Goal: Task Accomplishment & Management: Manage account settings

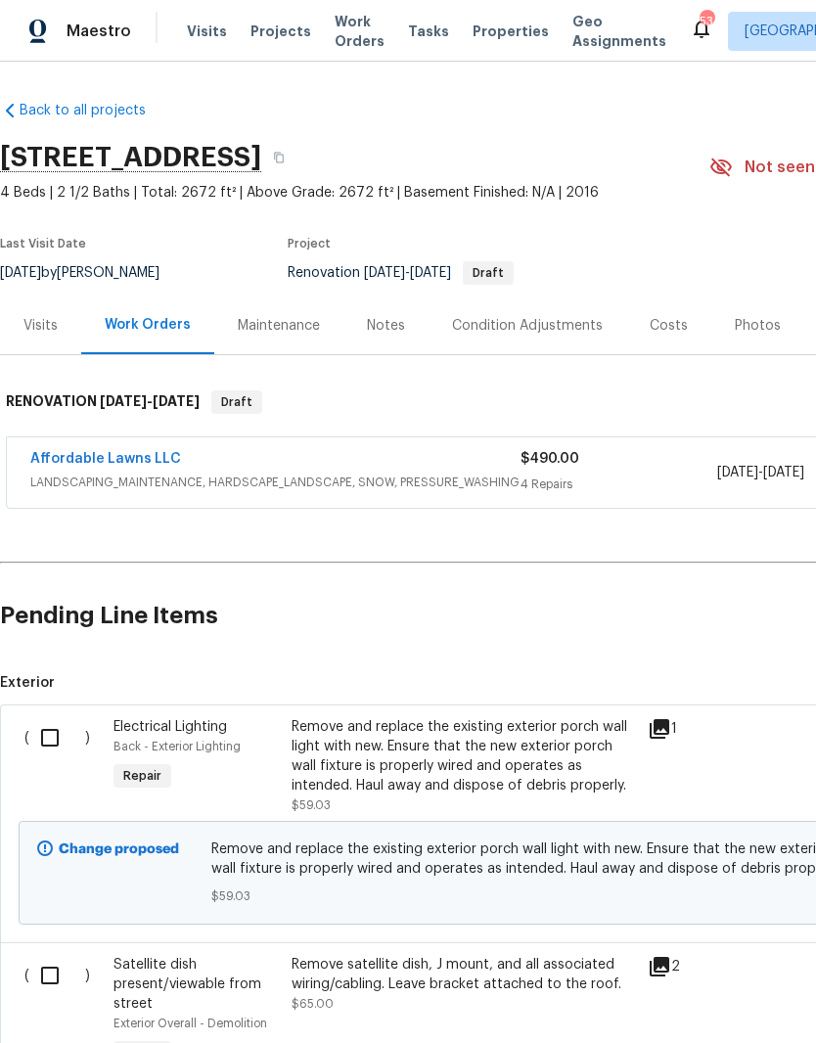
click at [52, 746] on input "checkbox" at bounding box center [57, 737] width 56 height 41
checkbox input "true"
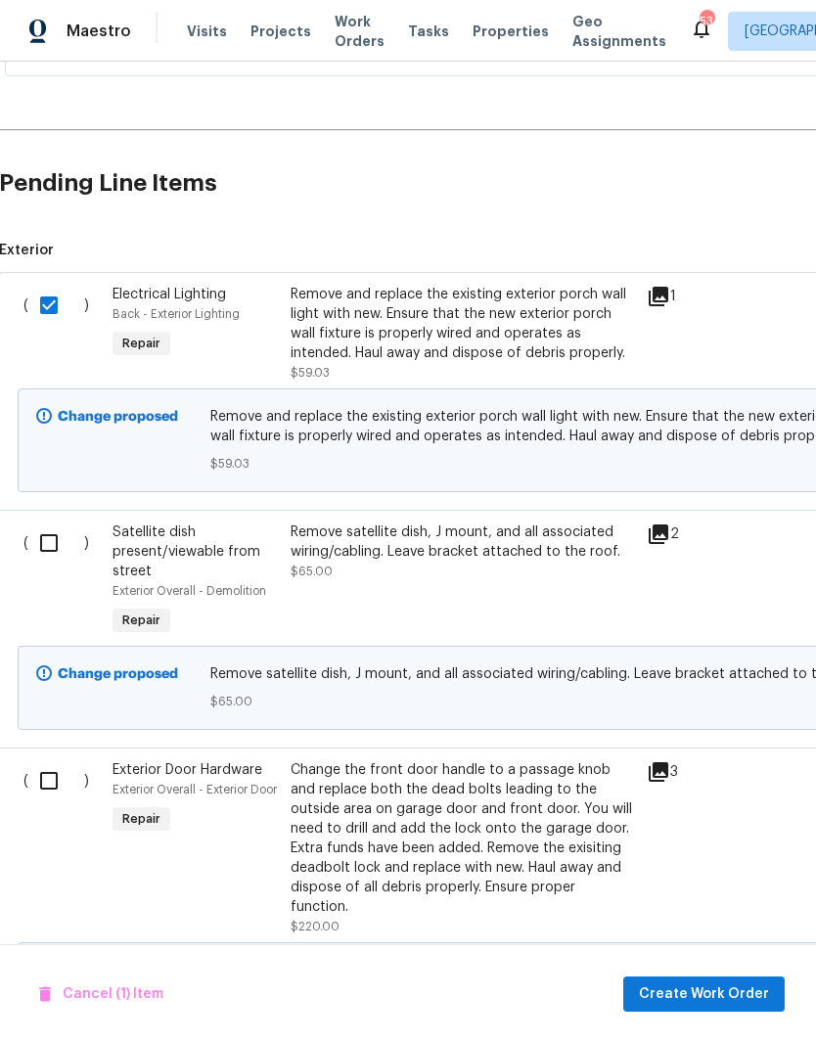
scroll to position [434, 1]
click at [39, 540] on input "checkbox" at bounding box center [56, 542] width 56 height 41
checkbox input "true"
click at [39, 778] on input "checkbox" at bounding box center [56, 779] width 56 height 41
checkbox input "true"
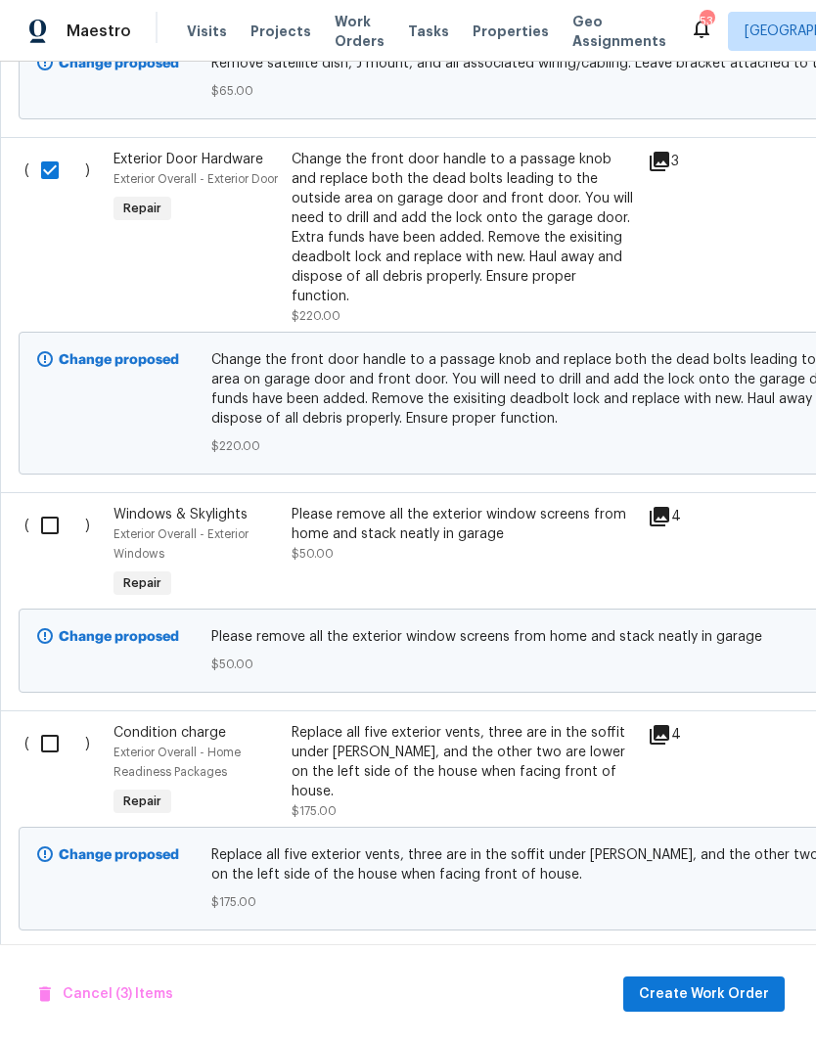
scroll to position [1043, 0]
click at [45, 509] on input "checkbox" at bounding box center [57, 525] width 56 height 41
checkbox input "true"
click at [46, 730] on input "checkbox" at bounding box center [57, 743] width 56 height 41
checkbox input "true"
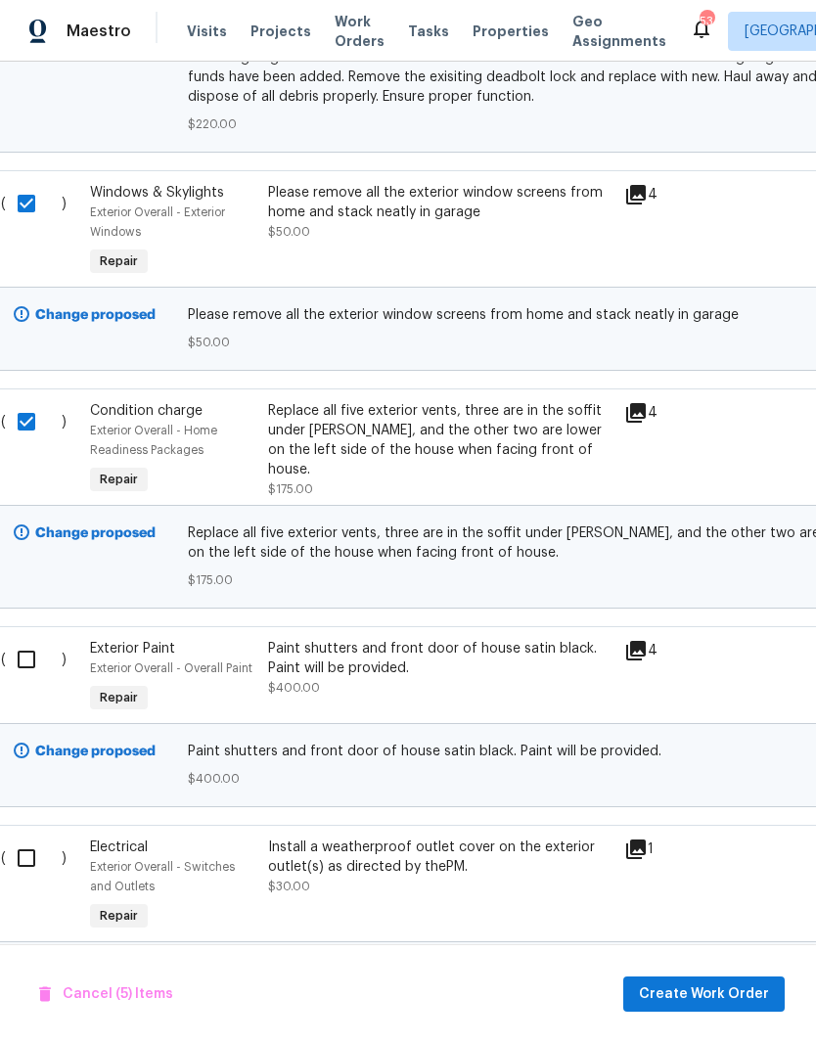
scroll to position [1404, 25]
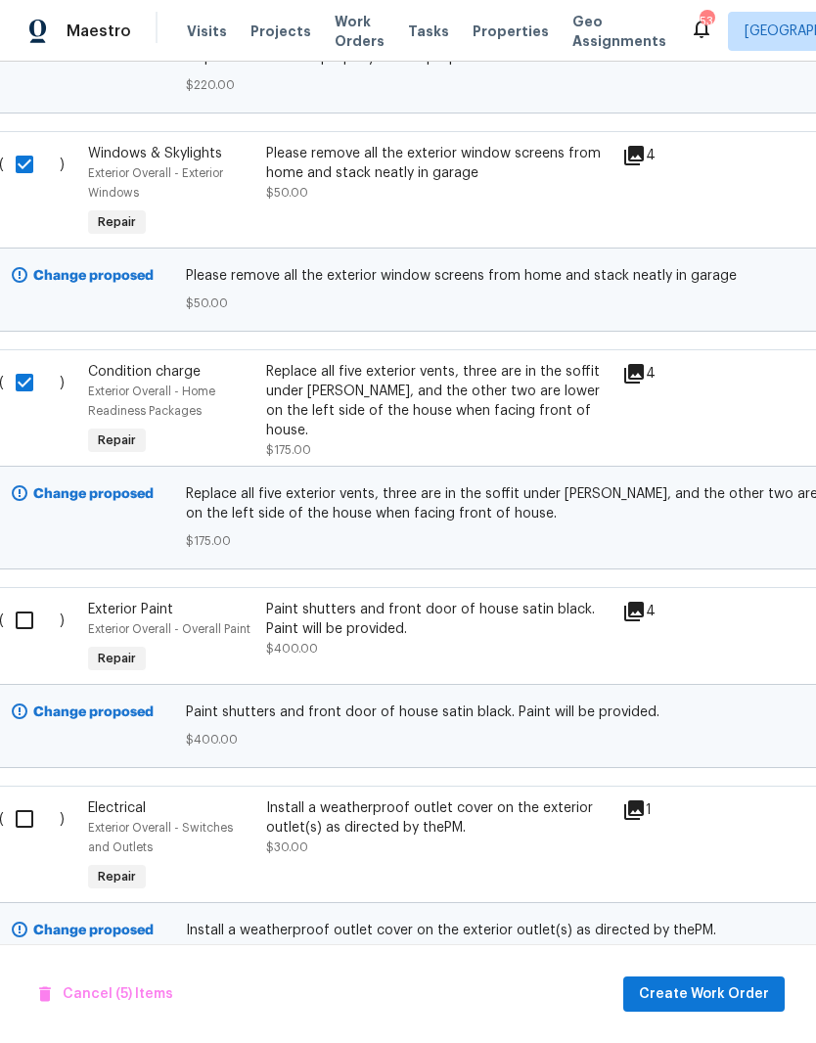
click at [26, 806] on input "checkbox" at bounding box center [32, 819] width 56 height 41
checkbox input "true"
click at [27, 616] on input "checkbox" at bounding box center [32, 620] width 56 height 41
checkbox input "true"
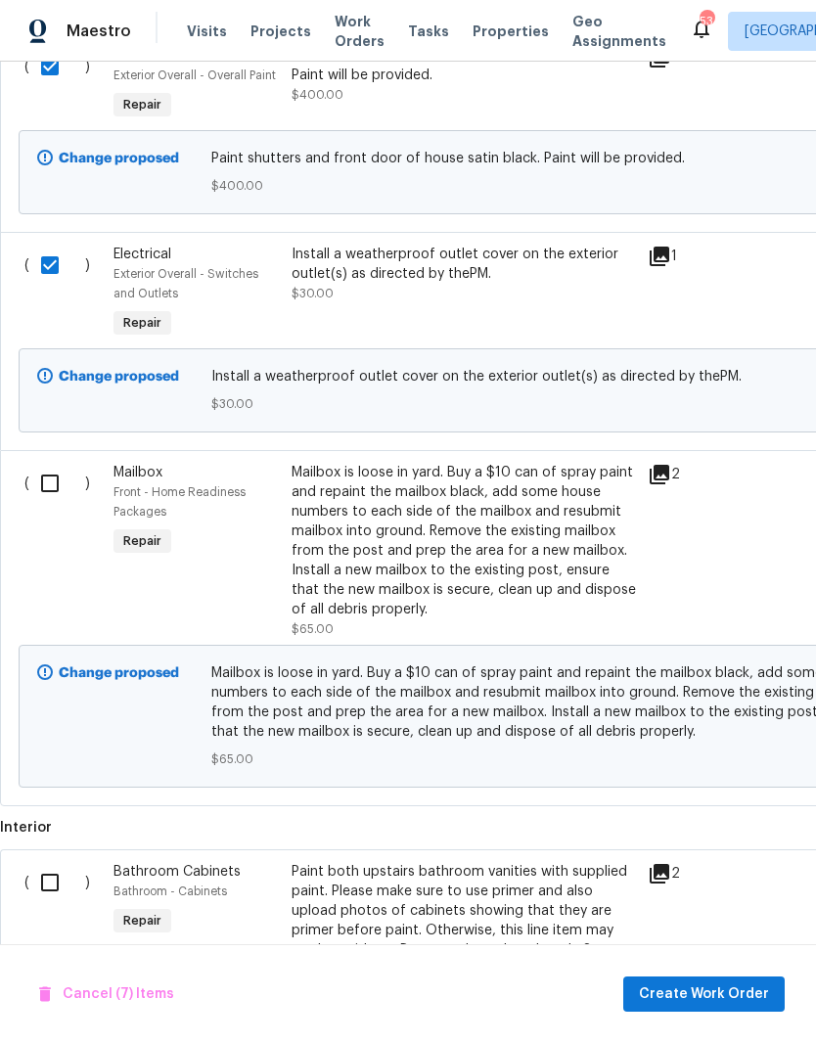
scroll to position [1959, 0]
click at [53, 473] on input "checkbox" at bounding box center [57, 482] width 56 height 41
checkbox input "true"
click at [61, 862] on input "checkbox" at bounding box center [57, 881] width 56 height 41
checkbox input "true"
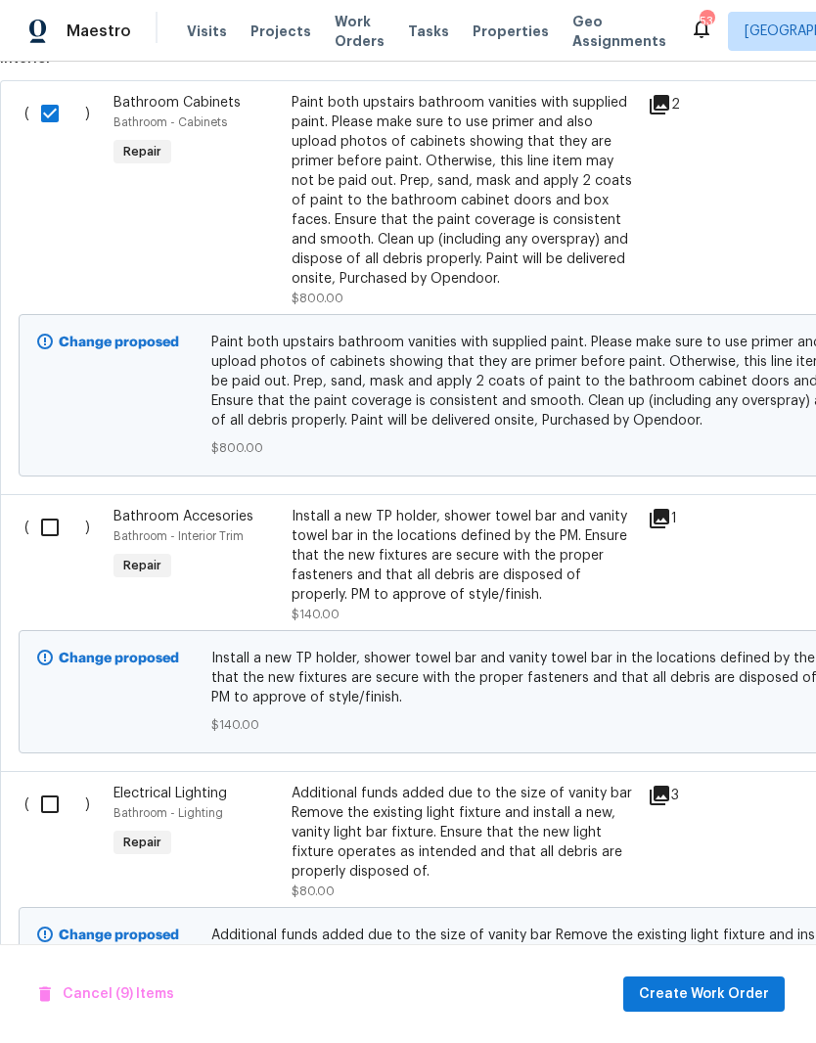
scroll to position [2728, 0]
click at [53, 522] on input "checkbox" at bounding box center [57, 527] width 56 height 41
checkbox input "true"
click at [44, 784] on input "checkbox" at bounding box center [57, 804] width 56 height 41
checkbox input "true"
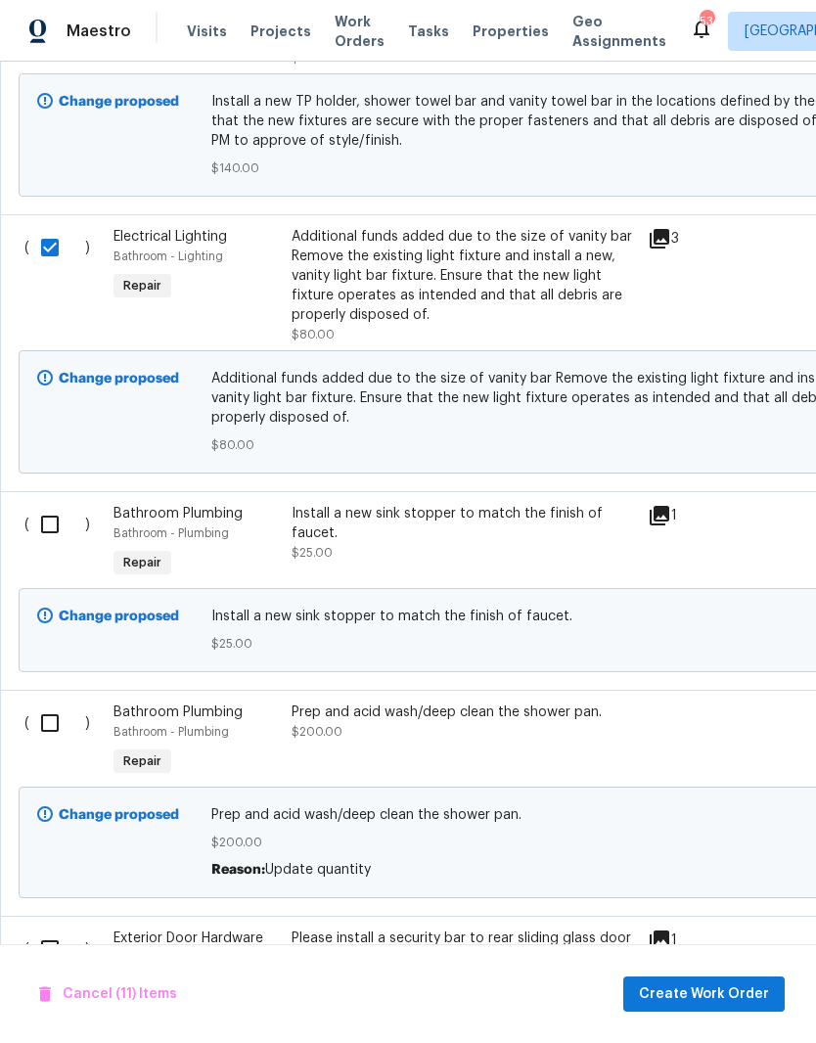
scroll to position [3291, 0]
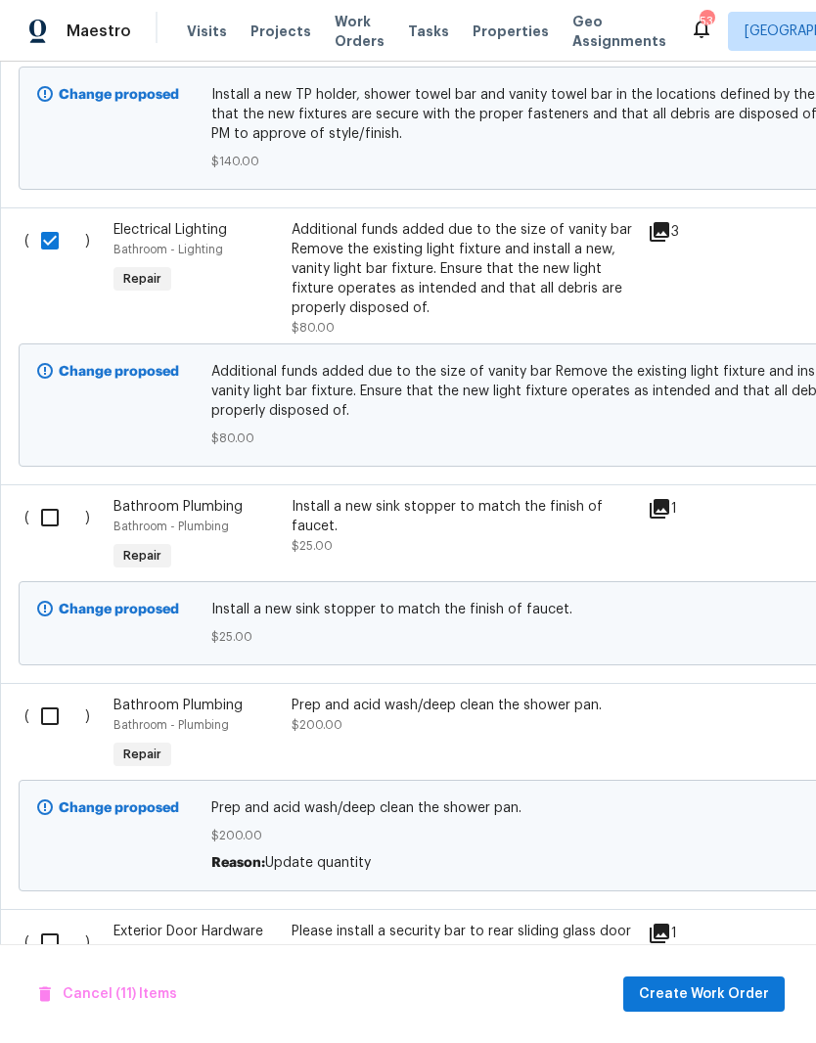
click at [42, 530] on input "checkbox" at bounding box center [57, 517] width 56 height 41
checkbox input "true"
click at [41, 709] on input "checkbox" at bounding box center [57, 716] width 56 height 41
checkbox input "true"
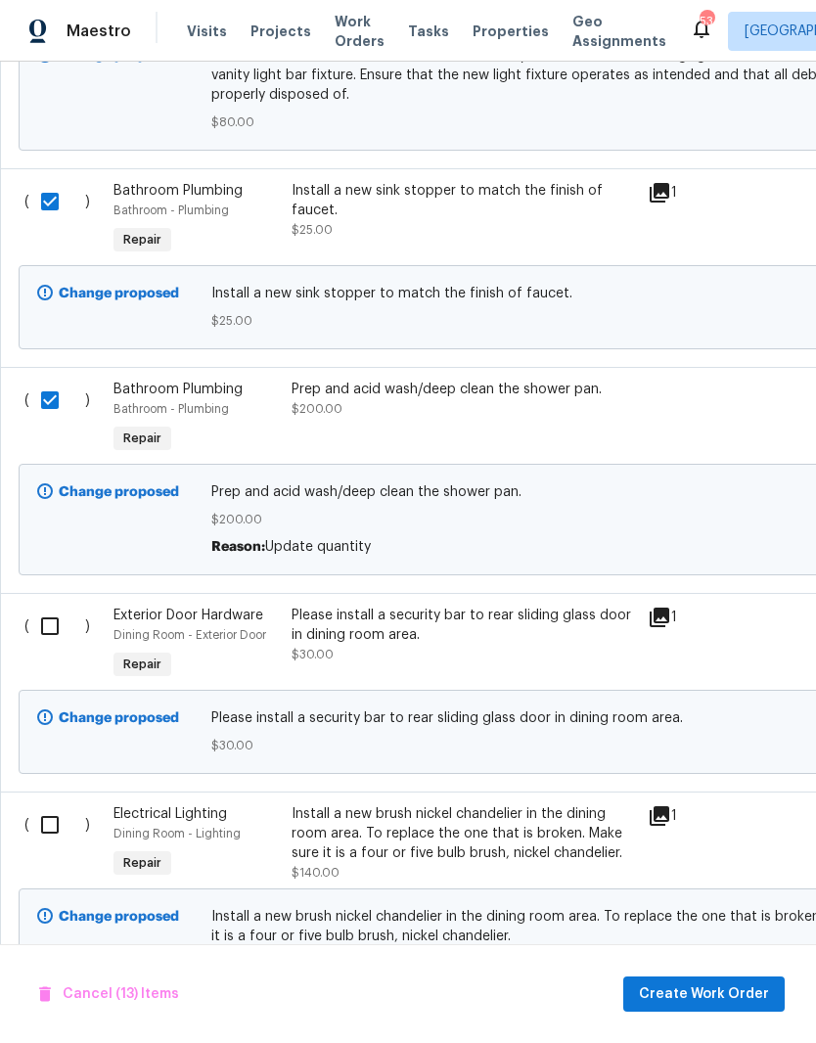
scroll to position [3607, -1]
click at [40, 621] on input "checkbox" at bounding box center [57, 626] width 56 height 41
checkbox input "true"
click at [35, 816] on input "checkbox" at bounding box center [57, 824] width 56 height 41
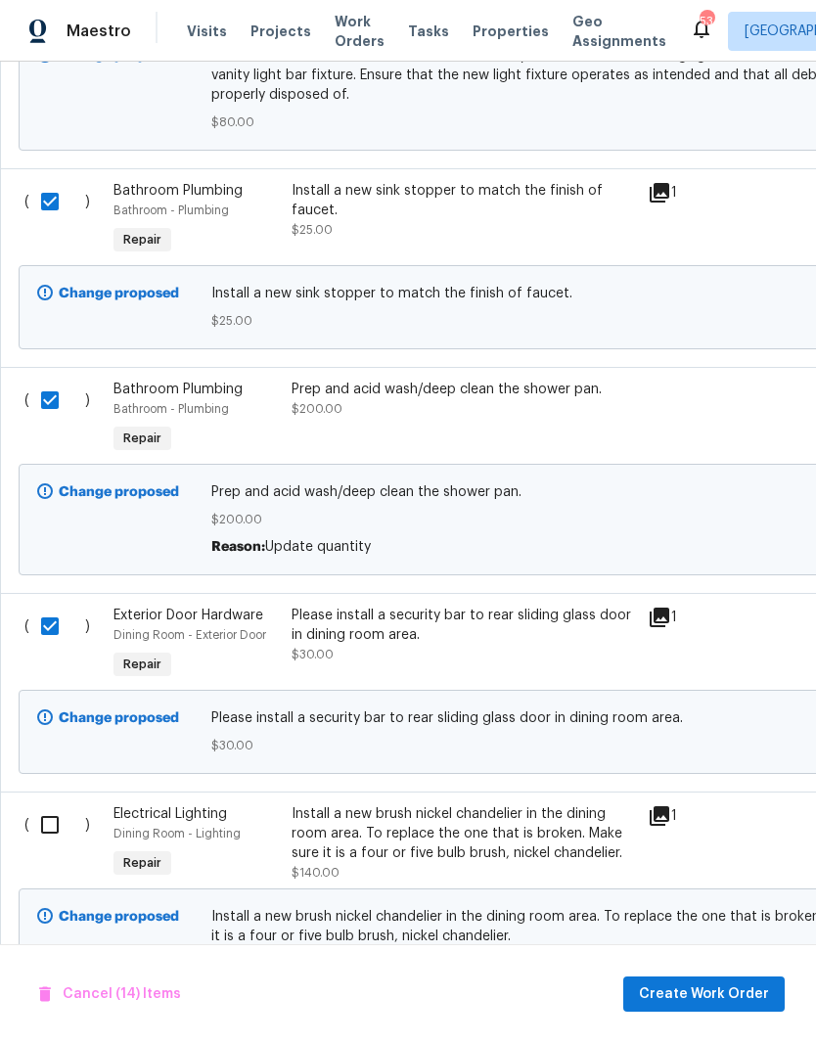
checkbox input "true"
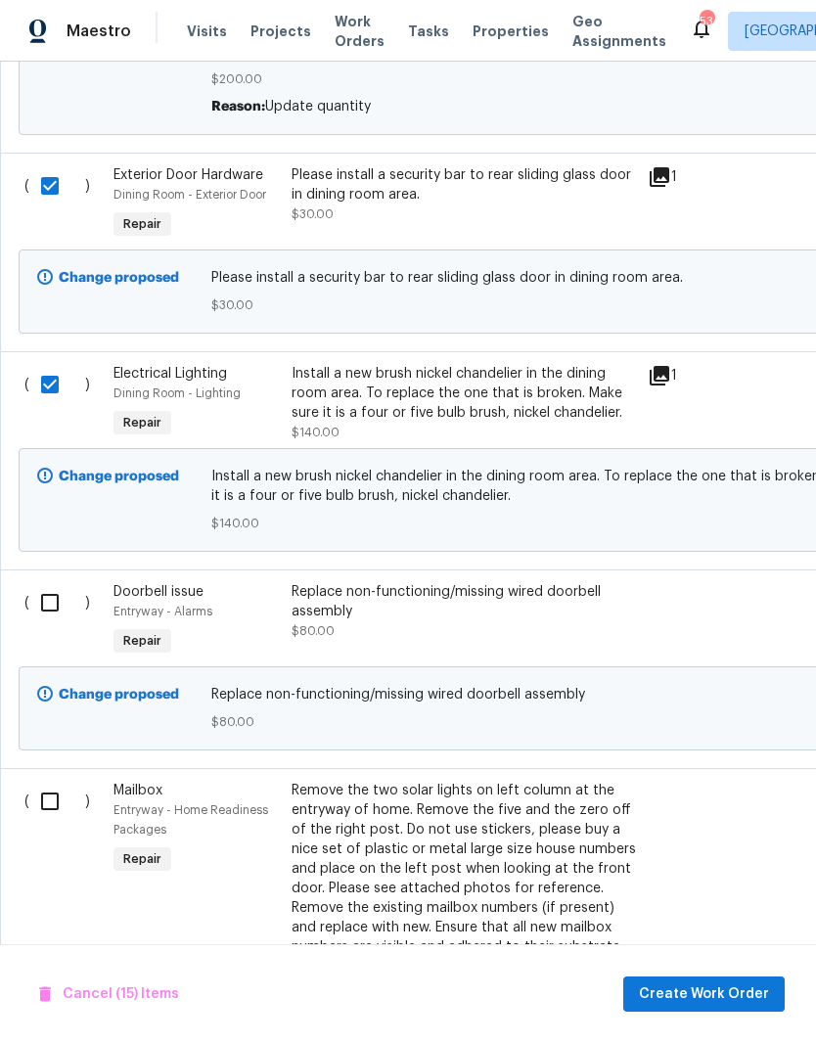
scroll to position [4048, 0]
click at [41, 592] on input "checkbox" at bounding box center [57, 602] width 56 height 41
checkbox input "true"
click at [39, 811] on input "checkbox" at bounding box center [57, 801] width 56 height 41
checkbox input "true"
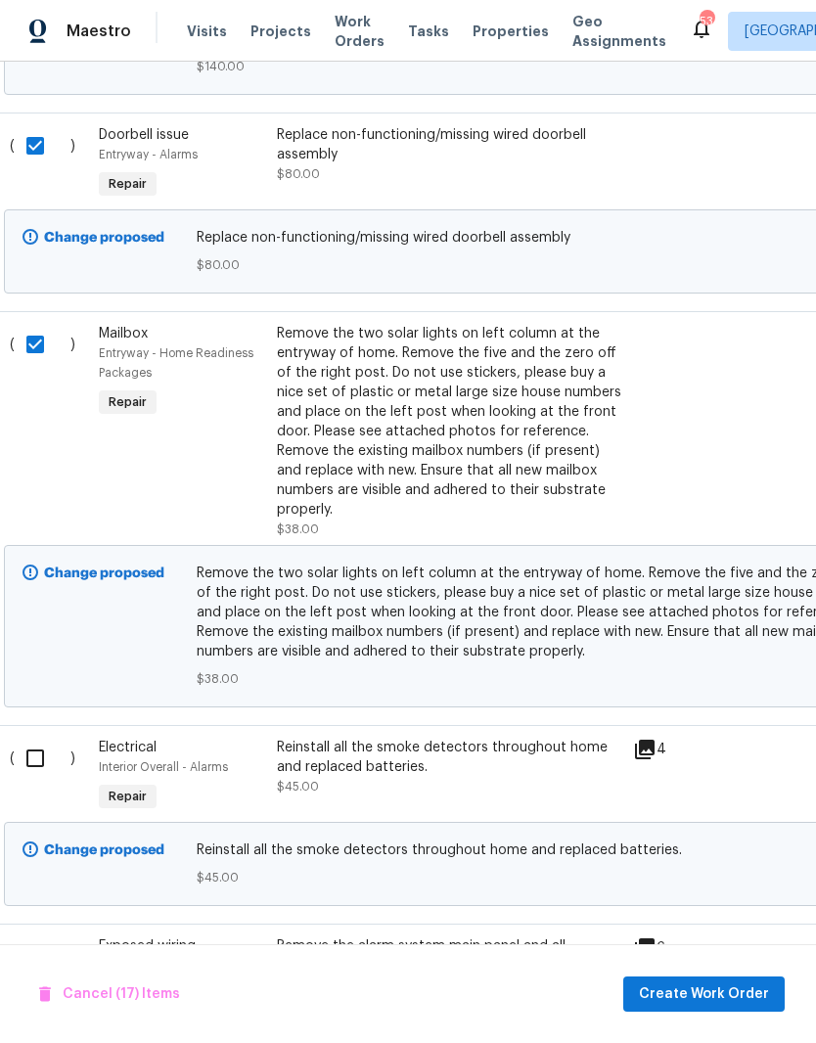
click at [33, 758] on input "checkbox" at bounding box center [43, 758] width 56 height 41
checkbox input "true"
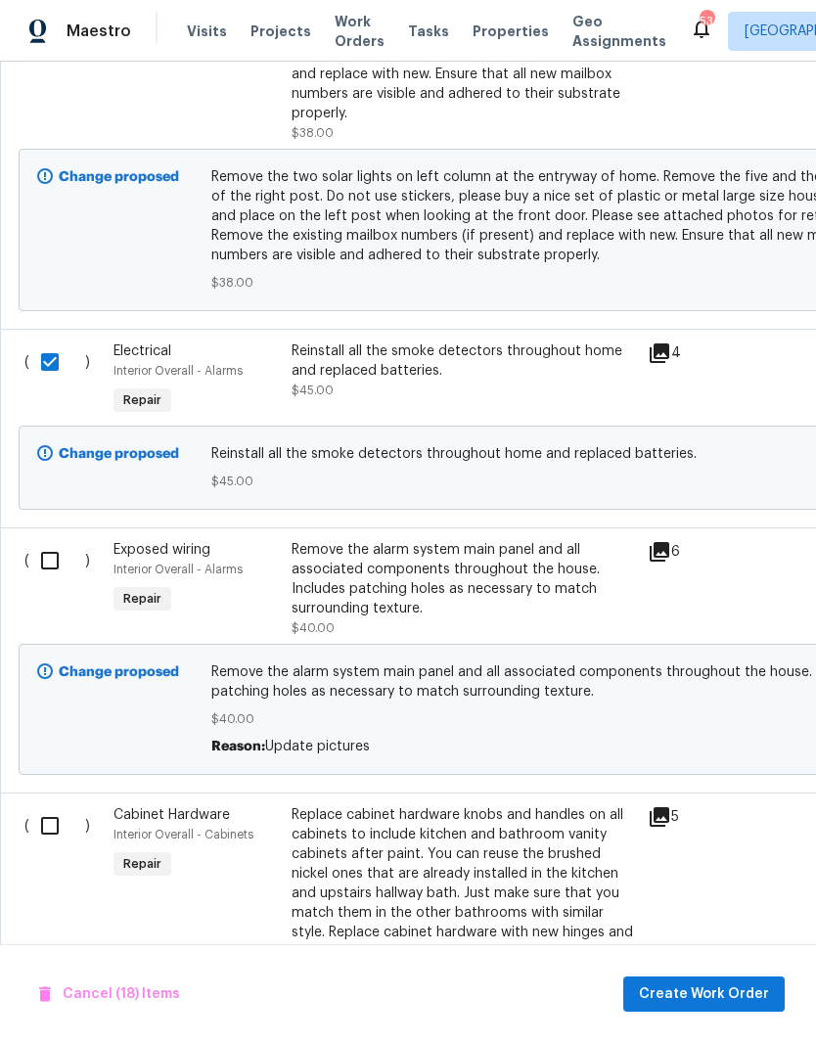
scroll to position [4901, 0]
click at [55, 564] on input "checkbox" at bounding box center [57, 560] width 56 height 41
checkbox input "true"
click at [44, 836] on input "checkbox" at bounding box center [57, 825] width 56 height 41
checkbox input "true"
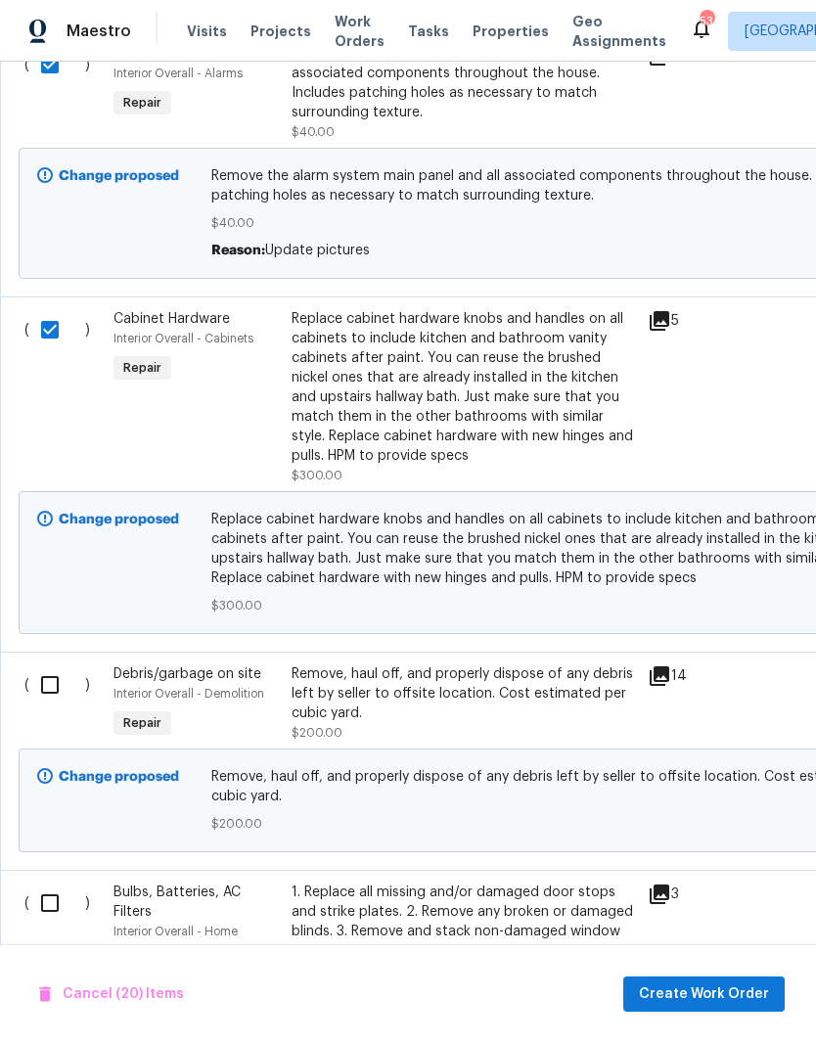
scroll to position [5397, 0]
click at [53, 686] on input "checkbox" at bounding box center [57, 685] width 56 height 41
checkbox input "true"
click at [44, 898] on input "checkbox" at bounding box center [57, 903] width 56 height 41
checkbox input "true"
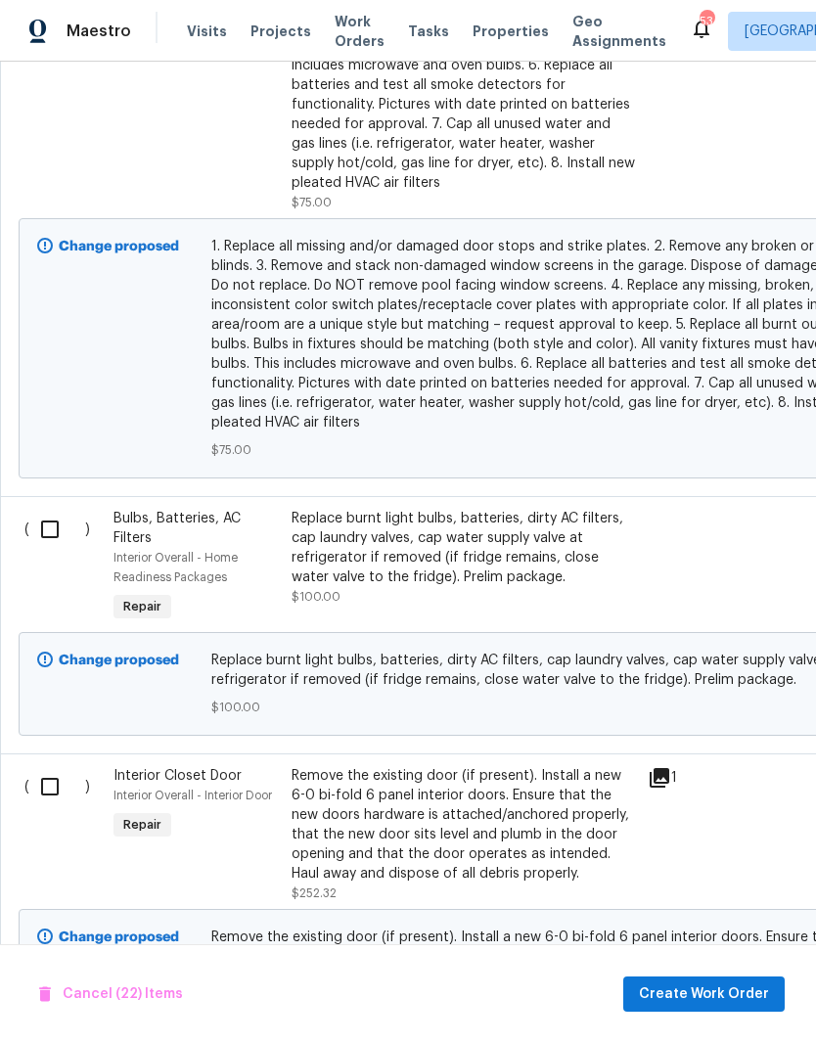
scroll to position [6459, 0]
click at [49, 549] on input "checkbox" at bounding box center [57, 529] width 56 height 41
checkbox input "true"
click at [41, 802] on input "checkbox" at bounding box center [57, 786] width 56 height 41
checkbox input "true"
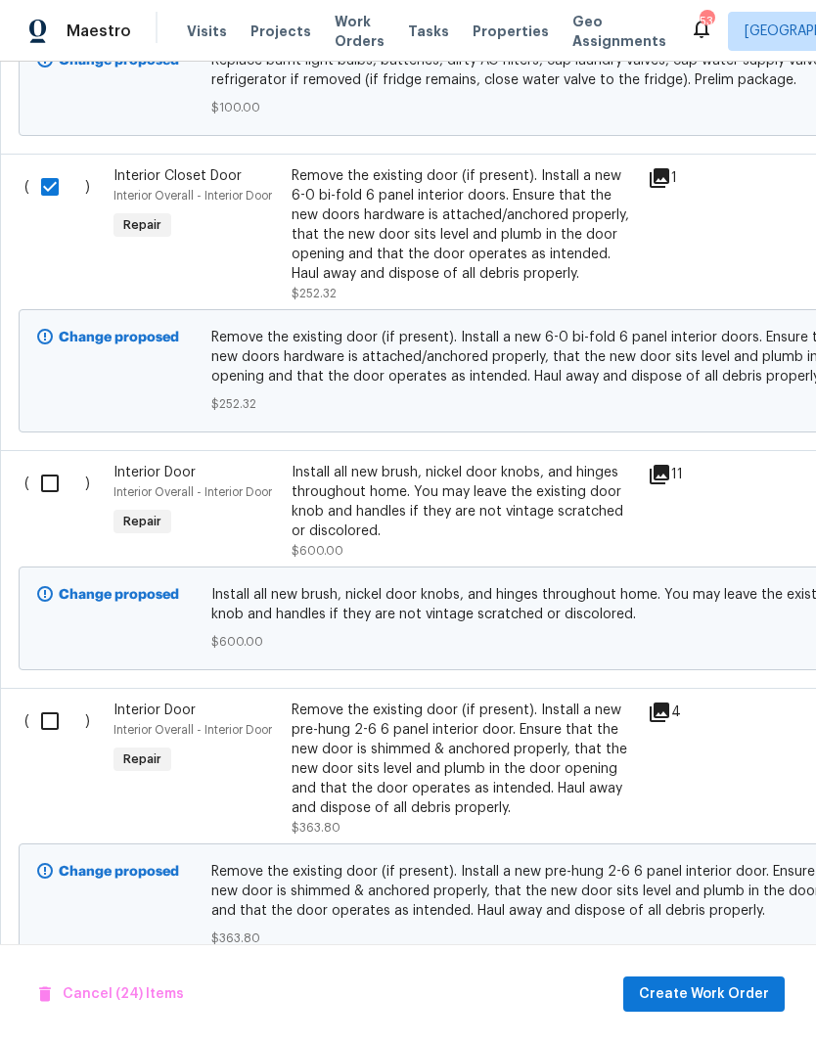
scroll to position [7059, 0]
click at [53, 504] on input "checkbox" at bounding box center [57, 483] width 56 height 41
checkbox input "true"
click at [44, 724] on input "checkbox" at bounding box center [57, 721] width 56 height 41
checkbox input "true"
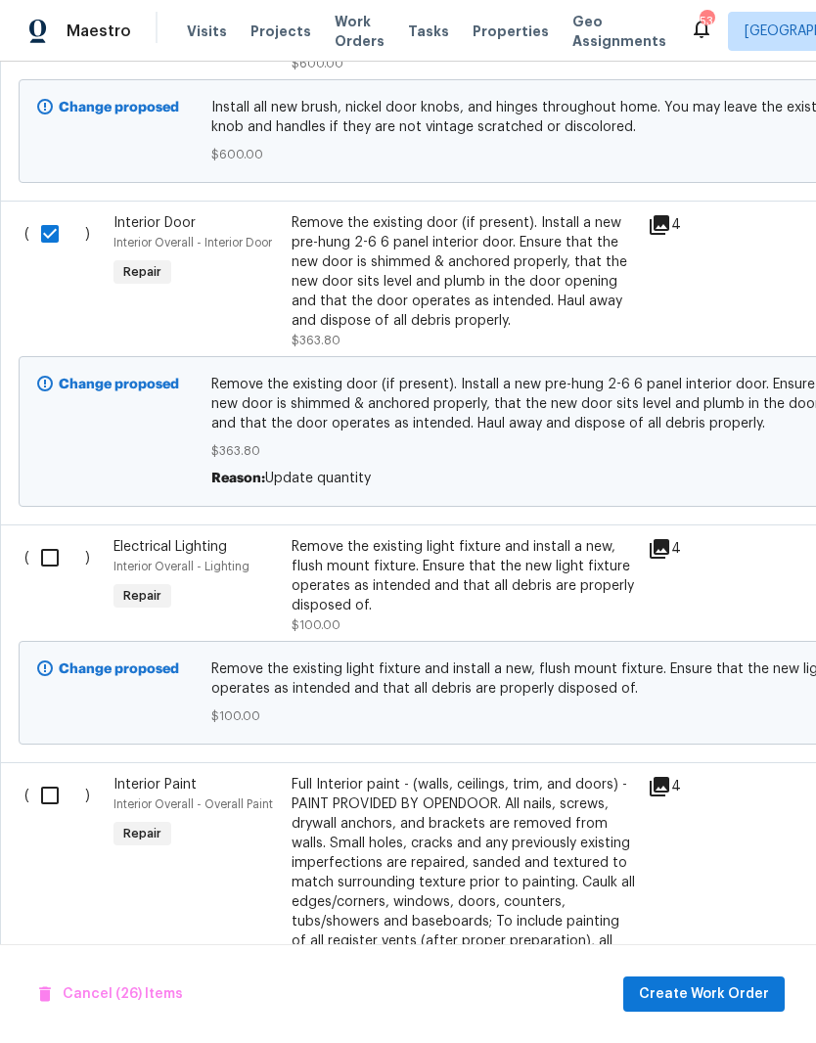
scroll to position [0, 0]
click at [53, 807] on input "checkbox" at bounding box center [57, 795] width 56 height 41
checkbox input "true"
click at [42, 573] on input "checkbox" at bounding box center [57, 557] width 56 height 41
checkbox input "true"
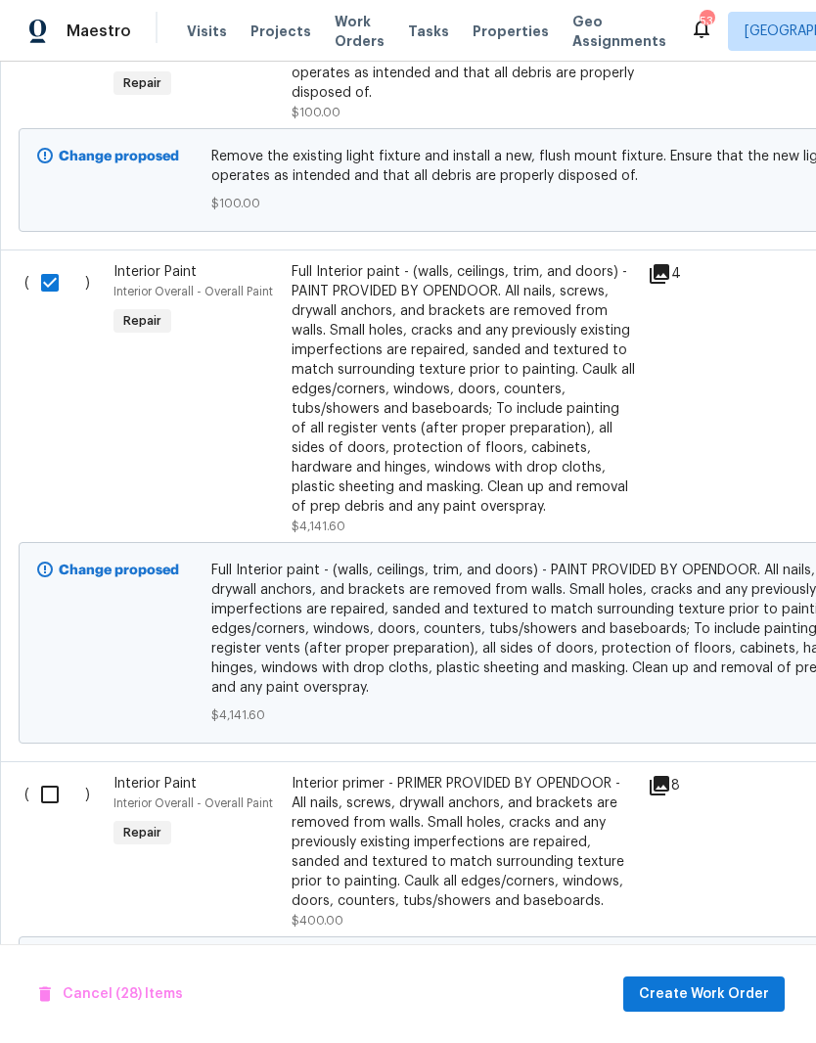
click at [40, 811] on input "checkbox" at bounding box center [57, 794] width 56 height 41
checkbox input "true"
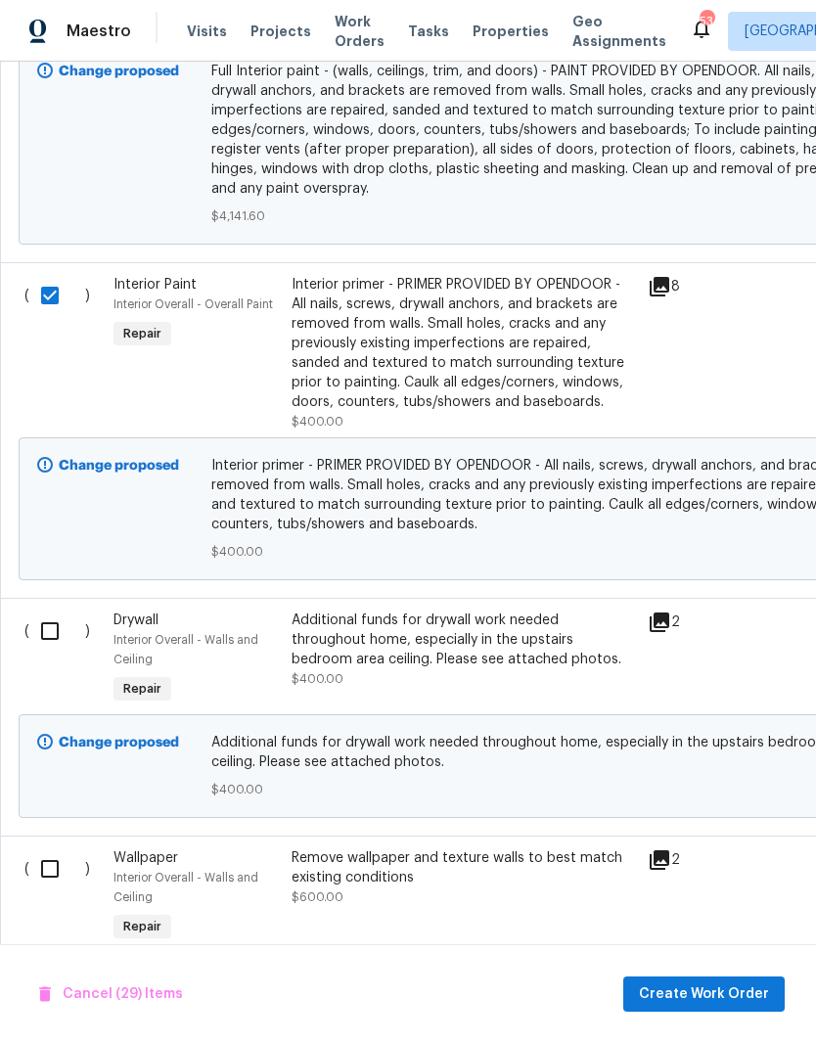
click at [45, 646] on input "checkbox" at bounding box center [57, 631] width 56 height 41
checkbox input "true"
click at [40, 879] on input "checkbox" at bounding box center [57, 868] width 56 height 41
checkbox input "true"
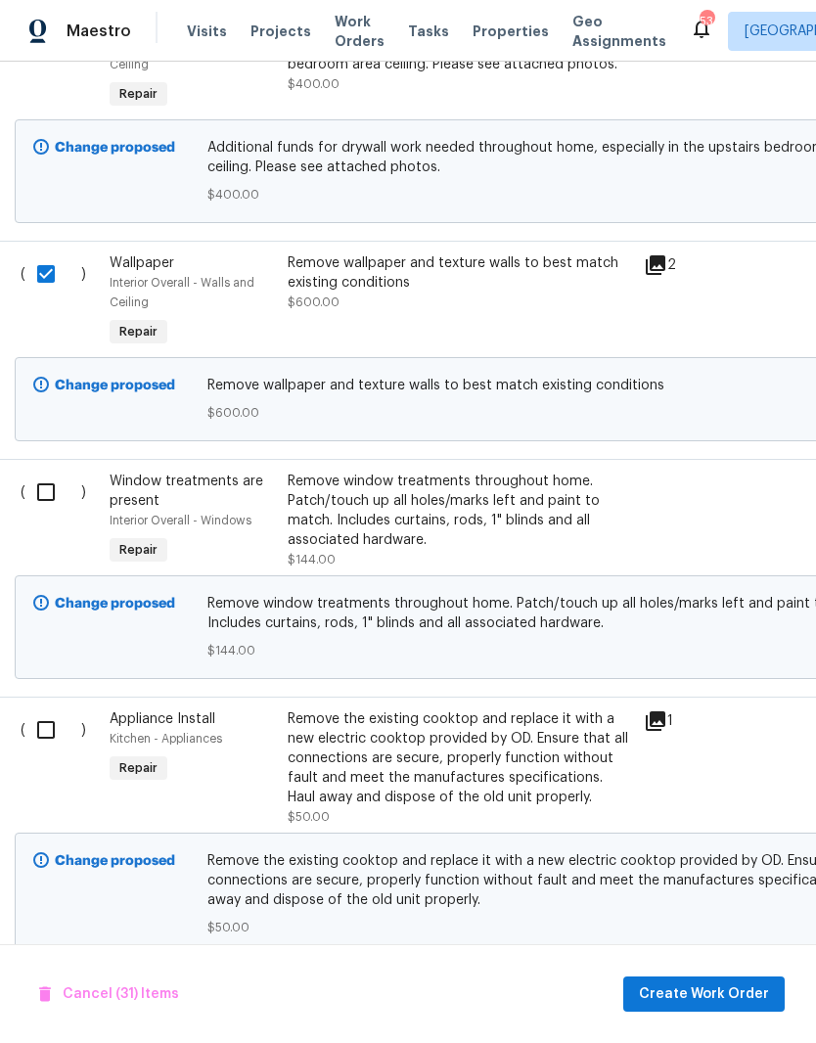
click at [41, 751] on input "checkbox" at bounding box center [53, 730] width 56 height 41
checkbox input "true"
click at [39, 513] on input "checkbox" at bounding box center [53, 492] width 56 height 41
checkbox input "true"
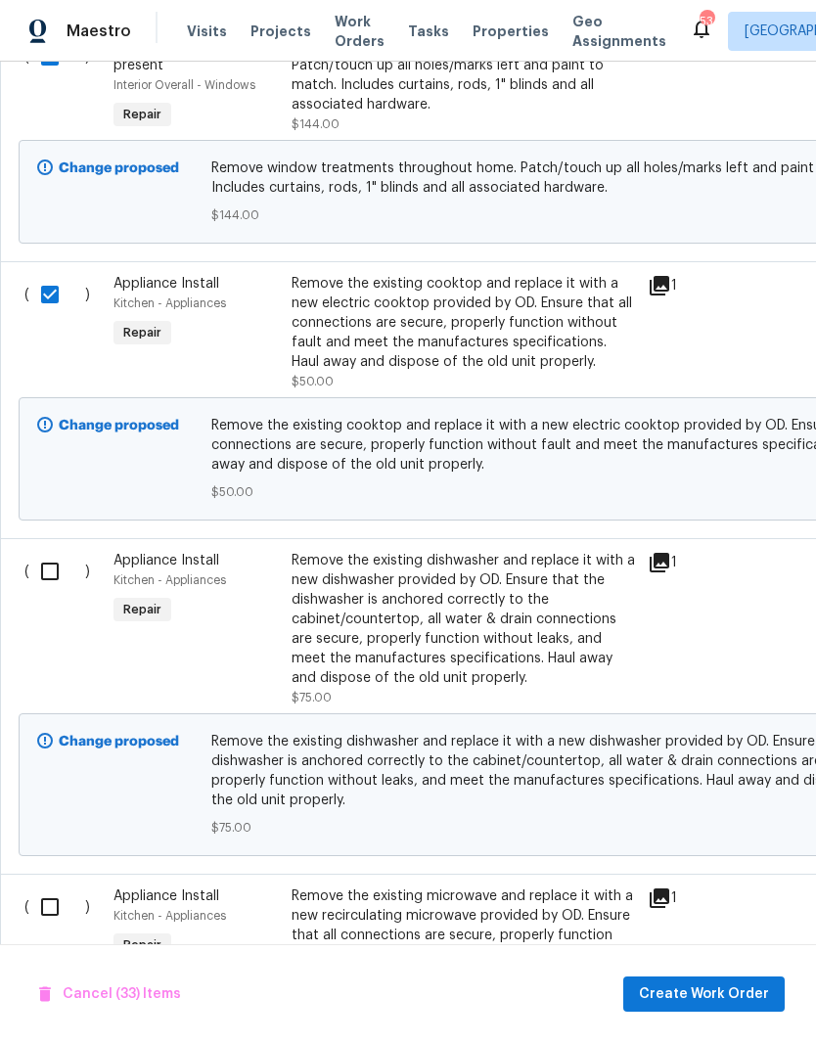
click at [58, 586] on input "checkbox" at bounding box center [57, 571] width 56 height 41
checkbox input "true"
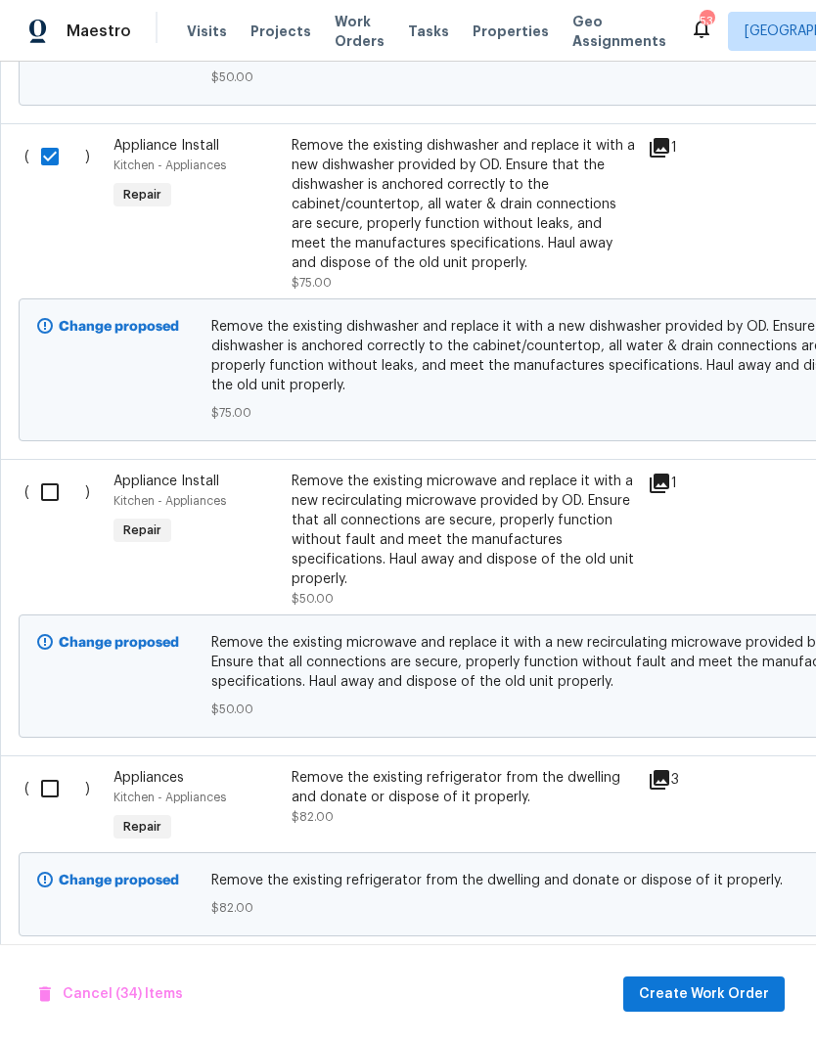
click at [44, 809] on input "checkbox" at bounding box center [57, 788] width 56 height 41
checkbox input "true"
click at [30, 513] on input "checkbox" at bounding box center [57, 492] width 56 height 41
checkbox input "true"
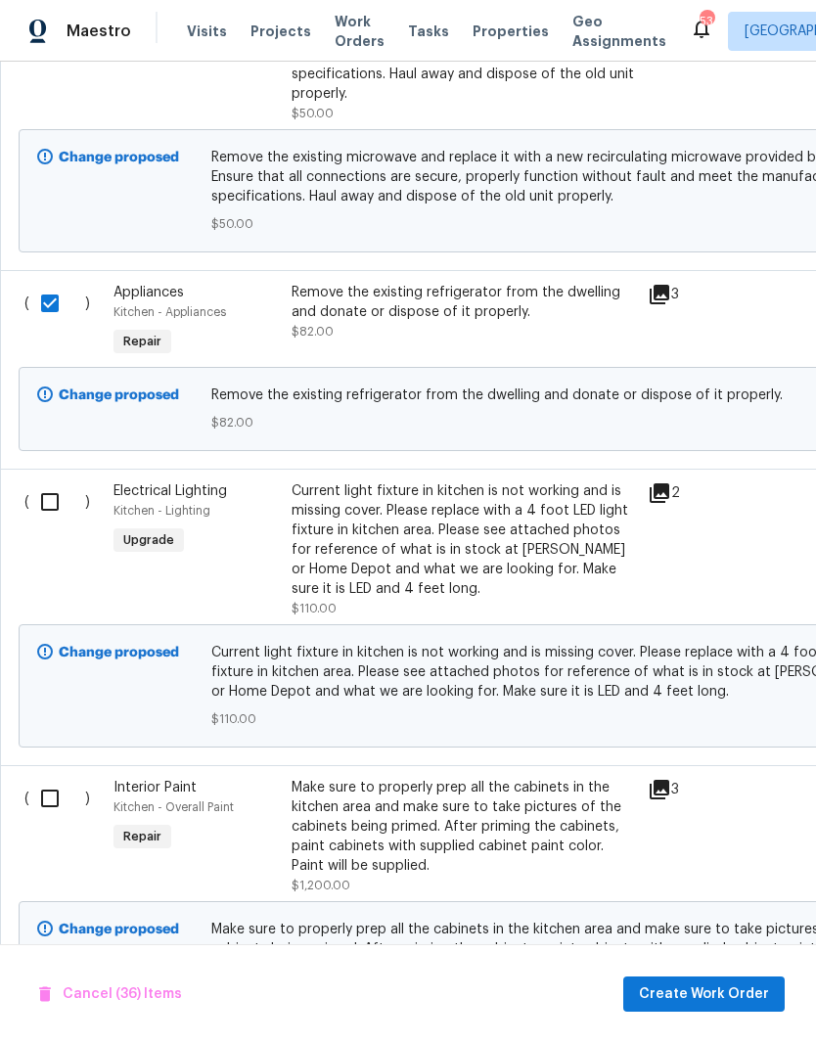
click at [55, 523] on input "checkbox" at bounding box center [57, 501] width 56 height 41
checkbox input "true"
click at [58, 817] on input "checkbox" at bounding box center [57, 798] width 56 height 41
checkbox input "true"
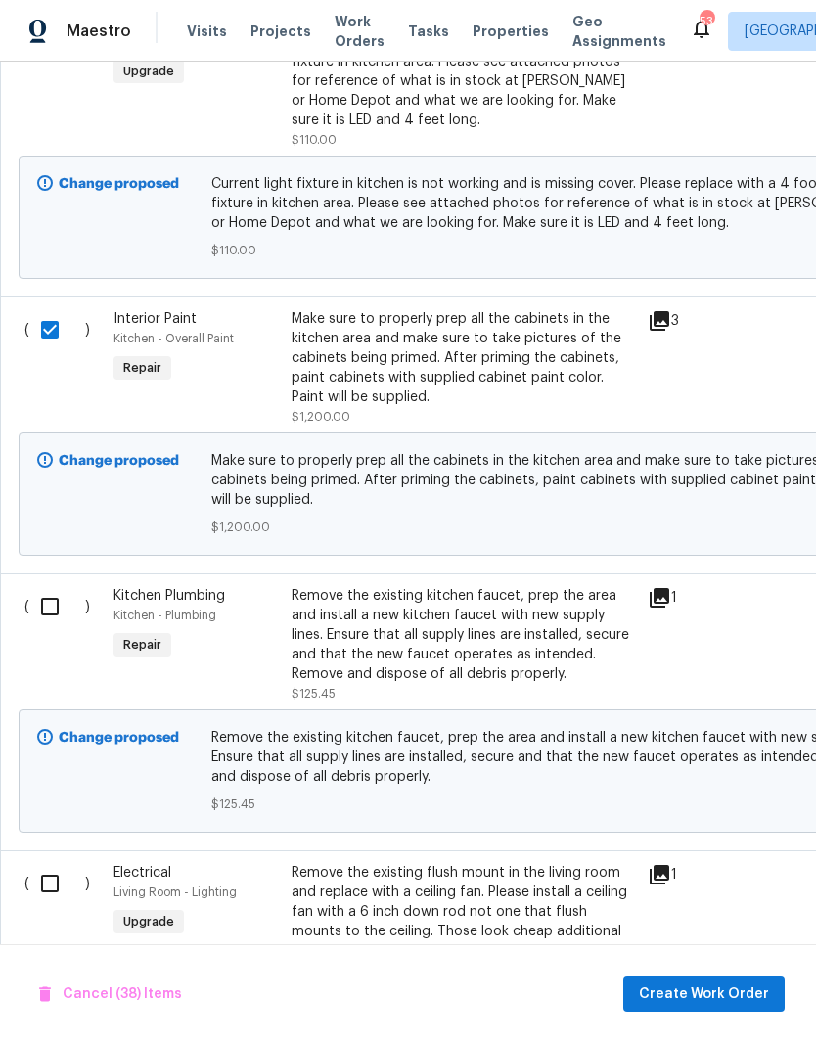
click at [53, 627] on input "checkbox" at bounding box center [57, 606] width 56 height 41
checkbox input "true"
click at [60, 902] on input "checkbox" at bounding box center [57, 883] width 56 height 41
checkbox input "true"
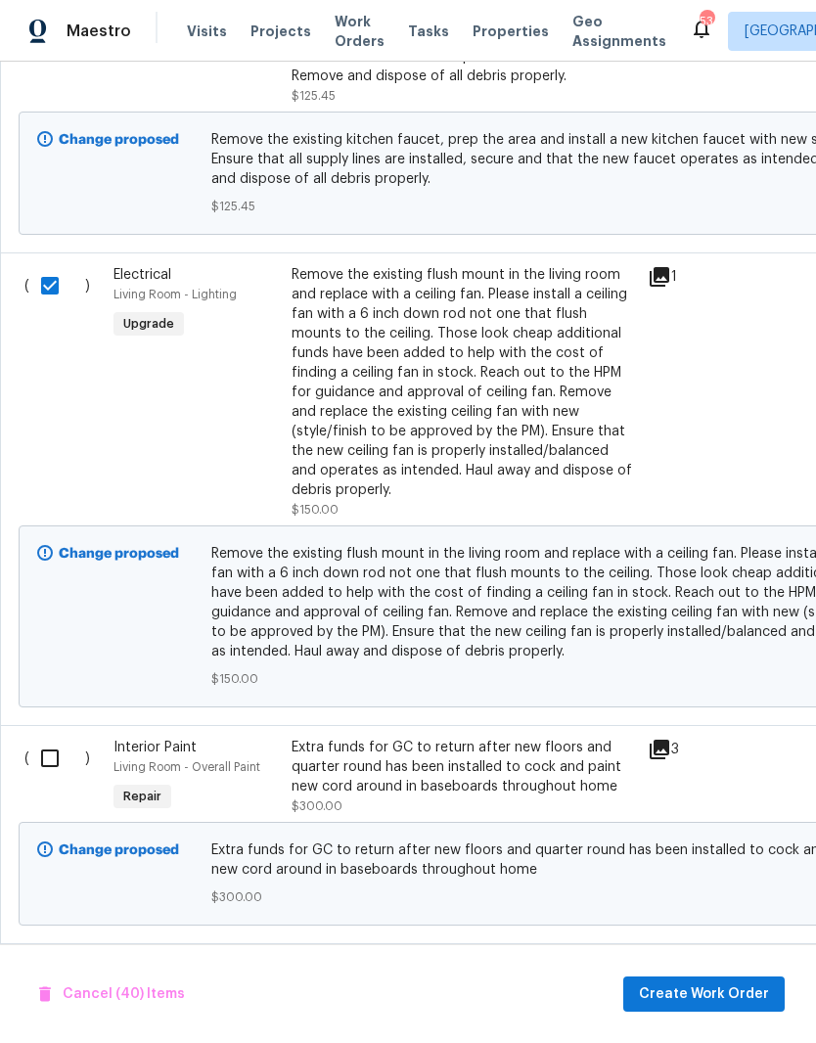
click at [50, 779] on input "checkbox" at bounding box center [57, 758] width 56 height 41
checkbox input "true"
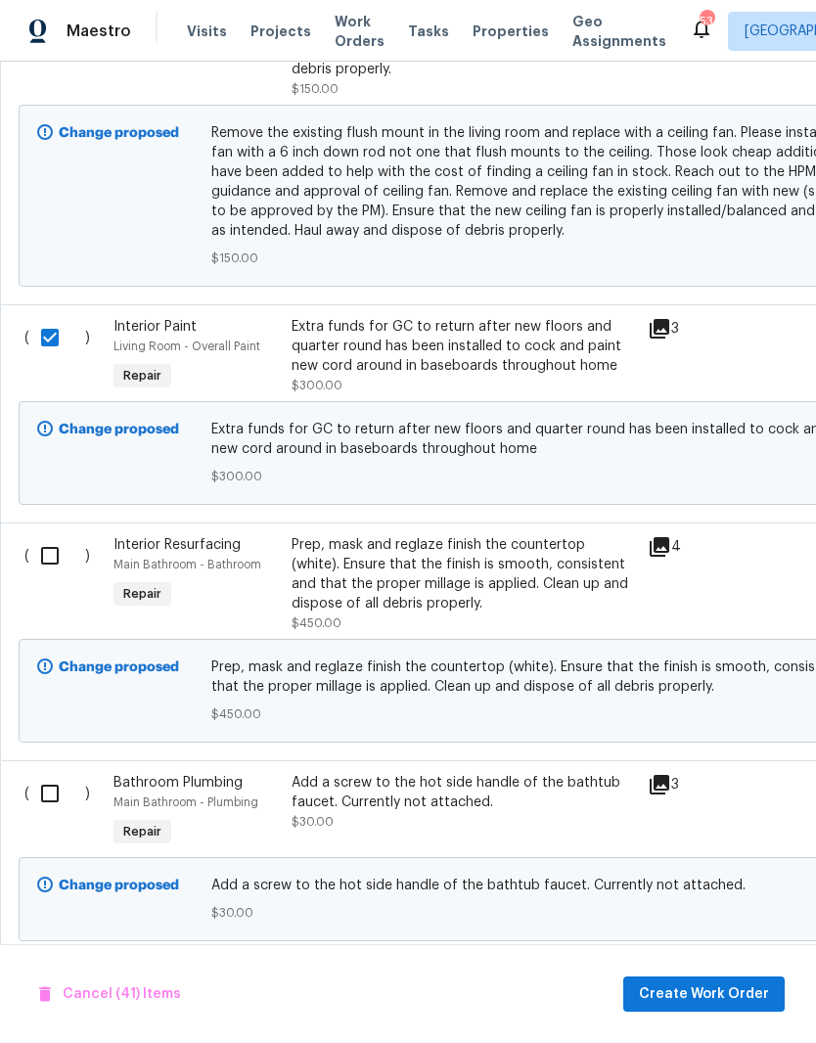
click at [45, 814] on input "checkbox" at bounding box center [57, 793] width 56 height 41
checkbox input "true"
click at [47, 576] on input "checkbox" at bounding box center [57, 555] width 56 height 41
checkbox input "true"
click at [712, 995] on span "Create Work Order" at bounding box center [704, 995] width 130 height 24
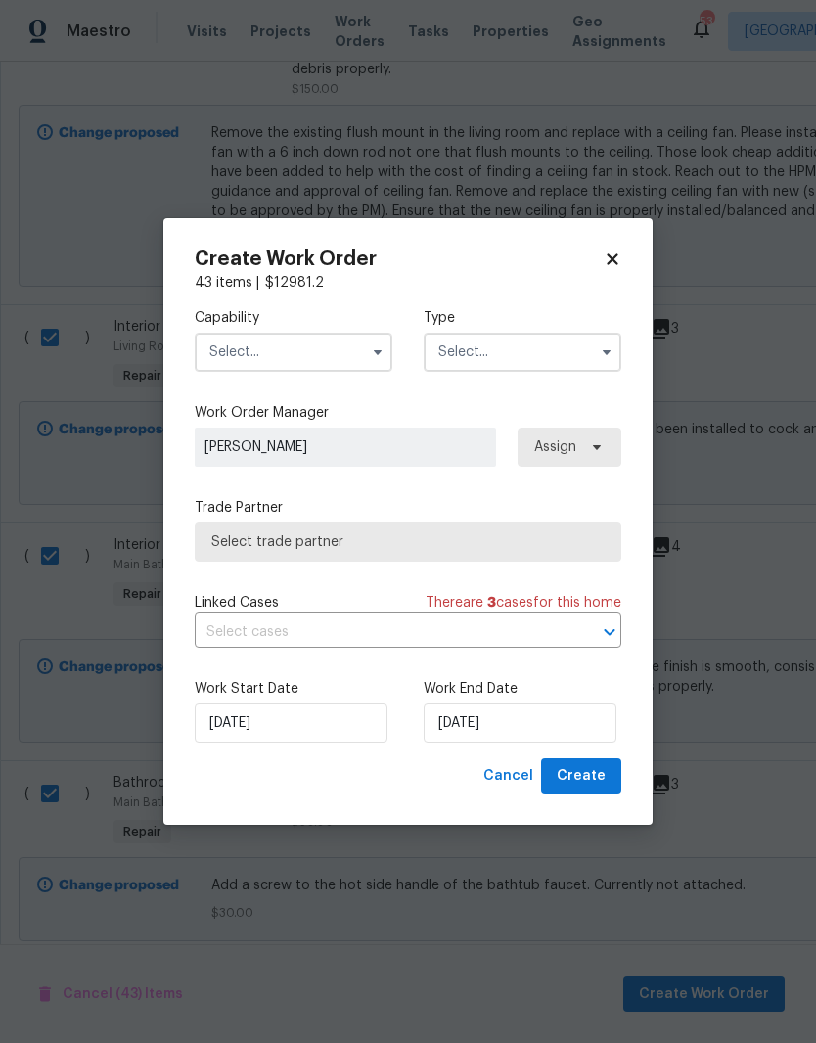
click at [230, 349] on input "text" at bounding box center [294, 352] width 198 height 39
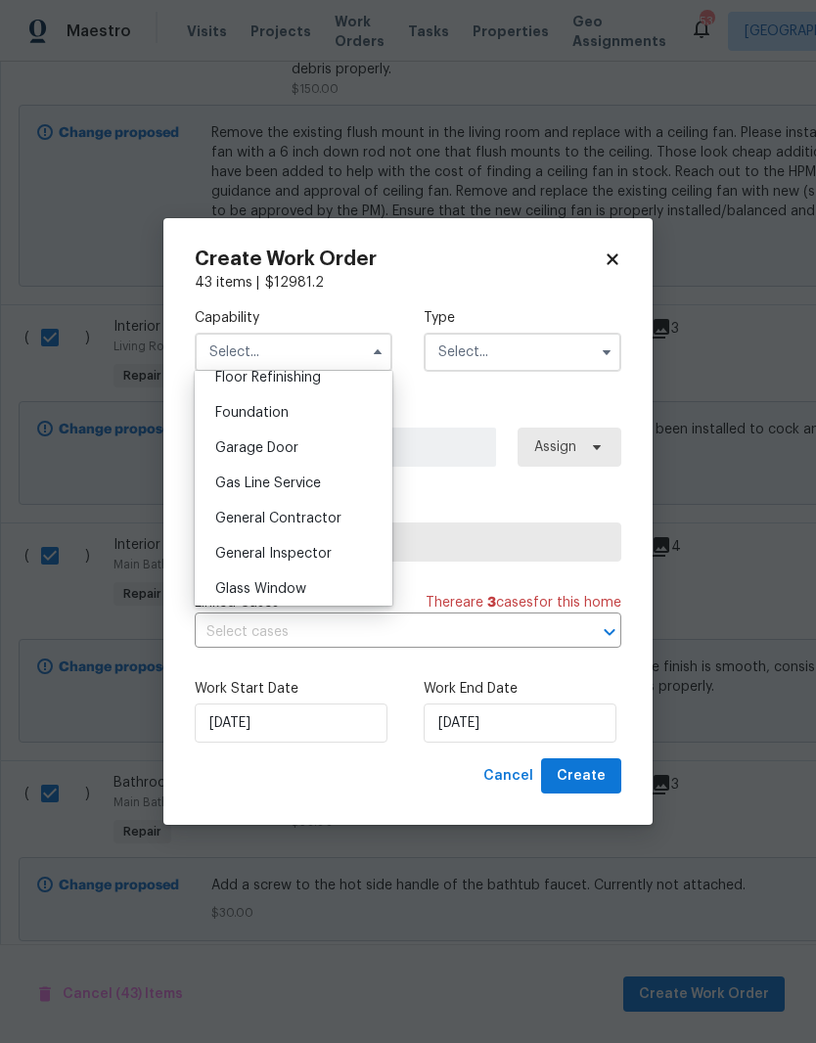
click at [235, 525] on span "General Contractor" at bounding box center [278, 519] width 126 height 14
type input "General Contractor"
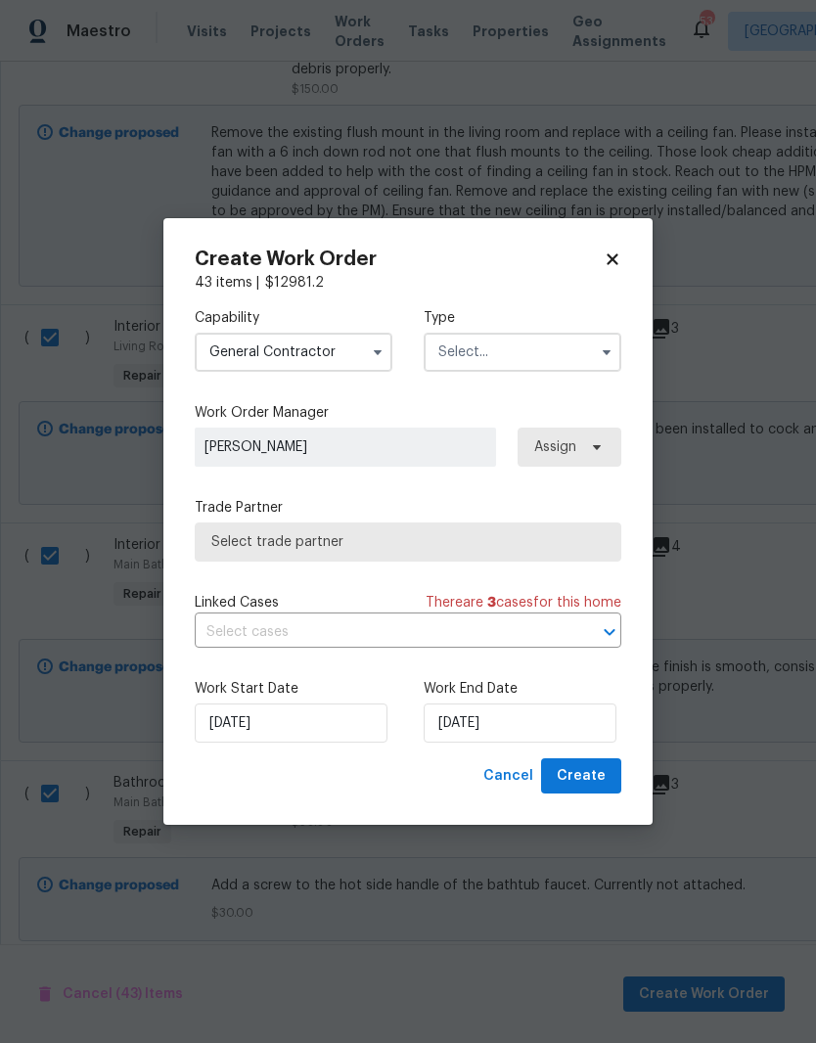
click at [564, 346] on input "text" at bounding box center [523, 352] width 198 height 39
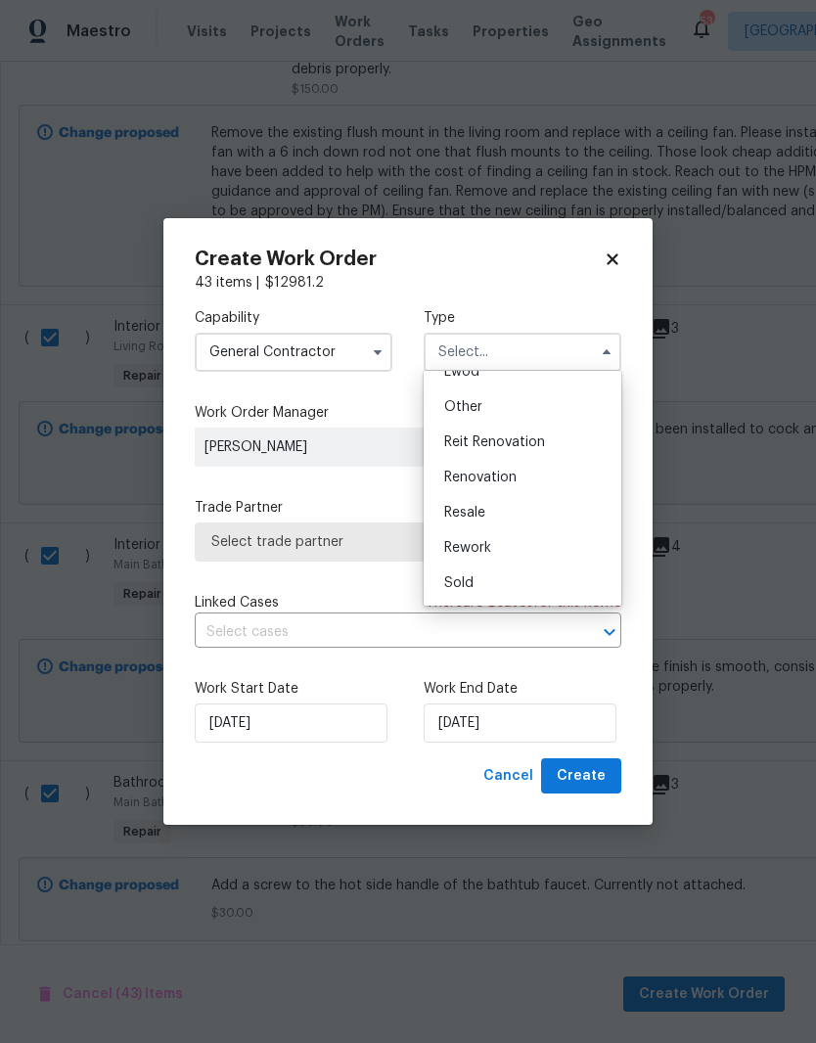
click at [518, 475] on div "Renovation" at bounding box center [523, 477] width 188 height 35
type input "Renovation"
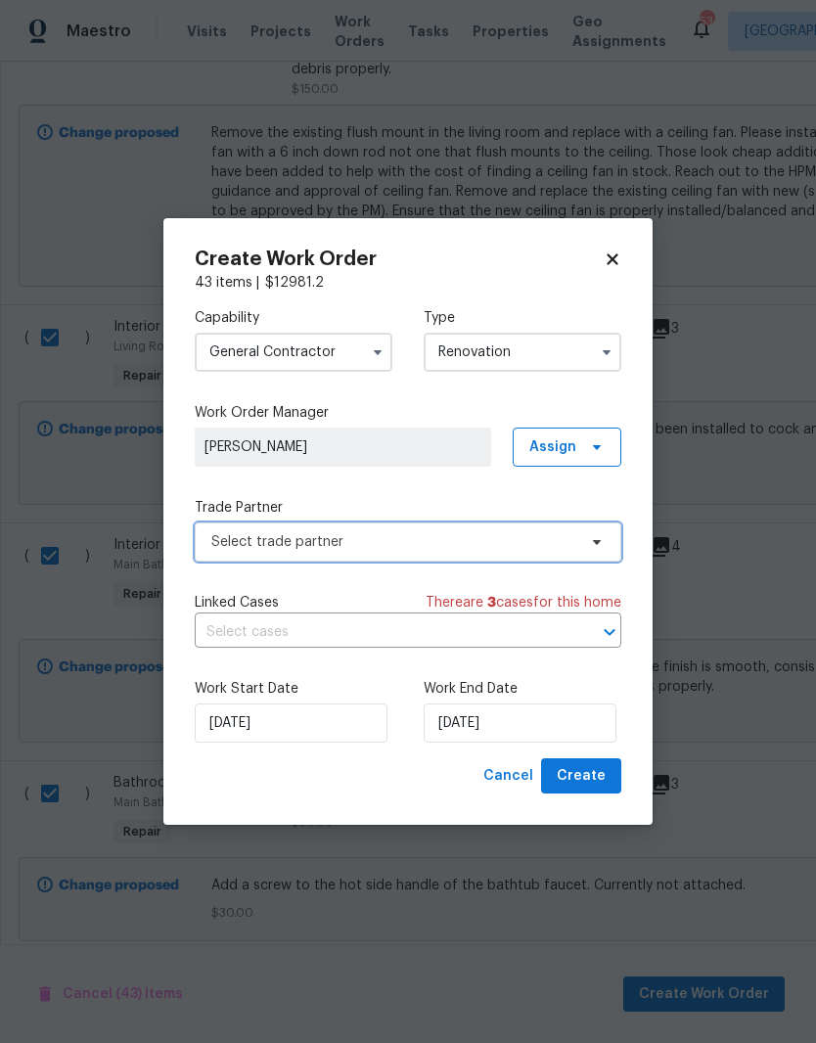
click at [239, 540] on span "Select trade partner" at bounding box center [393, 542] width 365 height 20
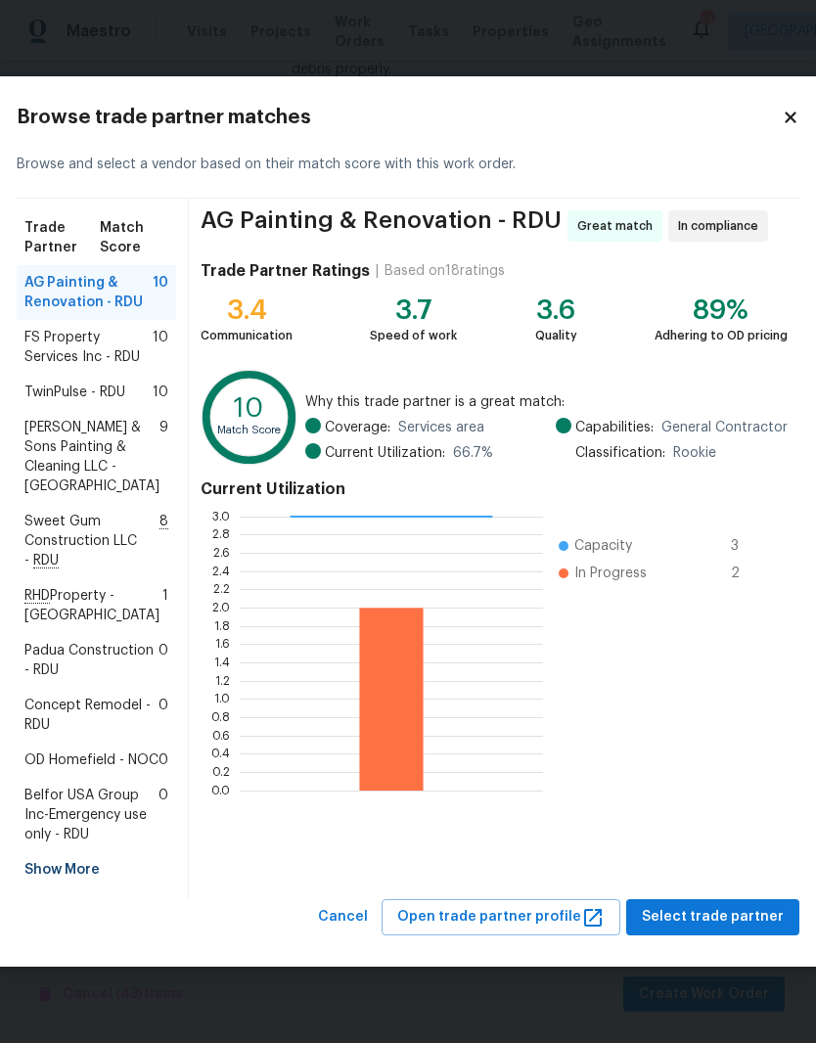
click at [77, 552] on span "Sweet Gum Construction LLC - RDU" at bounding box center [91, 541] width 135 height 59
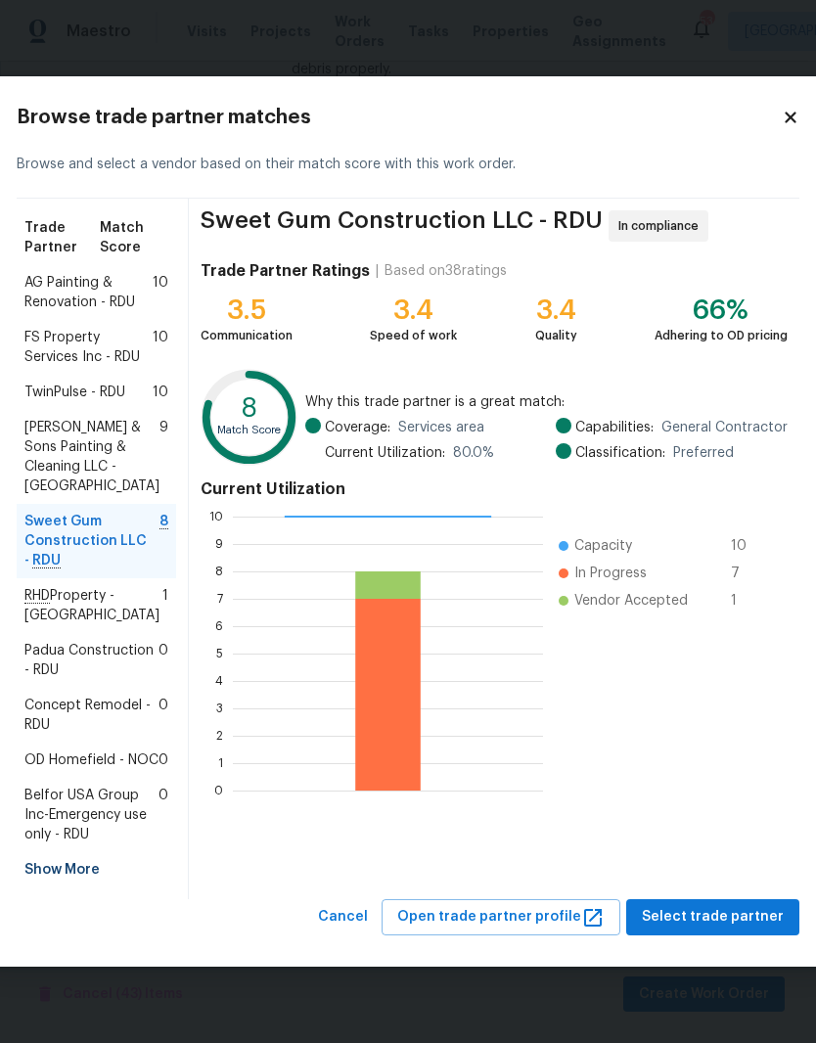
click at [70, 273] on span "AG Painting & Renovation - RDU" at bounding box center [88, 292] width 128 height 39
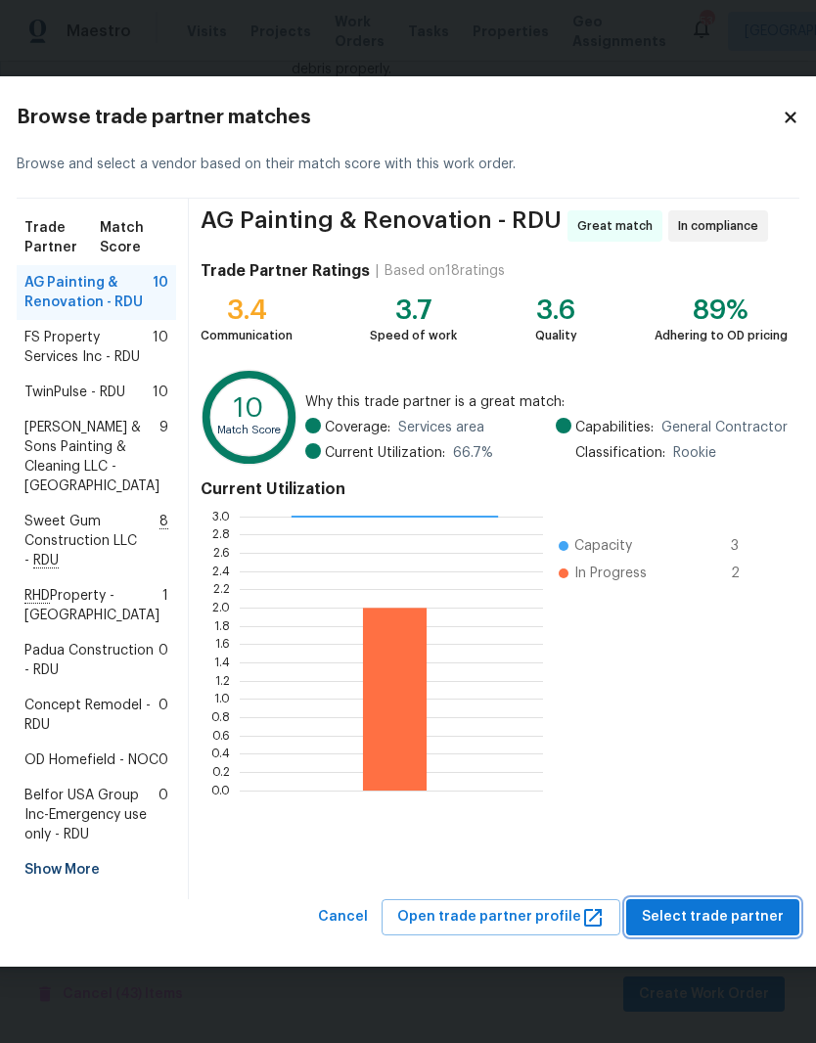
click at [719, 930] on span "Select trade partner" at bounding box center [713, 917] width 142 height 24
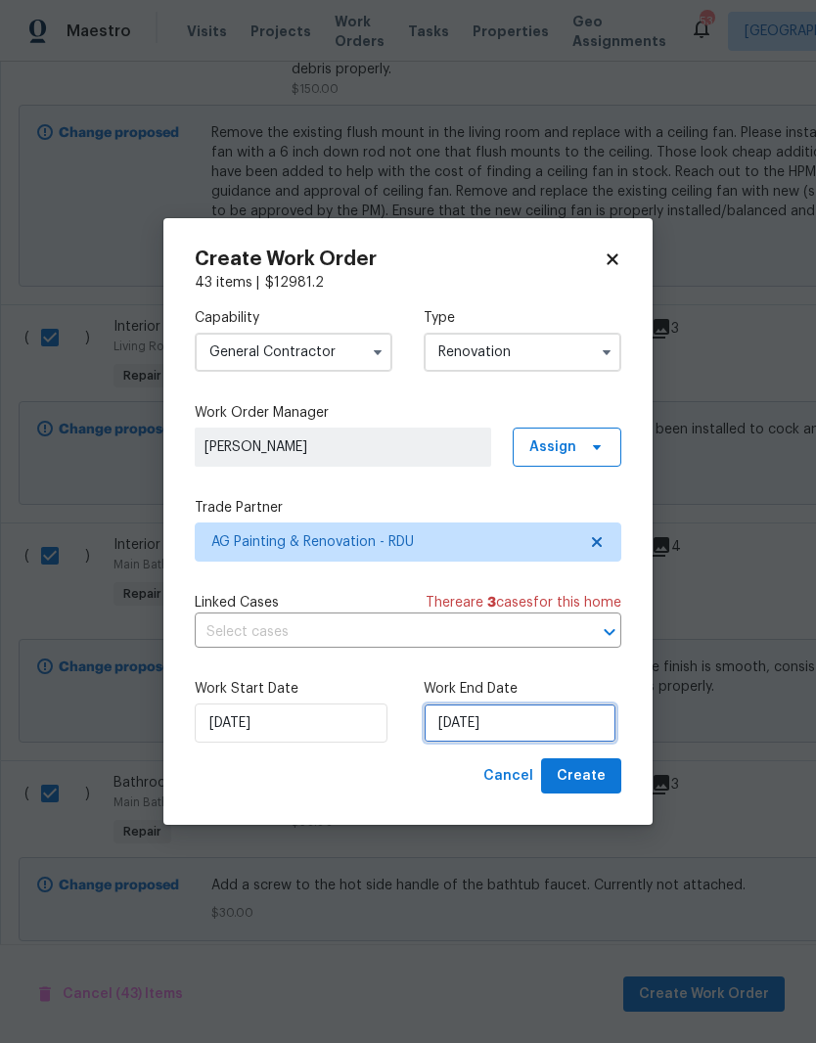
click at [543, 718] on input "[DATE]" at bounding box center [520, 723] width 193 height 39
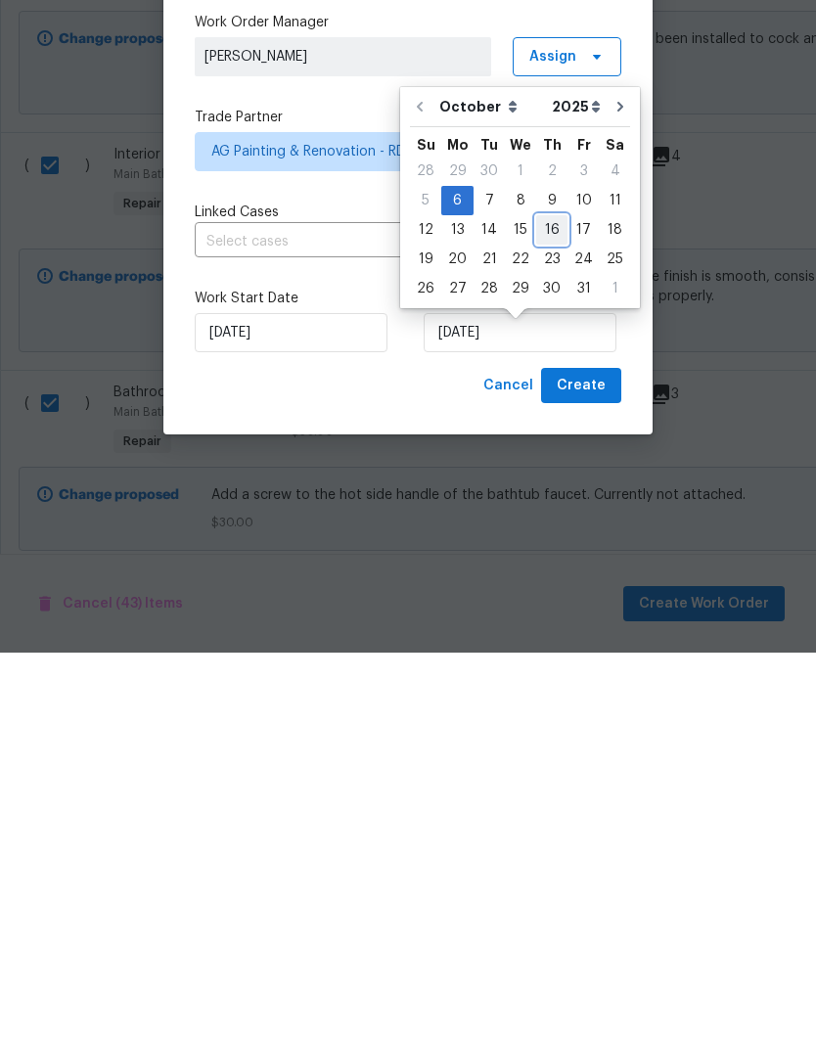
click at [550, 607] on div "16" at bounding box center [551, 620] width 31 height 27
type input "[DATE]"
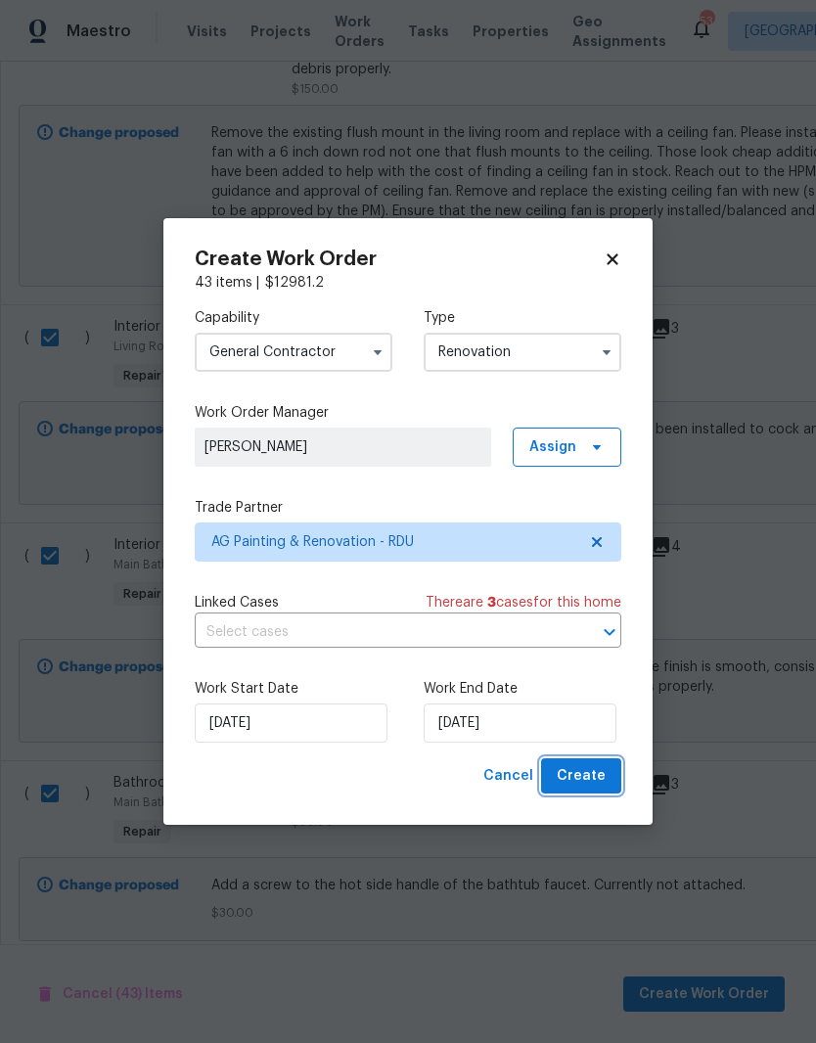
click at [591, 777] on span "Create" at bounding box center [581, 776] width 49 height 24
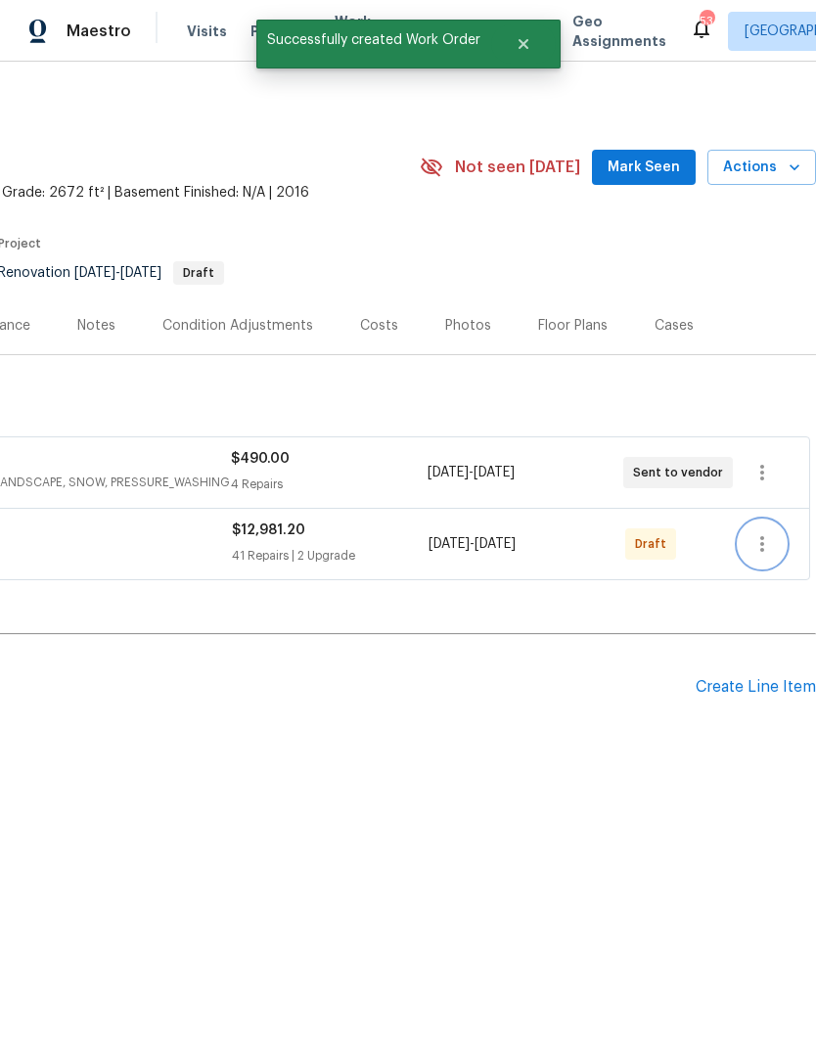
click at [769, 548] on icon "button" at bounding box center [762, 543] width 23 height 23
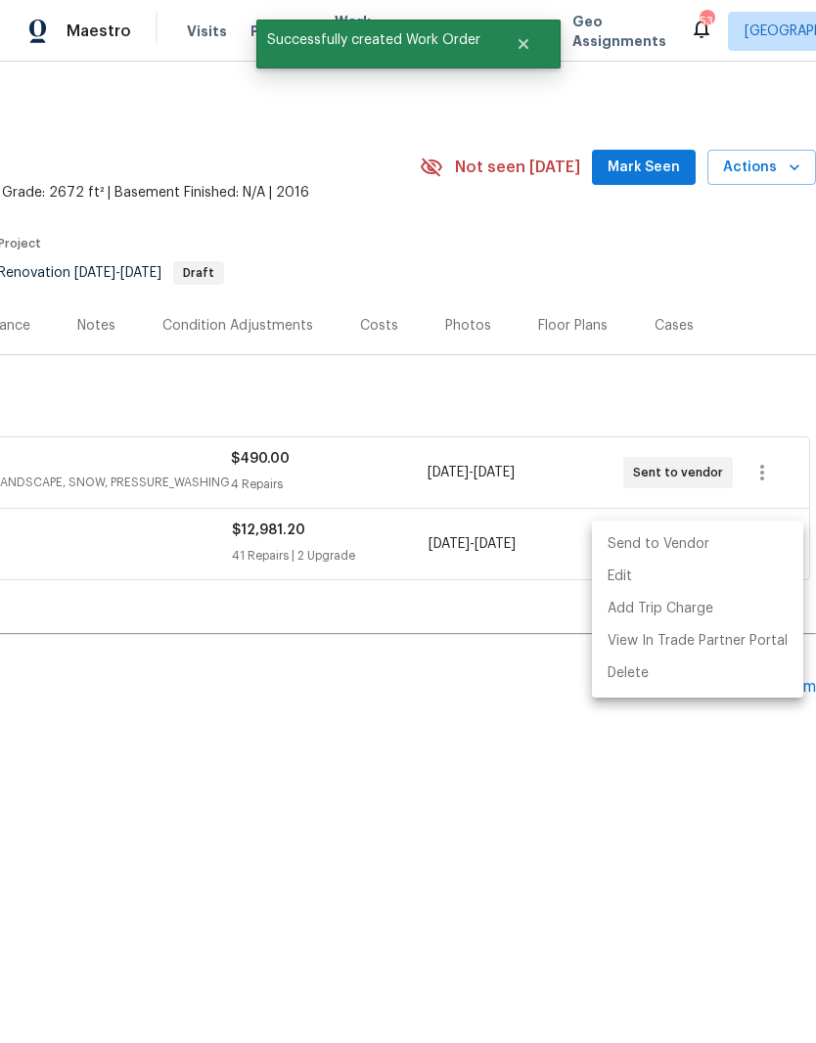
scroll to position [0, 290]
click at [736, 547] on li "Send to Vendor" at bounding box center [697, 544] width 211 height 32
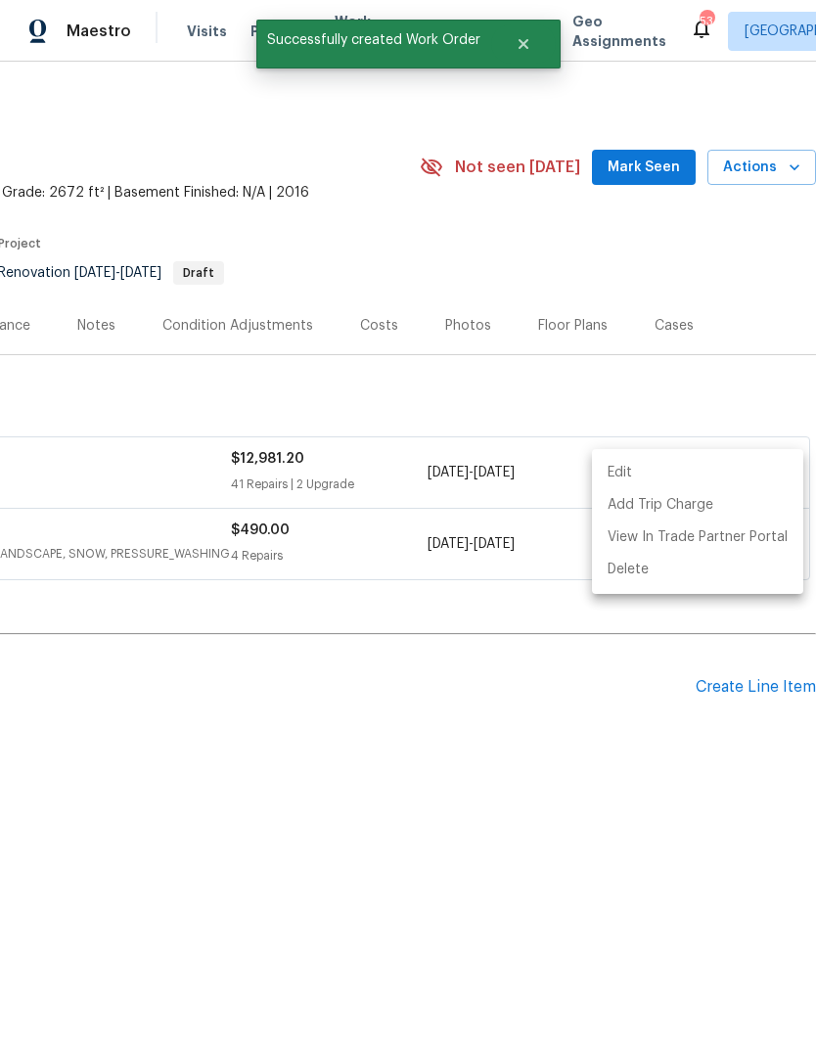
click at [81, 641] on div at bounding box center [408, 521] width 816 height 1043
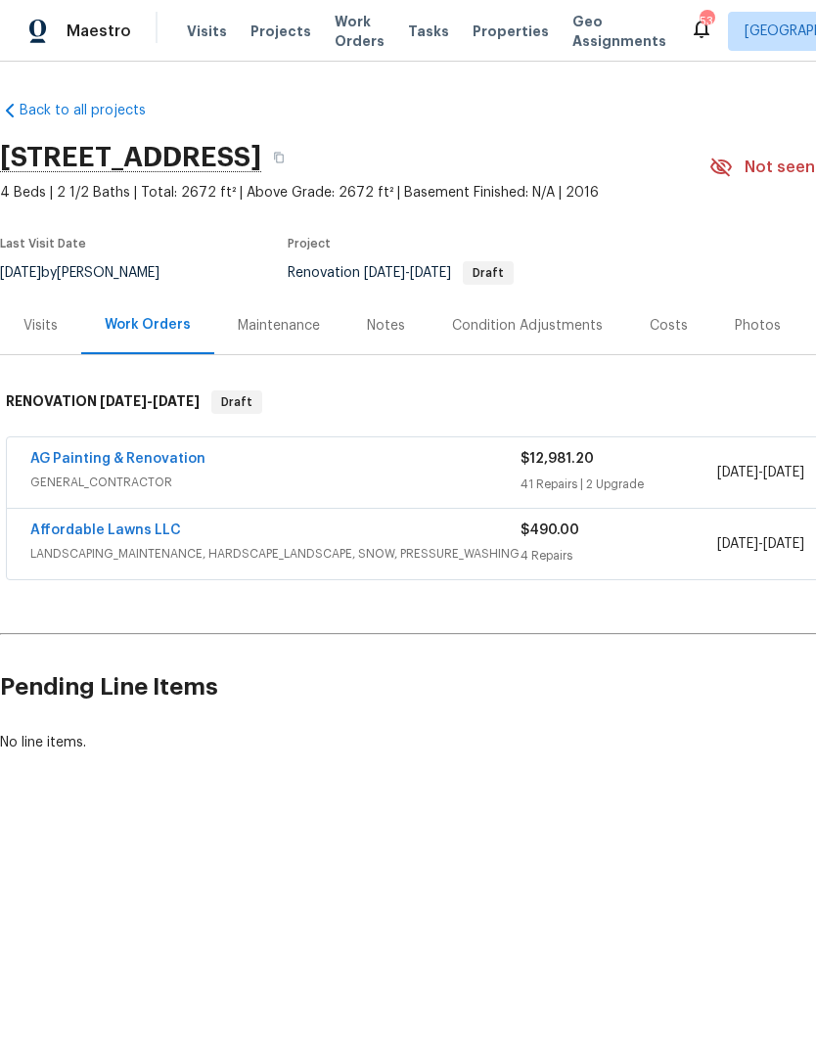
scroll to position [0, 0]
click at [143, 457] on link "AG Painting & Renovation" at bounding box center [117, 459] width 175 height 14
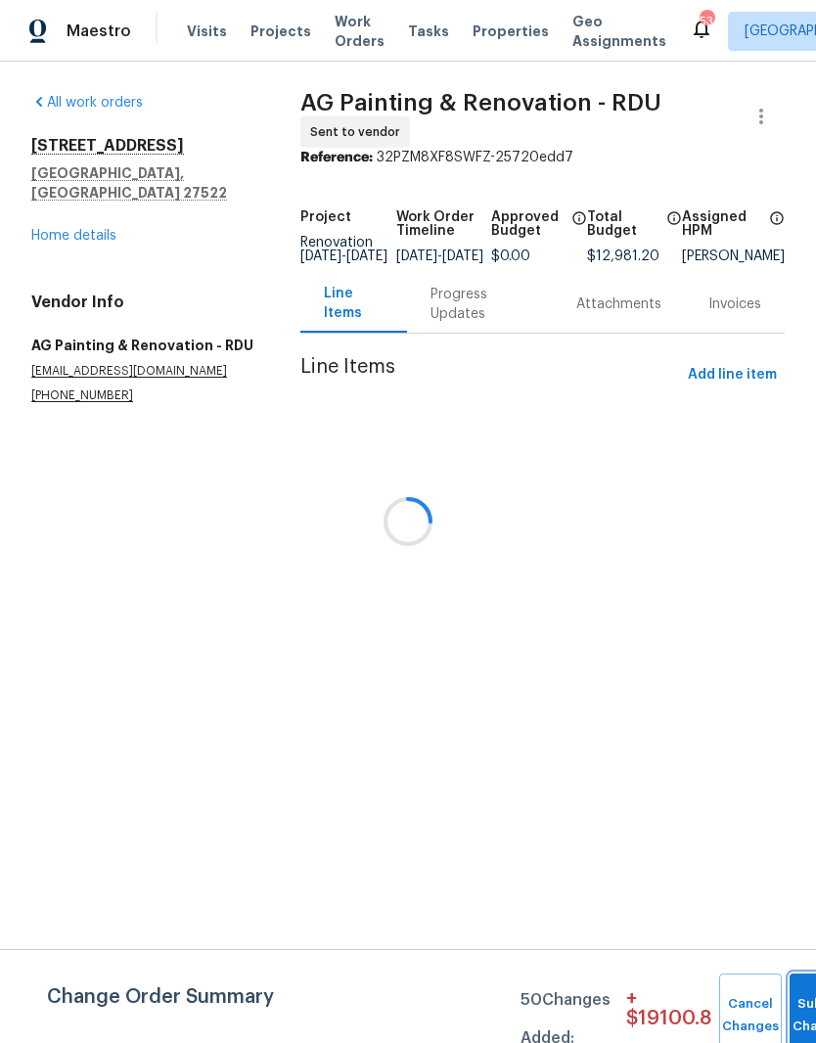
click at [793, 998] on button "Submit Changes" at bounding box center [821, 1016] width 63 height 84
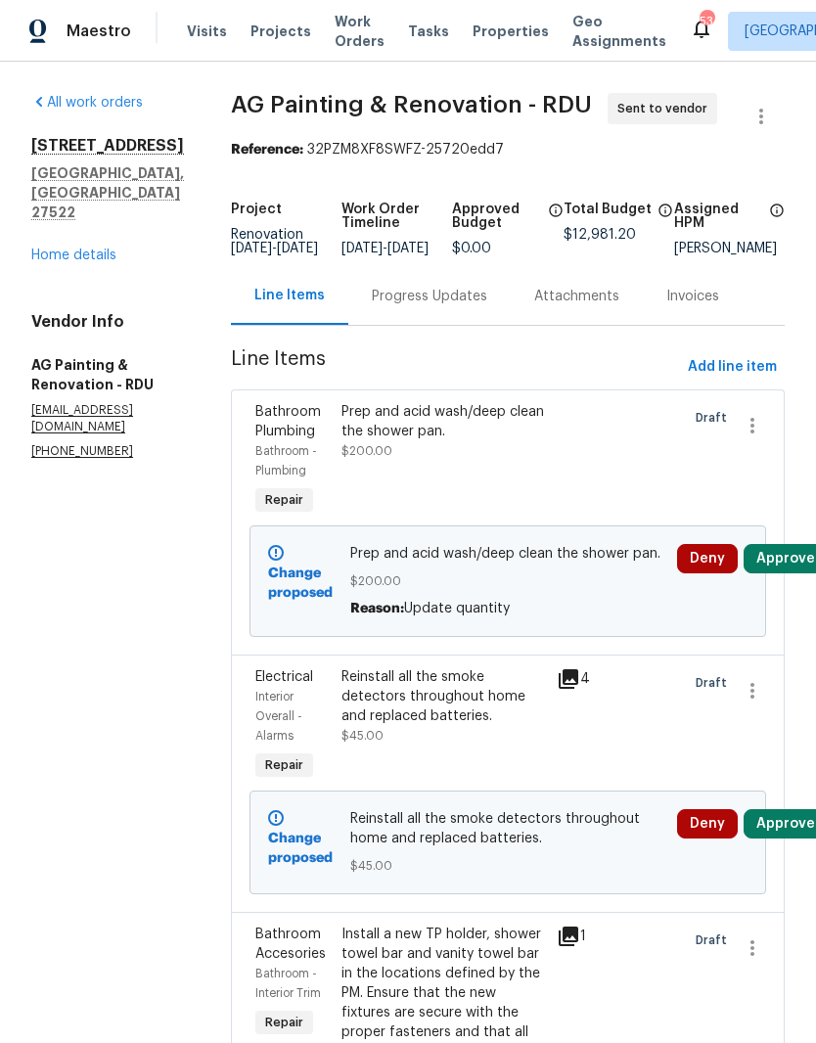
click at [783, 839] on button "Approve" at bounding box center [786, 823] width 84 height 29
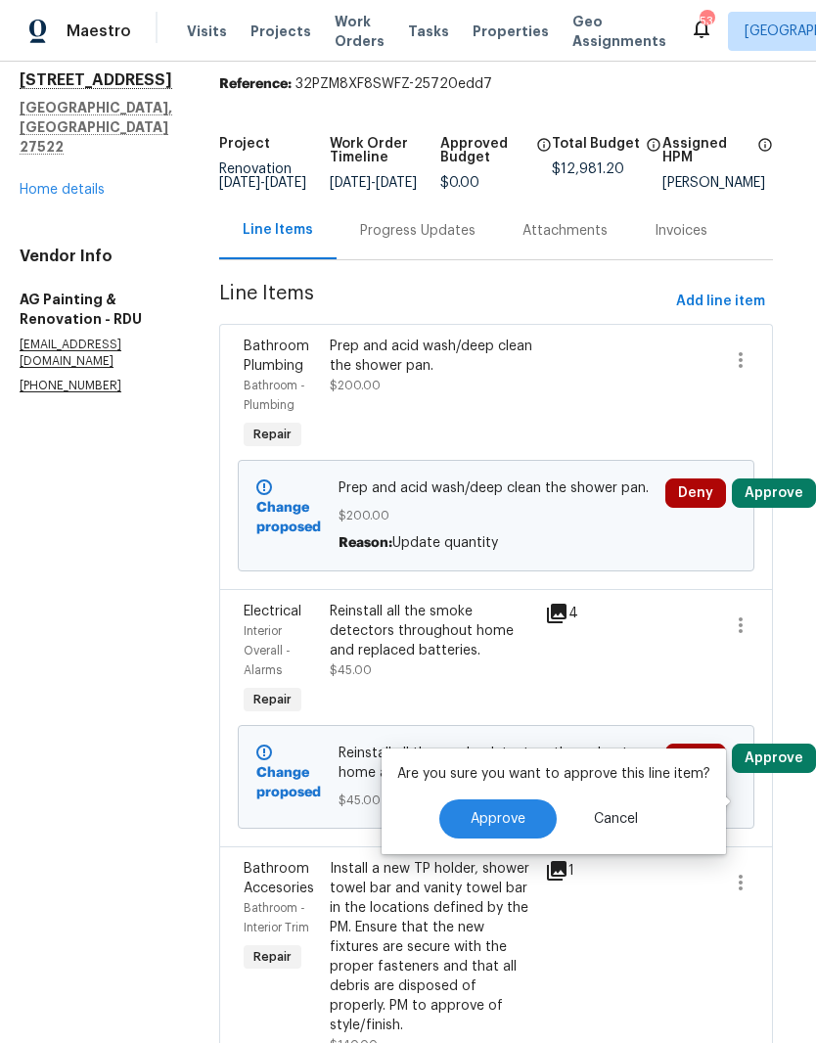
scroll to position [74, 17]
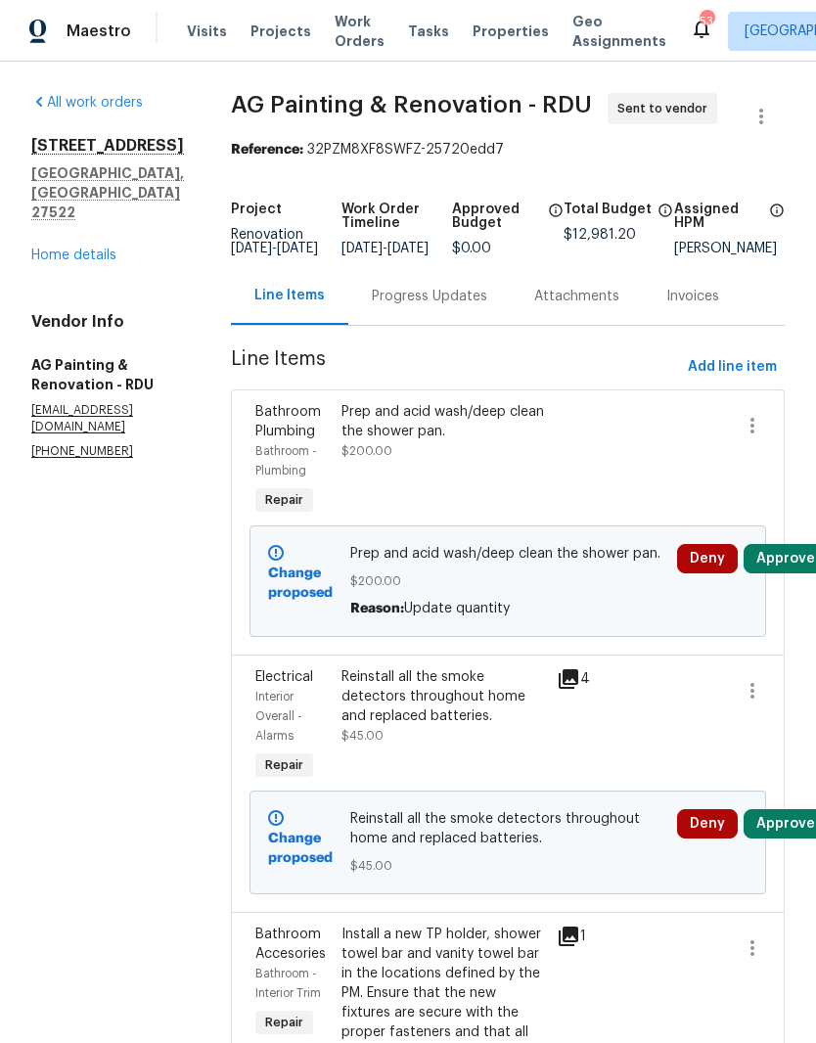
click at [779, 573] on button "Approve" at bounding box center [786, 558] width 84 height 29
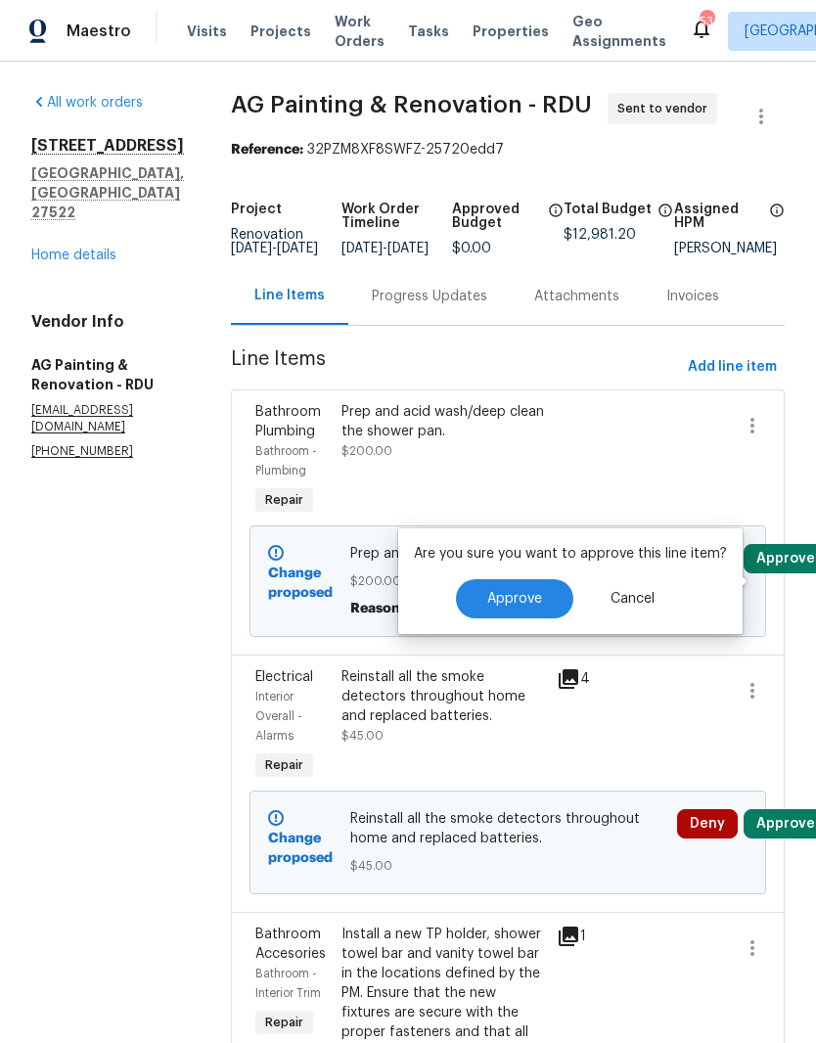
click at [526, 598] on span "Approve" at bounding box center [514, 599] width 55 height 15
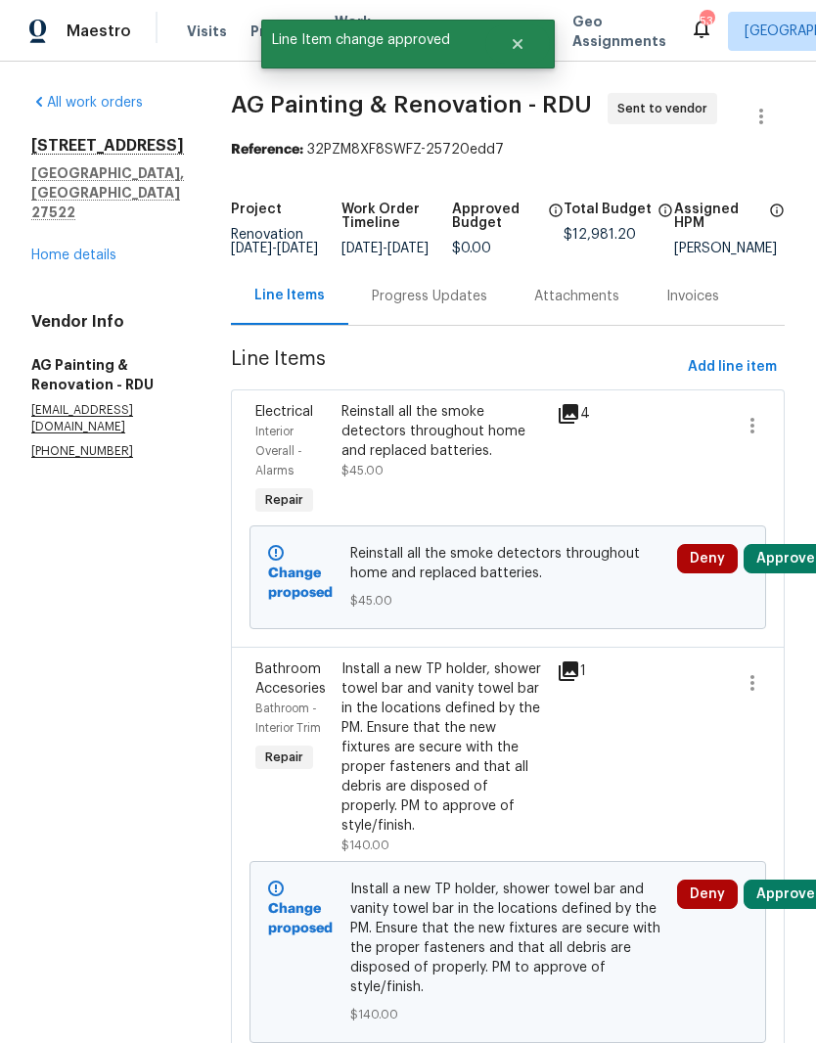
click at [785, 573] on button "Approve" at bounding box center [786, 558] width 84 height 29
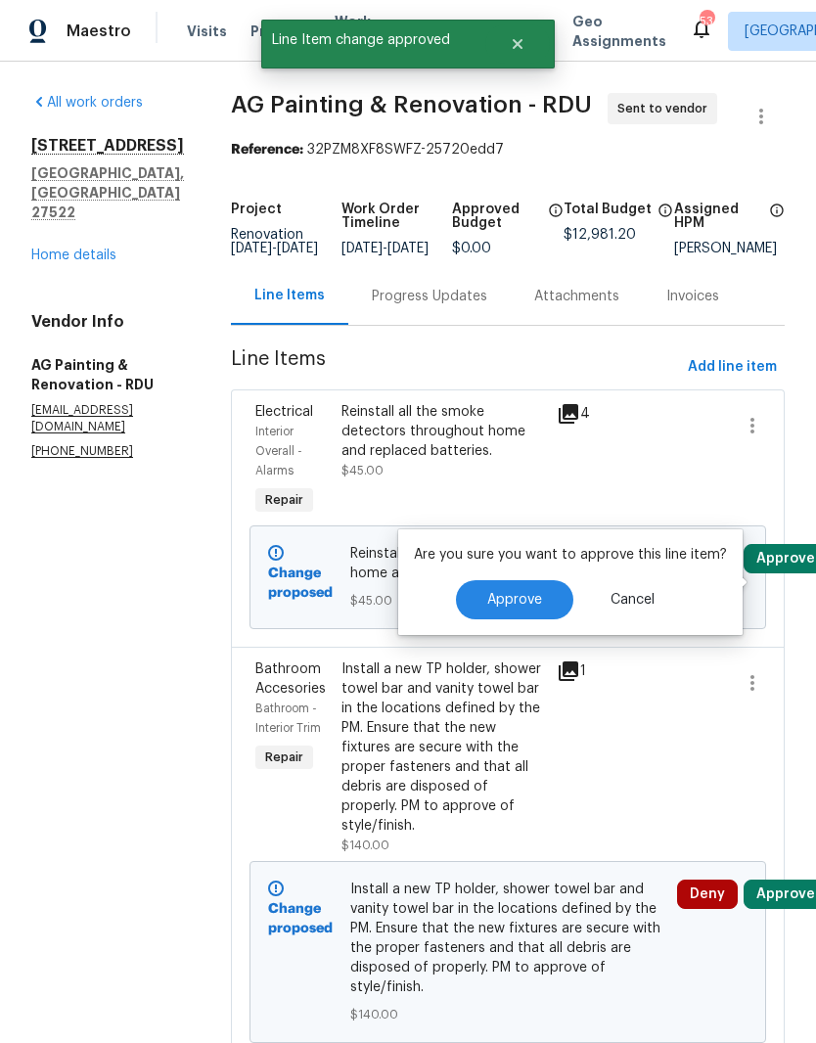
click at [532, 601] on span "Approve" at bounding box center [514, 600] width 55 height 15
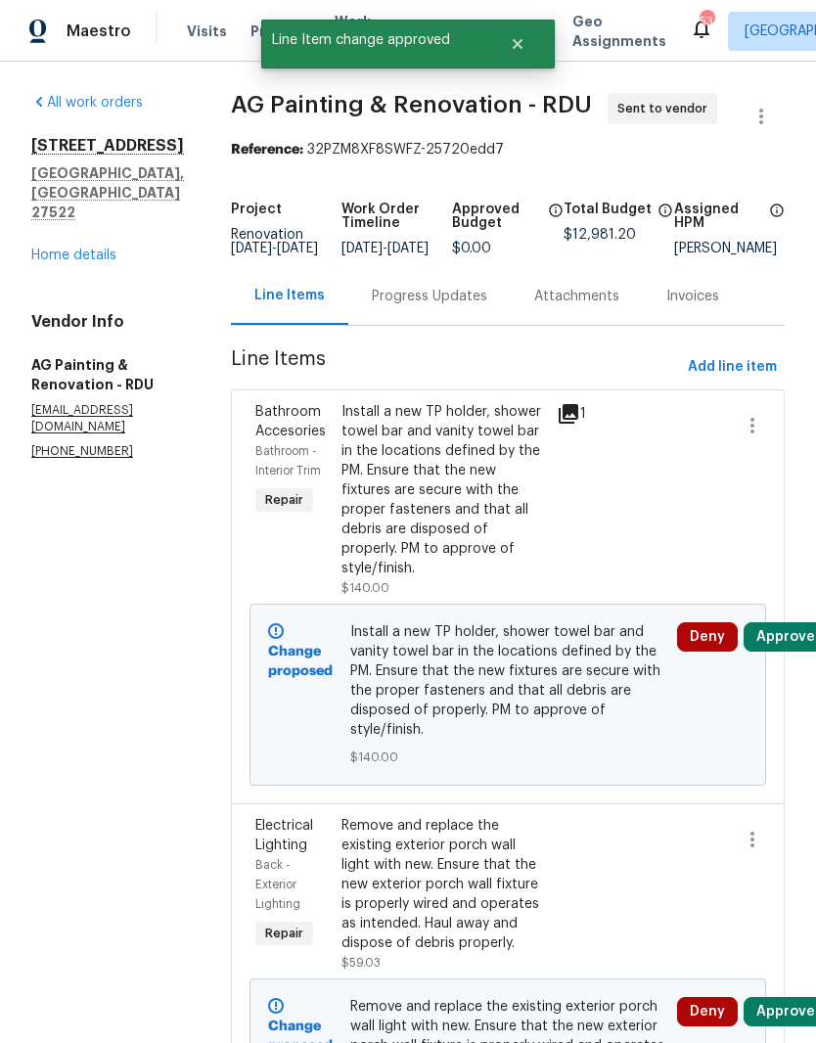
click at [794, 652] on button "Approve" at bounding box center [786, 636] width 84 height 29
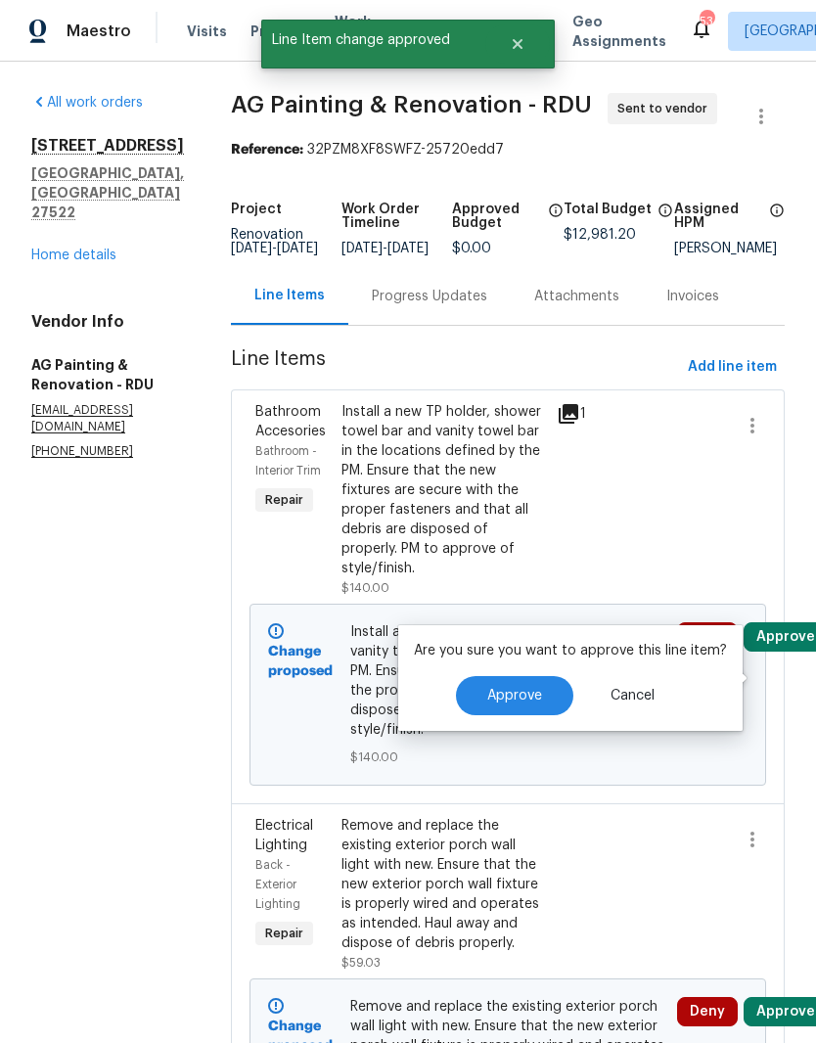
click at [536, 697] on span "Approve" at bounding box center [514, 696] width 55 height 15
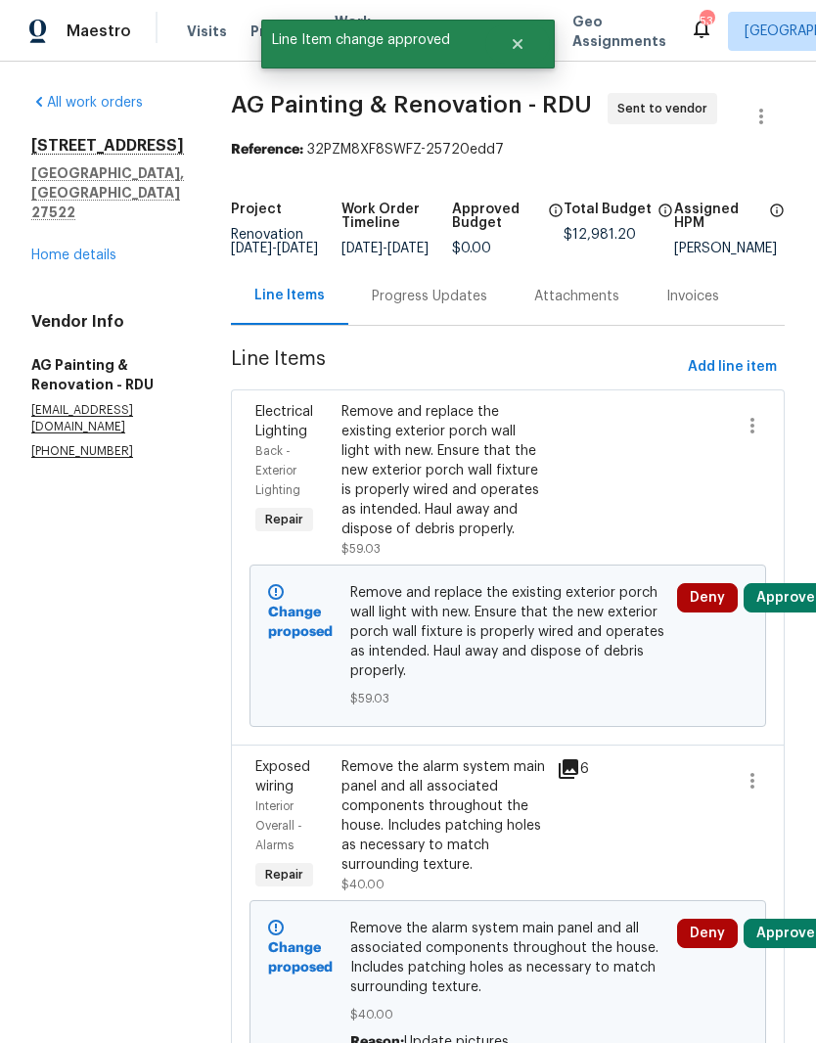
click at [790, 613] on button "Approve" at bounding box center [786, 597] width 84 height 29
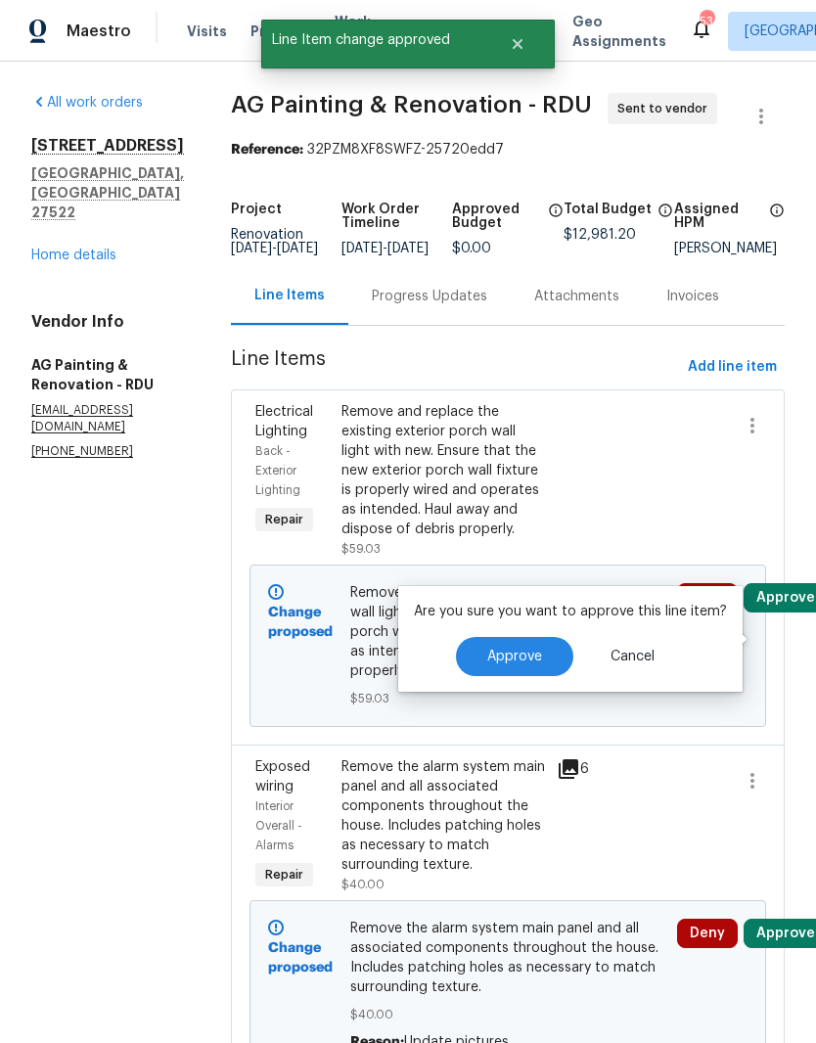
click at [533, 666] on button "Approve" at bounding box center [514, 656] width 117 height 39
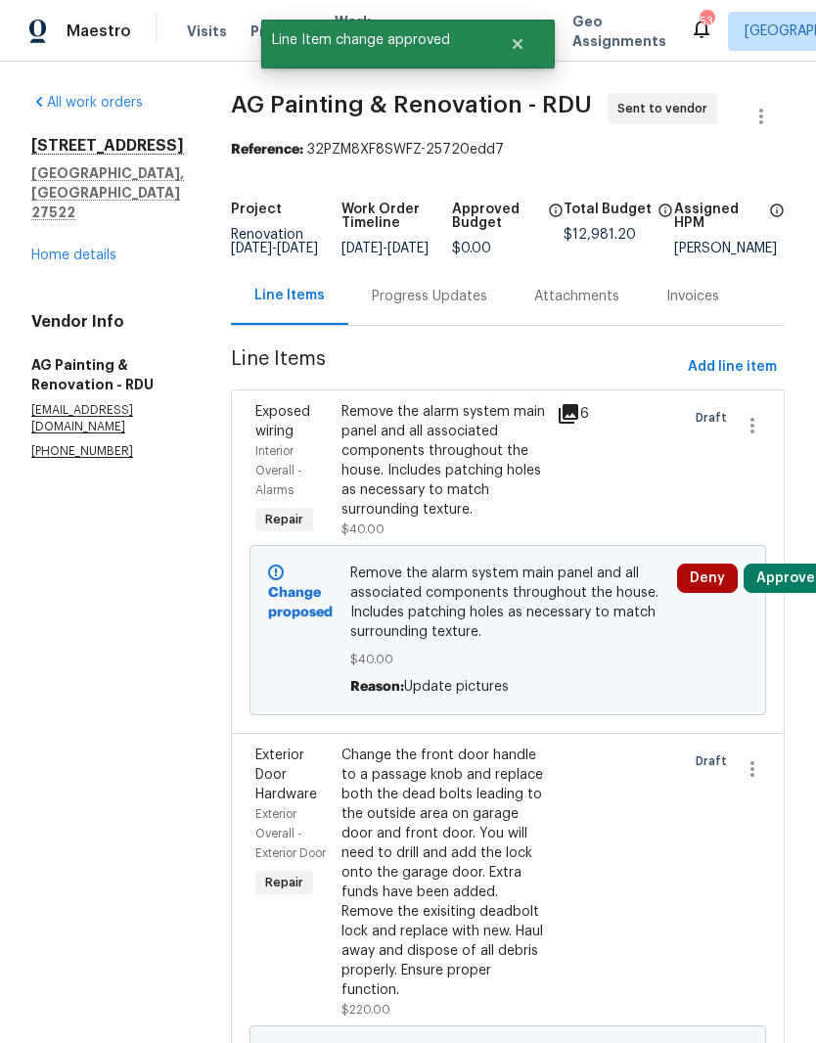
click at [788, 593] on button "Approve" at bounding box center [786, 578] width 84 height 29
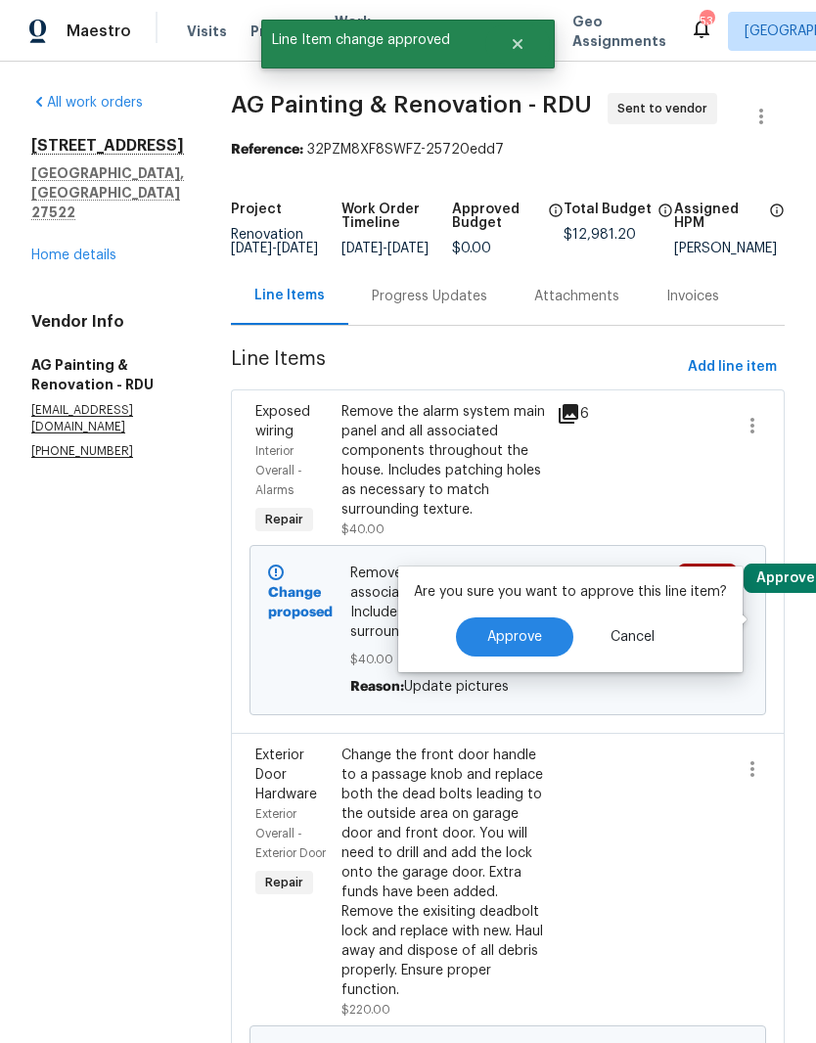
click at [521, 652] on button "Approve" at bounding box center [514, 637] width 117 height 39
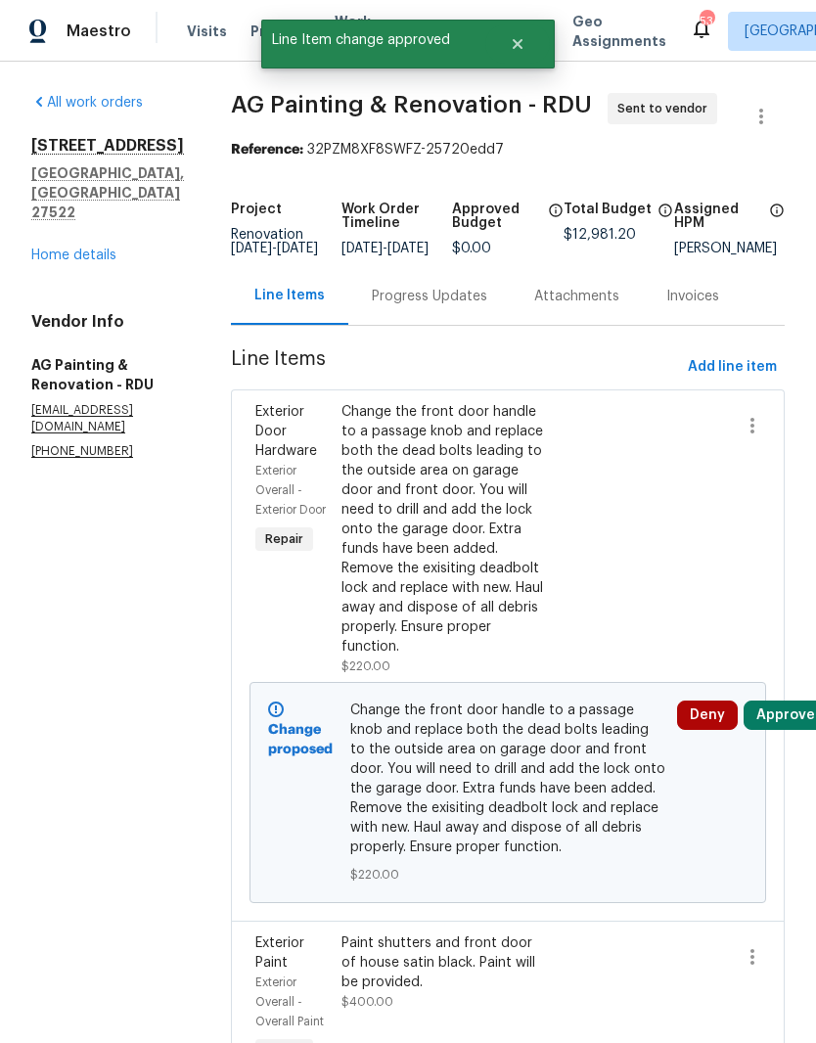
click at [795, 730] on button "Approve" at bounding box center [786, 715] width 84 height 29
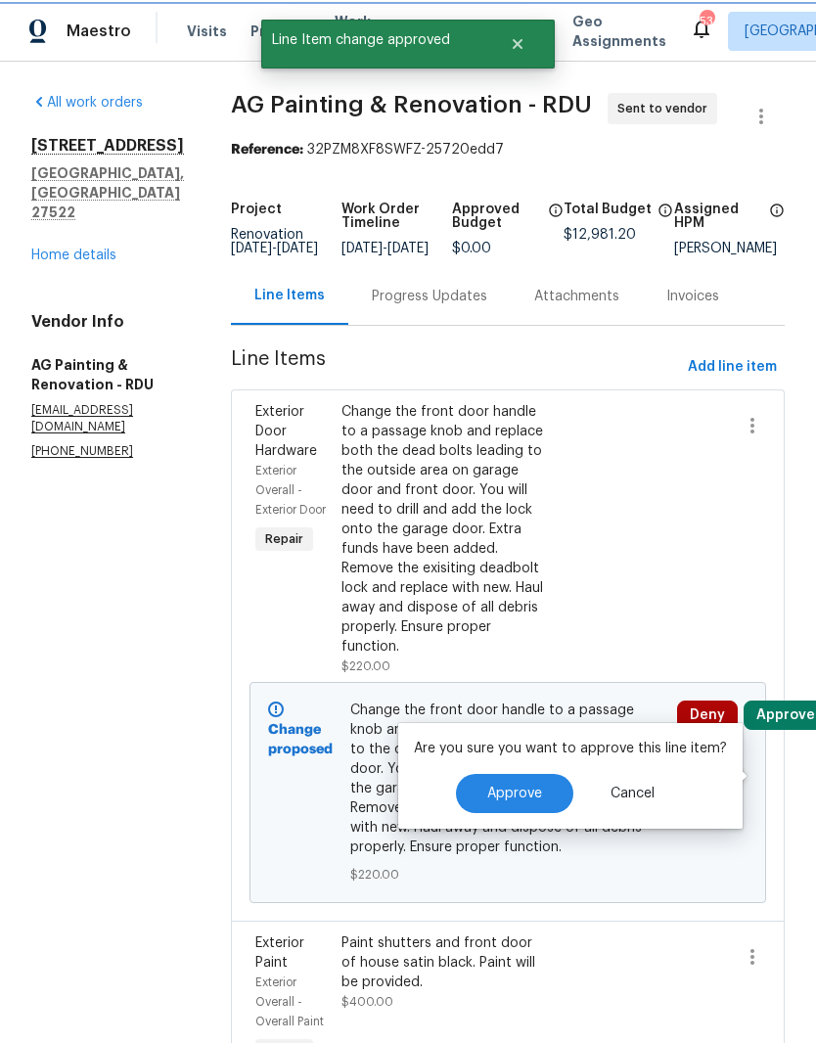
click at [524, 785] on button "Approve" at bounding box center [514, 793] width 117 height 39
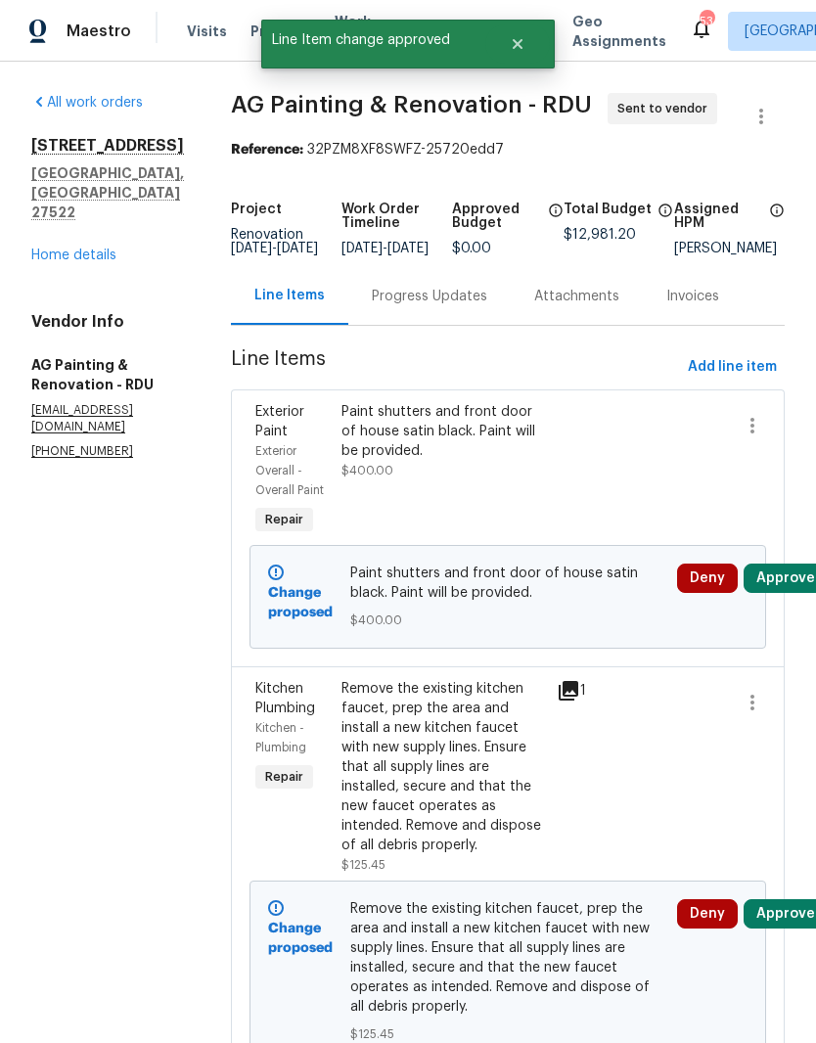
click at [795, 593] on button "Approve" at bounding box center [786, 578] width 84 height 29
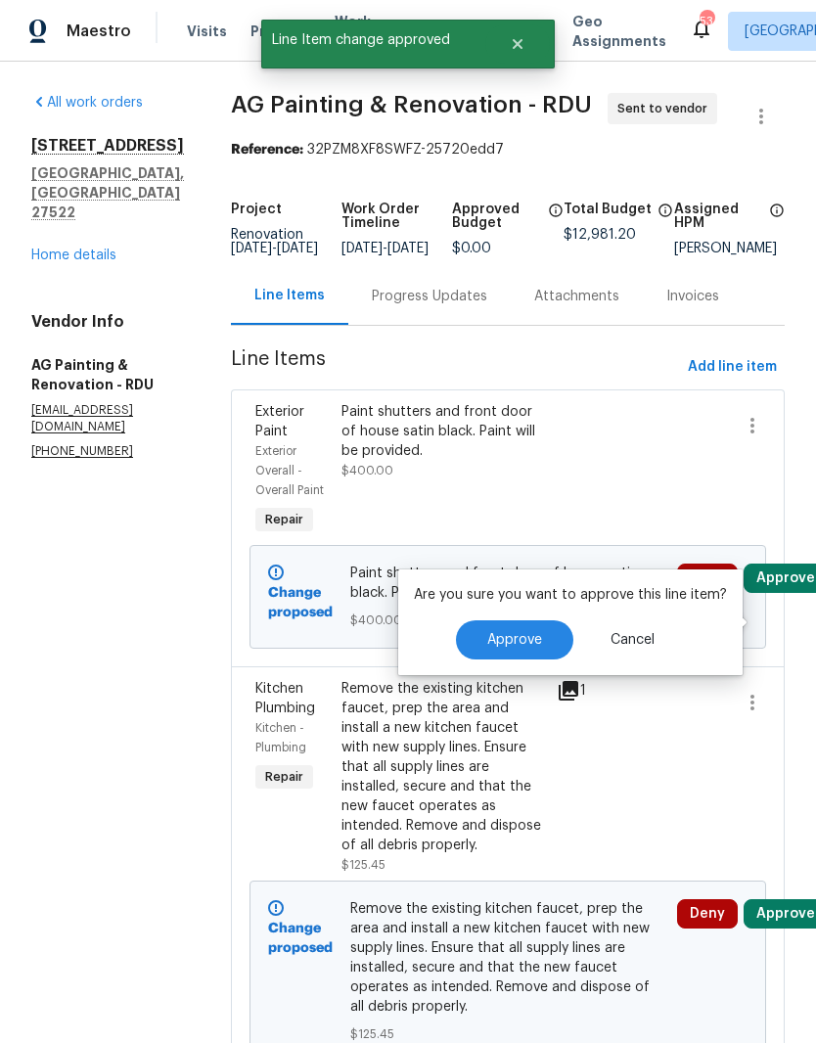
click at [527, 648] on button "Approve" at bounding box center [514, 639] width 117 height 39
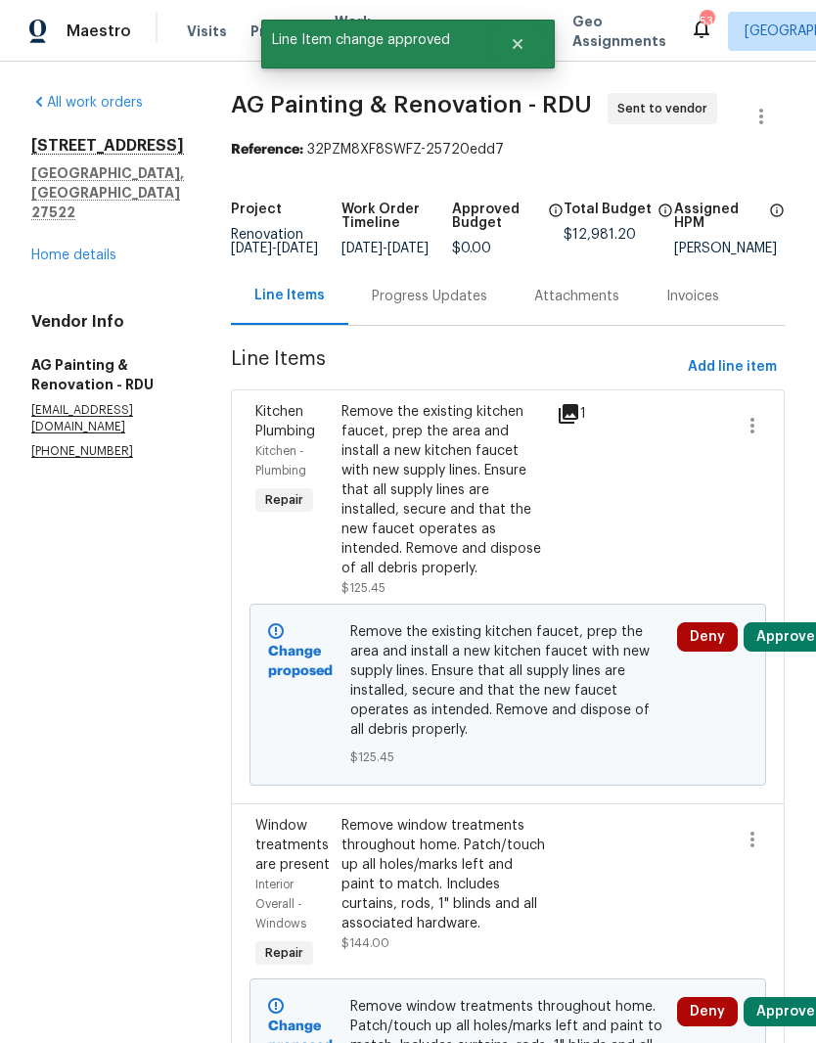
click at [793, 652] on button "Approve" at bounding box center [786, 636] width 84 height 29
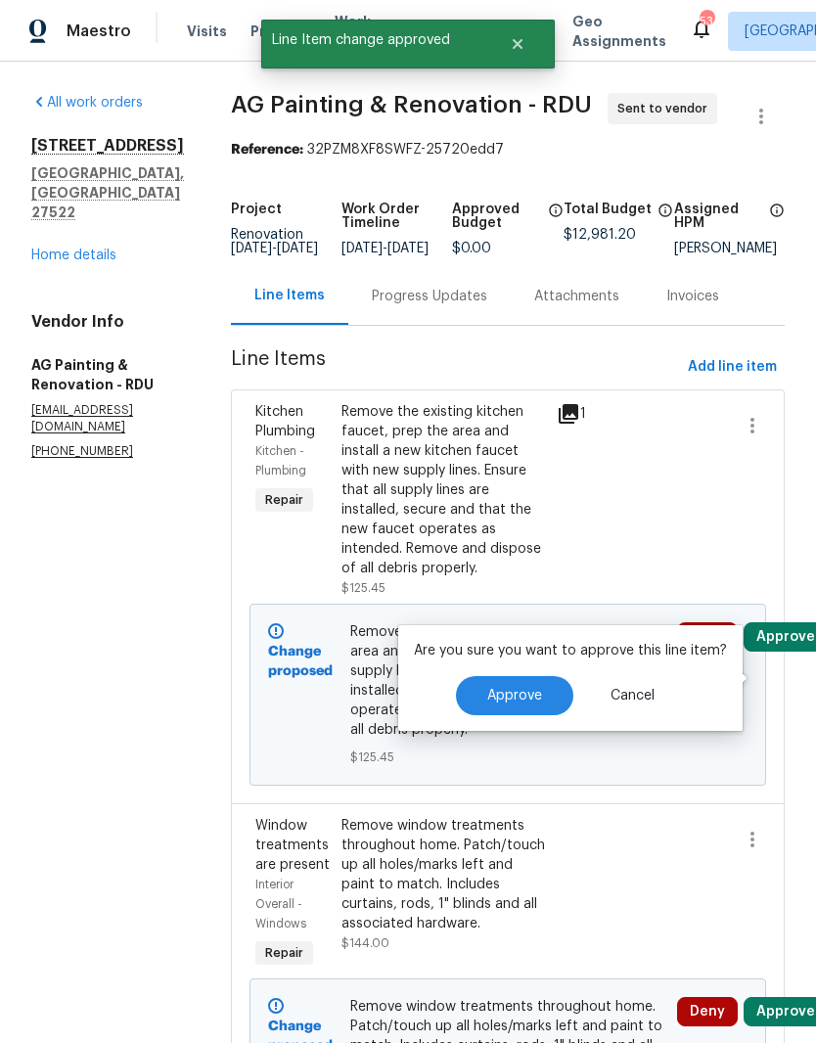
click at [511, 699] on span "Approve" at bounding box center [514, 696] width 55 height 15
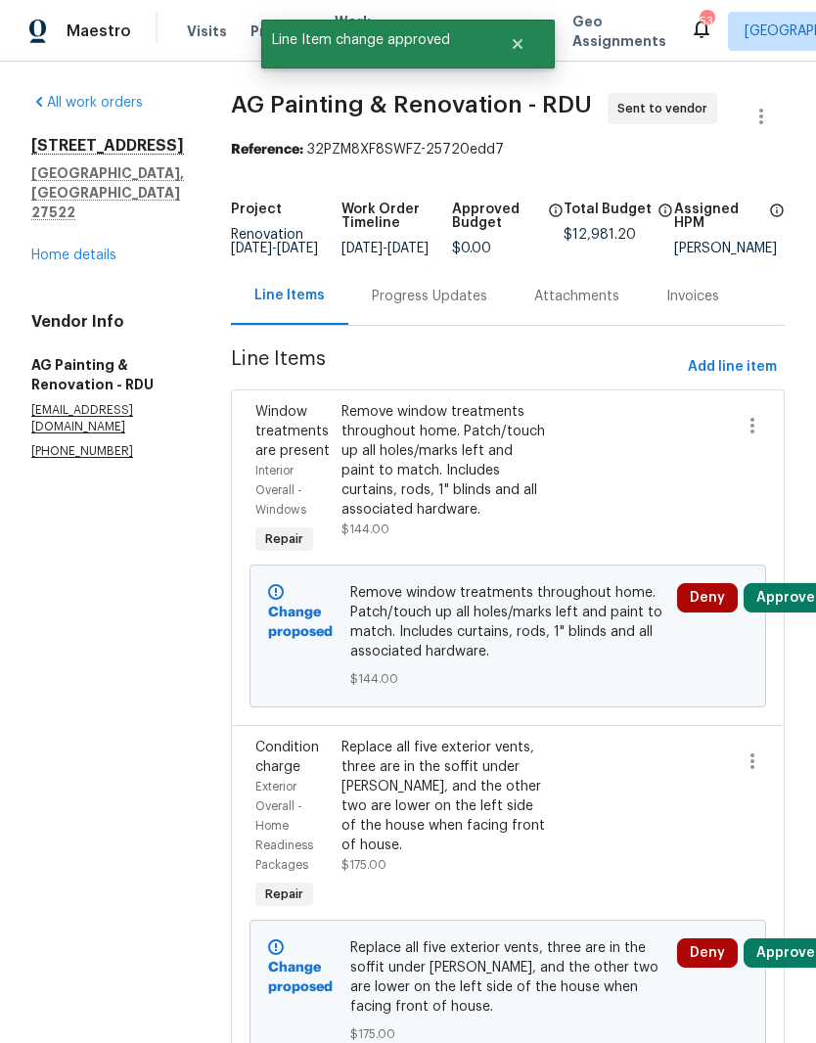
click at [781, 613] on button "Approve" at bounding box center [786, 597] width 84 height 29
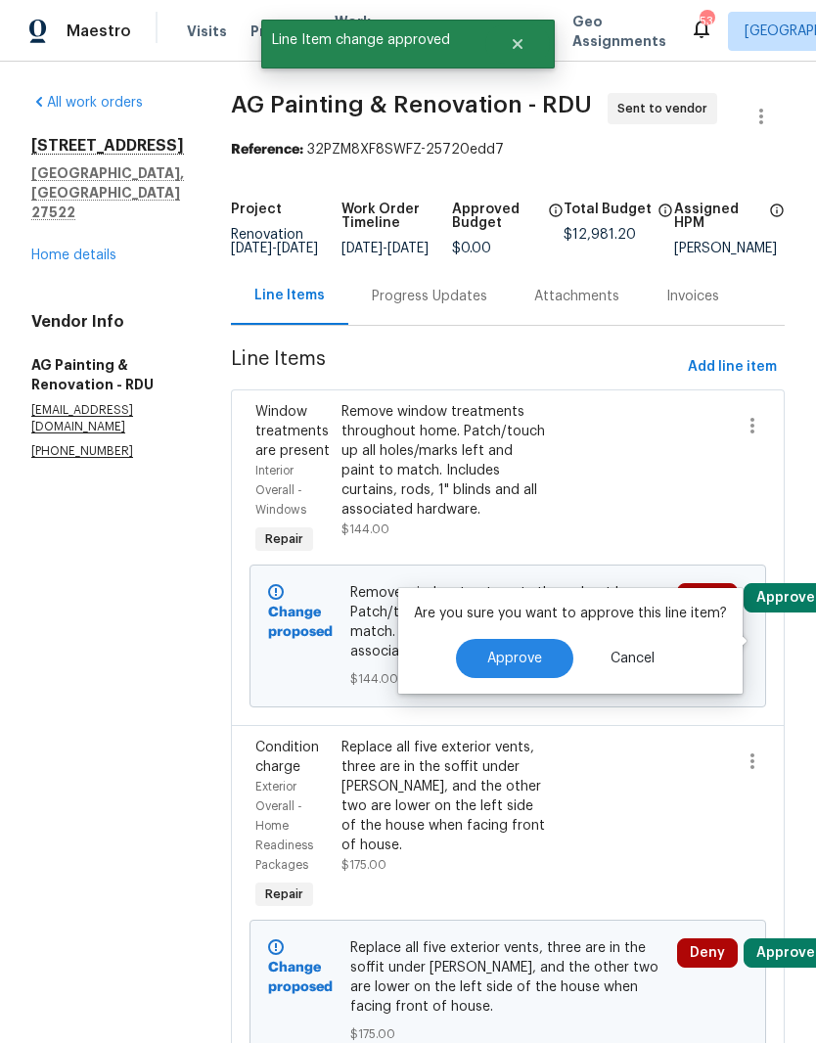
click at [529, 657] on span "Approve" at bounding box center [514, 659] width 55 height 15
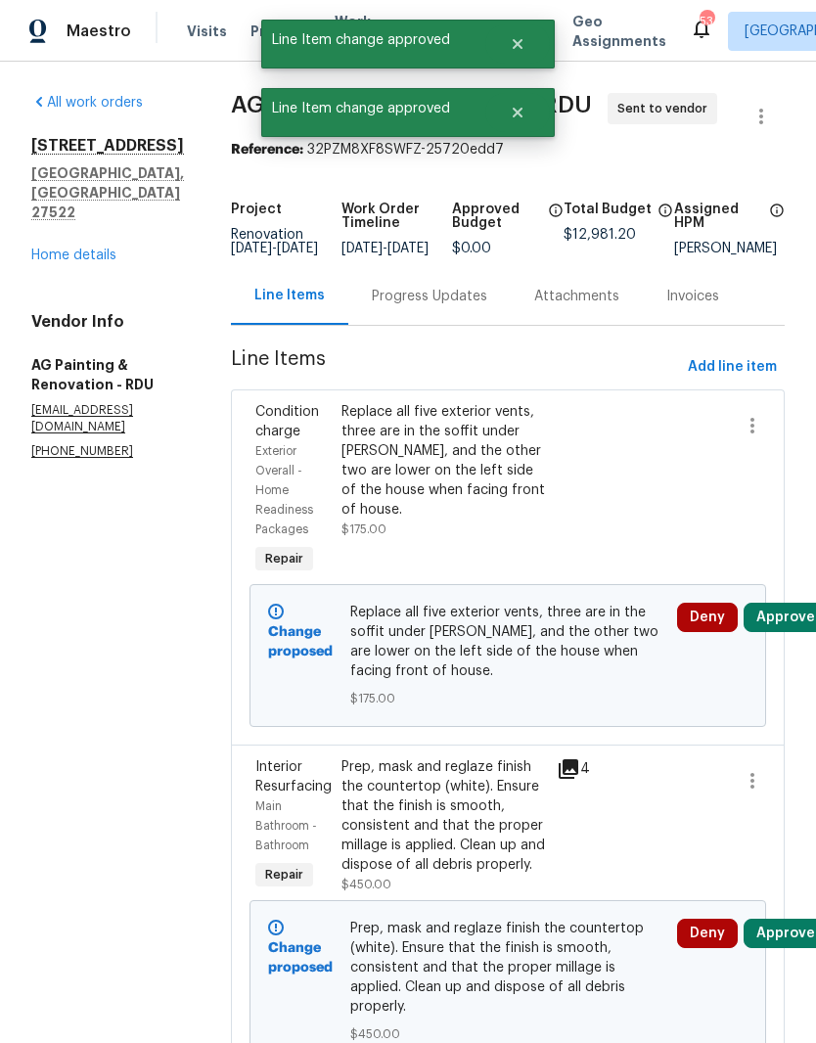
click at [784, 632] on button "Approve" at bounding box center [786, 617] width 84 height 29
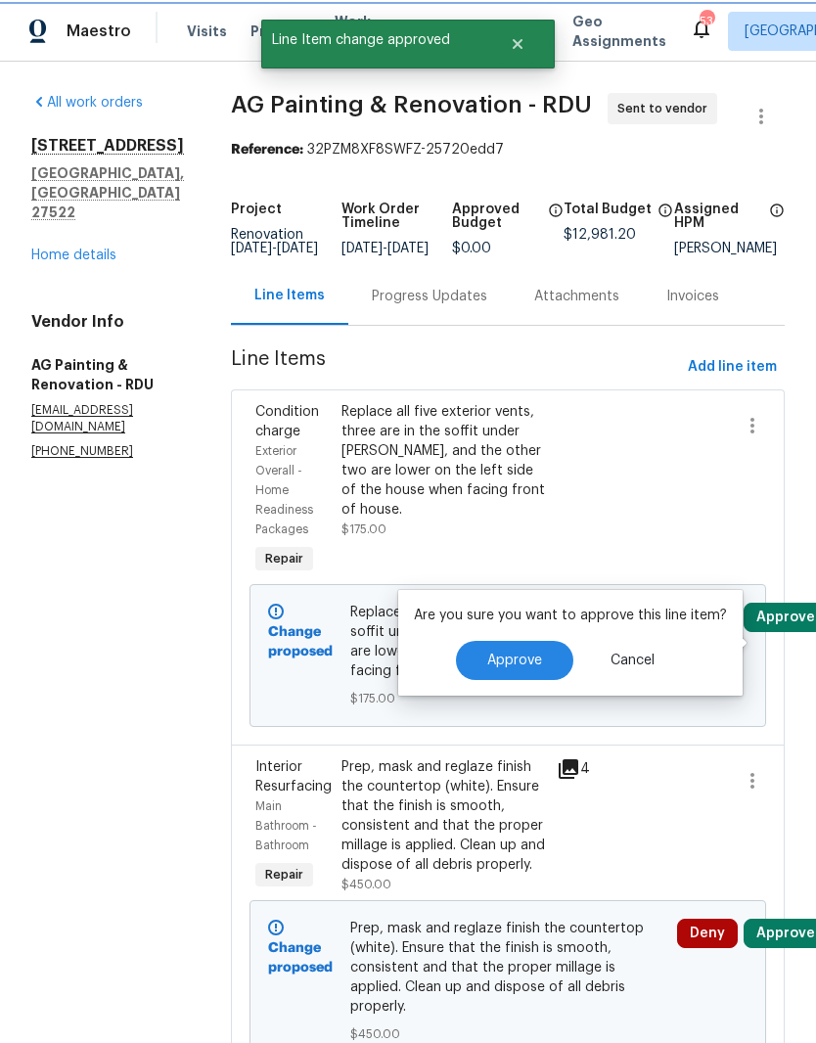
click at [537, 663] on span "Approve" at bounding box center [514, 661] width 55 height 15
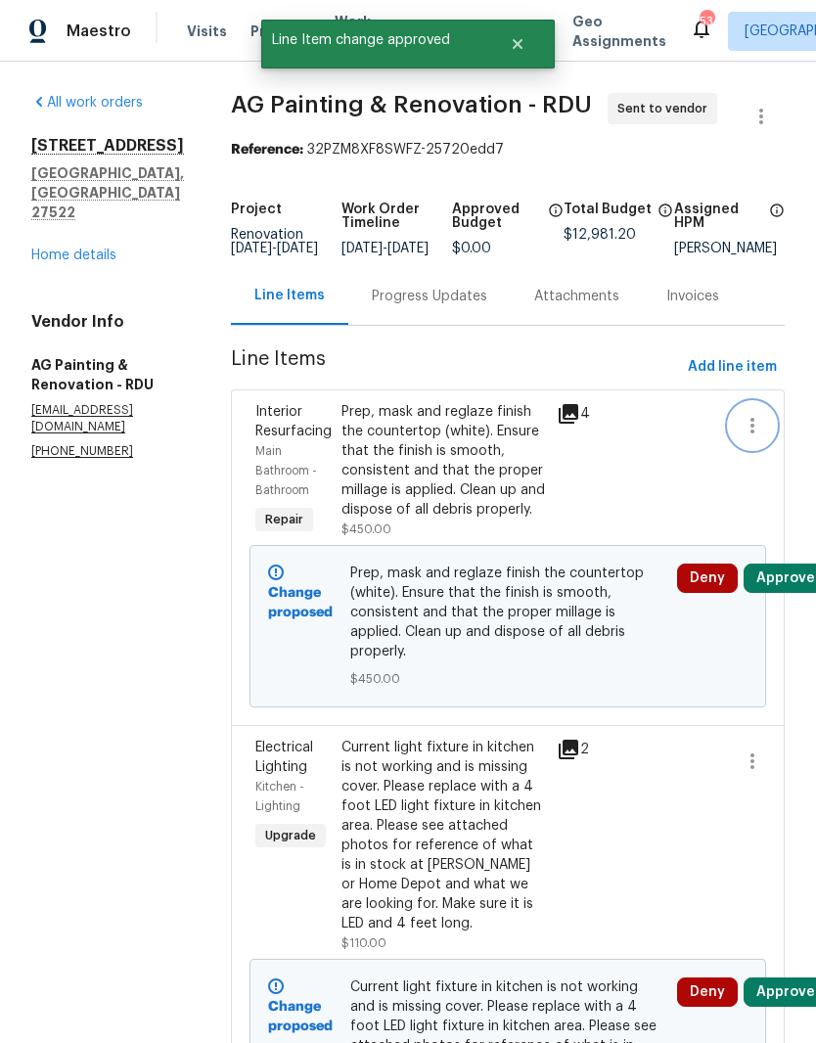
click at [755, 434] on icon "button" at bounding box center [753, 426] width 4 height 16
click at [766, 451] on li "Cancel" at bounding box center [761, 447] width 75 height 32
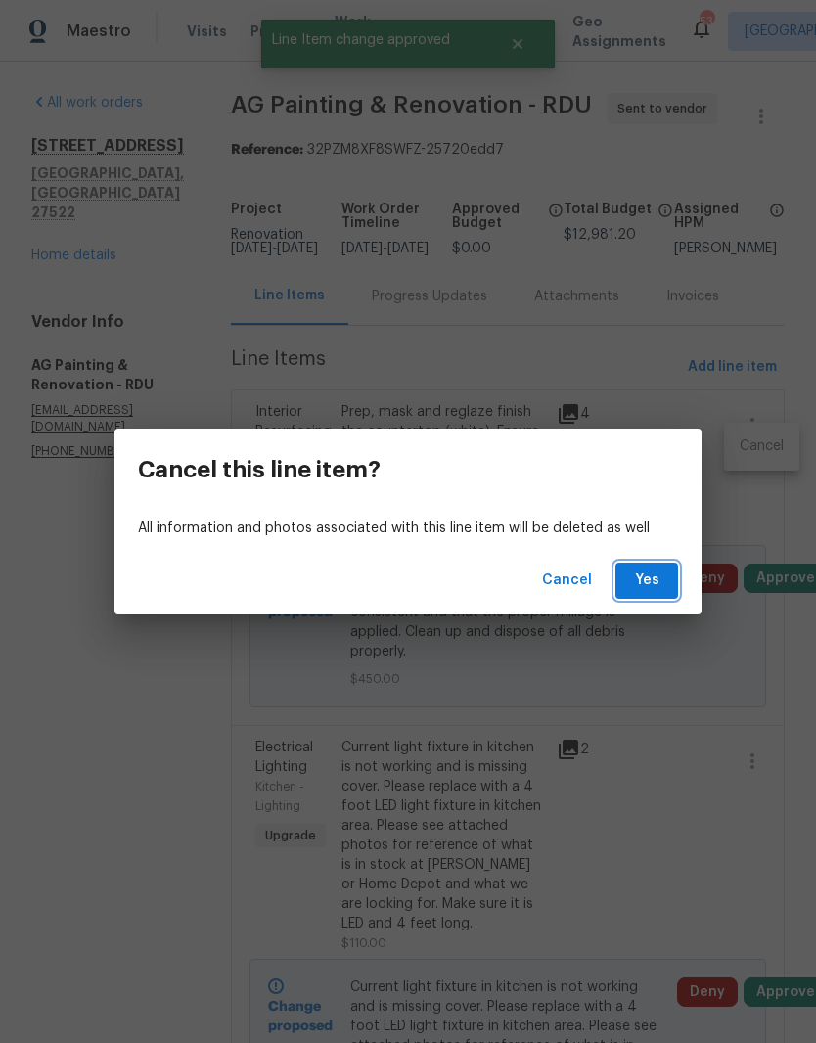
click at [652, 575] on span "Yes" at bounding box center [646, 581] width 31 height 24
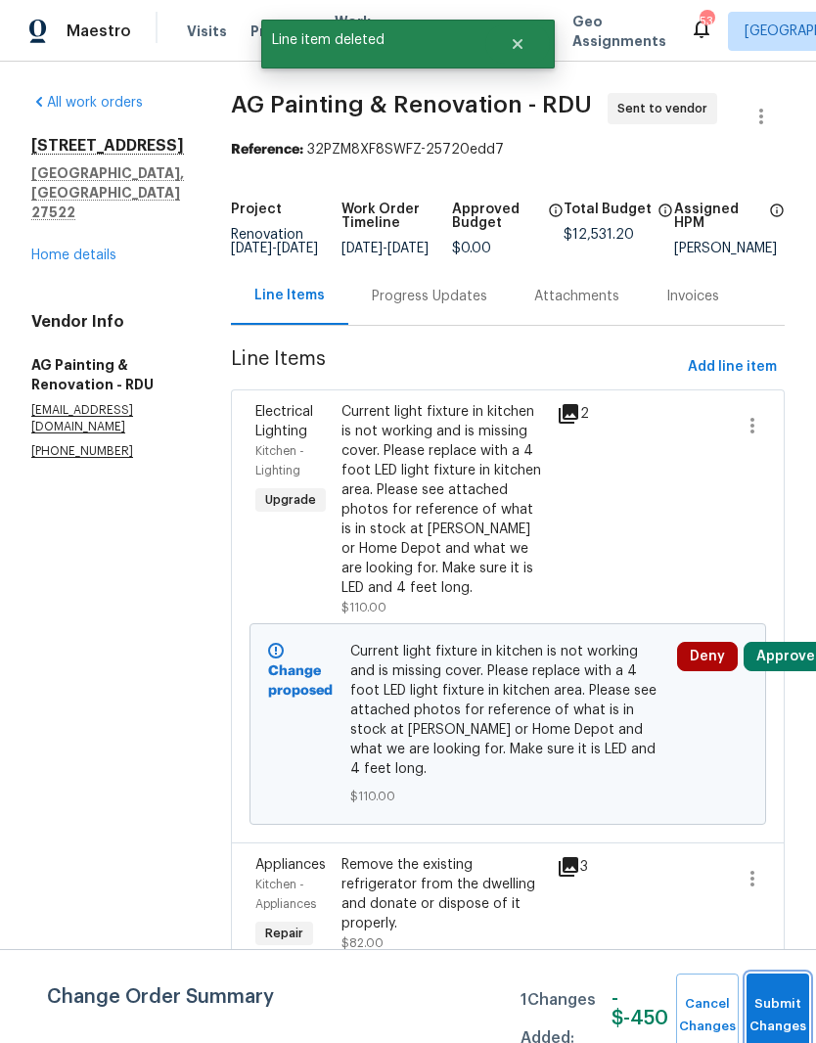
click at [785, 1010] on button "Submit Changes" at bounding box center [778, 1016] width 63 height 84
click at [773, 1003] on button "Submit Changes" at bounding box center [778, 1016] width 63 height 84
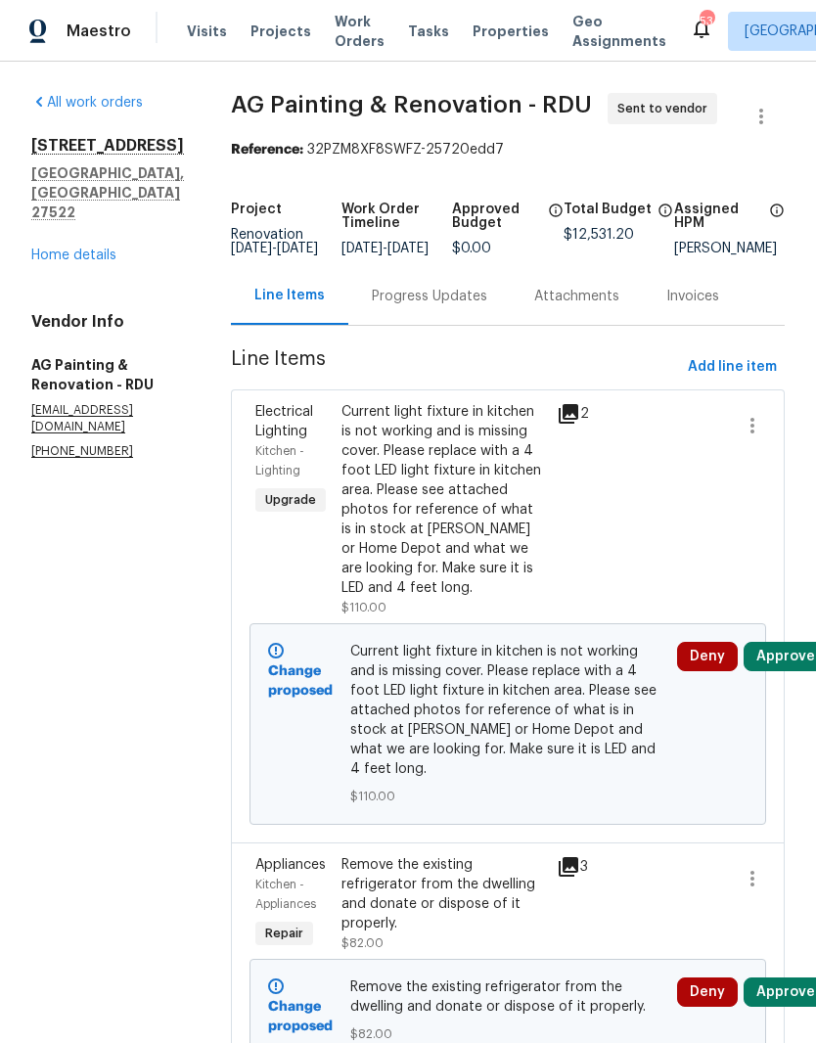
click at [789, 671] on button "Approve" at bounding box center [786, 656] width 84 height 29
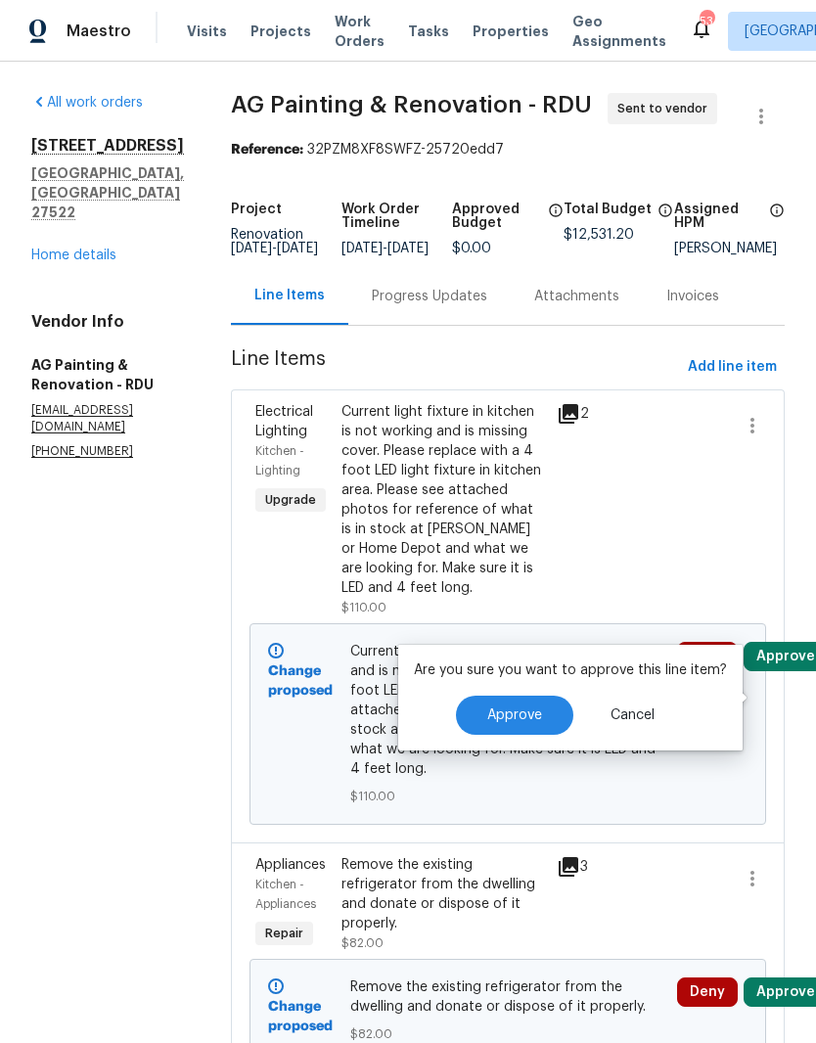
click at [521, 710] on span "Approve" at bounding box center [514, 716] width 55 height 15
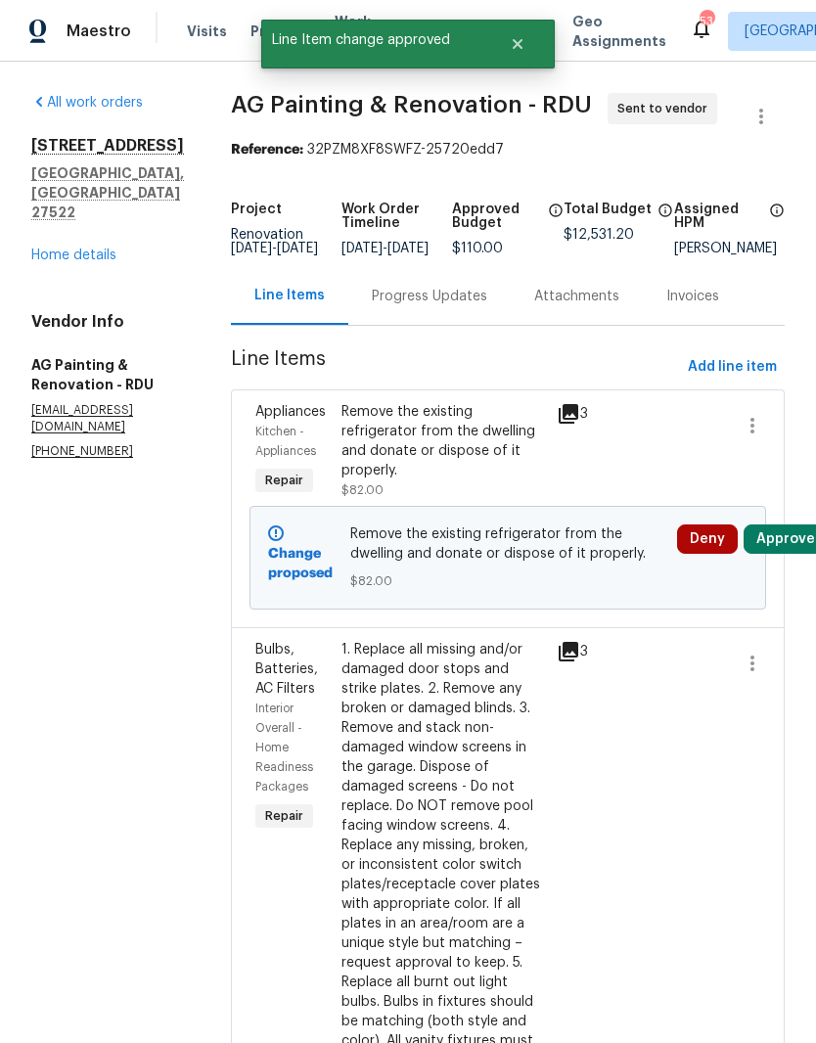
click at [778, 554] on button "Approve" at bounding box center [786, 539] width 84 height 29
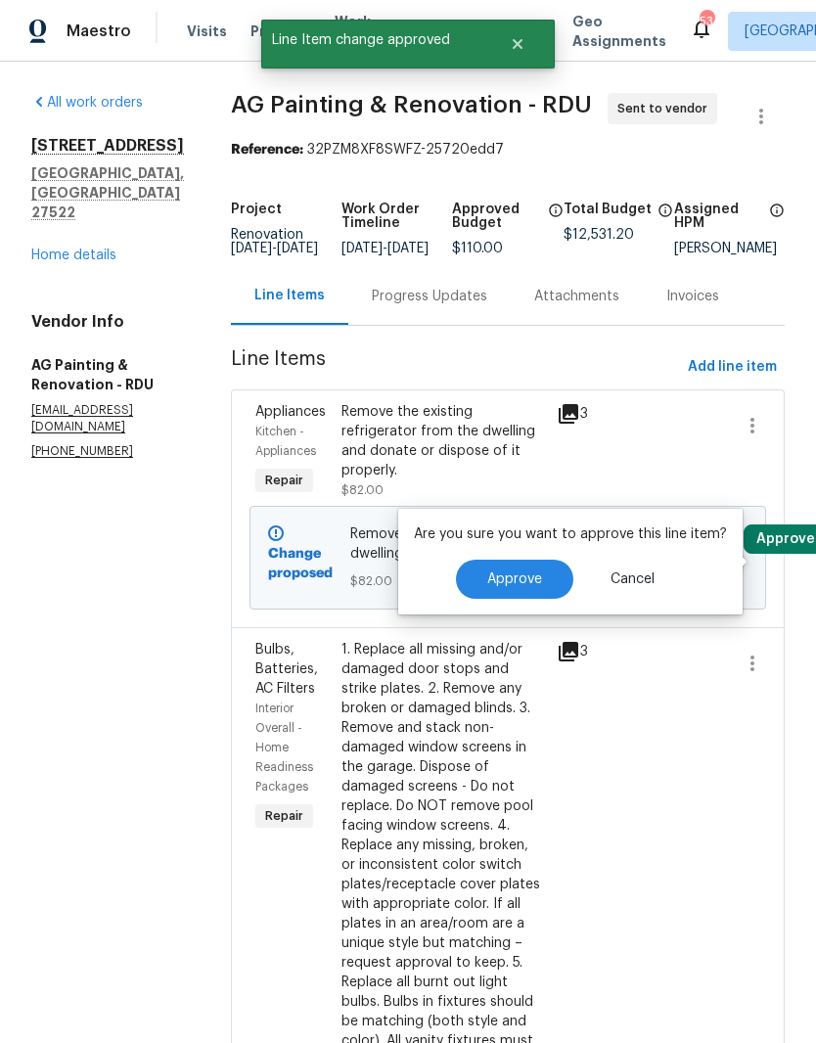
click at [504, 564] on button "Approve" at bounding box center [514, 579] width 117 height 39
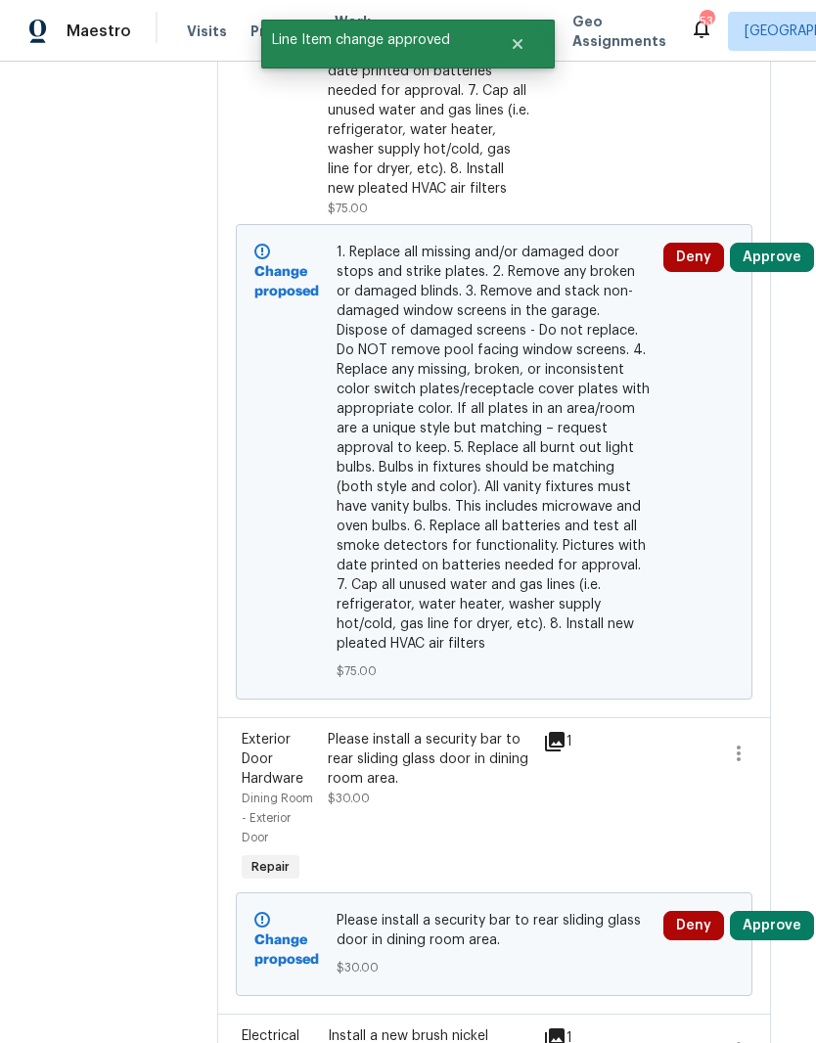
scroll to position [863, 14]
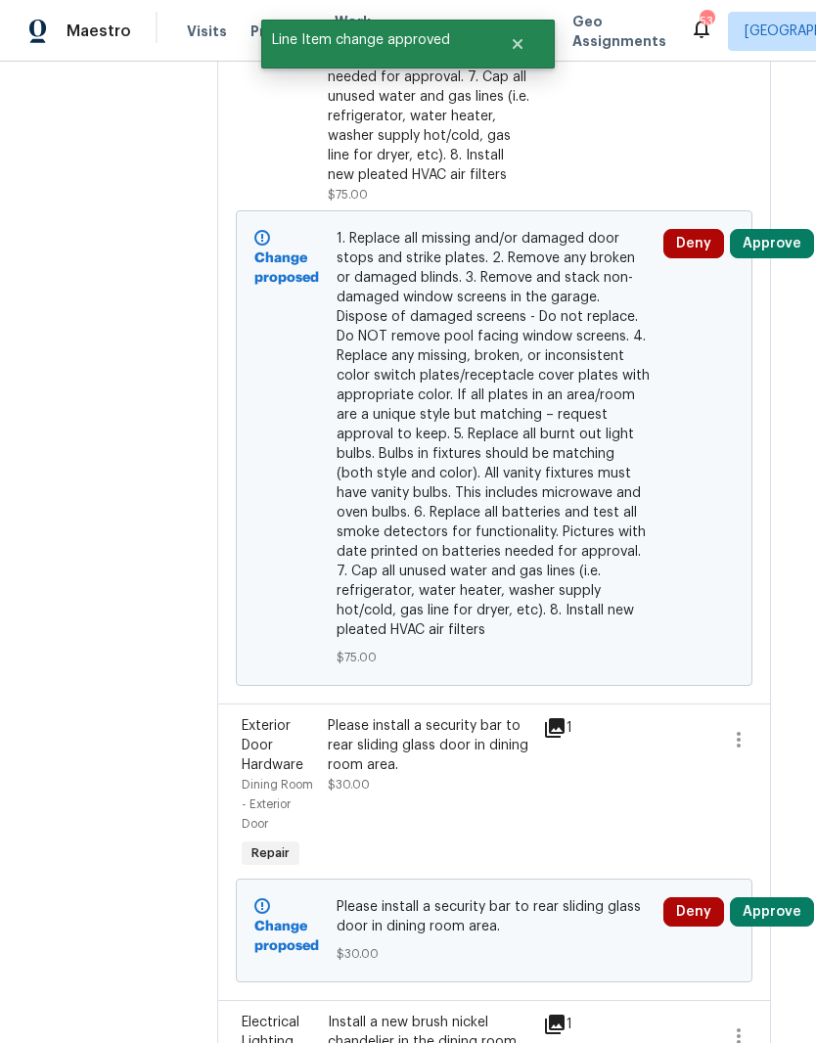
click at [790, 258] on button "Approve" at bounding box center [772, 243] width 84 height 29
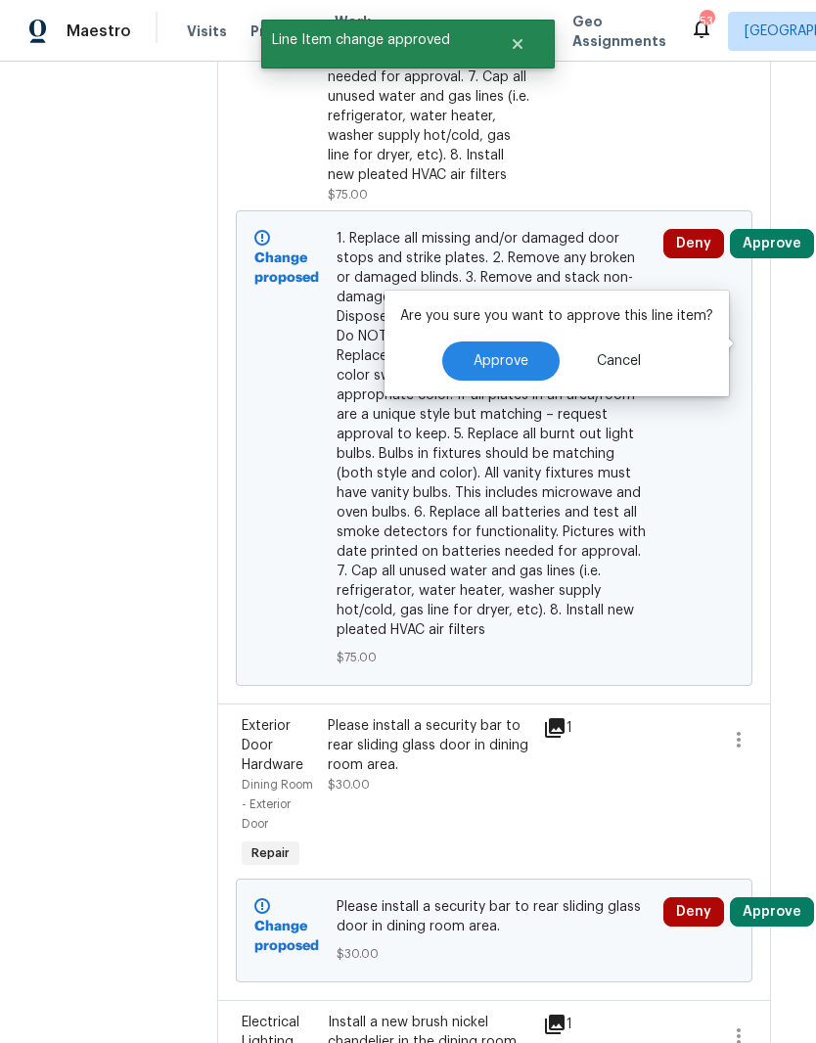
click at [511, 355] on span "Approve" at bounding box center [501, 361] width 55 height 15
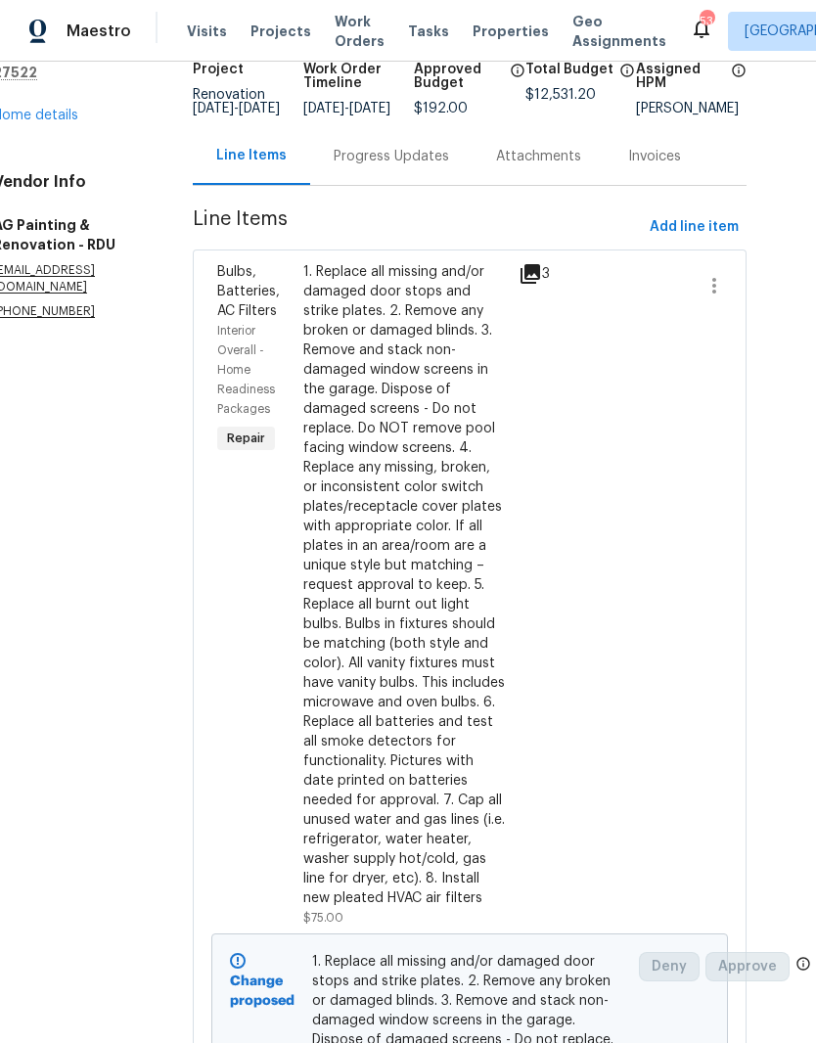
scroll to position [0, 0]
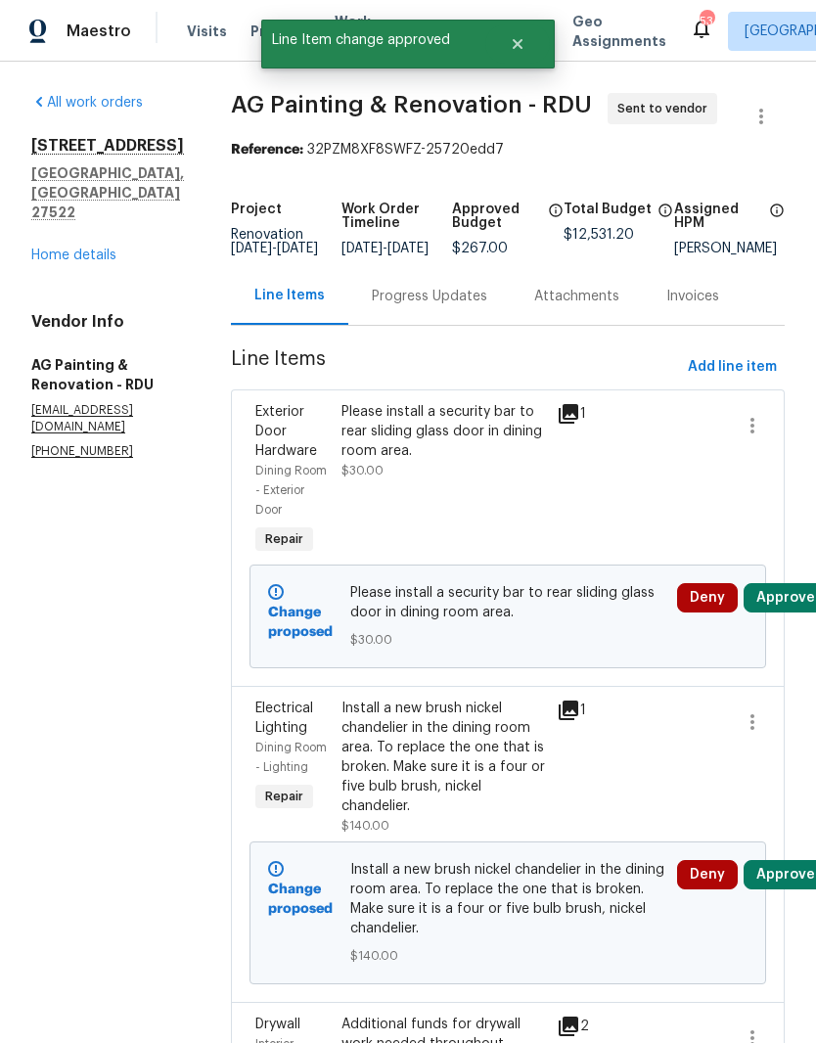
click at [788, 613] on button "Approve" at bounding box center [786, 597] width 84 height 29
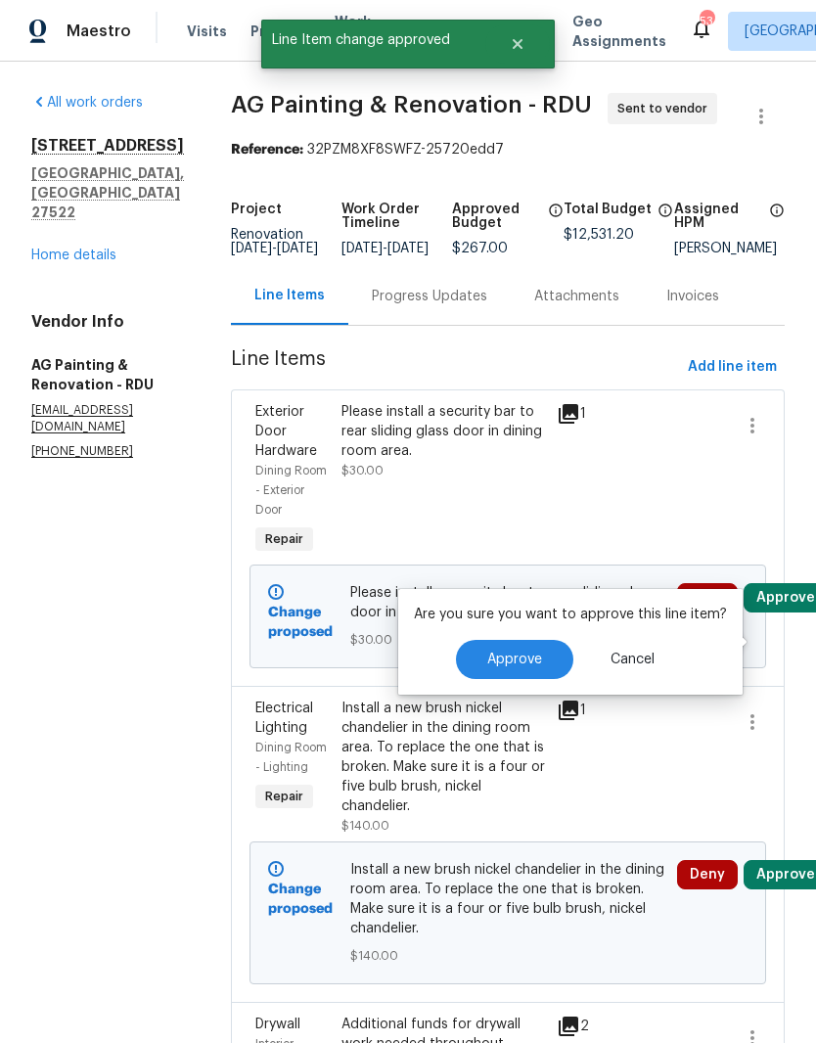
click at [533, 657] on span "Approve" at bounding box center [514, 660] width 55 height 15
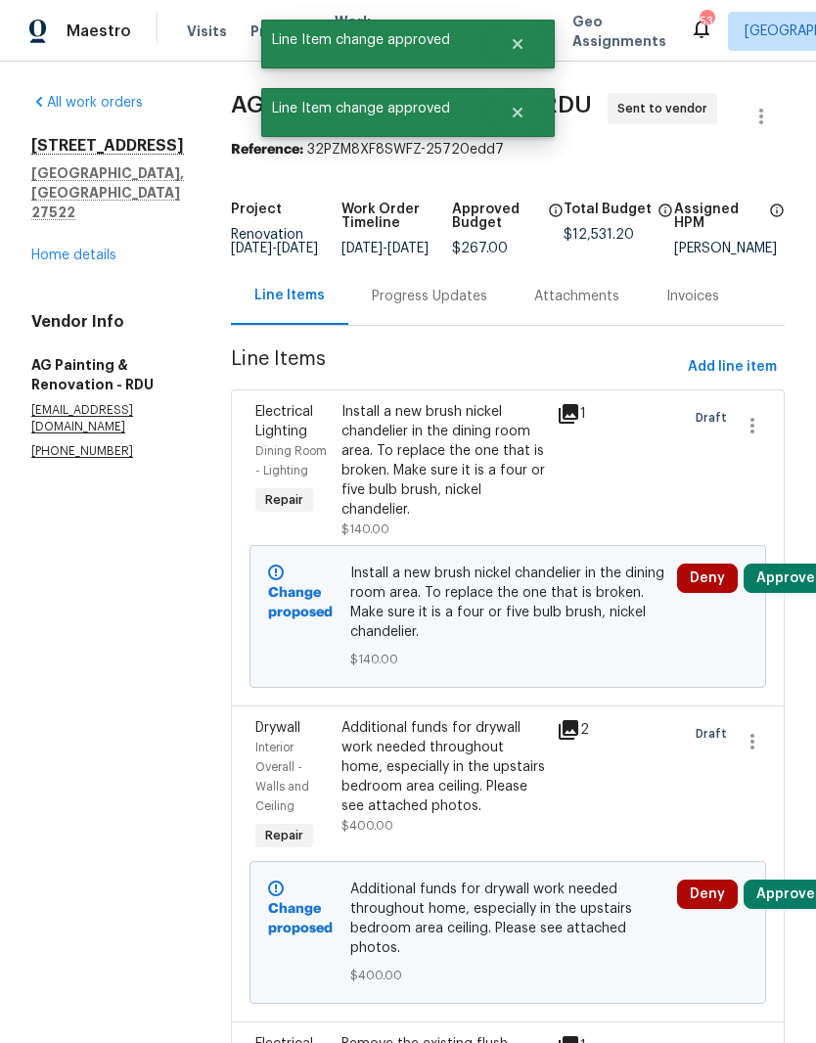
click at [793, 593] on button "Approve" at bounding box center [786, 578] width 84 height 29
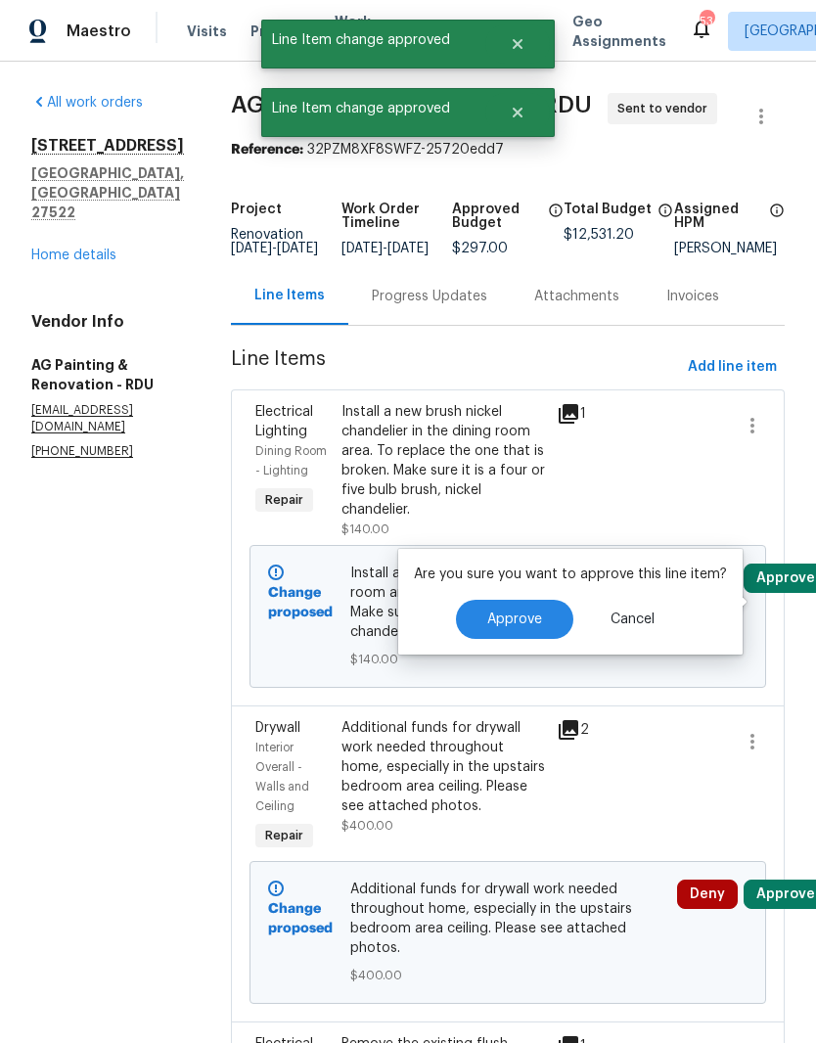
click at [525, 623] on span "Approve" at bounding box center [514, 620] width 55 height 15
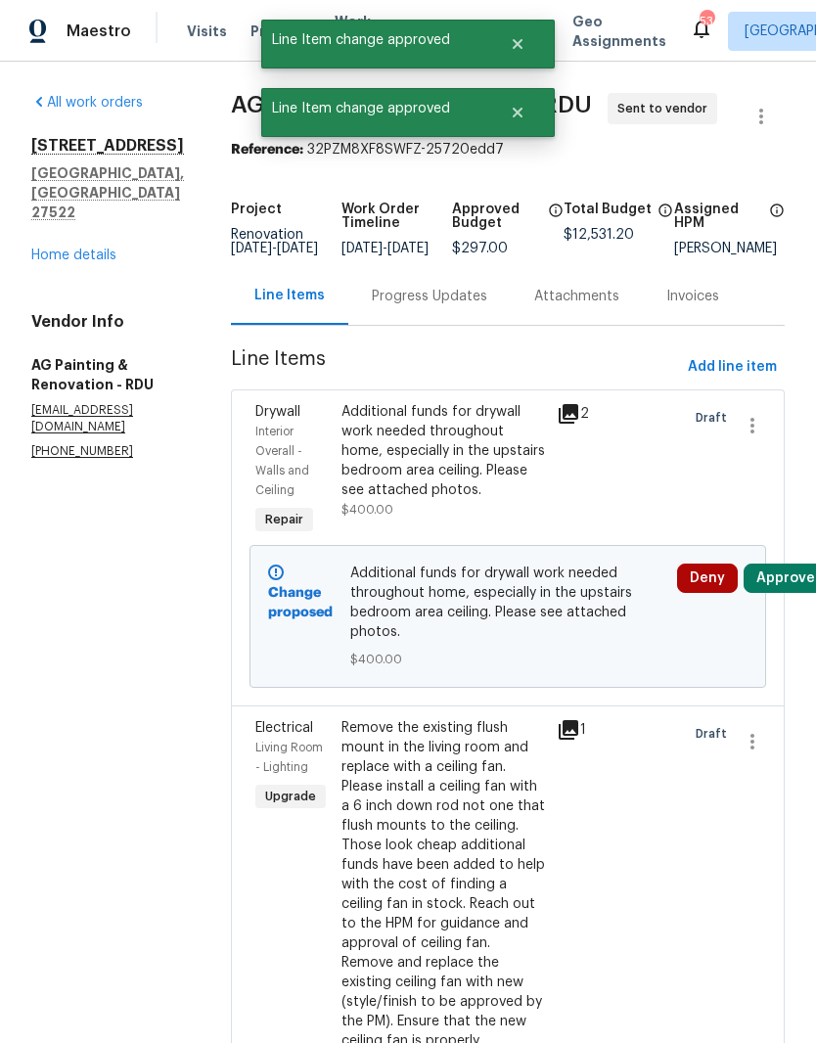
click at [798, 593] on button "Approve" at bounding box center [786, 578] width 84 height 29
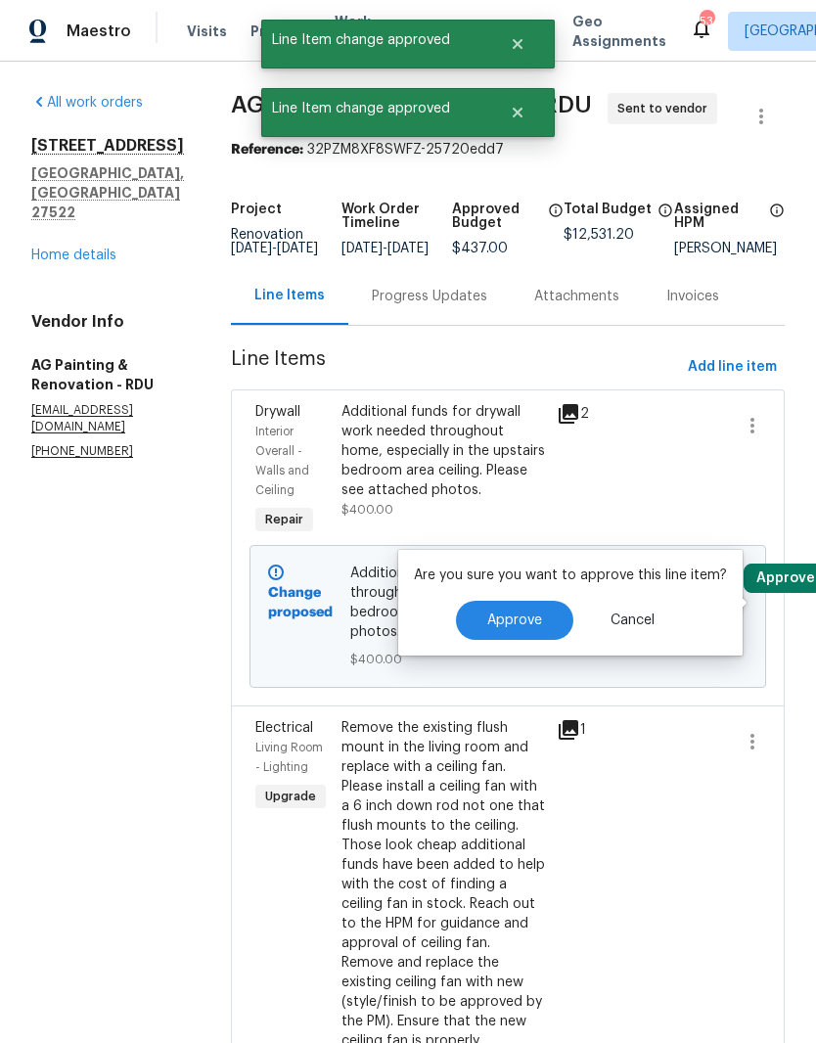
click at [537, 622] on span "Approve" at bounding box center [514, 621] width 55 height 15
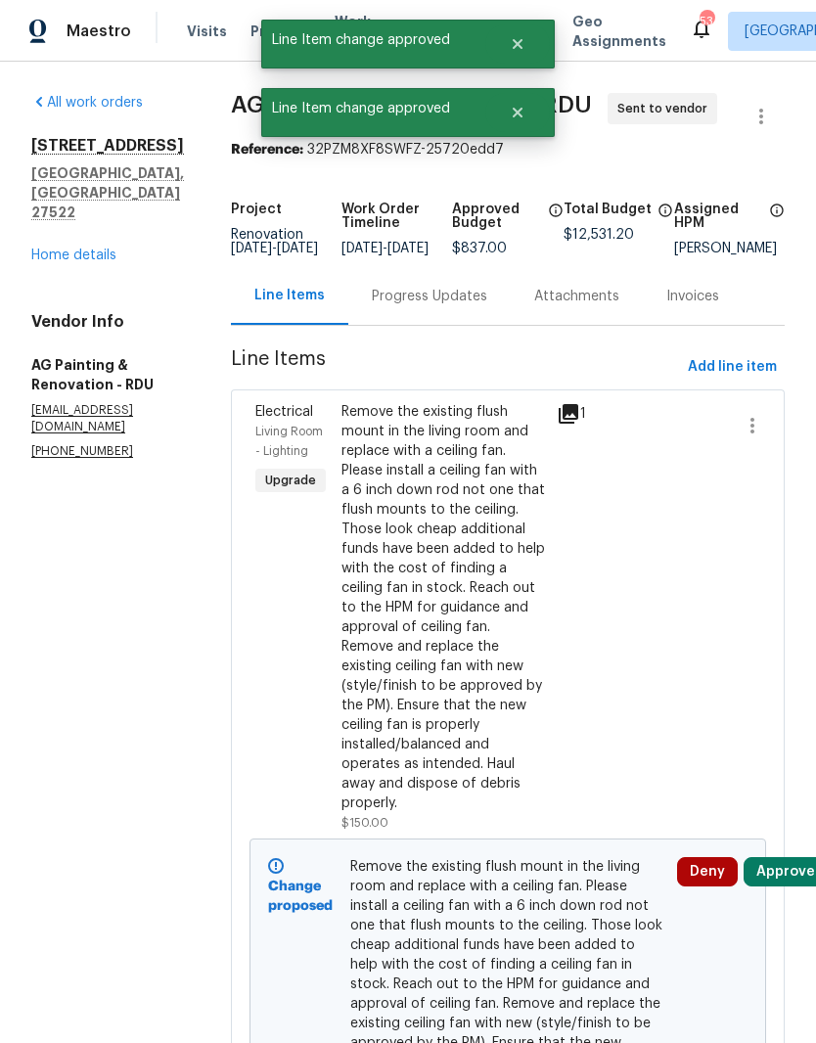
click at [787, 887] on button "Approve" at bounding box center [786, 871] width 84 height 29
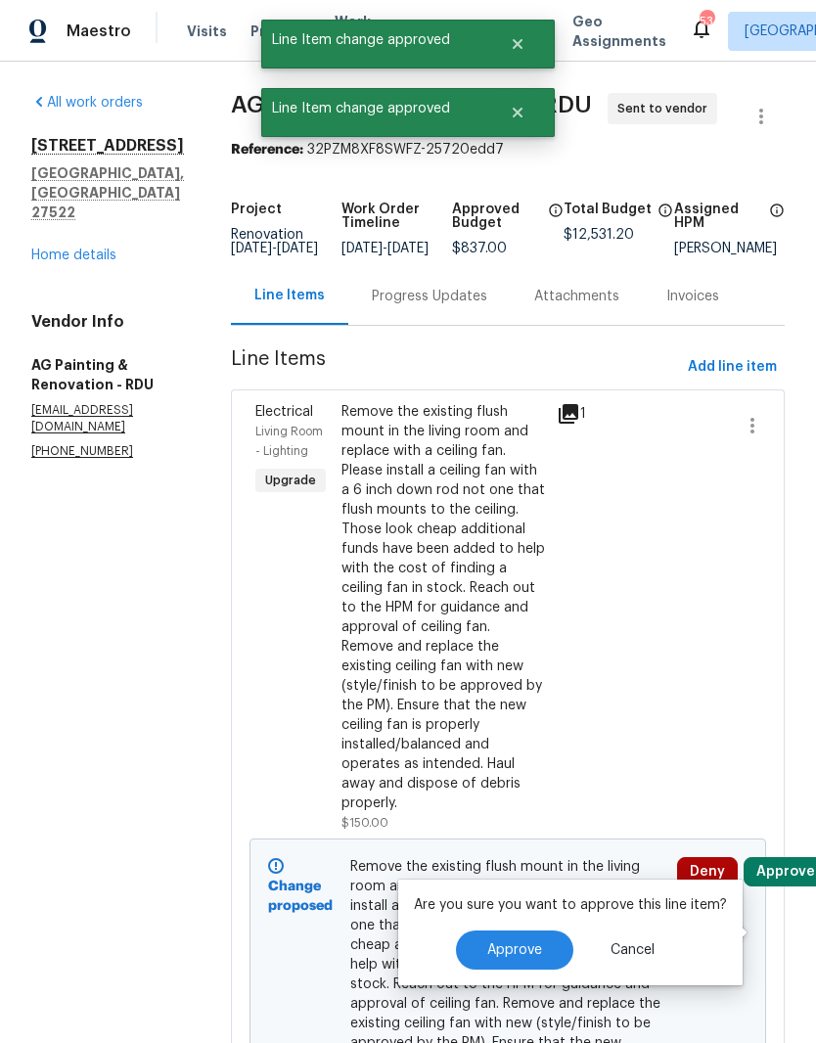
click at [518, 952] on span "Approve" at bounding box center [514, 950] width 55 height 15
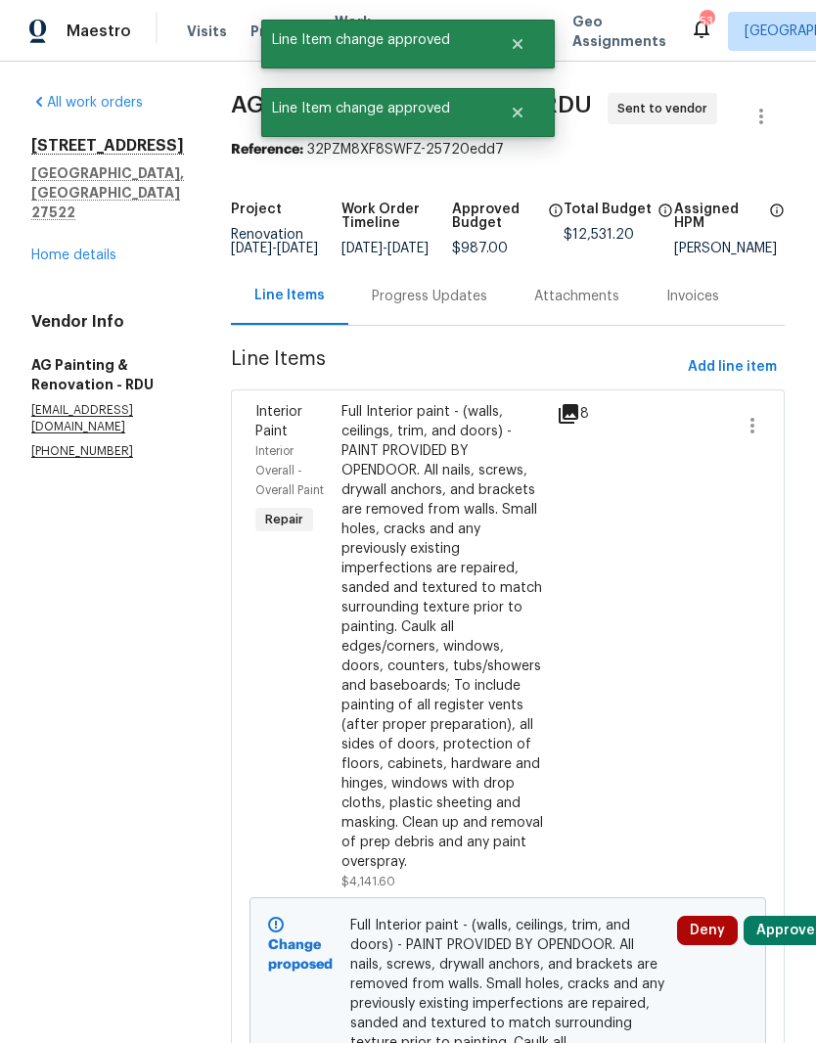
click at [796, 945] on button "Approve" at bounding box center [786, 930] width 84 height 29
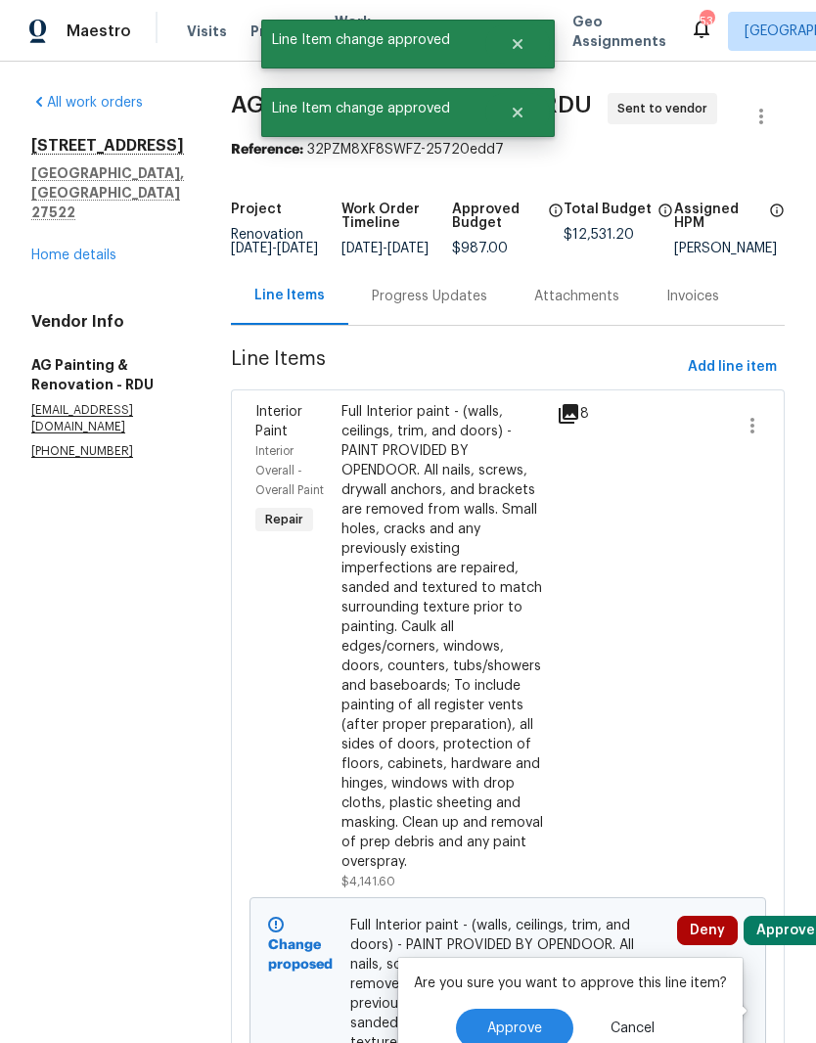
click at [530, 1015] on button "Approve" at bounding box center [514, 1028] width 117 height 39
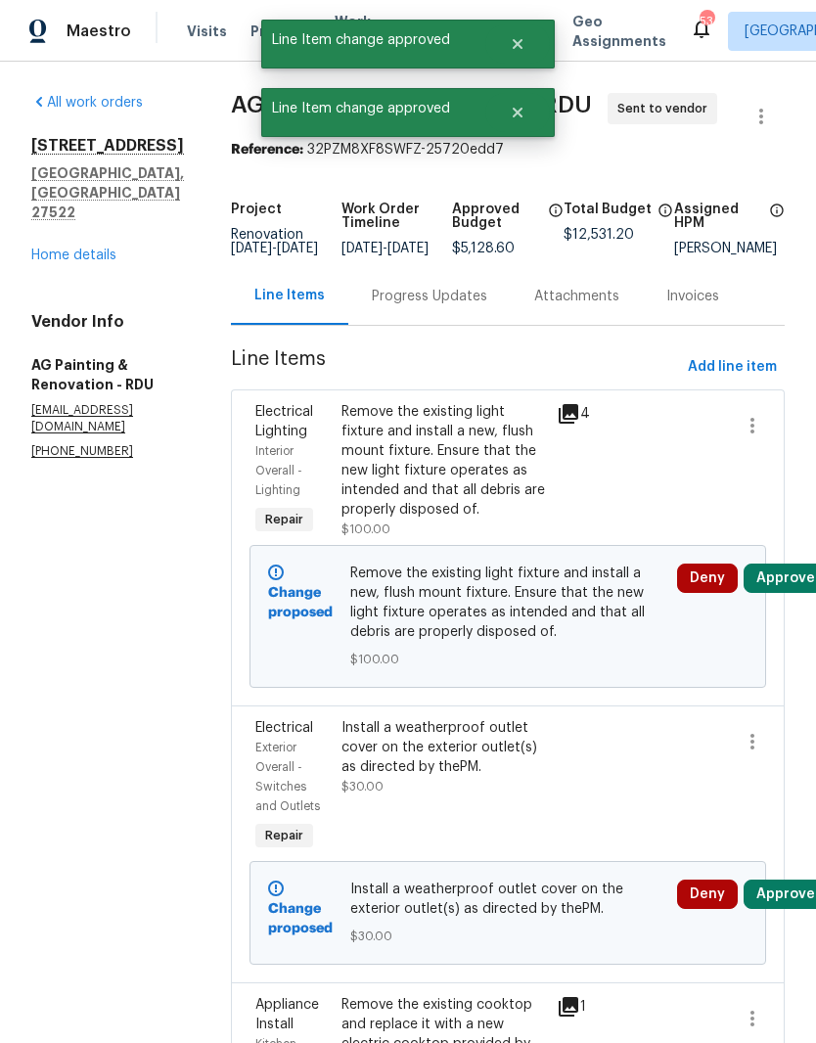
scroll to position [22, 1]
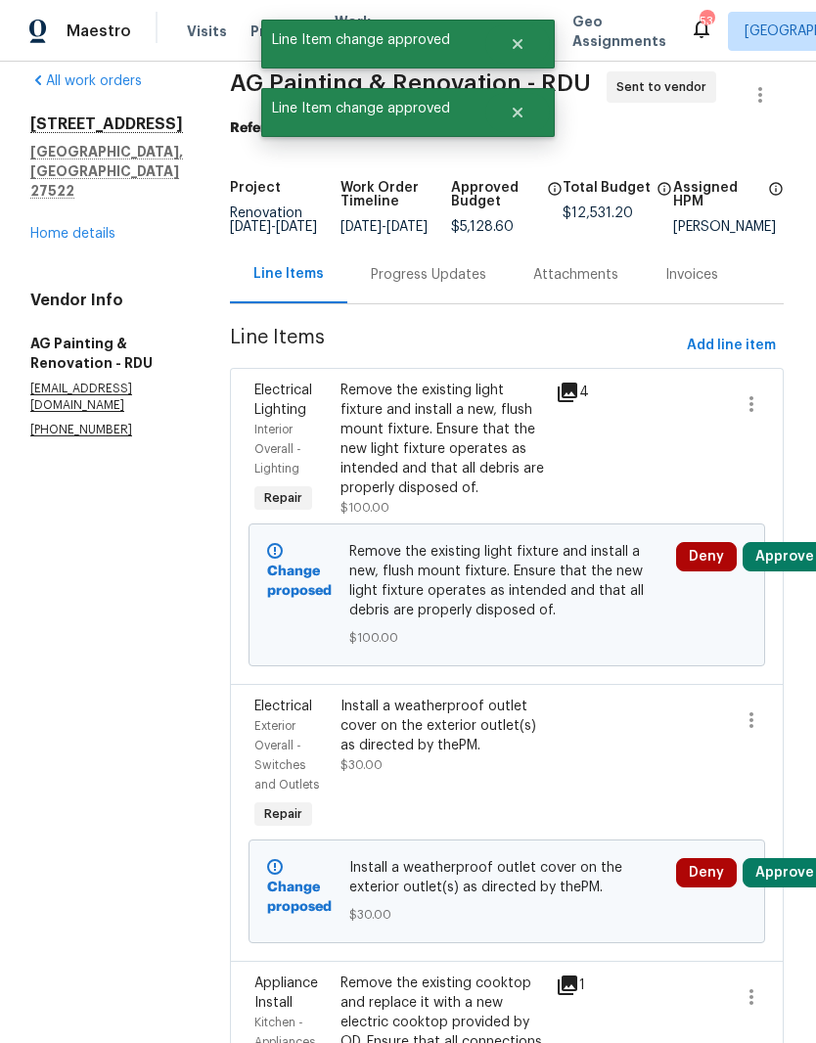
click at [791, 572] on button "Approve" at bounding box center [785, 556] width 84 height 29
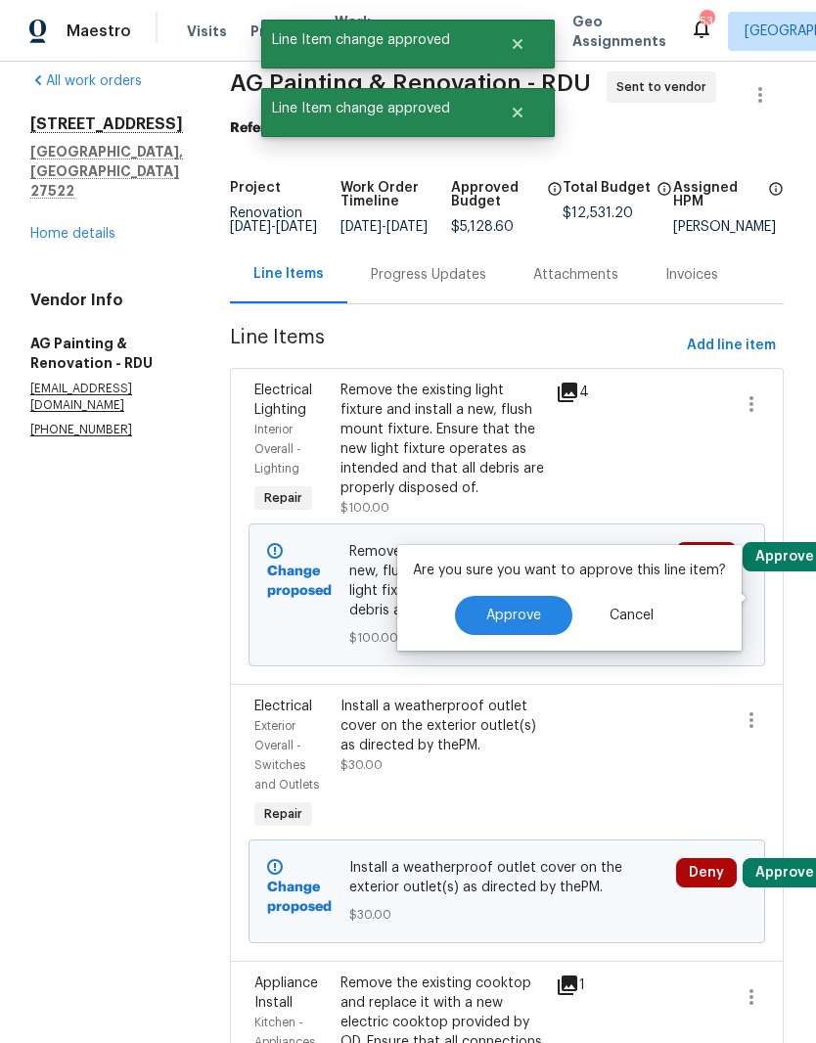
click at [536, 615] on span "Approve" at bounding box center [513, 616] width 55 height 15
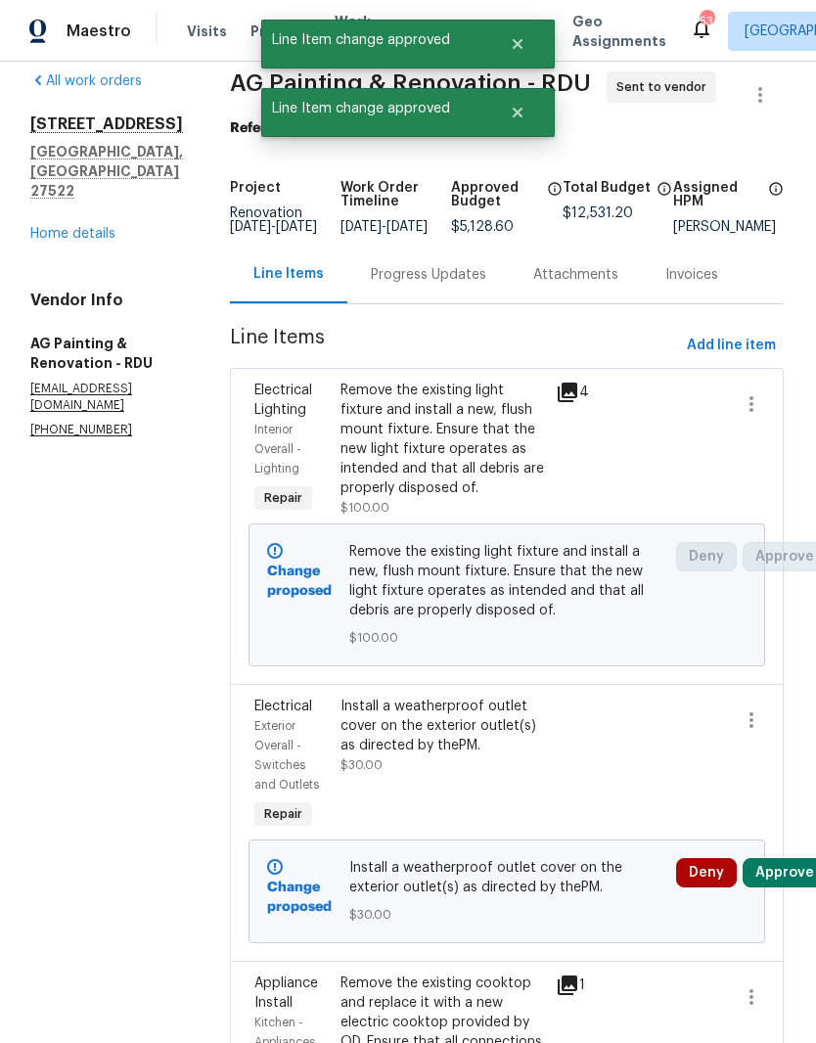
scroll to position [0, 0]
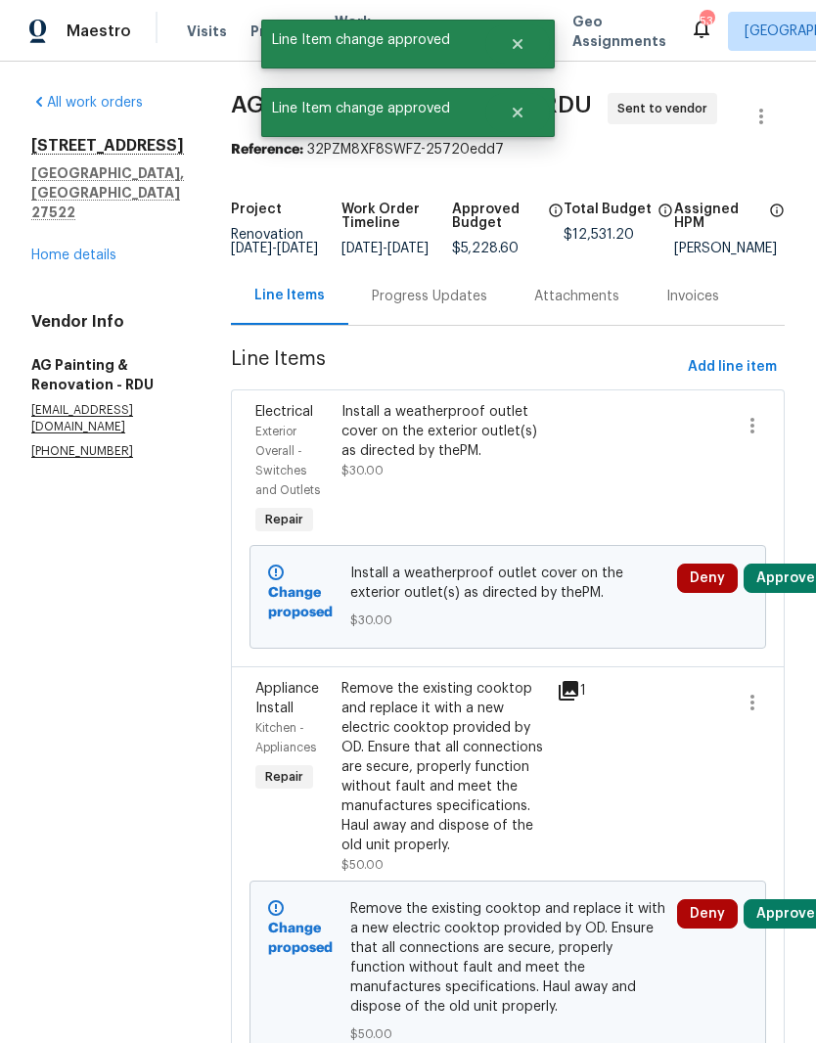
click at [784, 593] on button "Approve" at bounding box center [786, 578] width 84 height 29
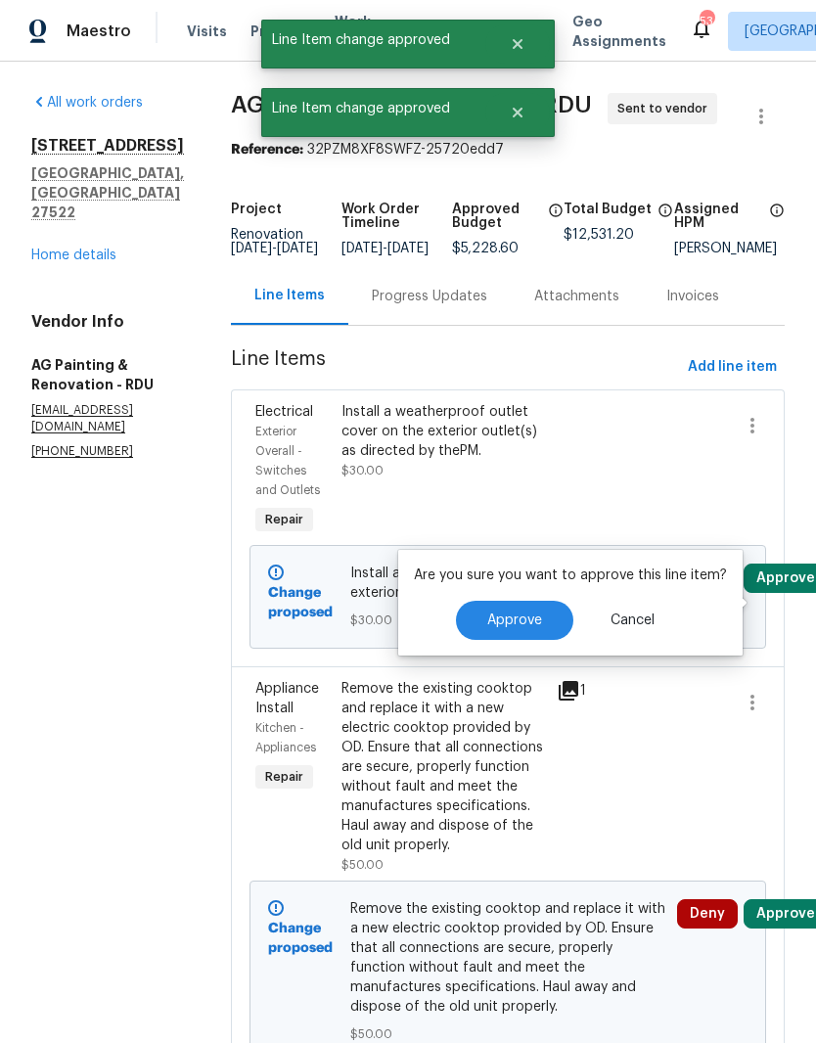
click at [537, 614] on span "Approve" at bounding box center [514, 621] width 55 height 15
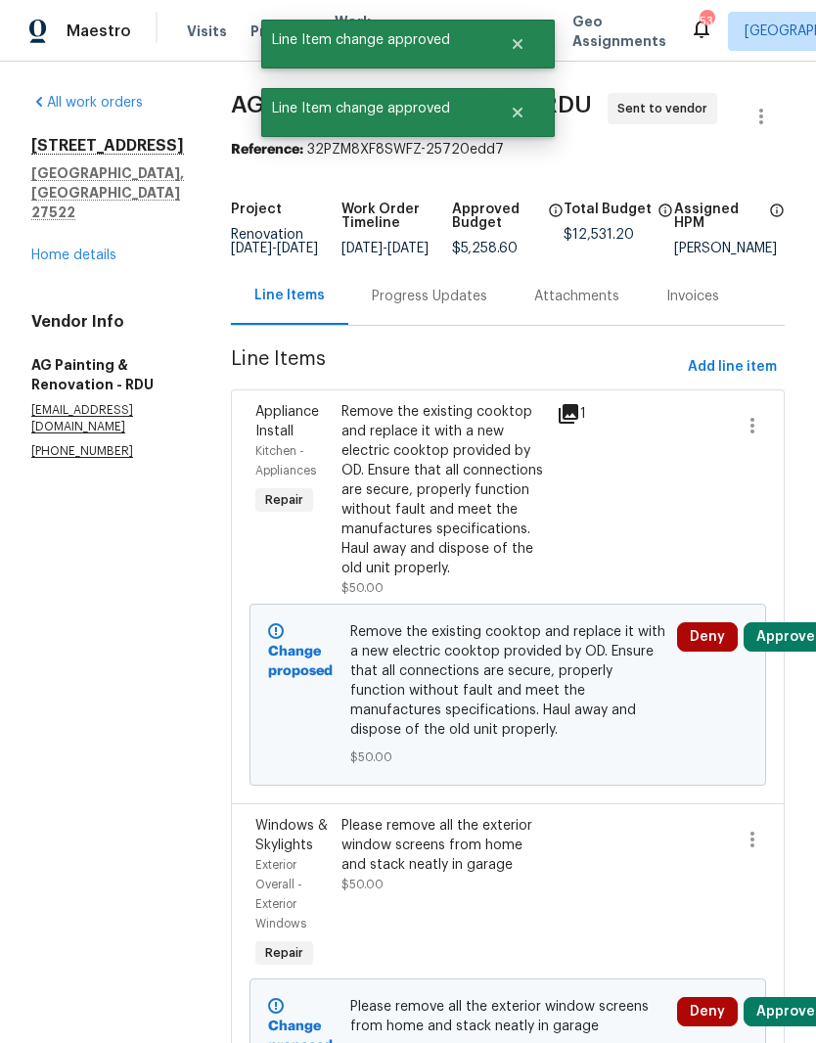
click at [790, 652] on button "Approve" at bounding box center [786, 636] width 84 height 29
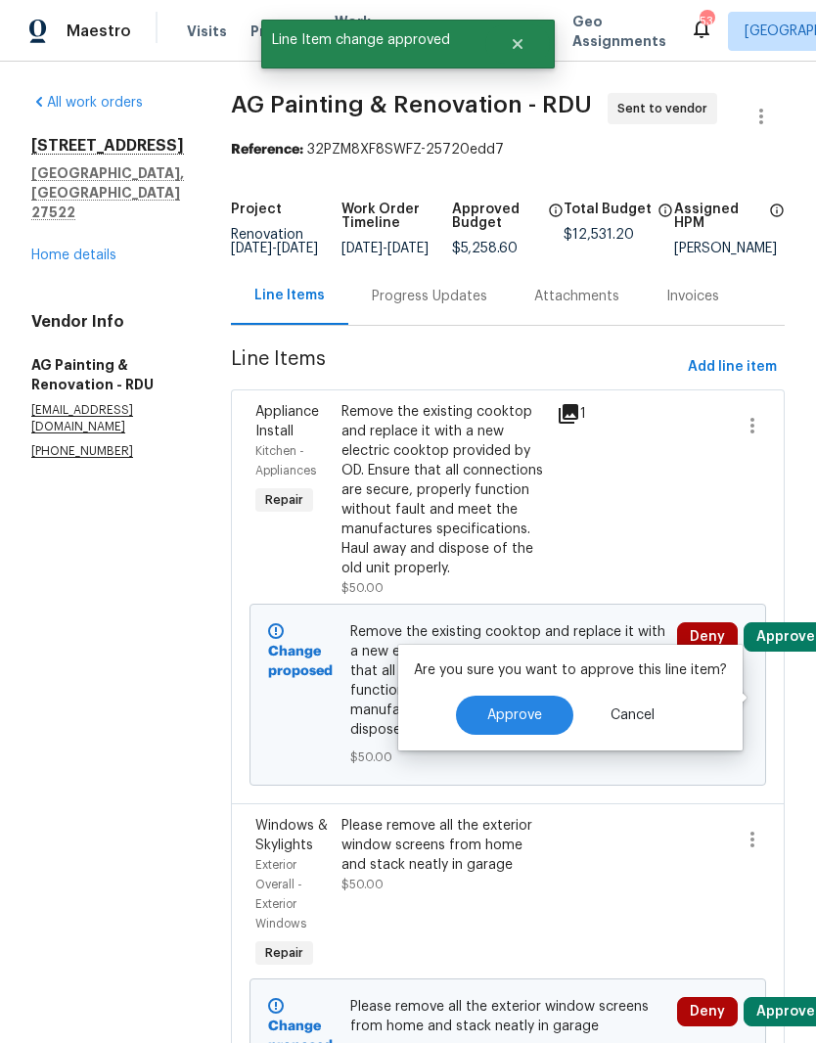
click at [537, 711] on span "Approve" at bounding box center [514, 716] width 55 height 15
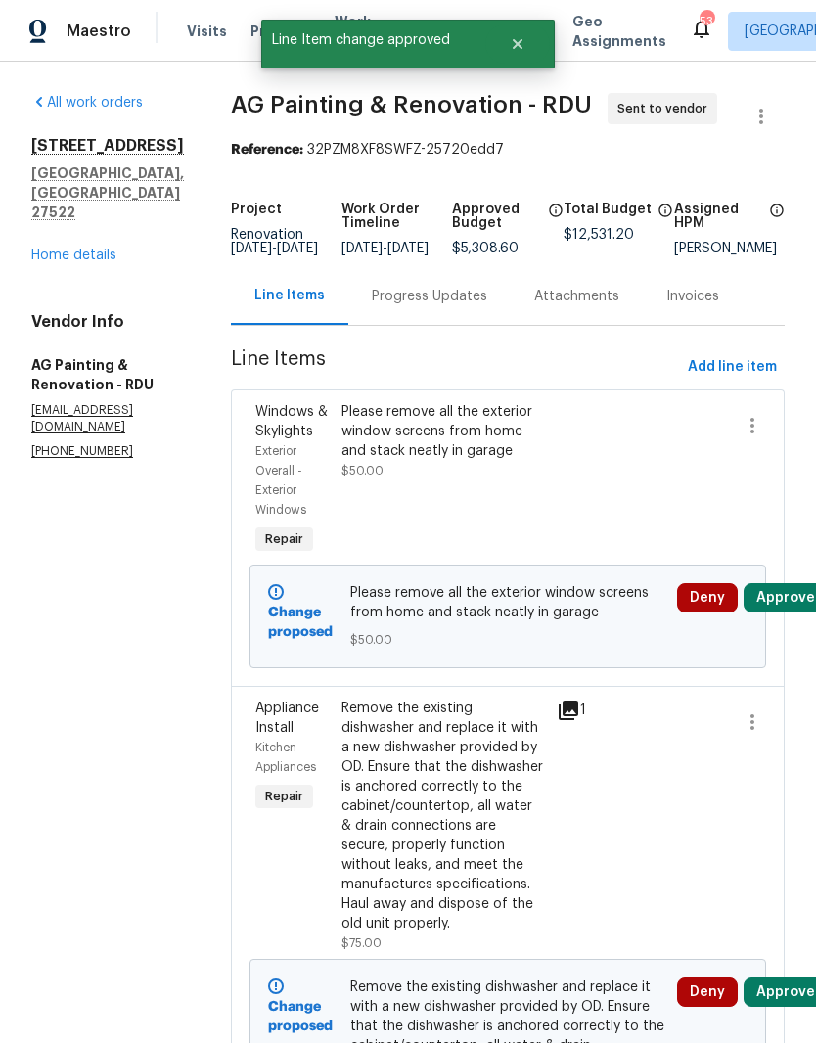
click at [791, 613] on button "Approve" at bounding box center [786, 597] width 84 height 29
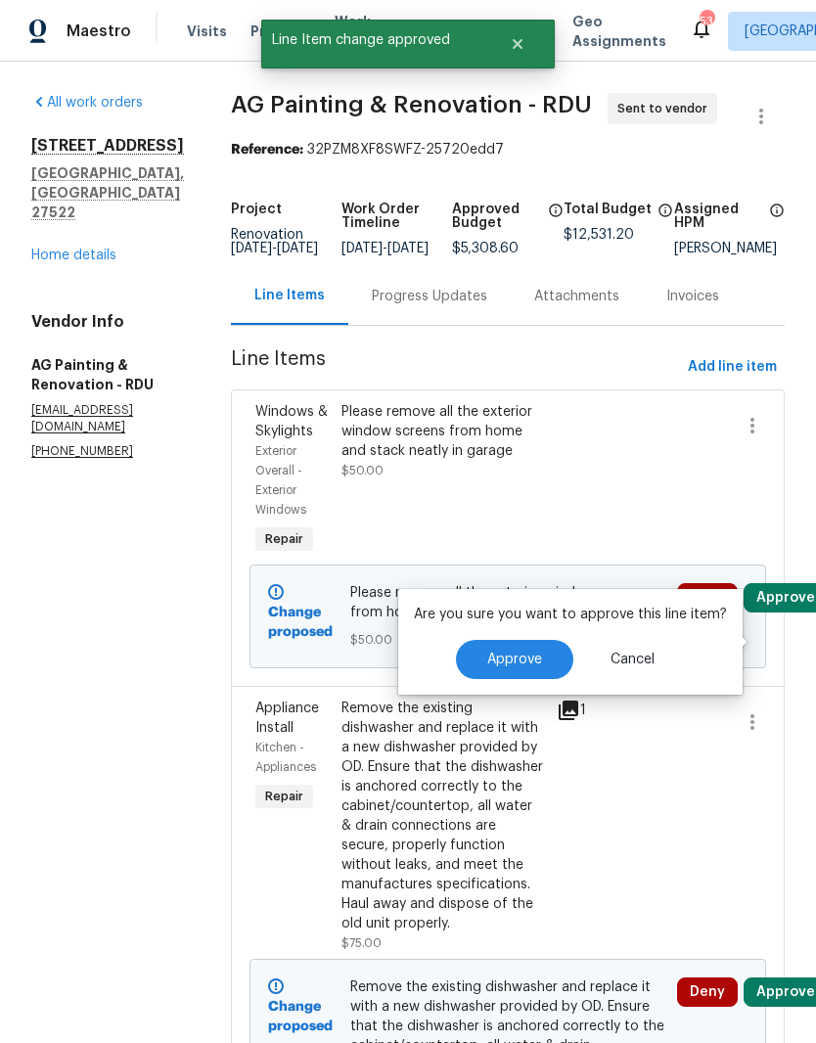
click at [534, 659] on span "Approve" at bounding box center [514, 660] width 55 height 15
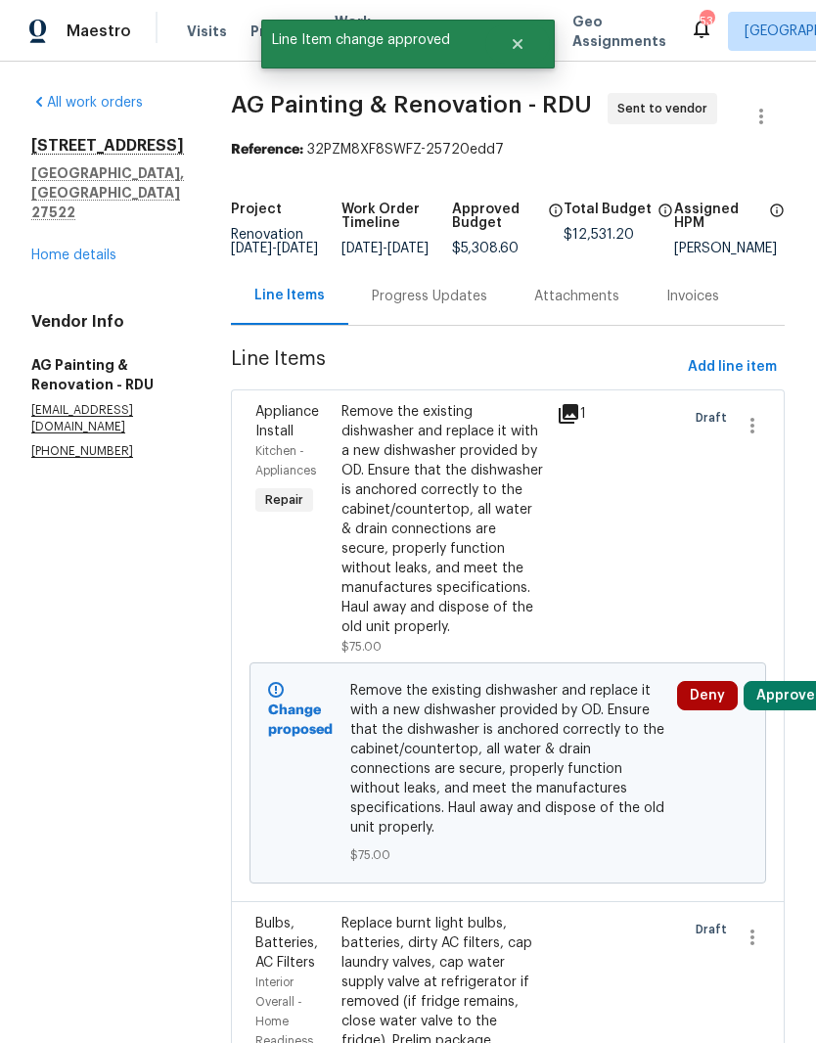
click at [797, 711] on button "Approve" at bounding box center [786, 695] width 84 height 29
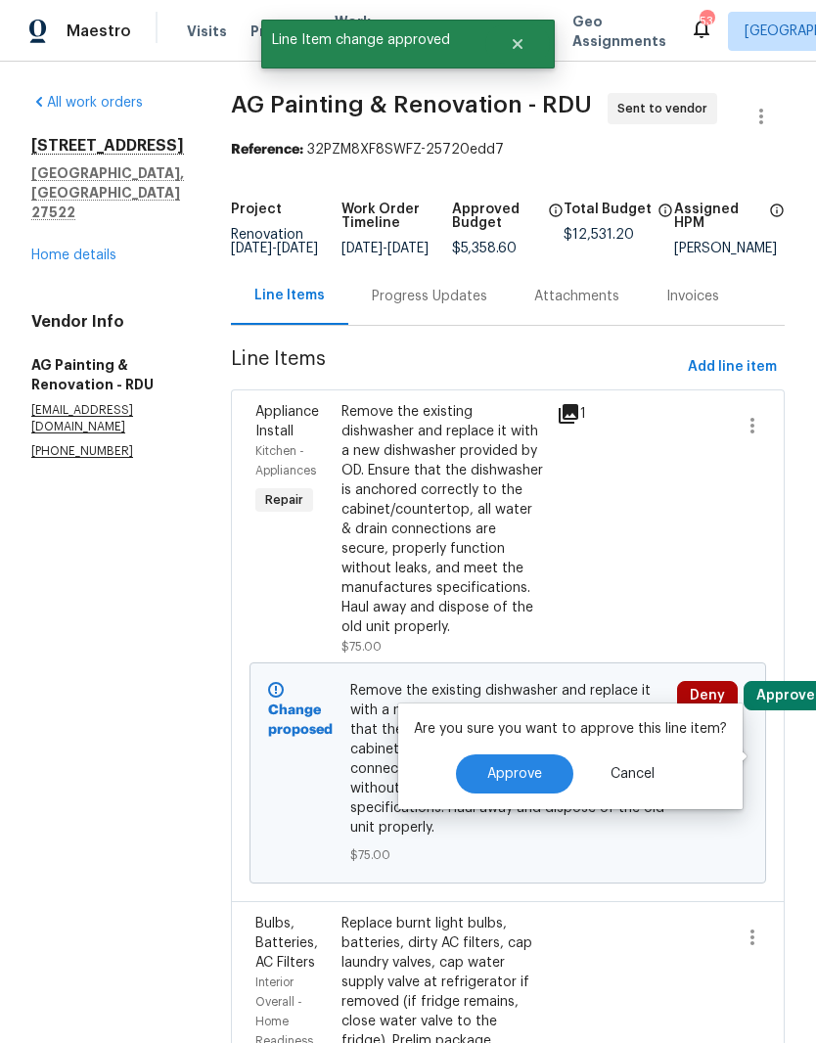
click at [537, 764] on button "Approve" at bounding box center [514, 774] width 117 height 39
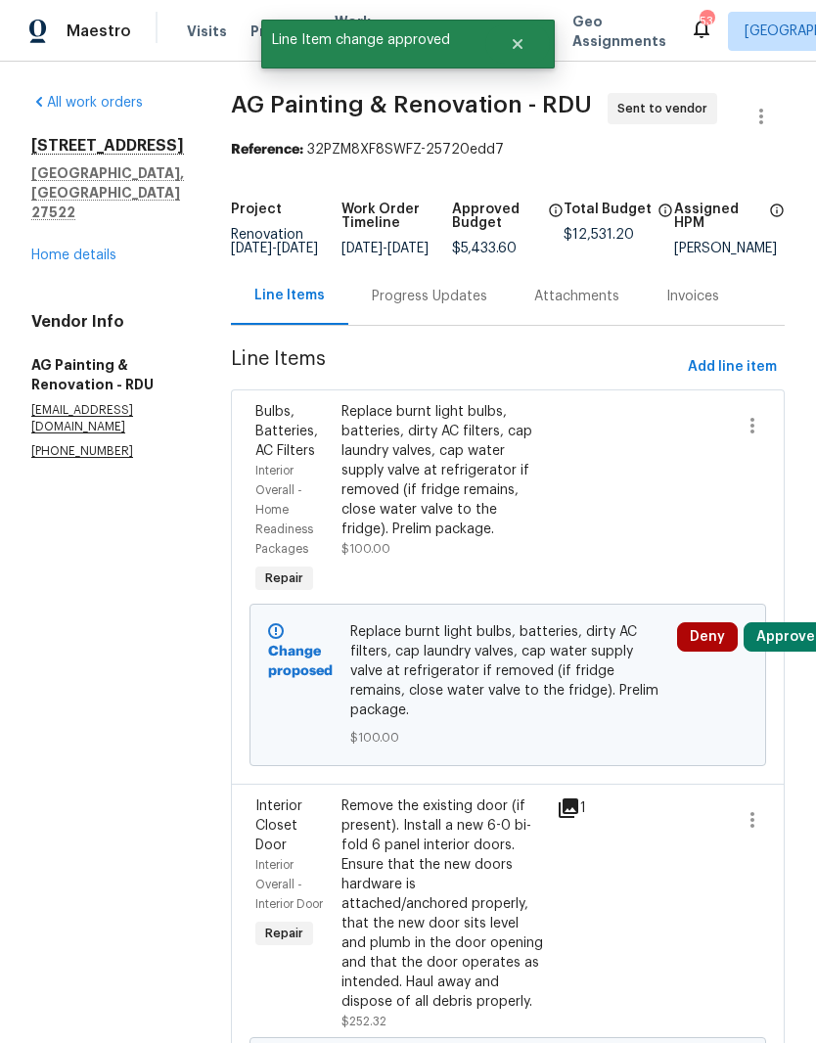
click at [786, 650] on button "Approve" at bounding box center [786, 636] width 84 height 29
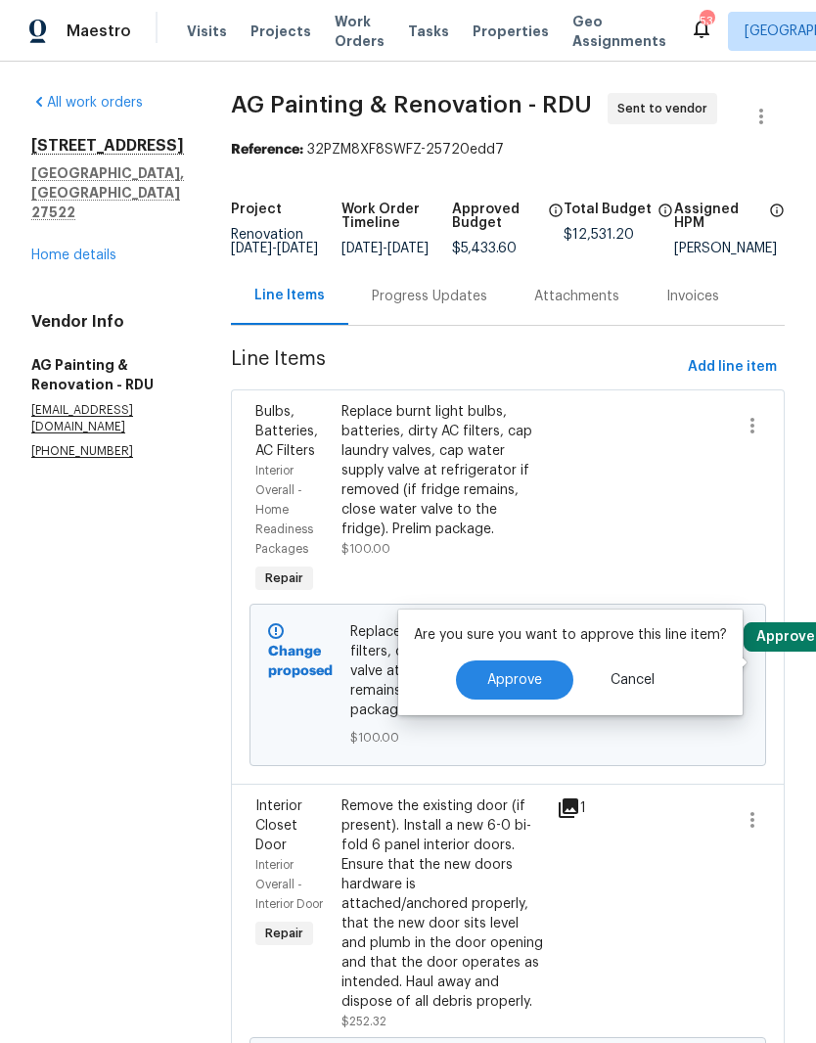
click at [517, 683] on span "Approve" at bounding box center [514, 680] width 55 height 15
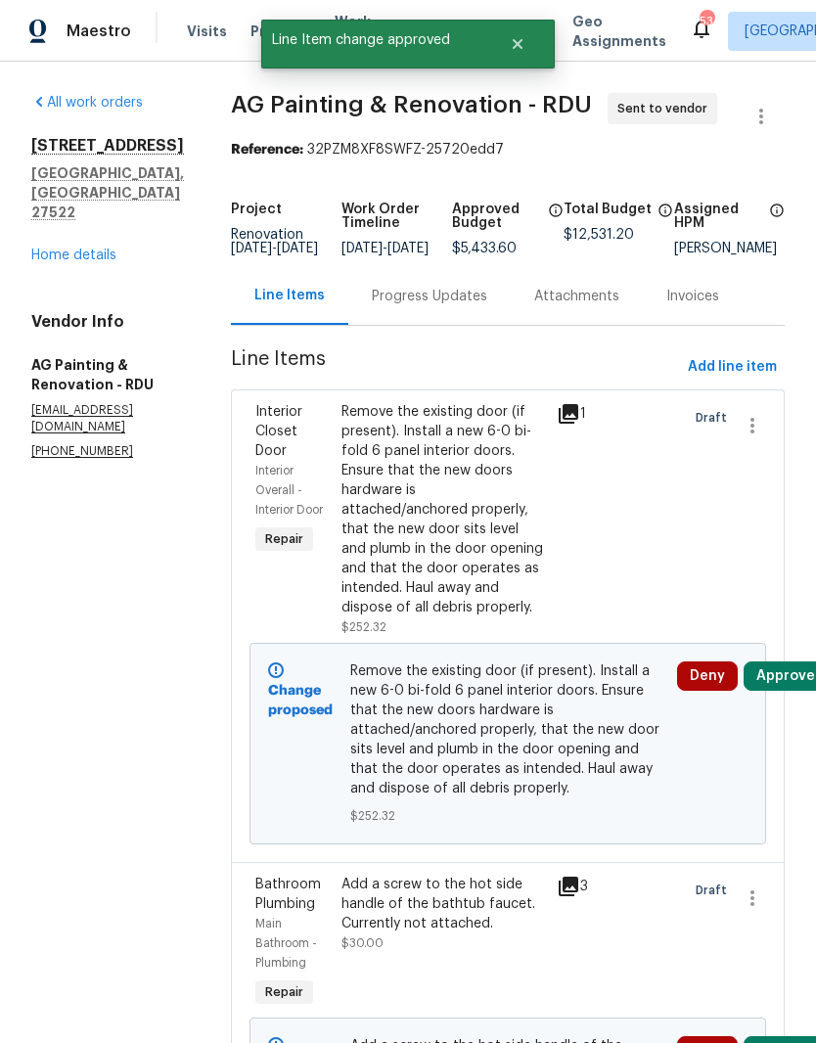
click at [783, 691] on button "Approve" at bounding box center [786, 676] width 84 height 29
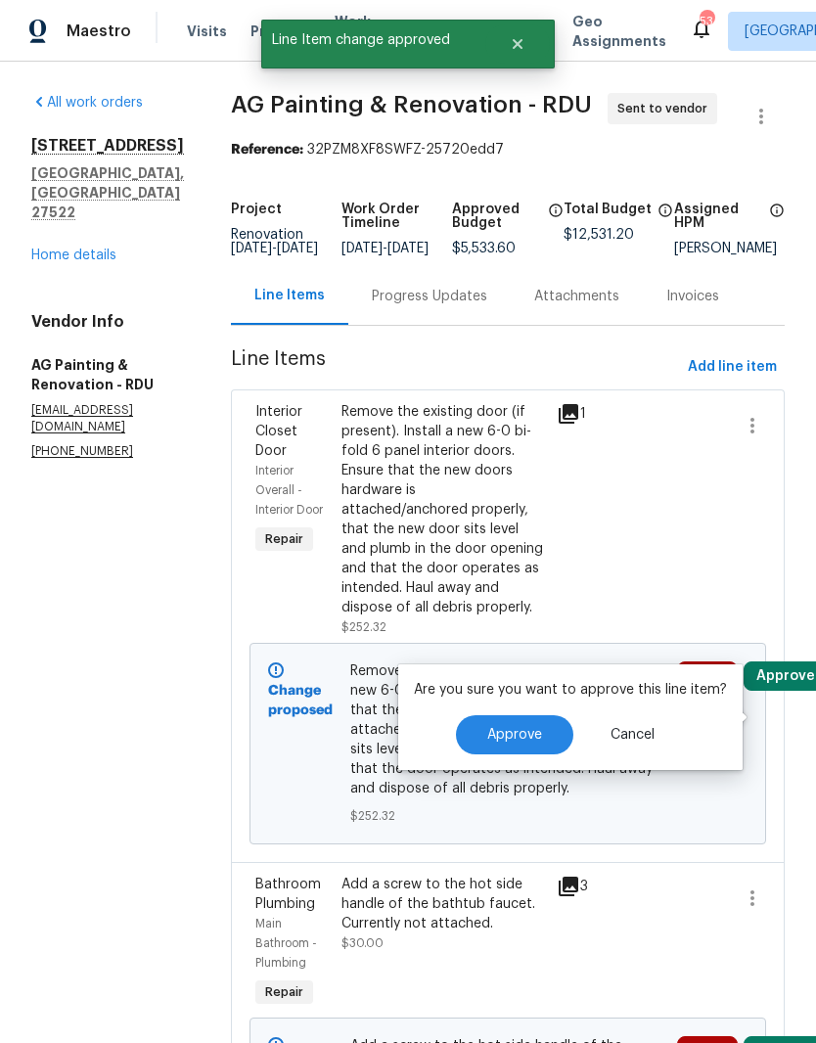
click at [527, 734] on span "Approve" at bounding box center [514, 735] width 55 height 15
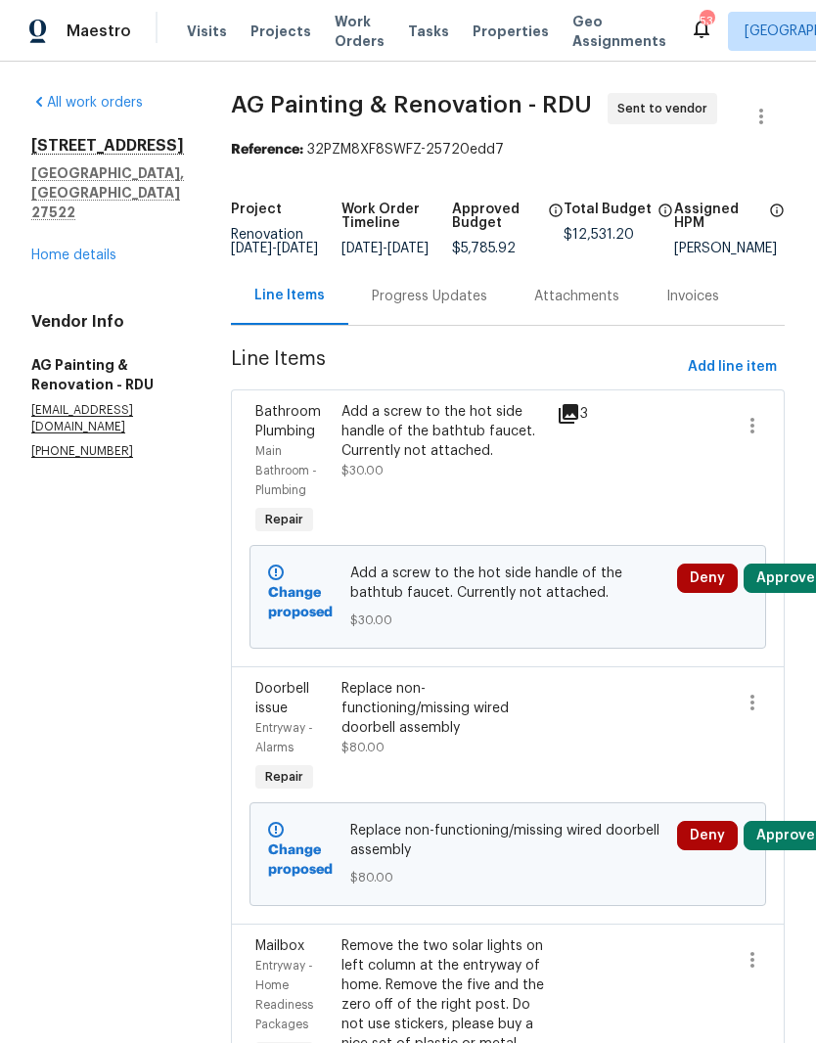
click at [792, 593] on button "Approve" at bounding box center [786, 578] width 84 height 29
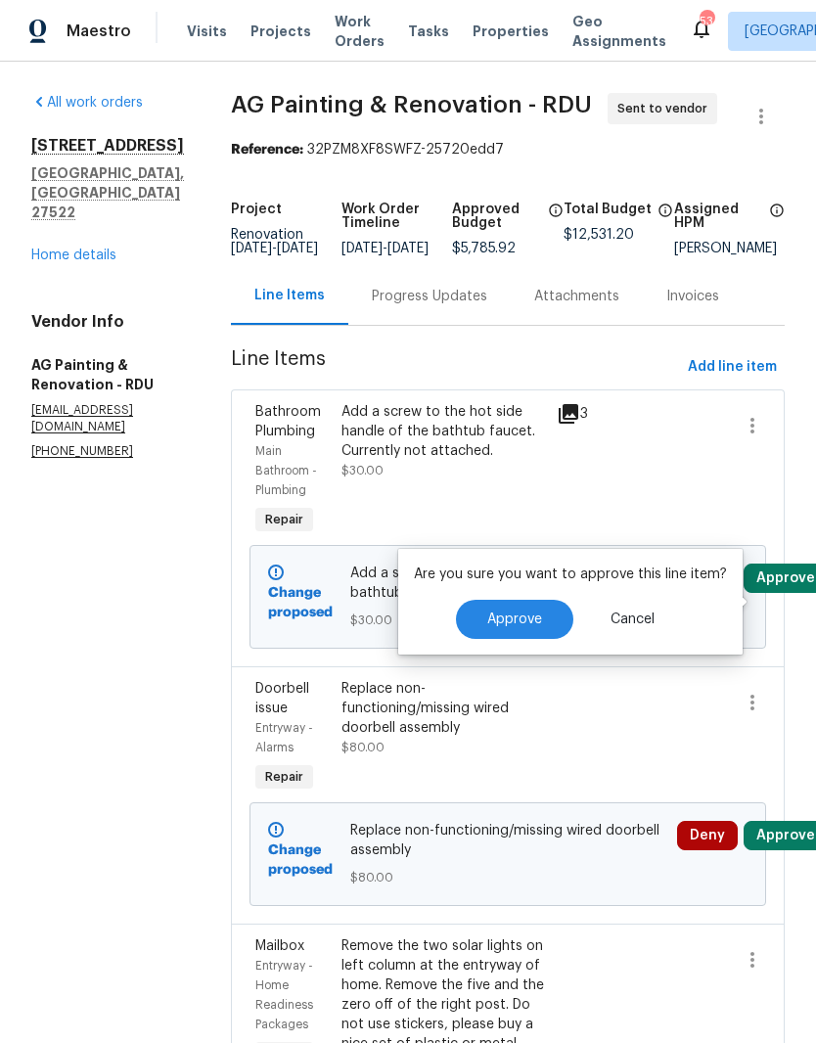
click at [529, 623] on span "Approve" at bounding box center [514, 620] width 55 height 15
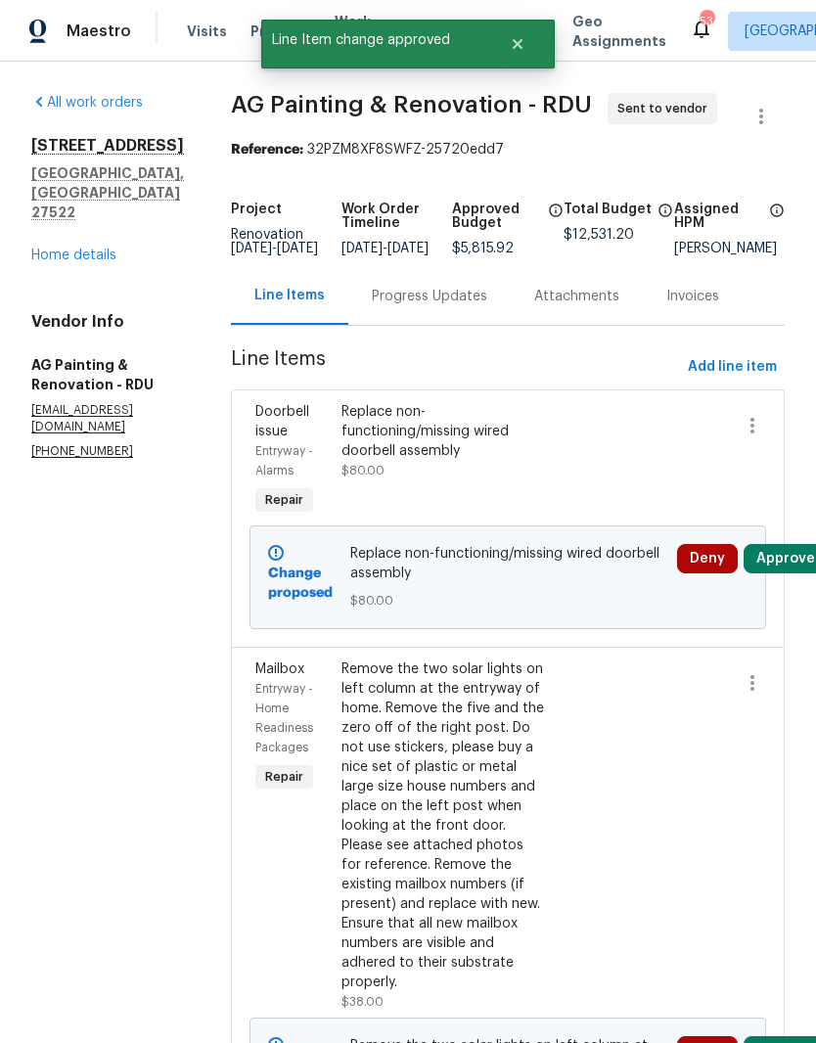
click at [772, 573] on button "Approve" at bounding box center [786, 558] width 84 height 29
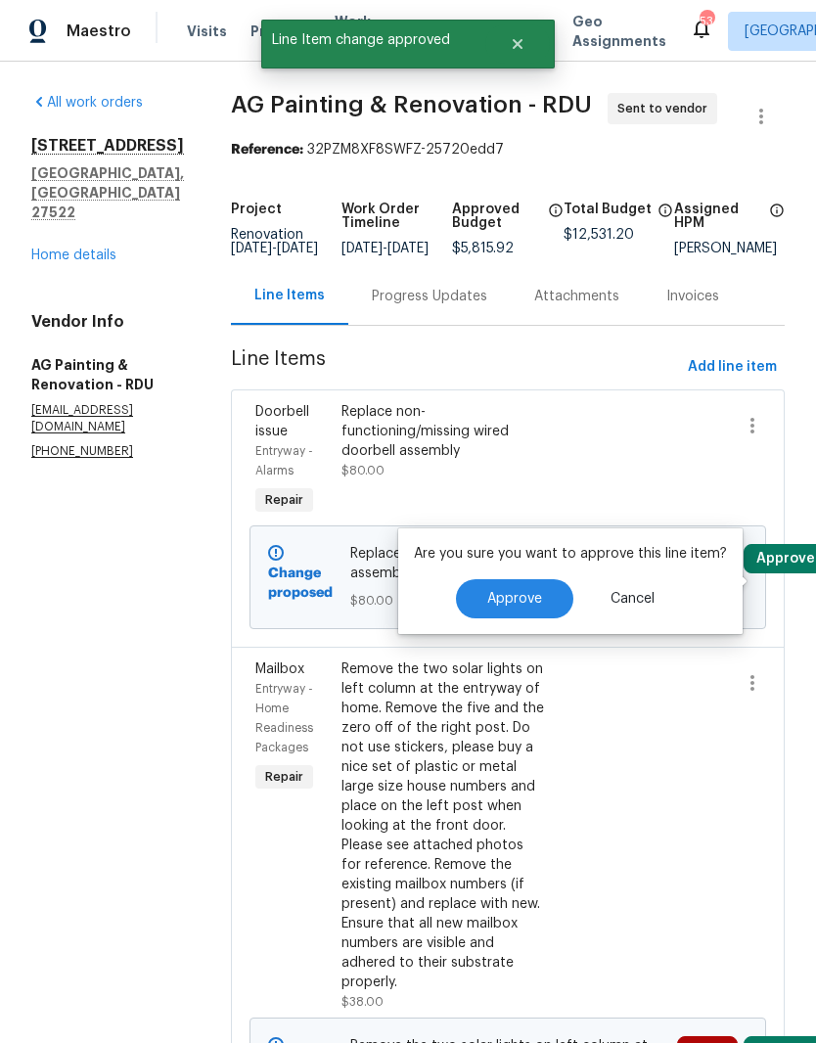
click at [535, 607] on button "Approve" at bounding box center [514, 598] width 117 height 39
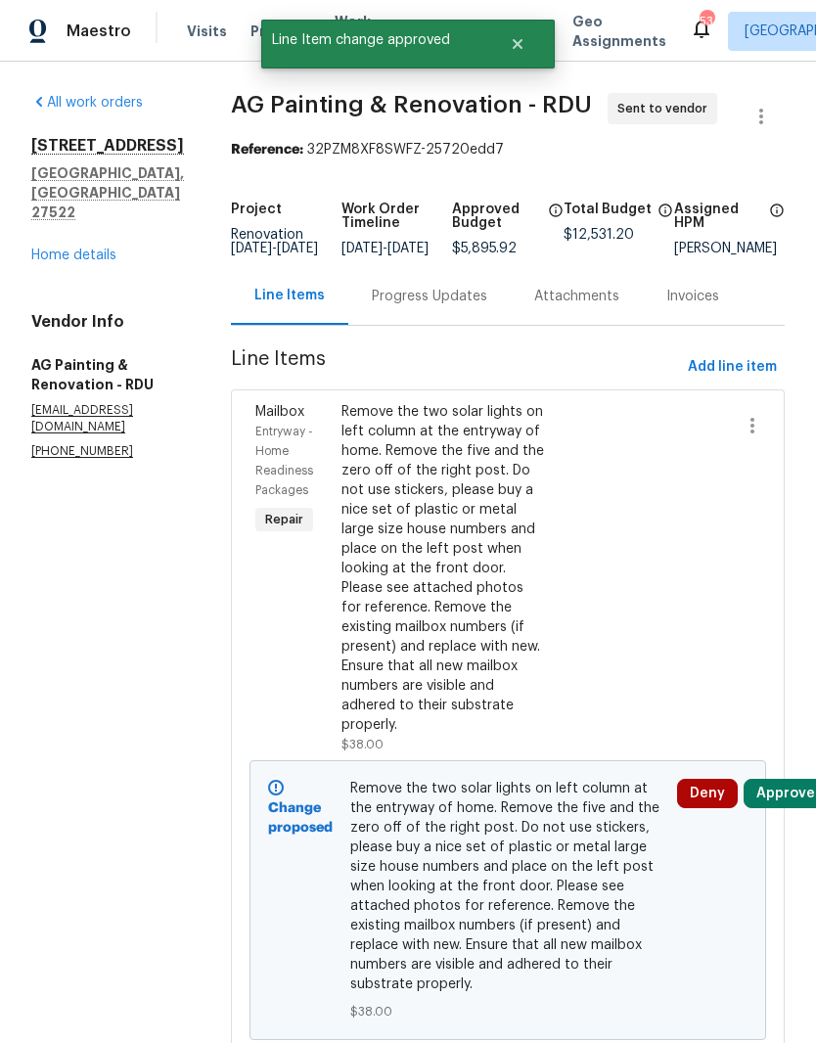
click at [779, 808] on button "Approve" at bounding box center [786, 793] width 84 height 29
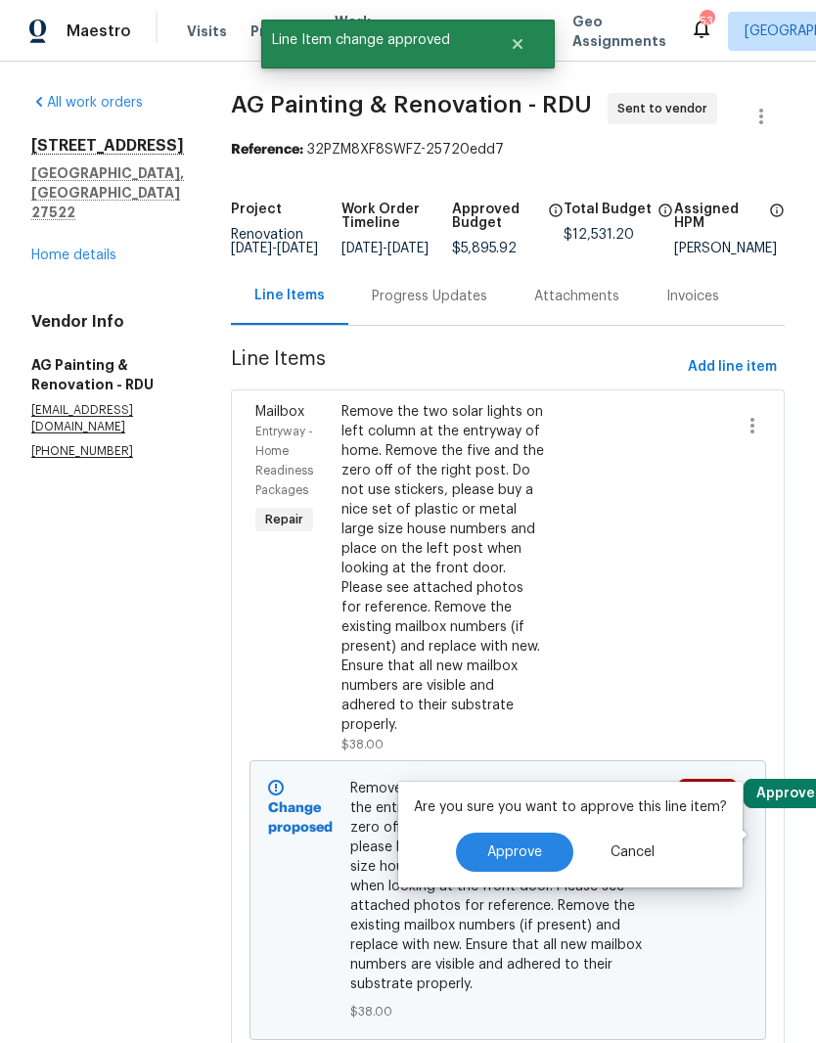
click at [539, 845] on button "Approve" at bounding box center [514, 852] width 117 height 39
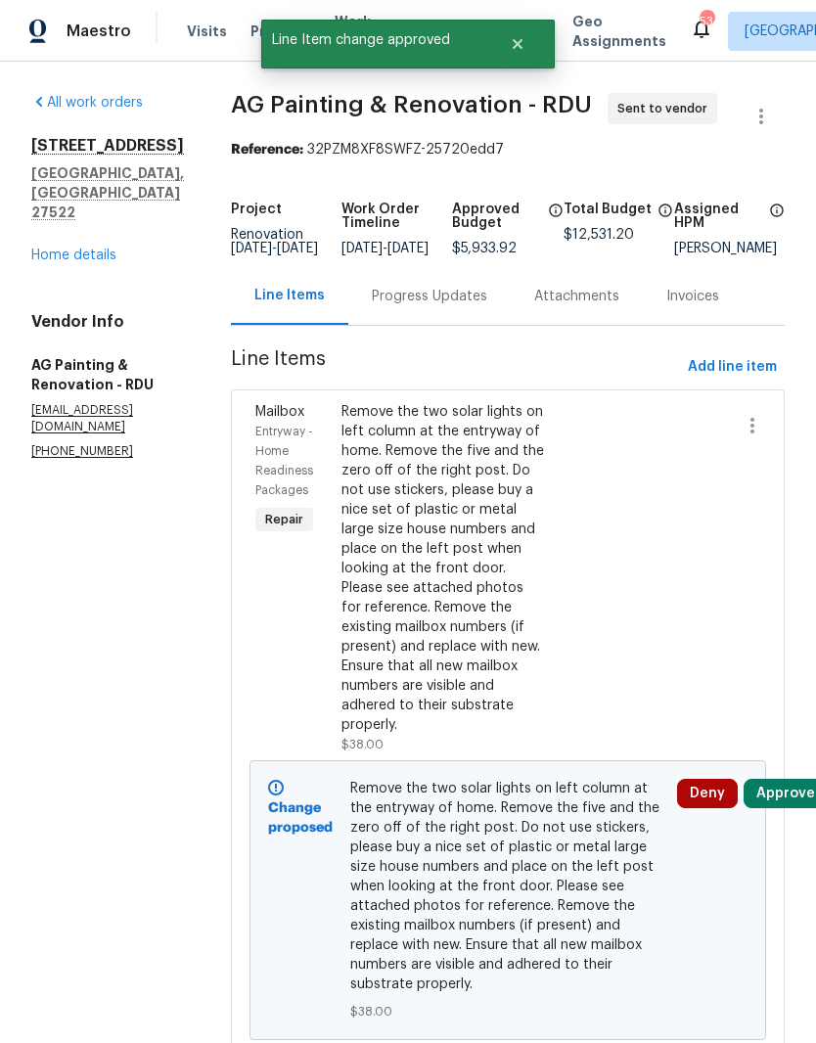
click at [782, 808] on button "Approve" at bounding box center [786, 793] width 84 height 29
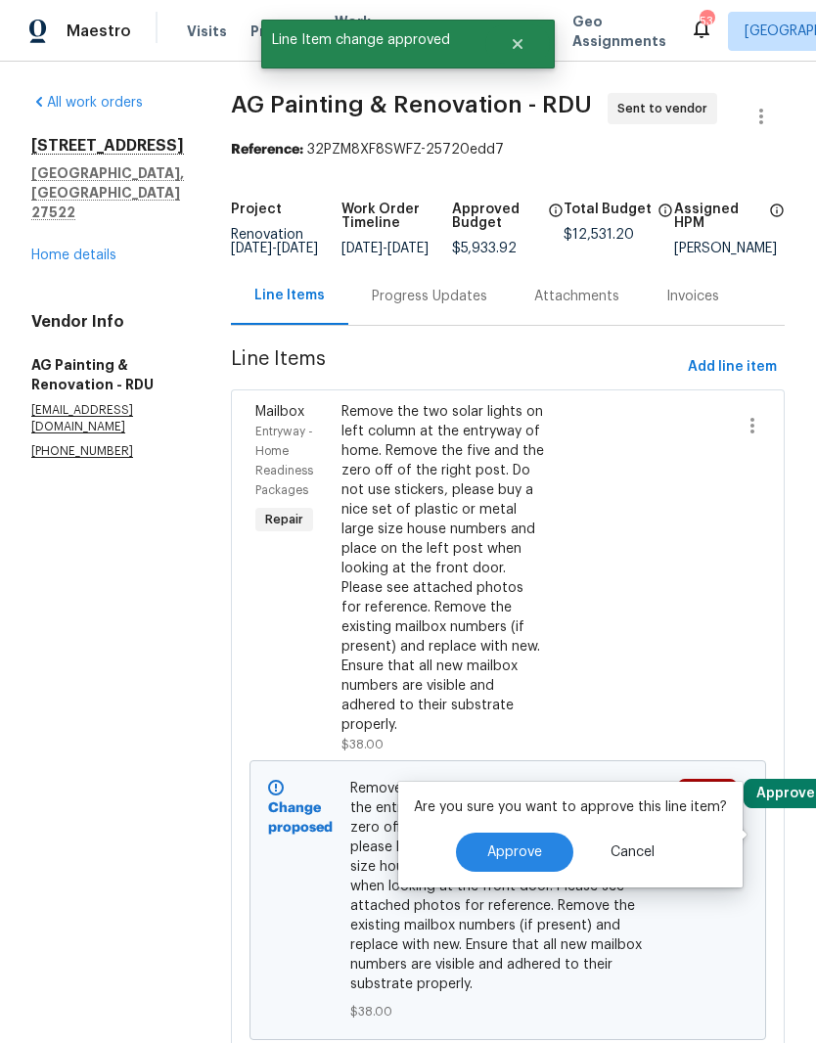
click at [531, 858] on span "Approve" at bounding box center [514, 853] width 55 height 15
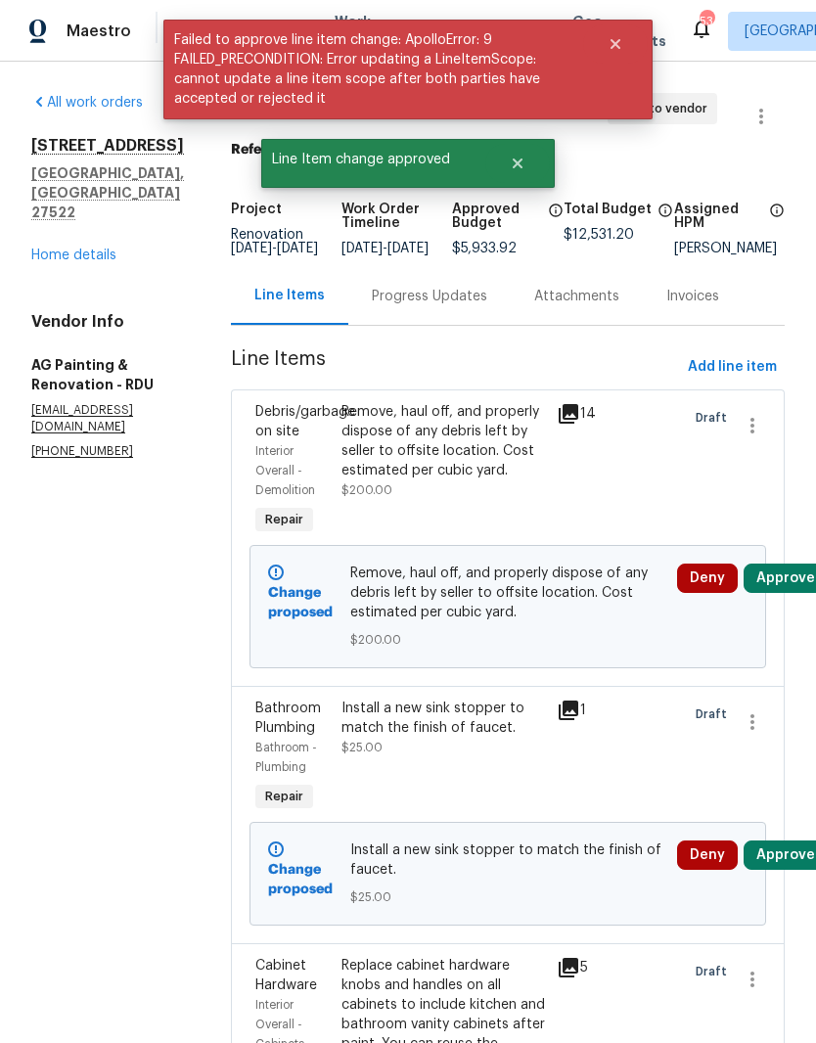
click at [788, 593] on button "Approve" at bounding box center [786, 578] width 84 height 29
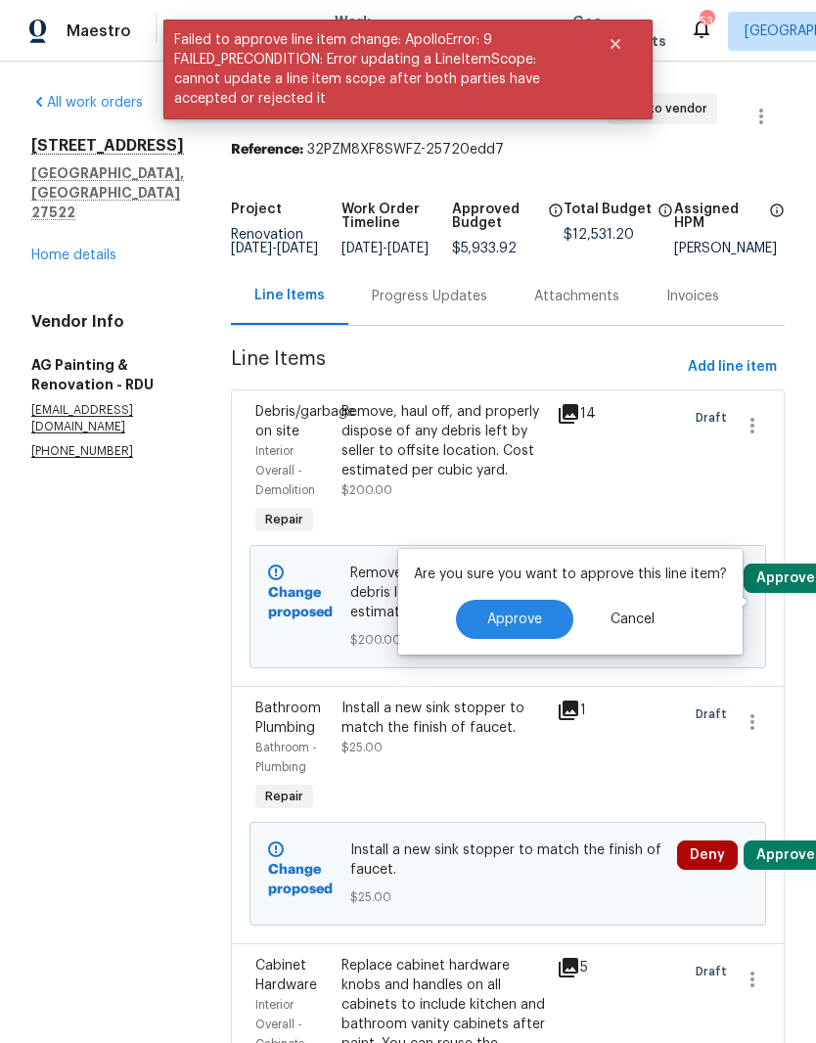
click at [527, 622] on span "Approve" at bounding box center [514, 620] width 55 height 15
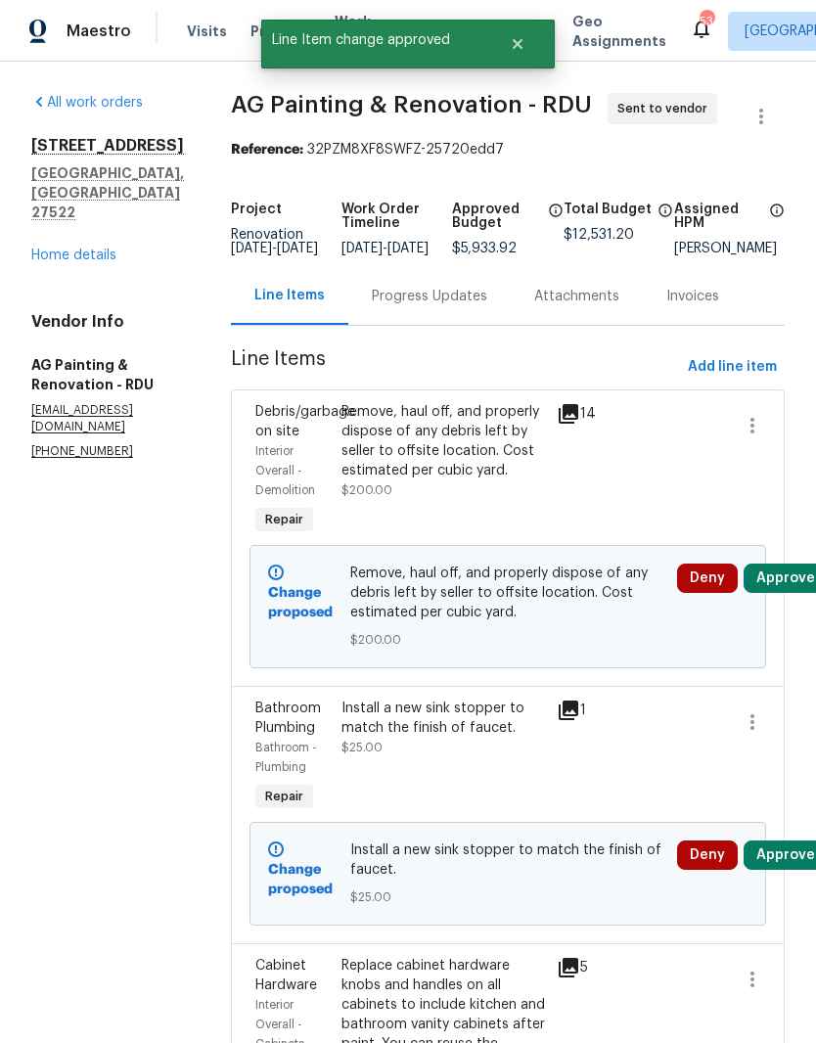
click at [793, 593] on button "Approve" at bounding box center [786, 578] width 84 height 29
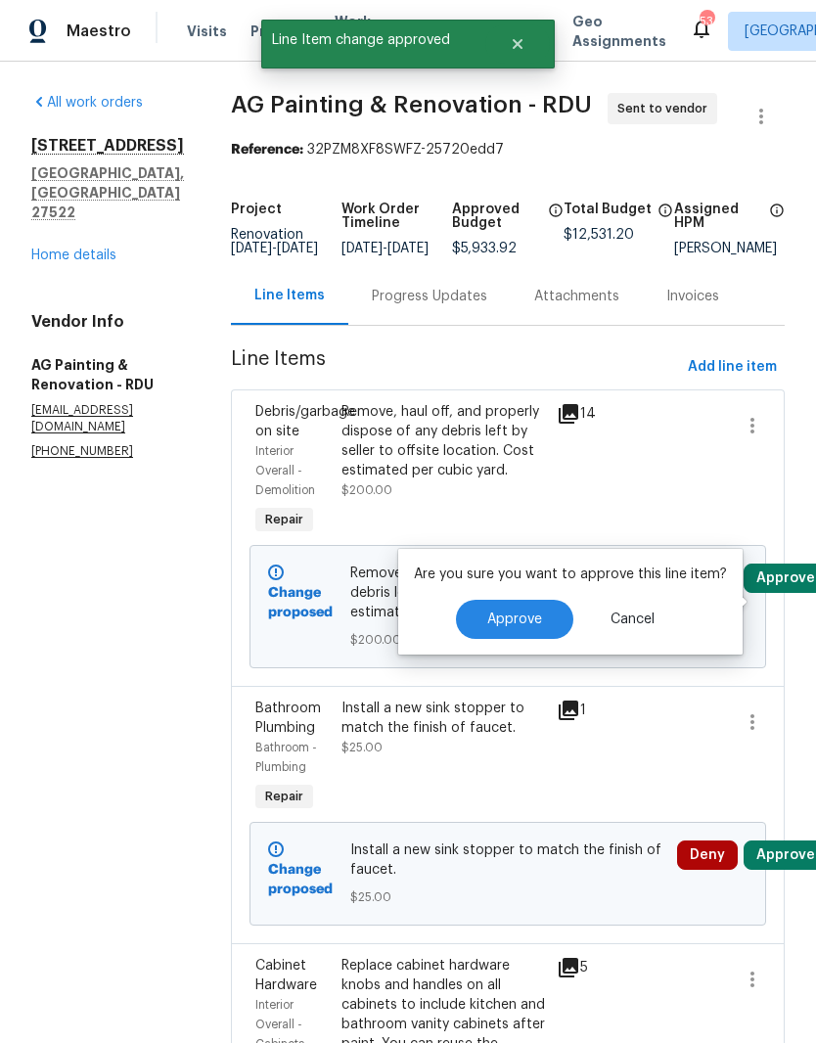
click at [545, 626] on button "Approve" at bounding box center [514, 619] width 117 height 39
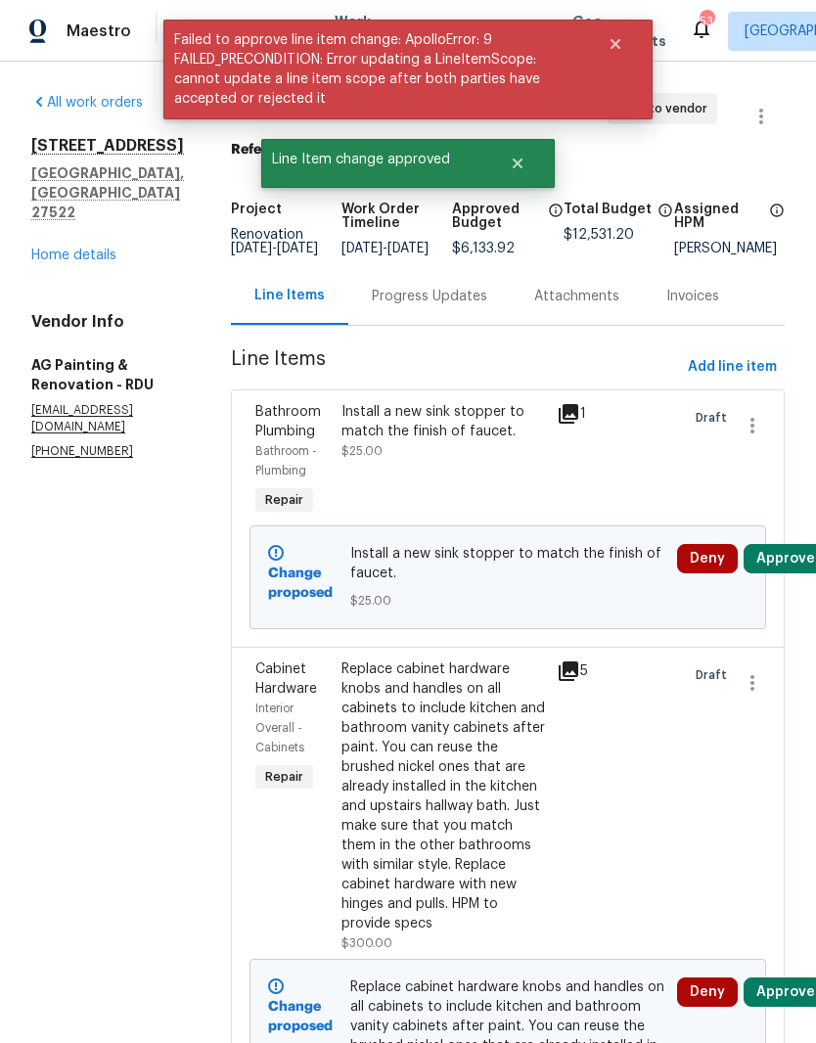
click at [781, 573] on button "Approve" at bounding box center [786, 558] width 84 height 29
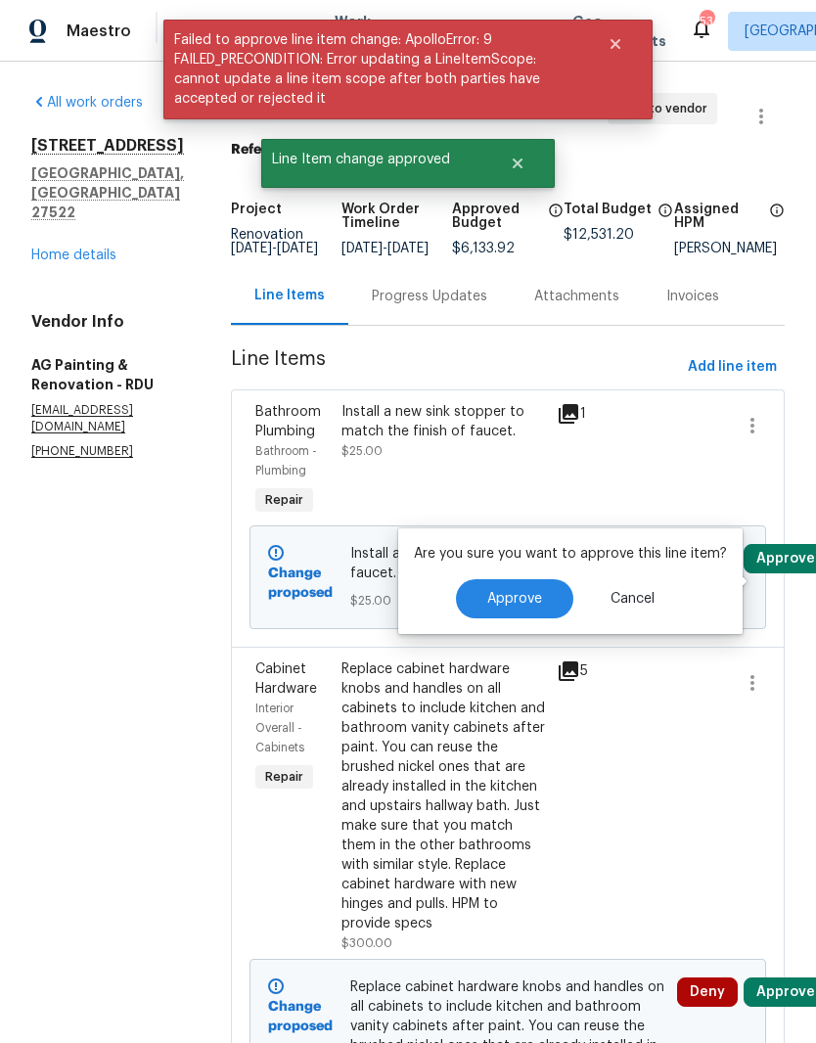
click at [522, 600] on span "Approve" at bounding box center [514, 599] width 55 height 15
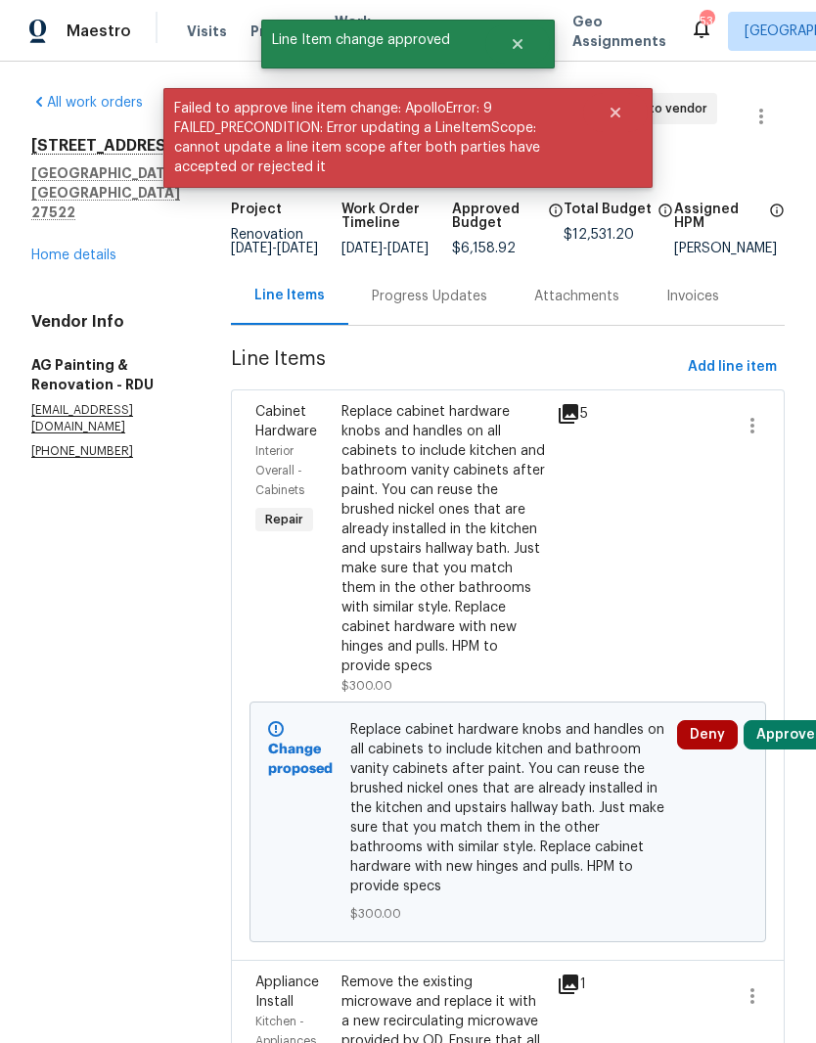
click at [787, 750] on button "Approve" at bounding box center [786, 734] width 84 height 29
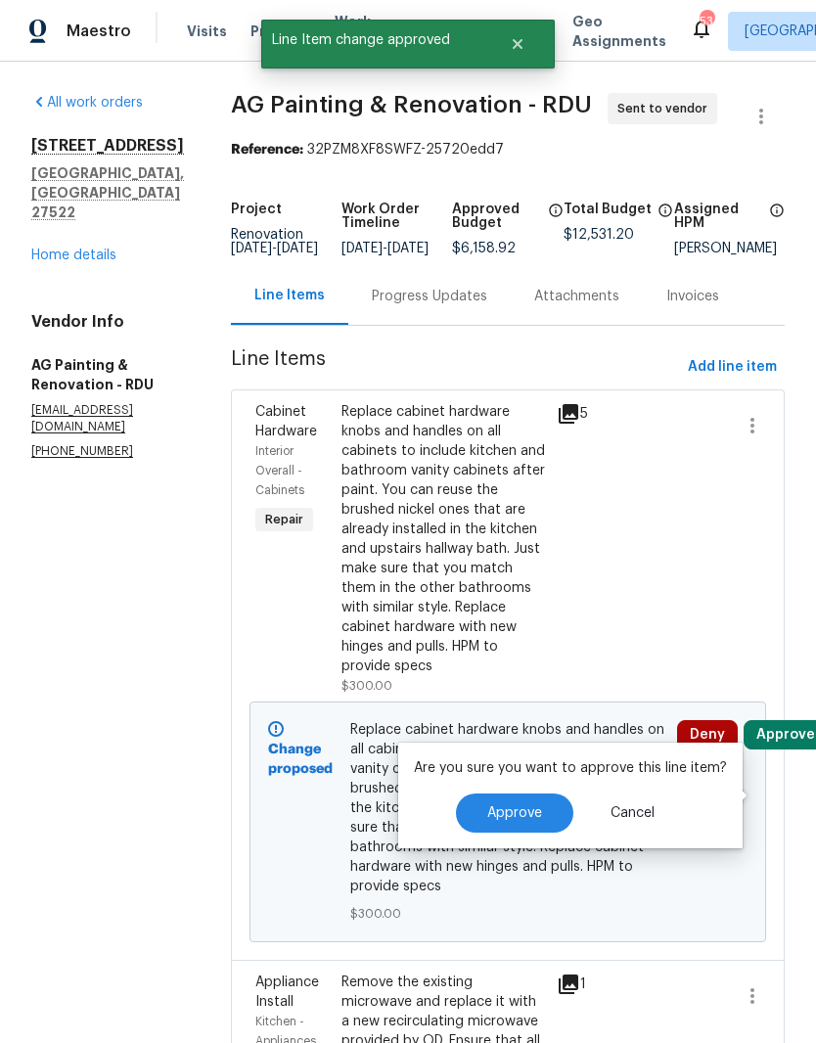
click at [529, 814] on span "Approve" at bounding box center [514, 813] width 55 height 15
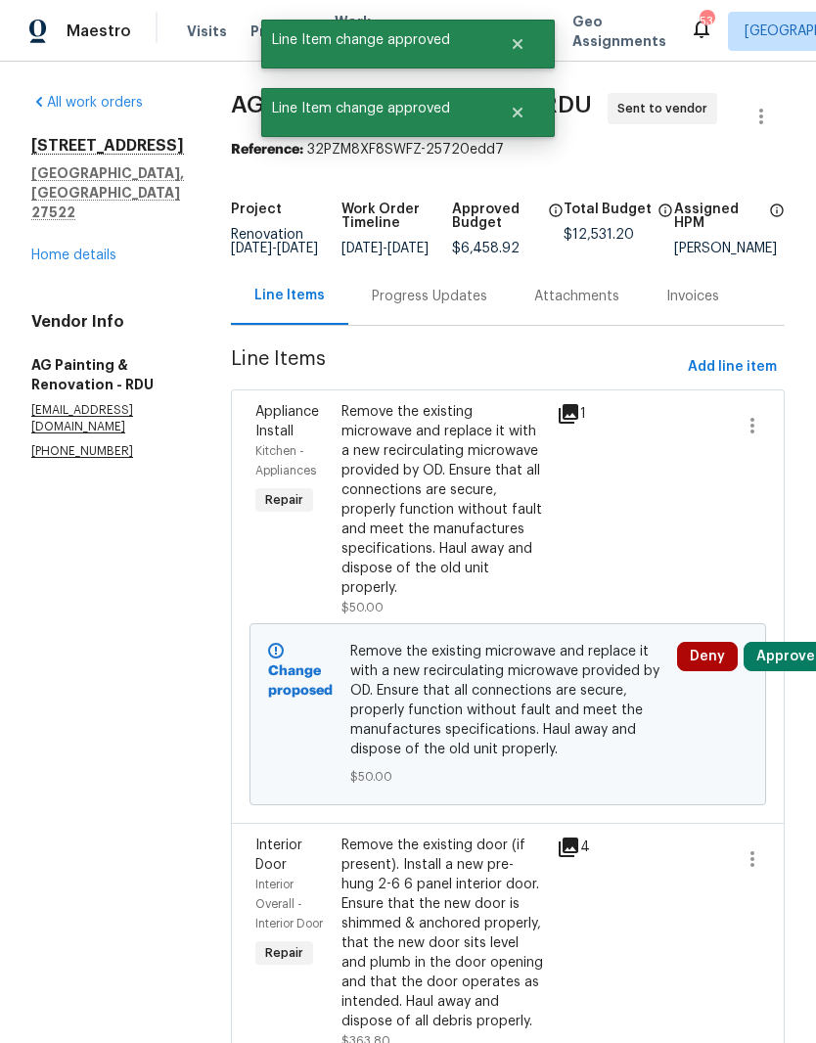
click at [788, 671] on button "Approve" at bounding box center [786, 656] width 84 height 29
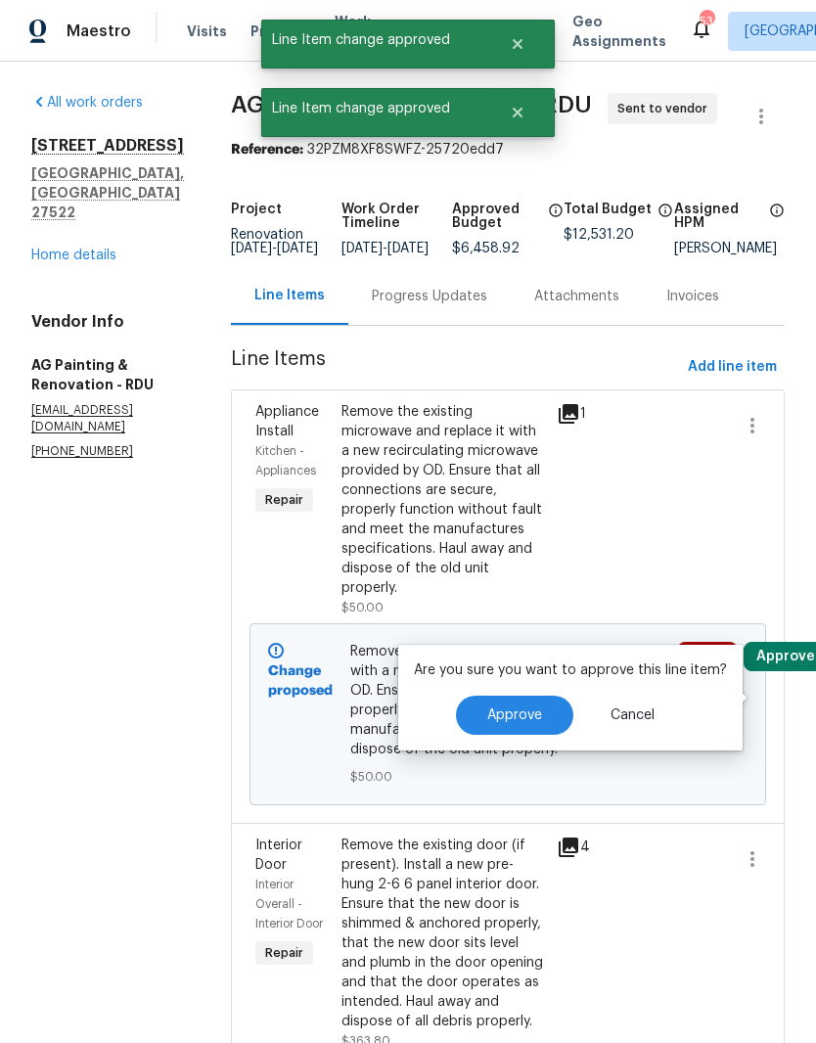
click at [540, 718] on button "Approve" at bounding box center [514, 715] width 117 height 39
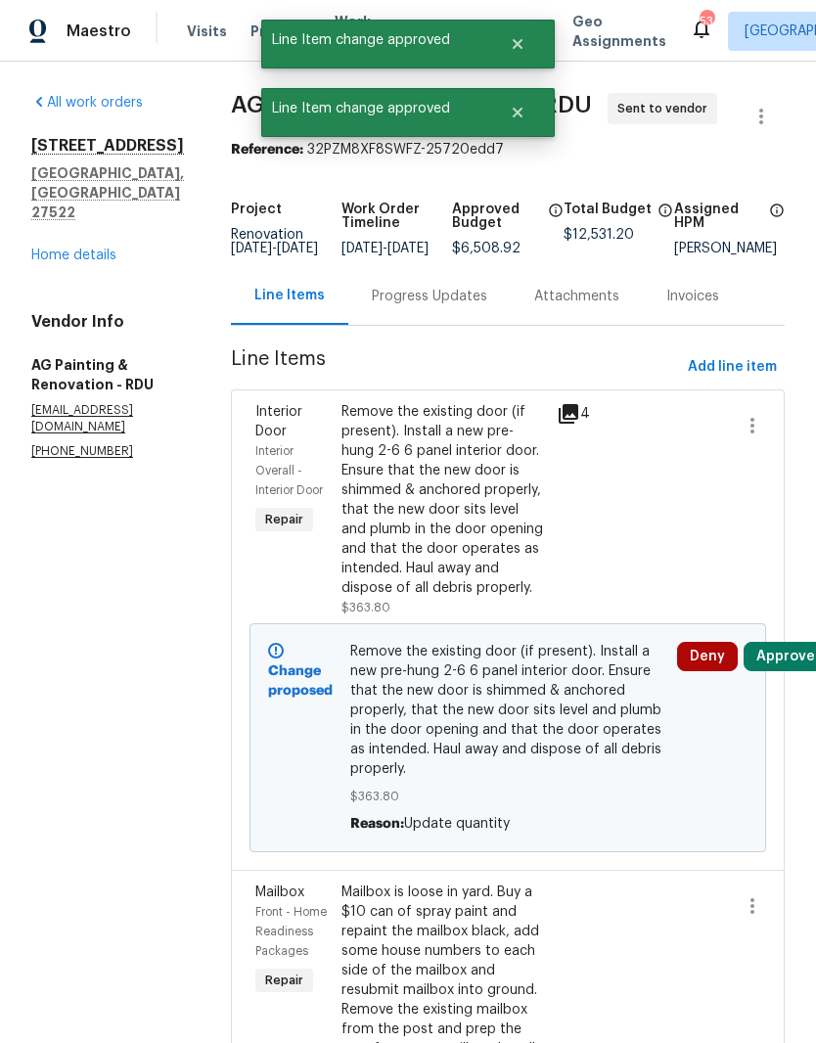
click at [781, 671] on button "Approve" at bounding box center [786, 656] width 84 height 29
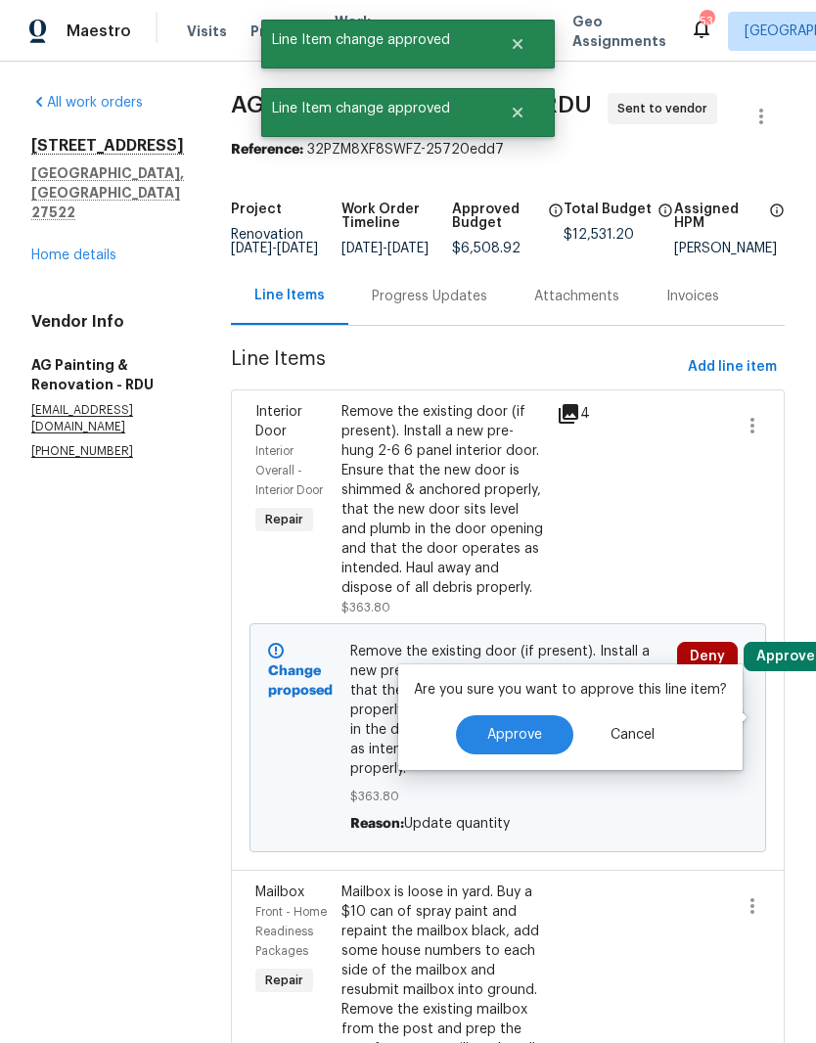
click at [545, 747] on button "Approve" at bounding box center [514, 734] width 117 height 39
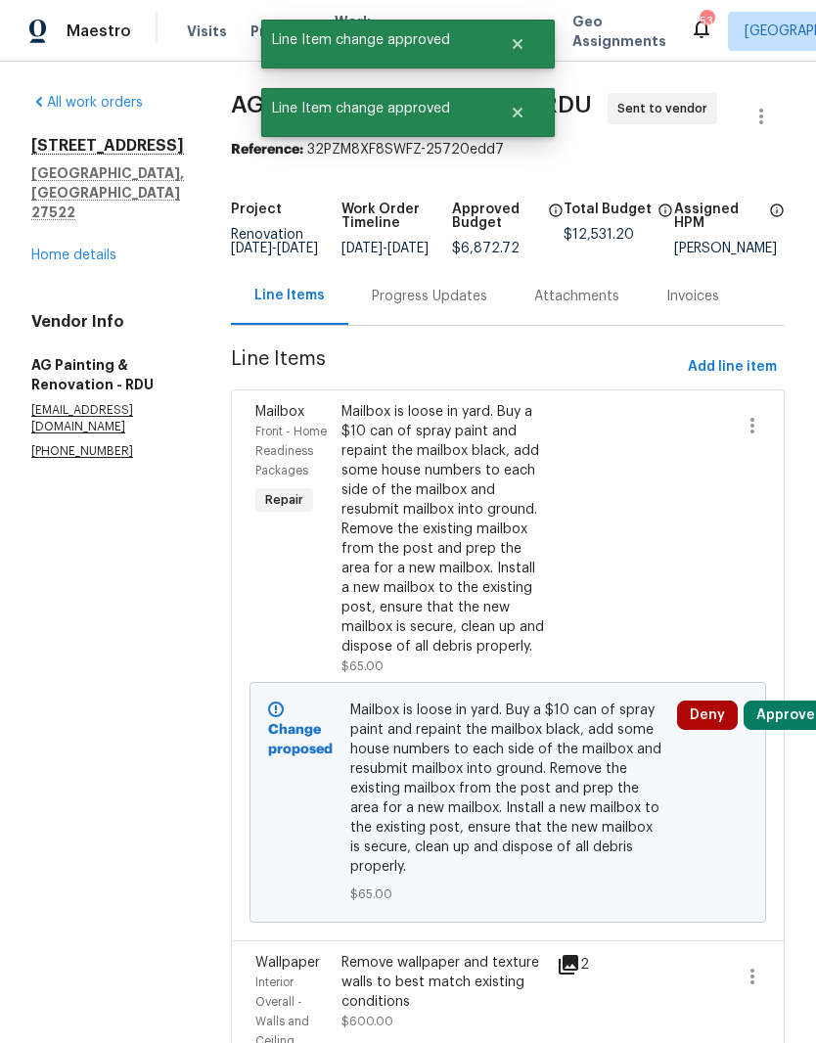
click at [782, 730] on button "Approve" at bounding box center [786, 715] width 84 height 29
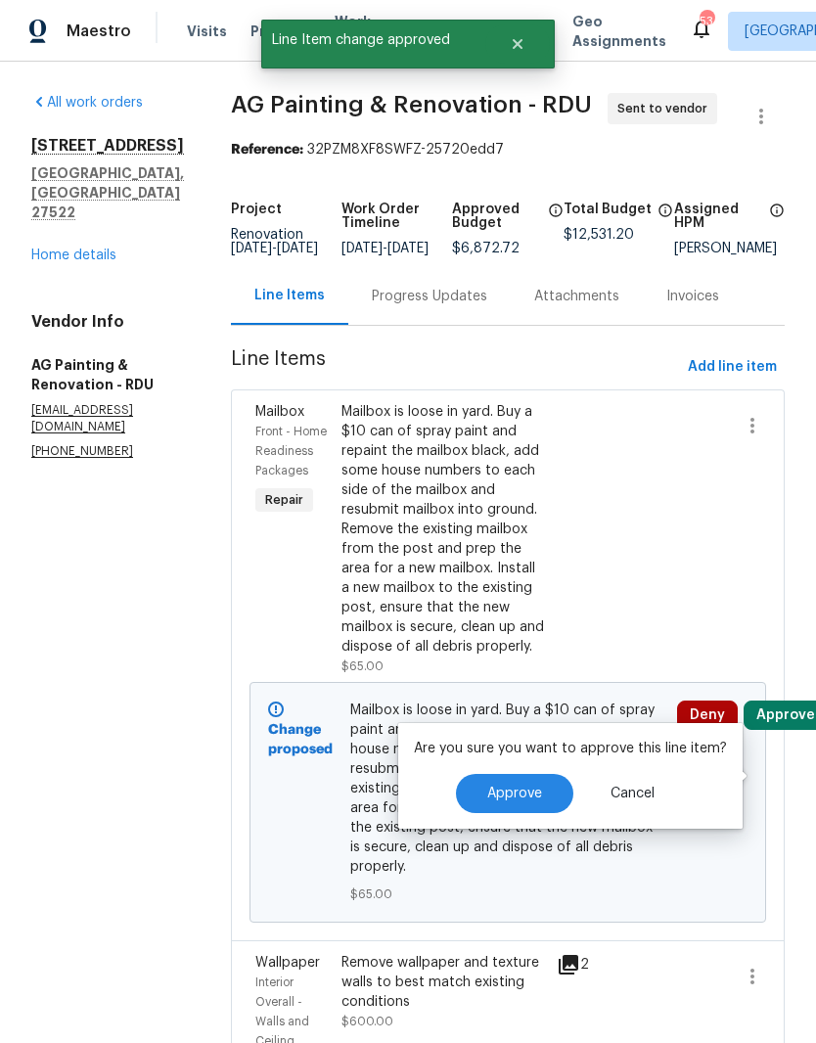
click at [527, 789] on span "Approve" at bounding box center [514, 794] width 55 height 15
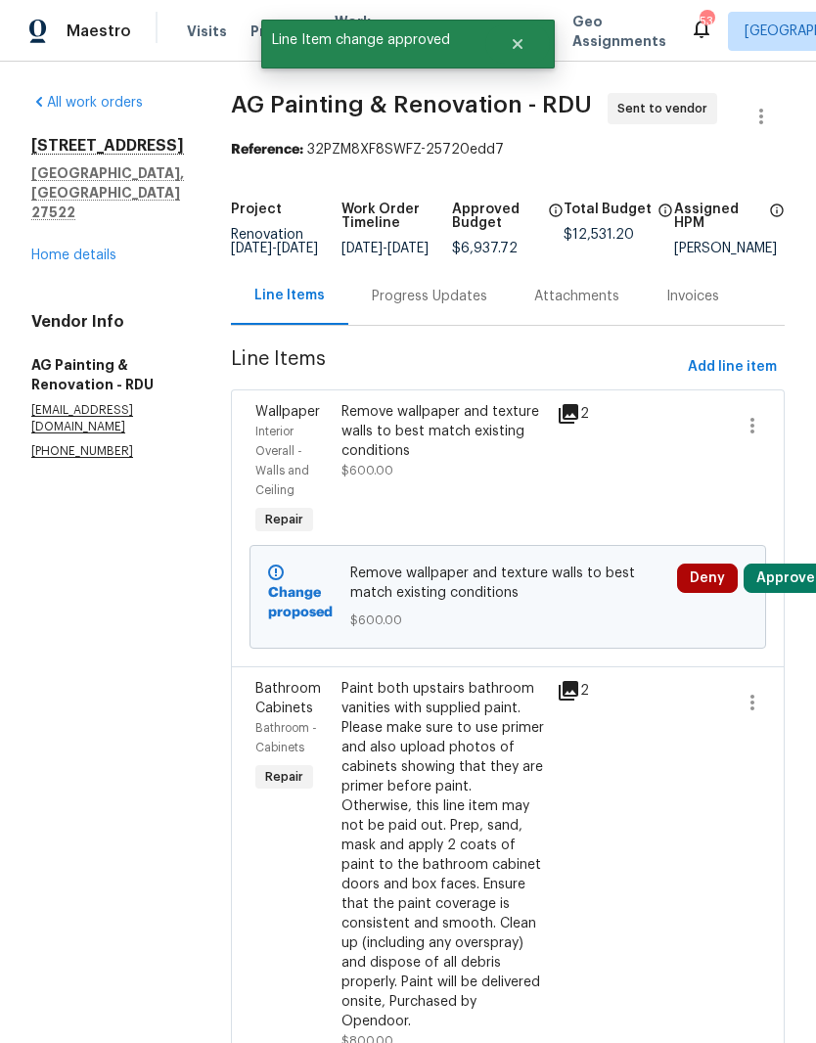
click at [786, 593] on button "Approve" at bounding box center [786, 578] width 84 height 29
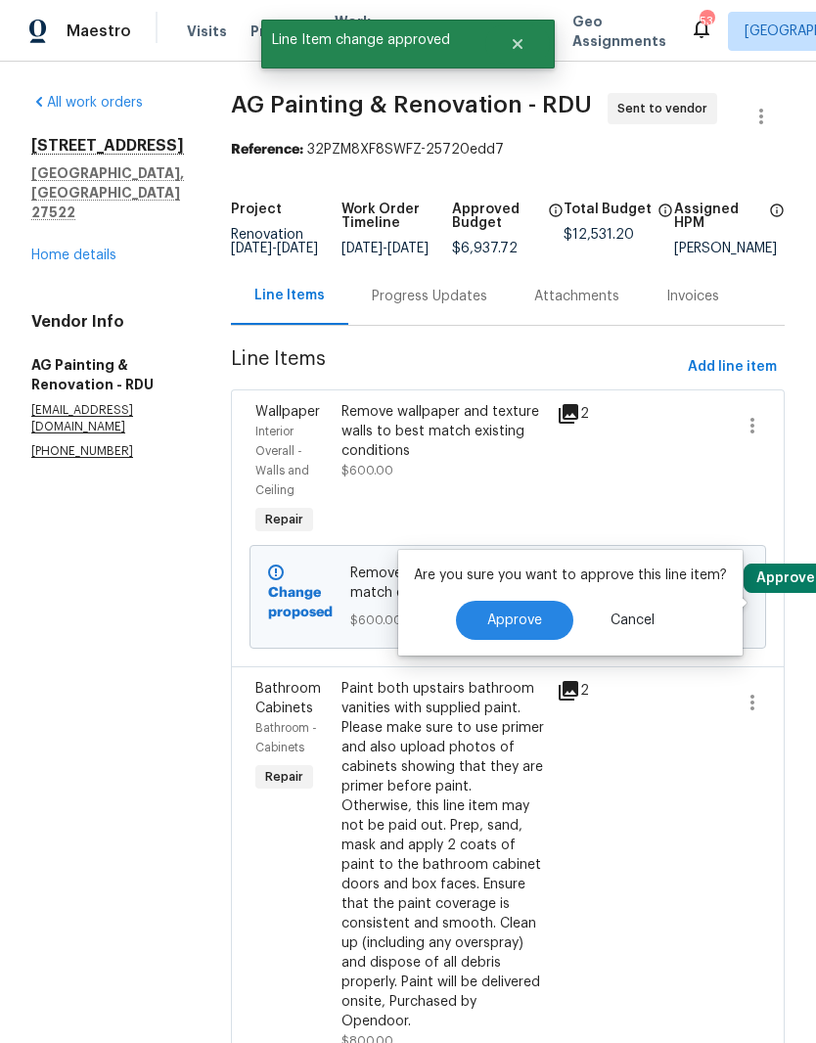
click at [536, 621] on span "Approve" at bounding box center [514, 621] width 55 height 15
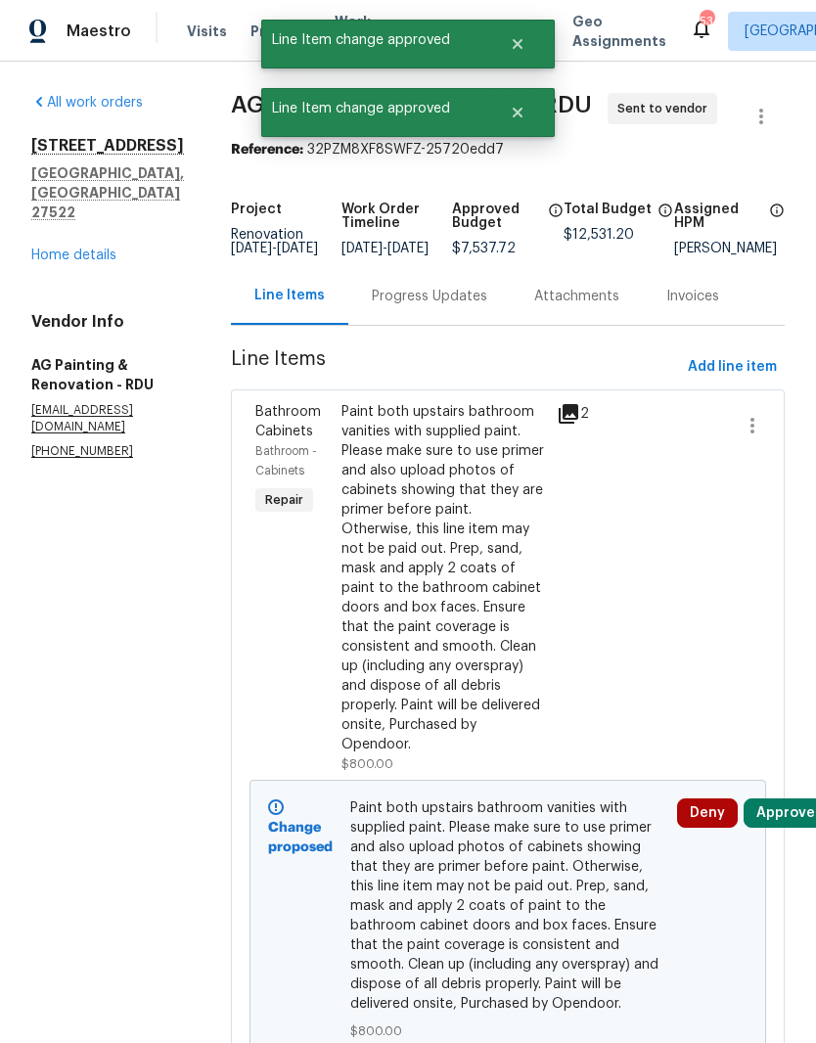
click at [785, 828] on button "Approve" at bounding box center [786, 813] width 84 height 29
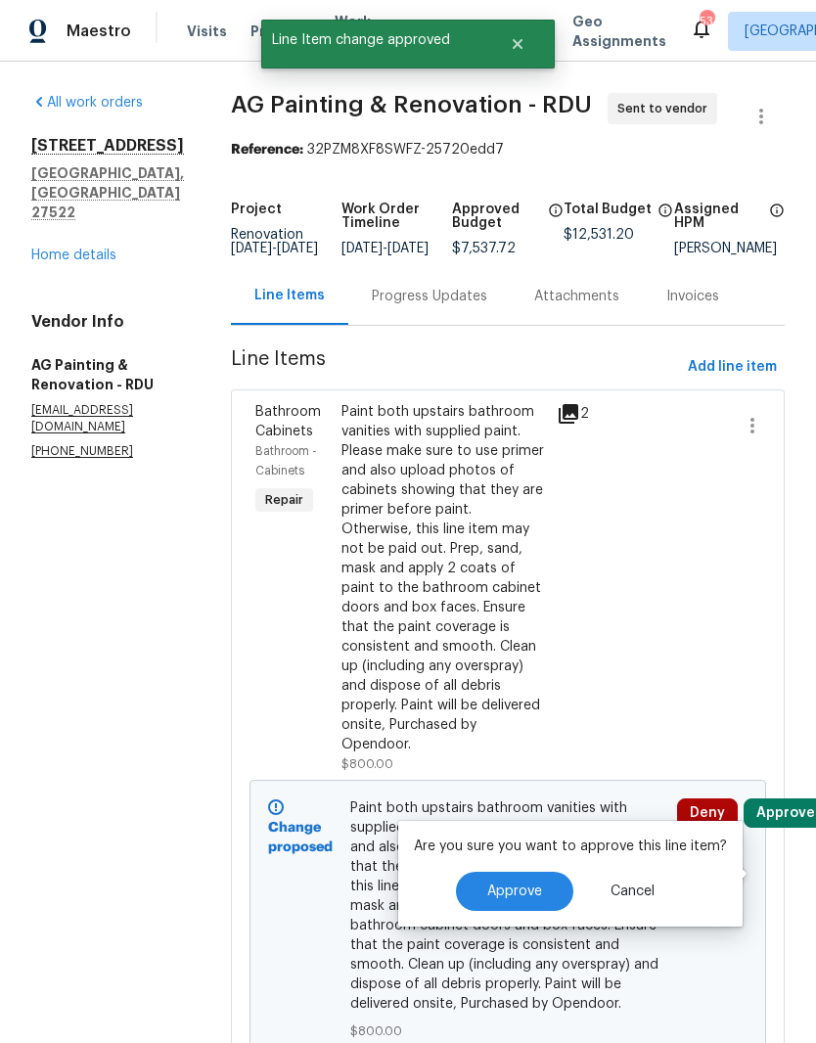
click at [541, 882] on button "Approve" at bounding box center [514, 891] width 117 height 39
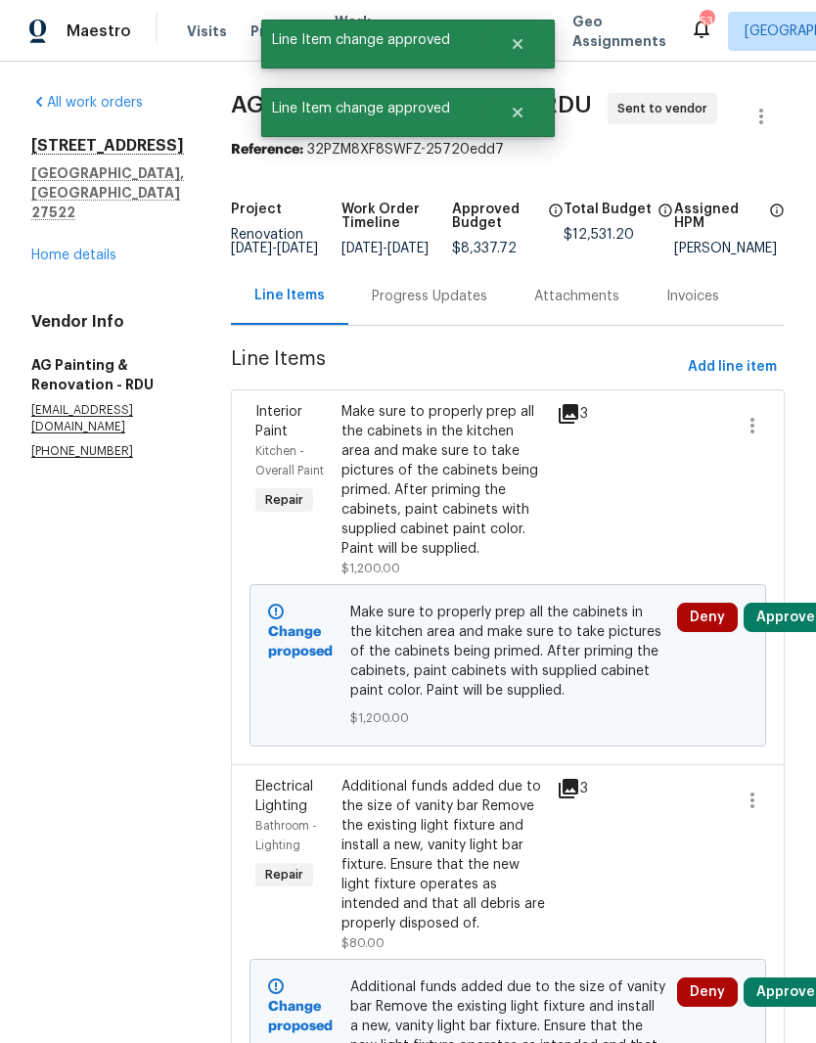
click at [783, 632] on button "Approve" at bounding box center [786, 617] width 84 height 29
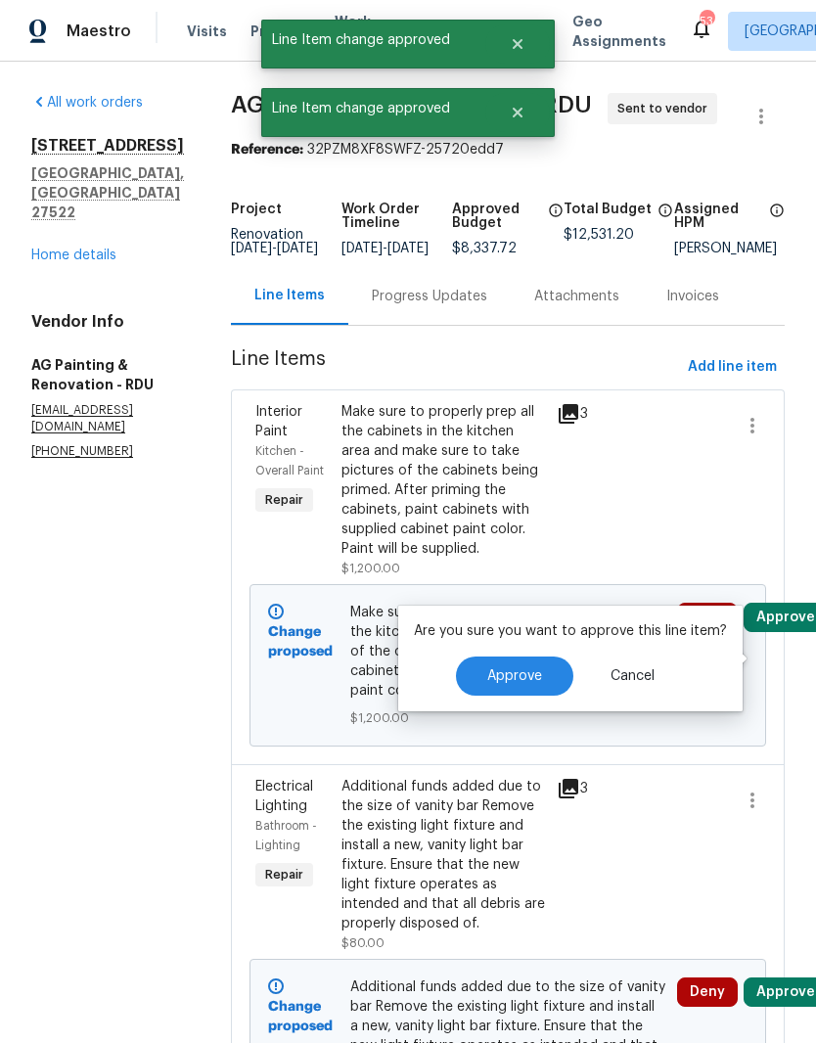
click at [531, 669] on span "Approve" at bounding box center [514, 676] width 55 height 15
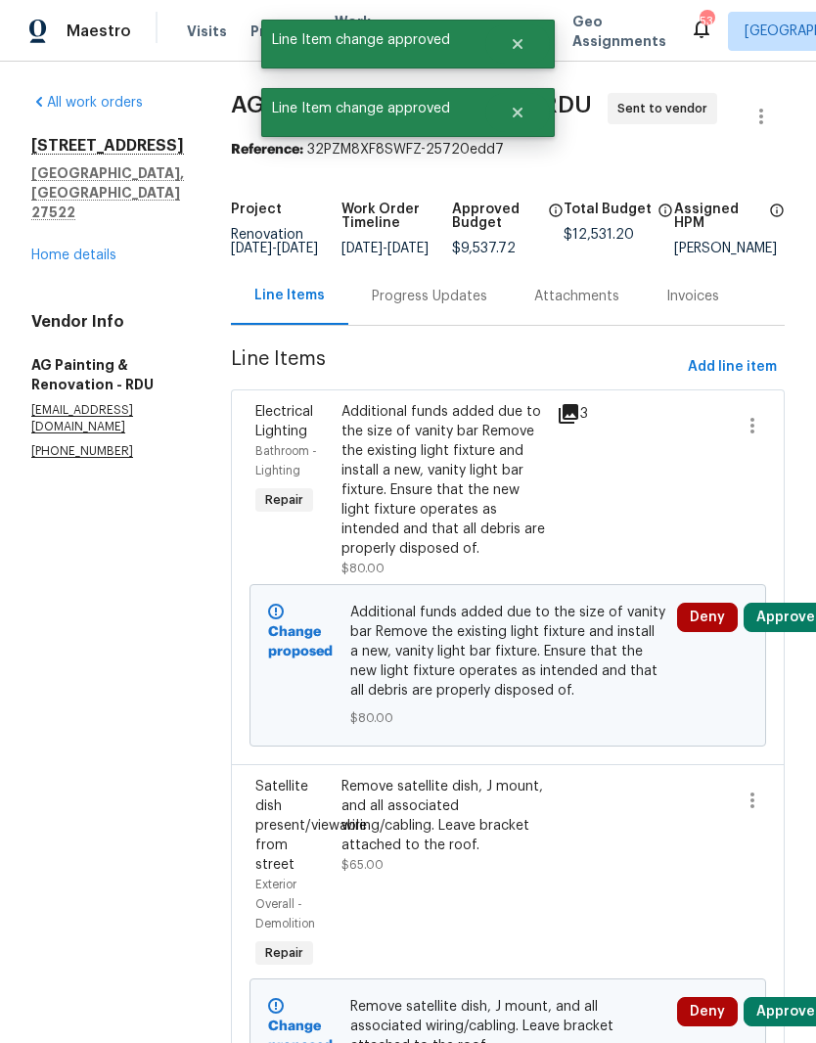
click at [791, 632] on button "Approve" at bounding box center [786, 617] width 84 height 29
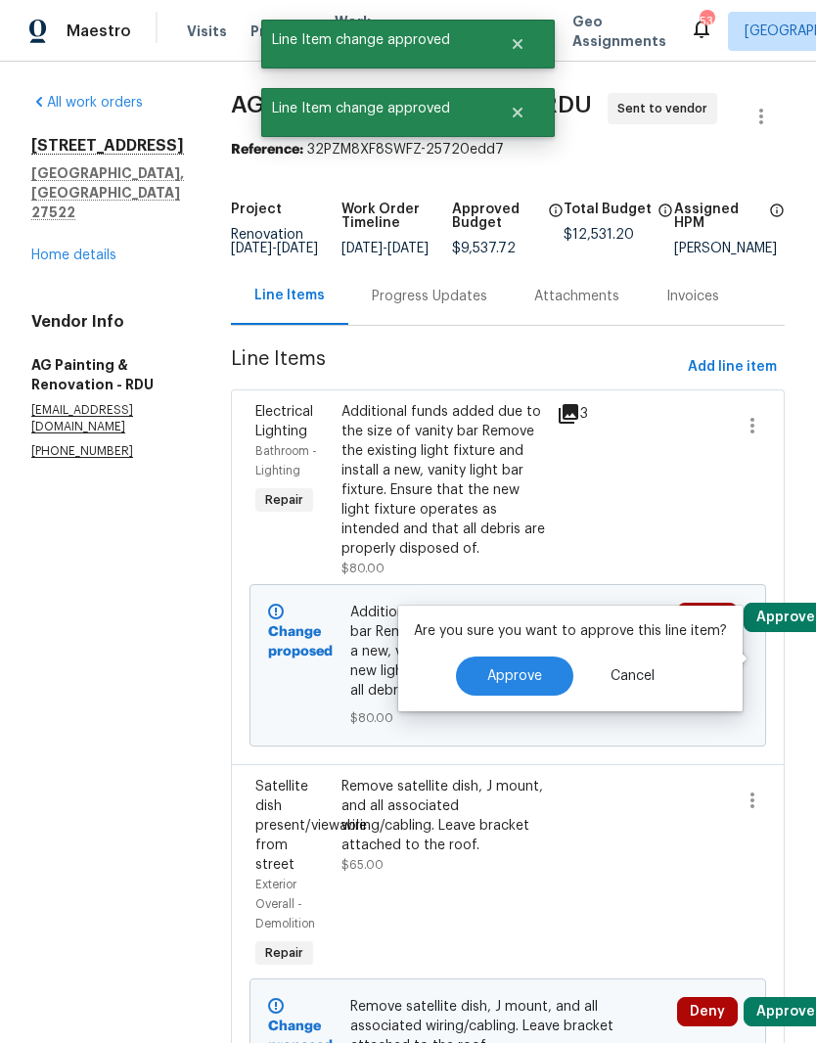
click at [524, 679] on span "Approve" at bounding box center [514, 676] width 55 height 15
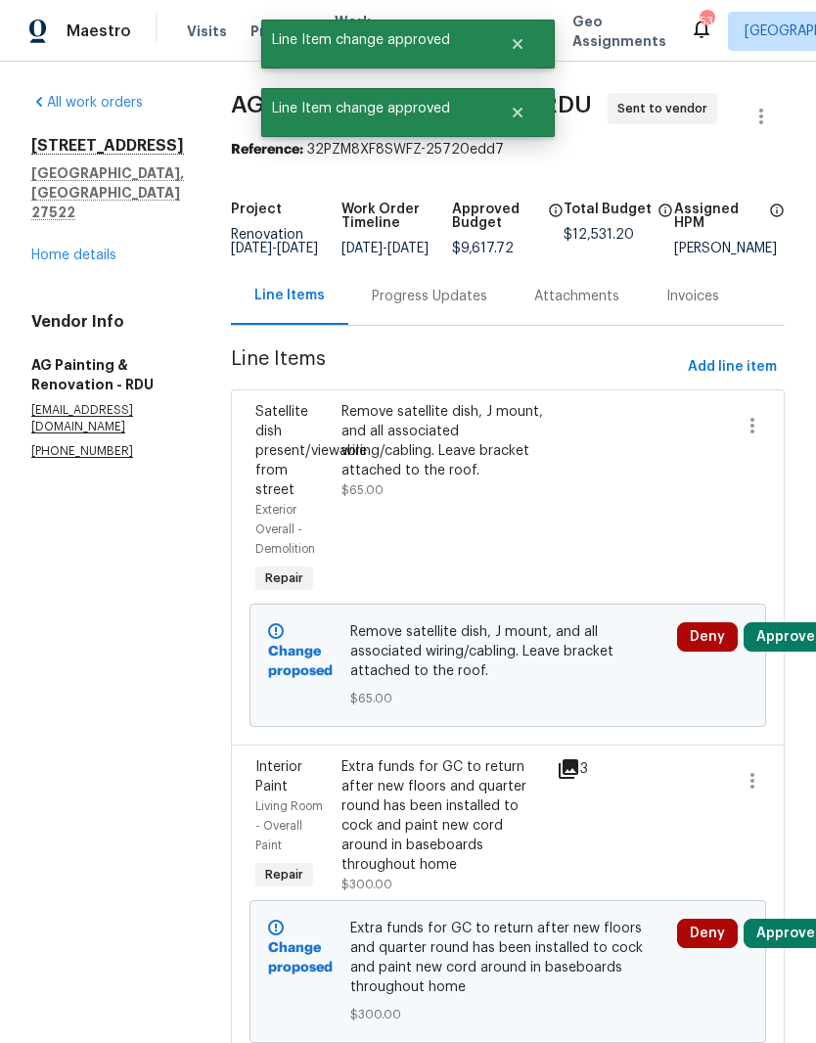
click at [791, 652] on button "Approve" at bounding box center [786, 636] width 84 height 29
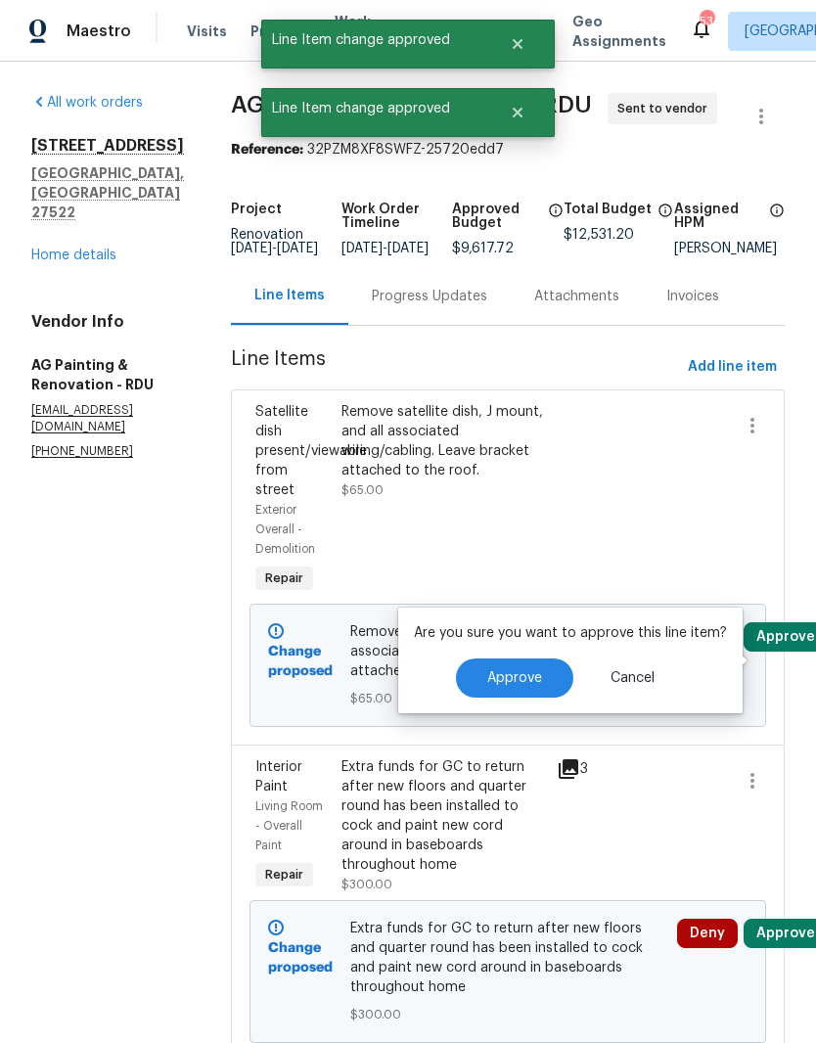
click at [526, 675] on span "Approve" at bounding box center [514, 678] width 55 height 15
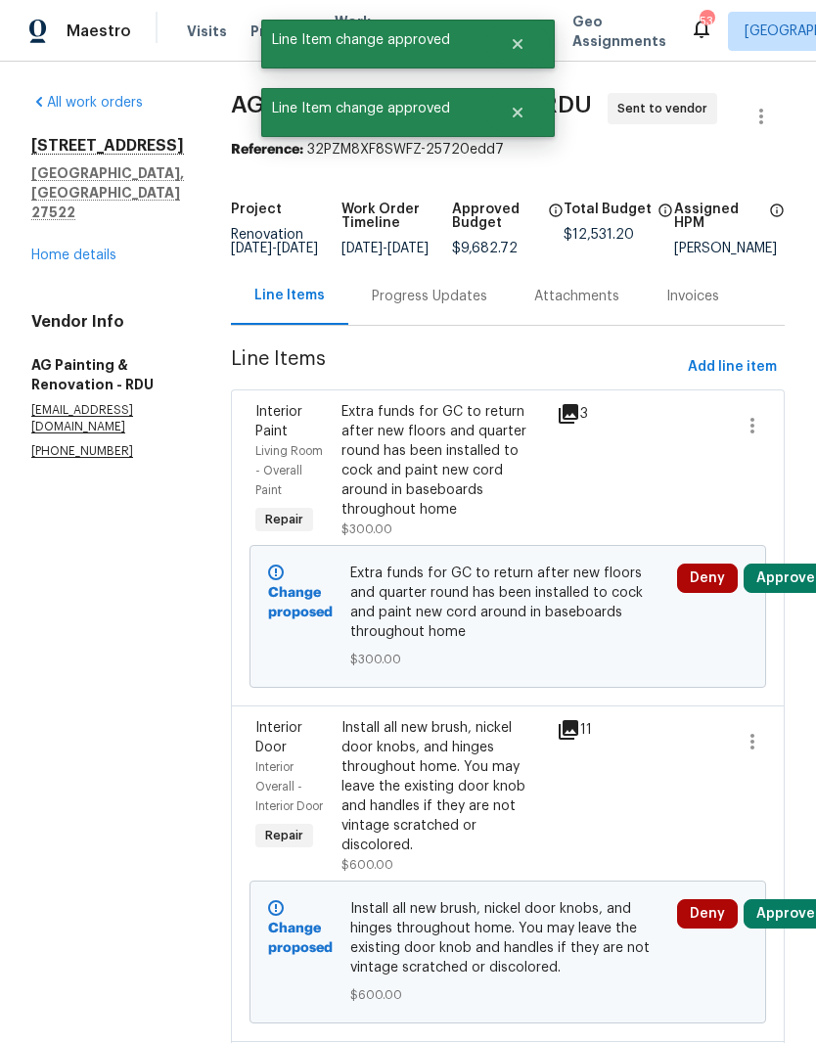
click at [783, 593] on button "Approve" at bounding box center [786, 578] width 84 height 29
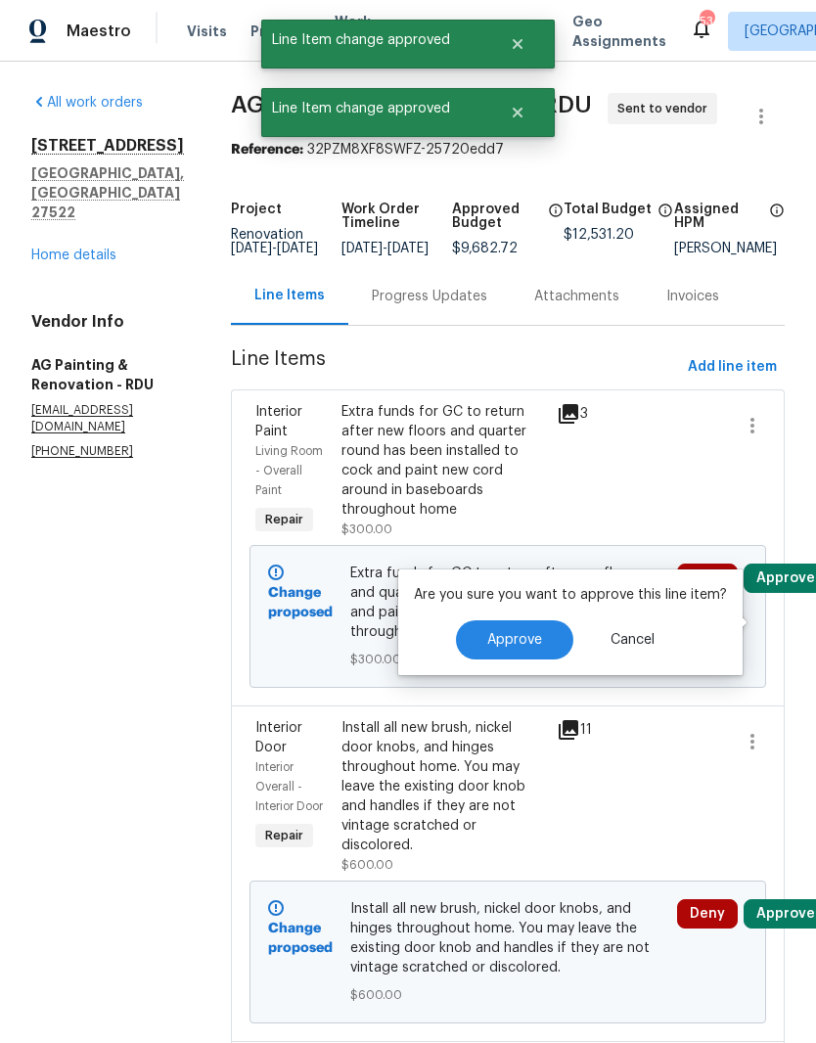
click at [529, 642] on span "Approve" at bounding box center [514, 640] width 55 height 15
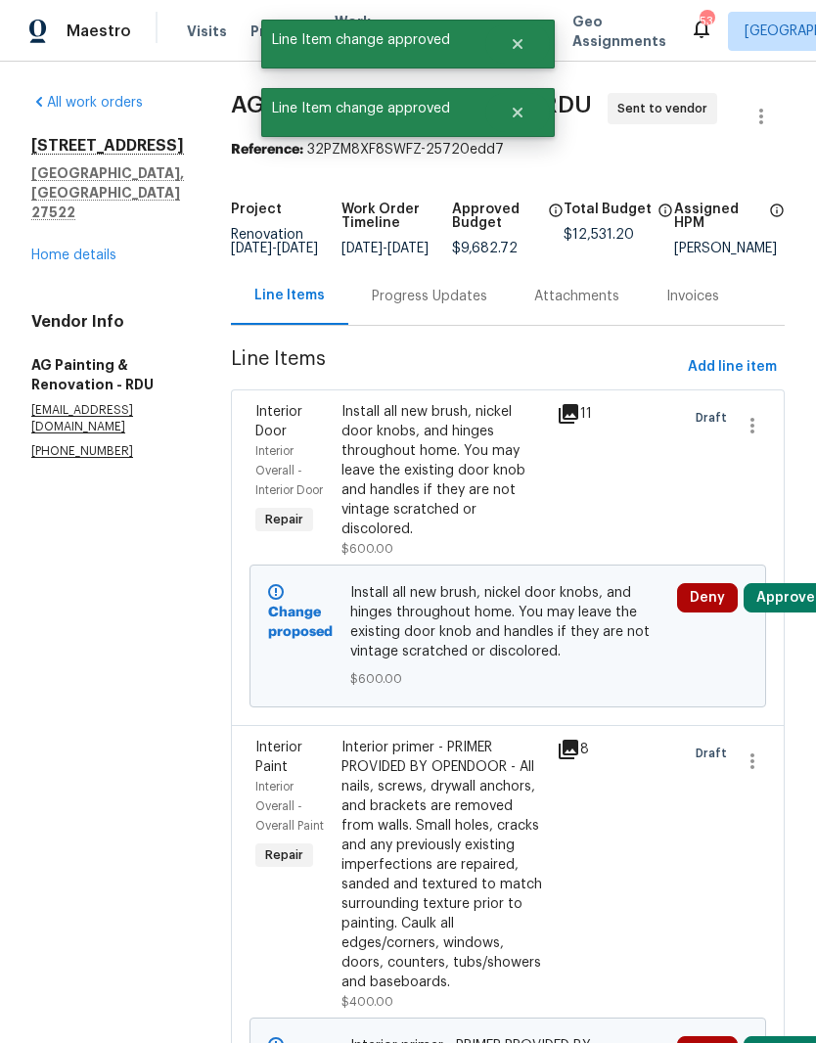
click at [777, 613] on button "Approve" at bounding box center [786, 597] width 84 height 29
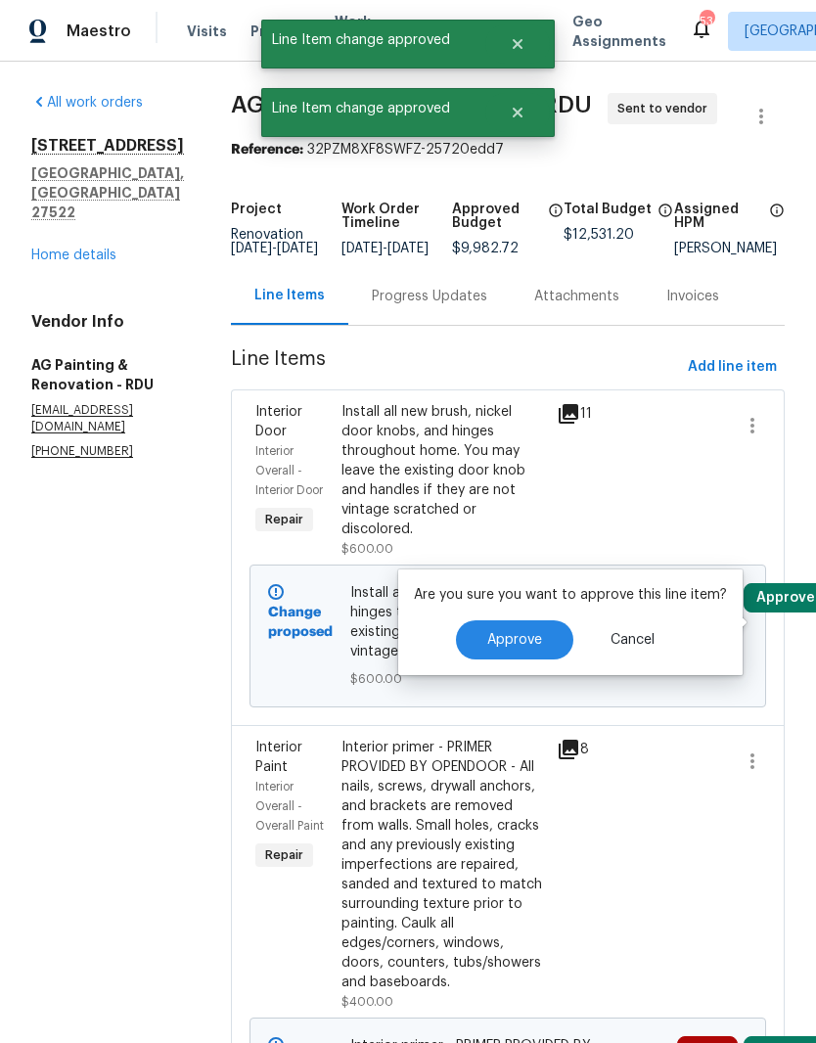
click at [530, 640] on span "Approve" at bounding box center [514, 640] width 55 height 15
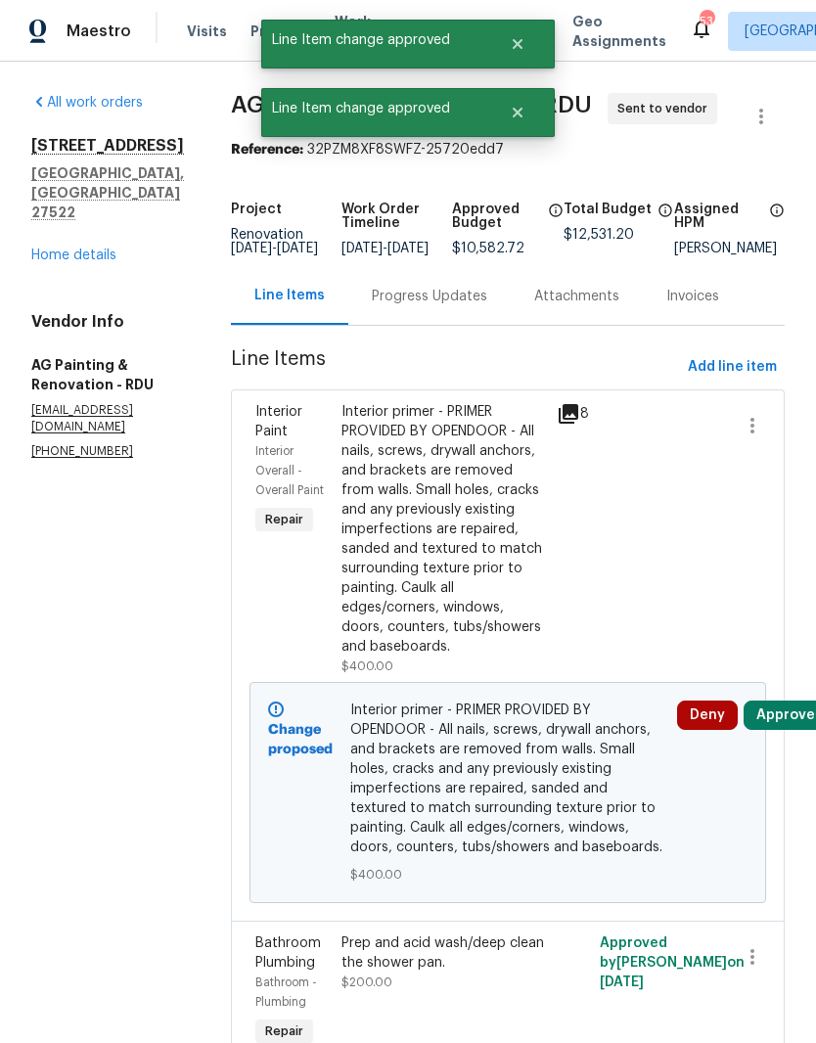
click at [785, 730] on button "Approve" at bounding box center [786, 715] width 84 height 29
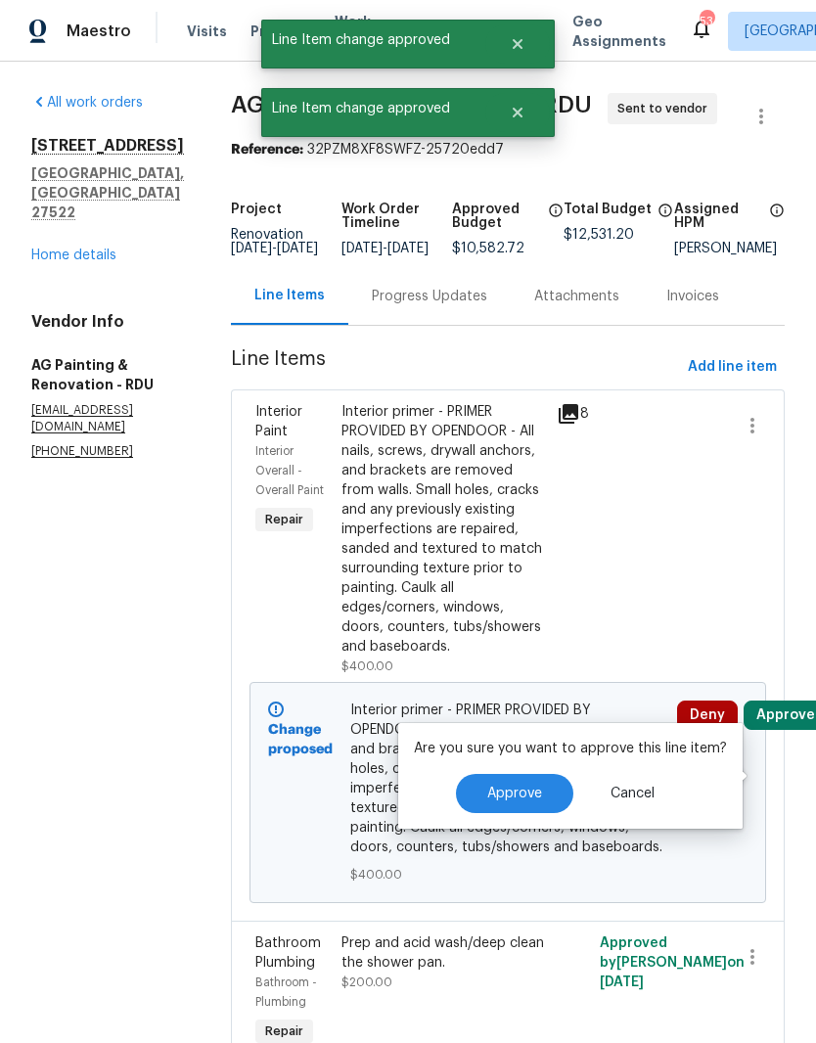
click at [525, 806] on button "Approve" at bounding box center [514, 793] width 117 height 39
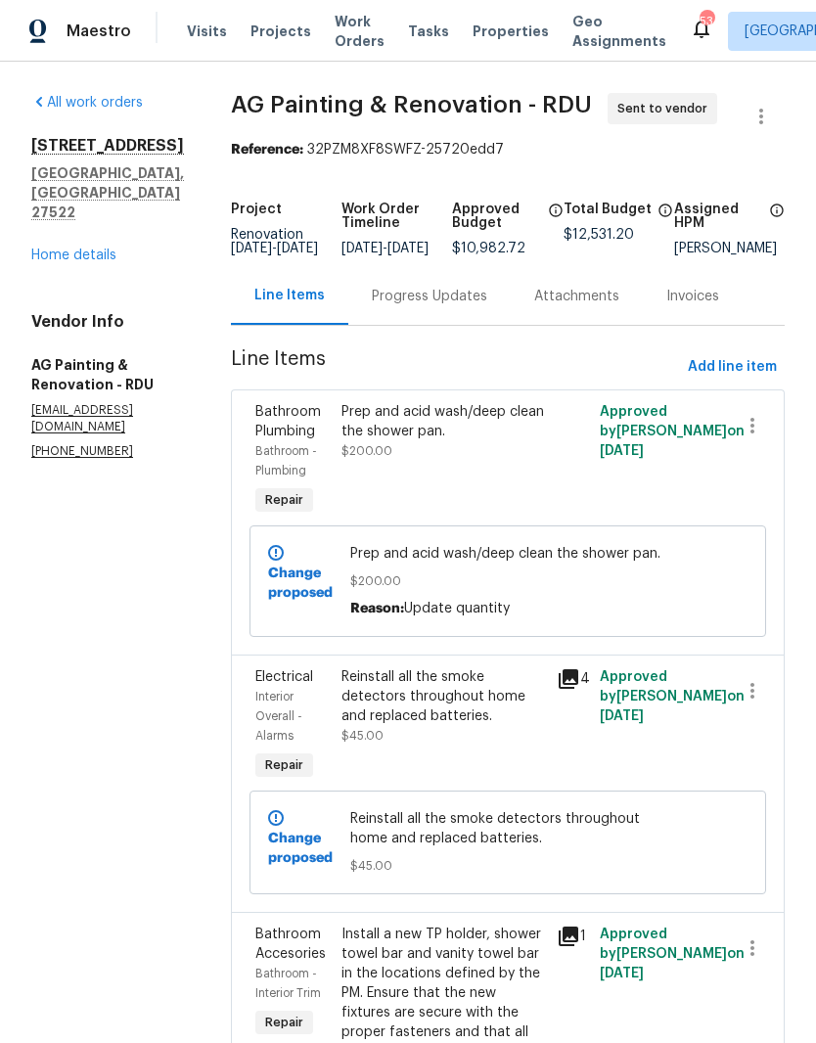
click at [69, 249] on link "Home details" at bounding box center [73, 256] width 85 height 14
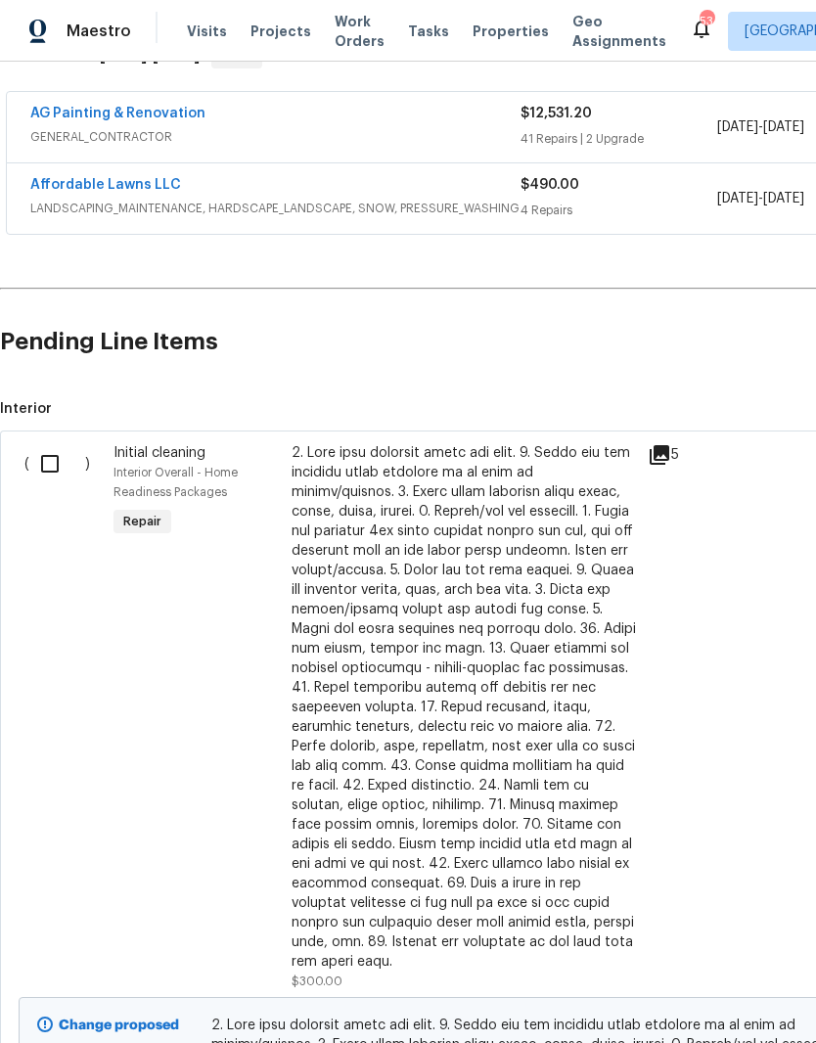
scroll to position [344, 0]
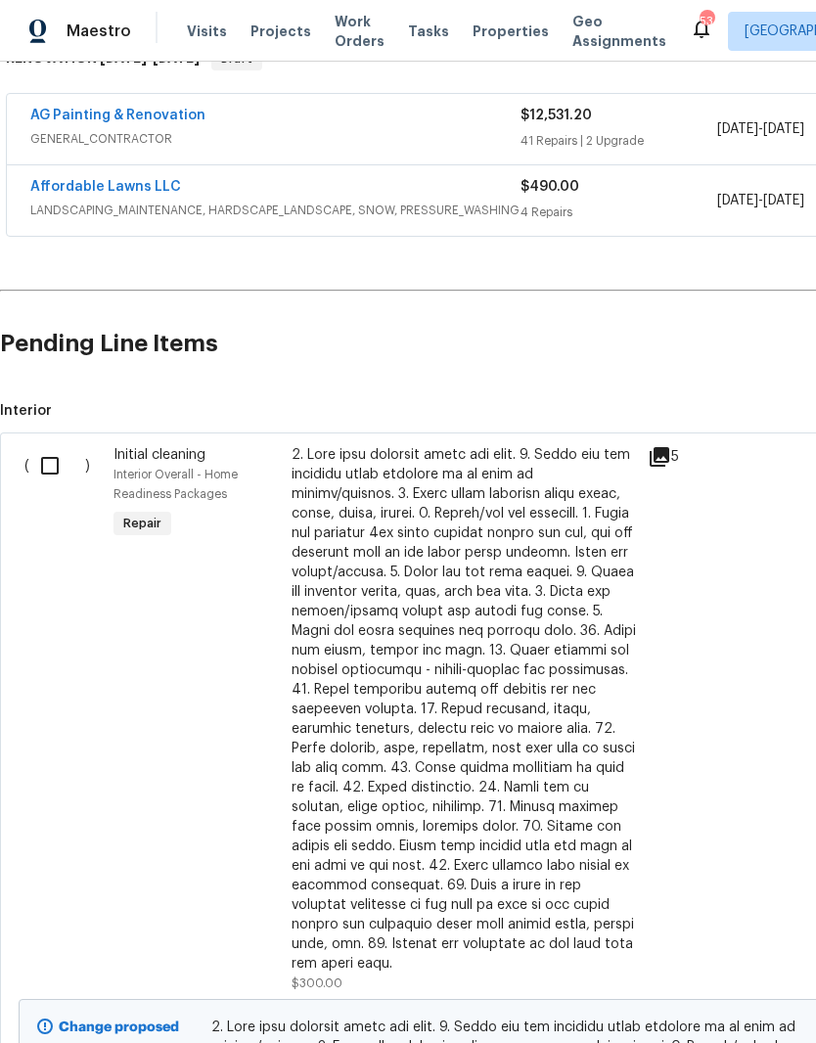
click at [44, 464] on input "checkbox" at bounding box center [57, 465] width 56 height 41
checkbox input "true"
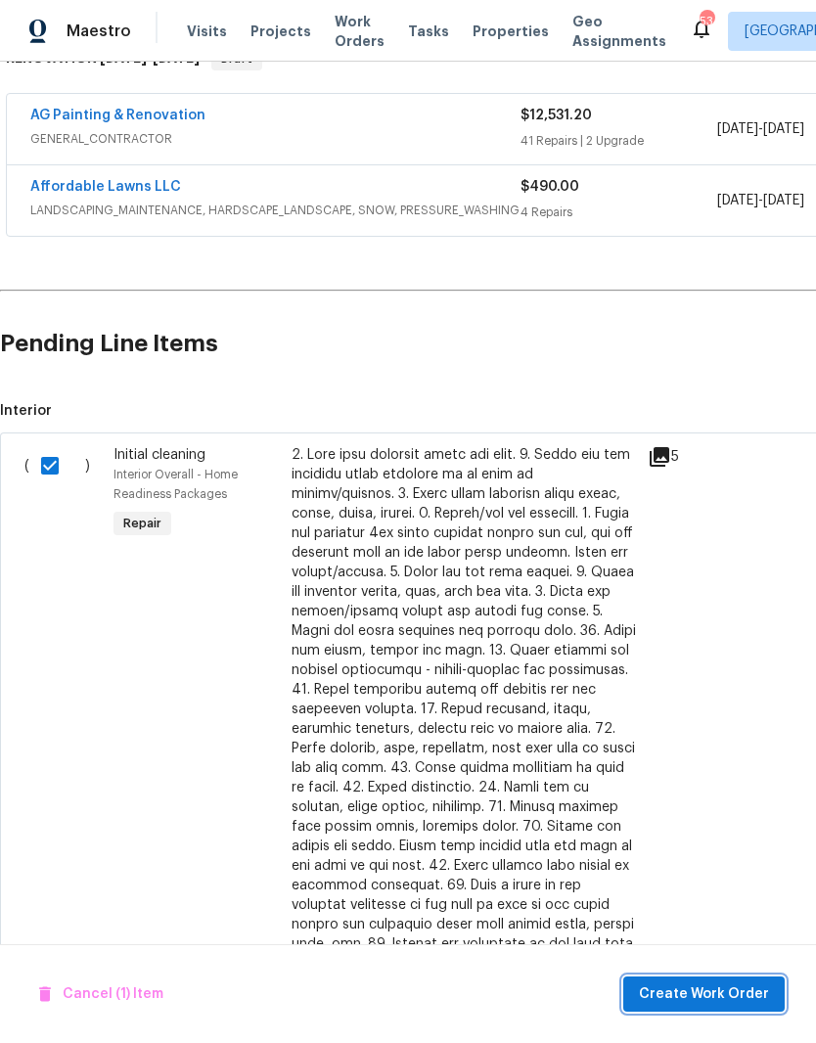
click at [719, 979] on button "Create Work Order" at bounding box center [703, 995] width 161 height 36
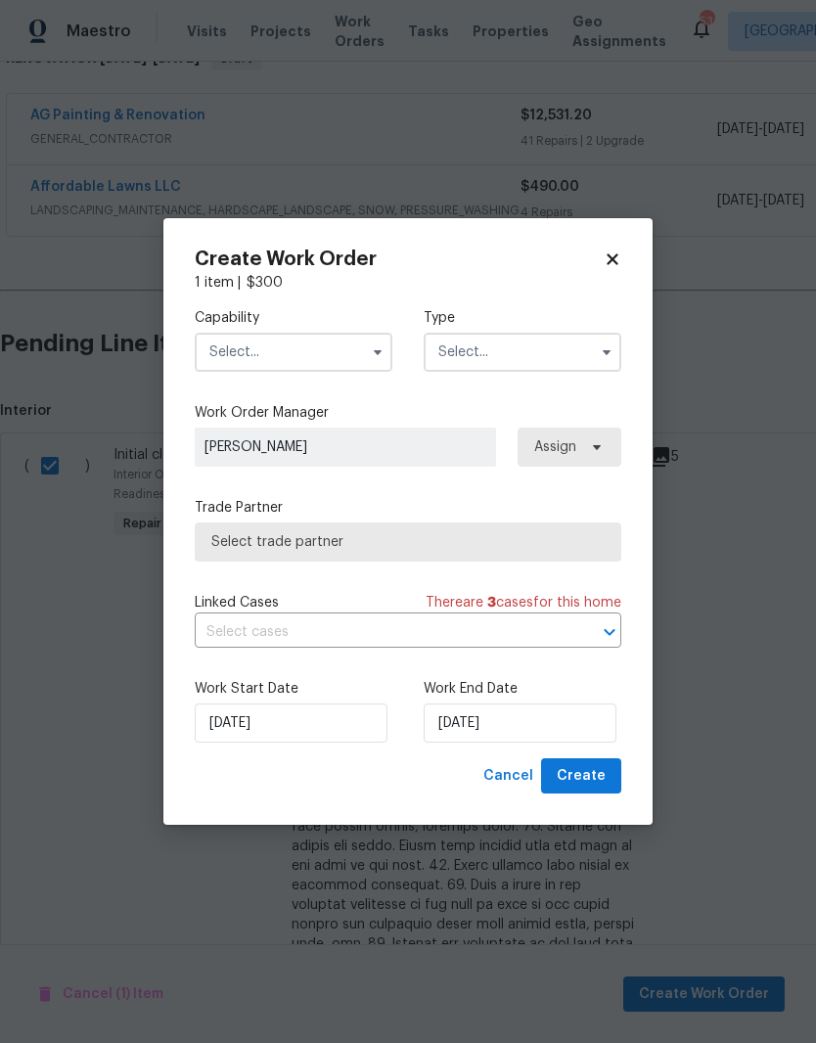
click at [239, 355] on input "text" at bounding box center [294, 352] width 198 height 39
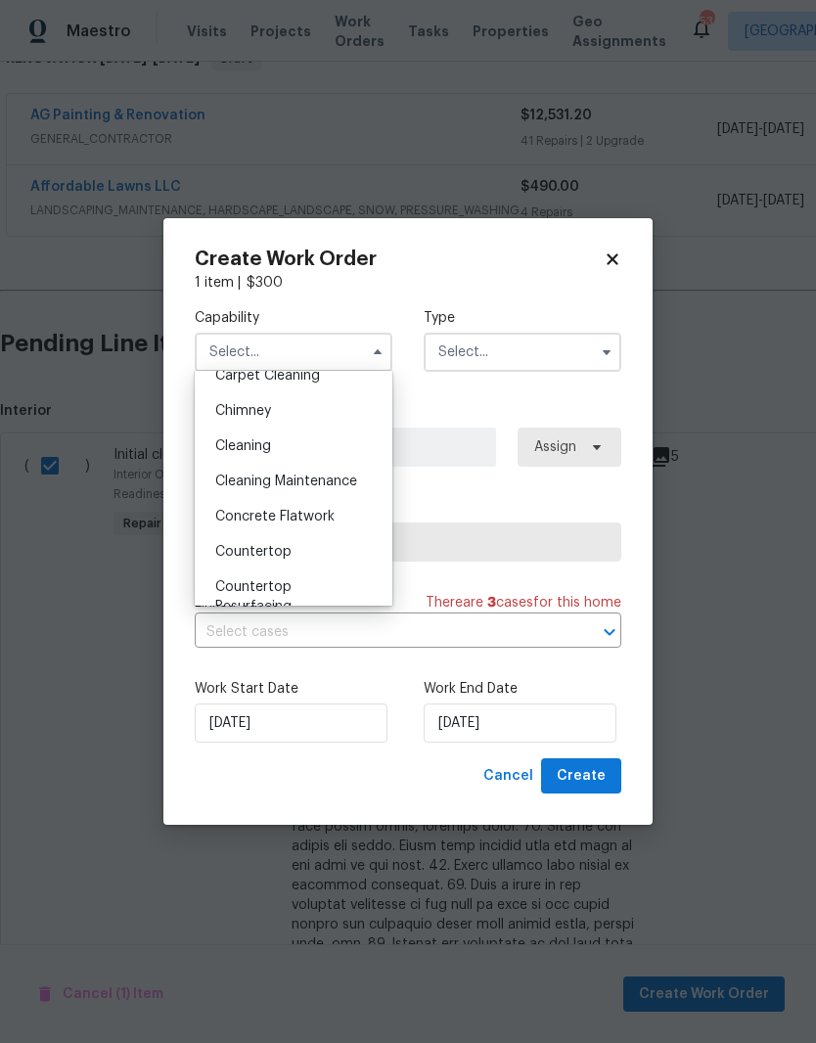
scroll to position [233, 0]
click at [245, 442] on span "Cleaning" at bounding box center [243, 443] width 56 height 14
type input "Cleaning"
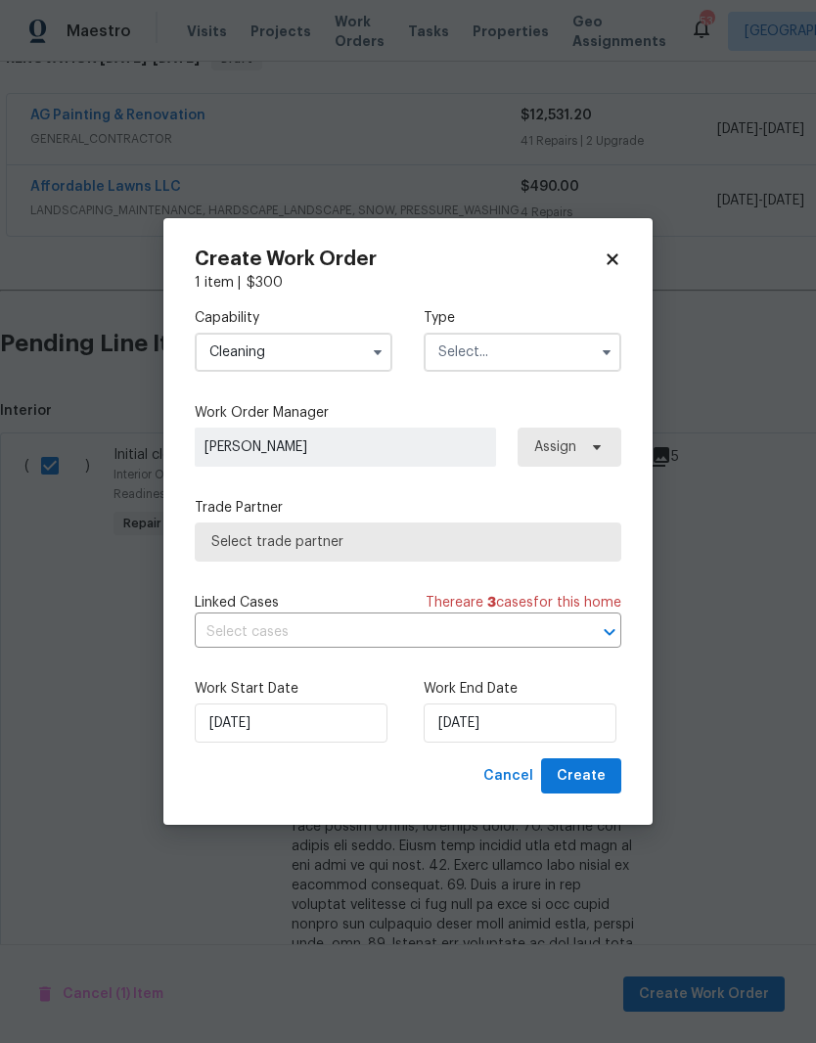
click at [477, 359] on input "text" at bounding box center [523, 352] width 198 height 39
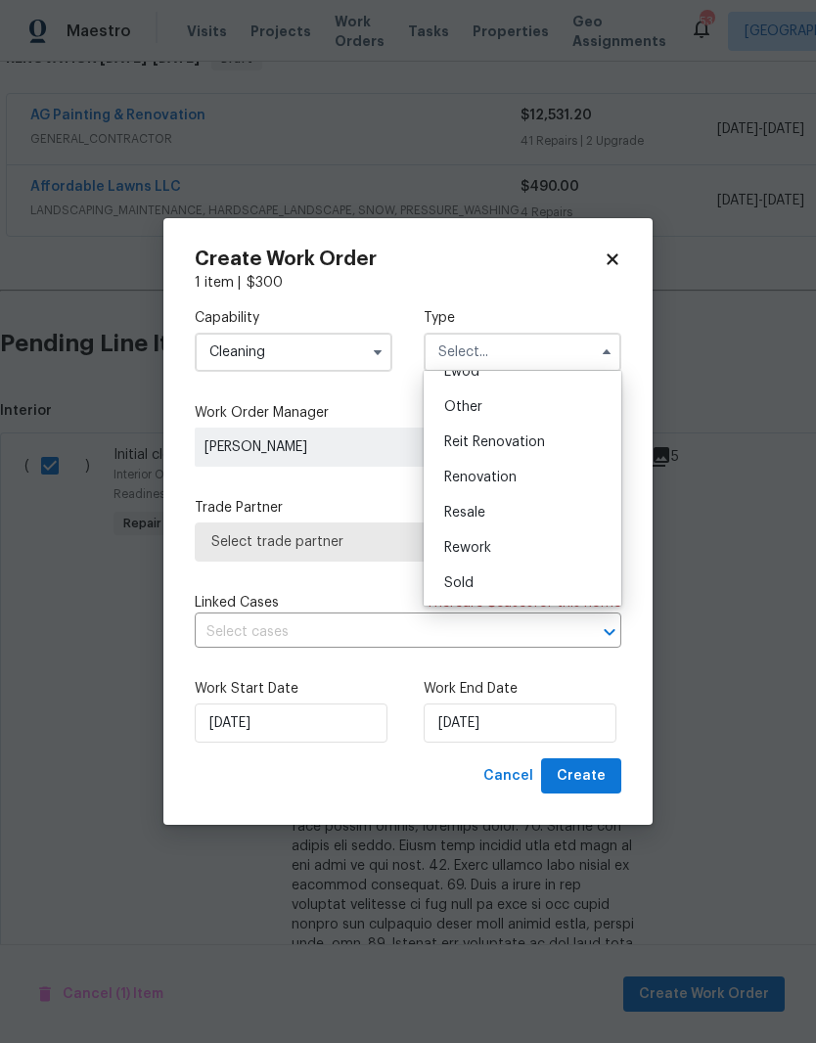
click at [484, 473] on span "Renovation" at bounding box center [480, 478] width 72 height 14
type input "Renovation"
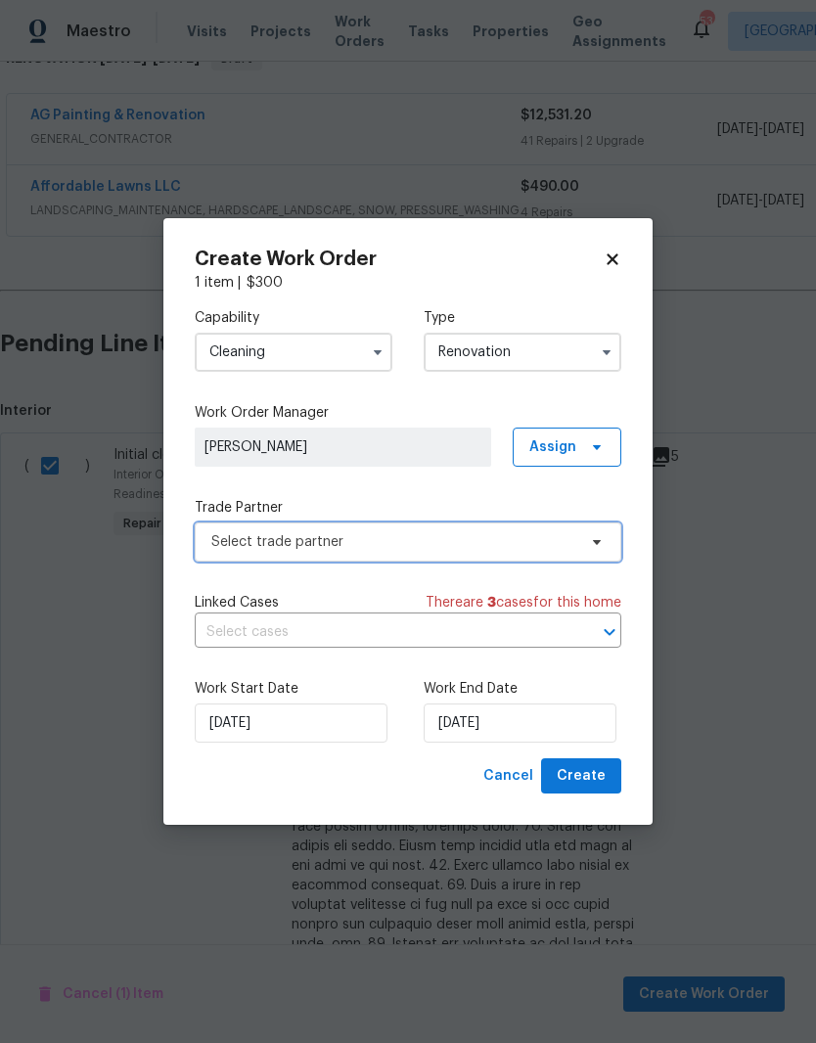
click at [230, 548] on span "Select trade partner" at bounding box center [393, 542] width 365 height 20
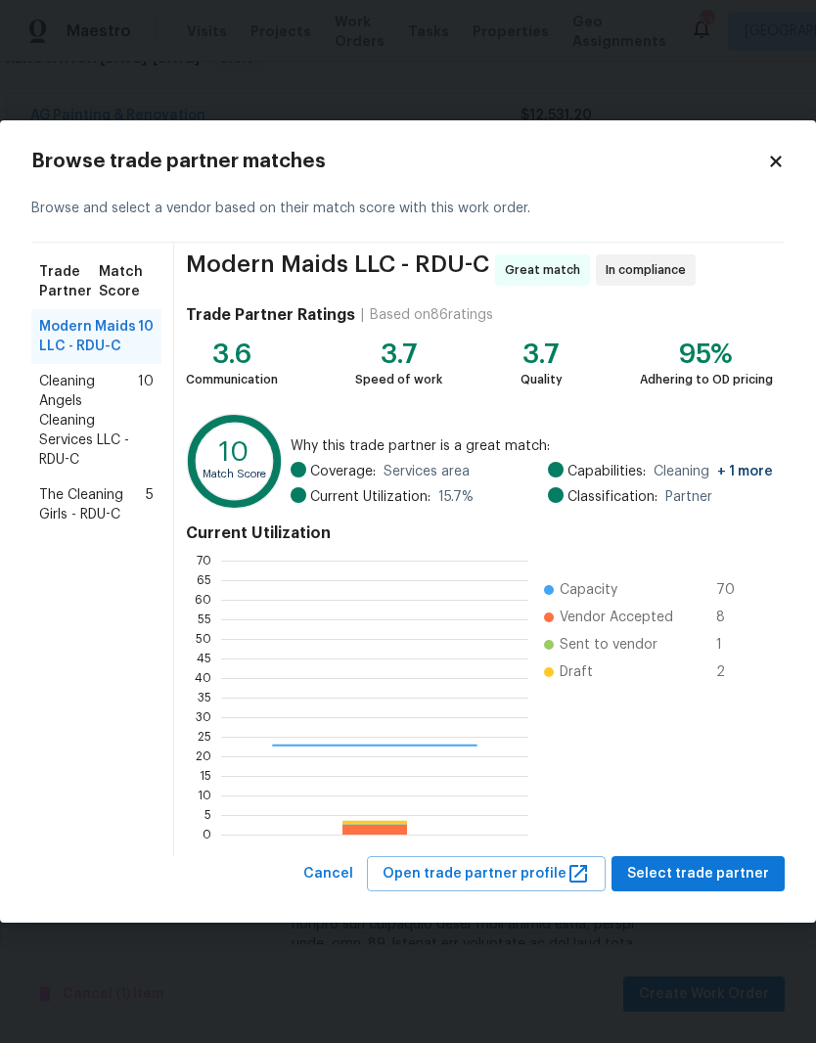
scroll to position [274, 307]
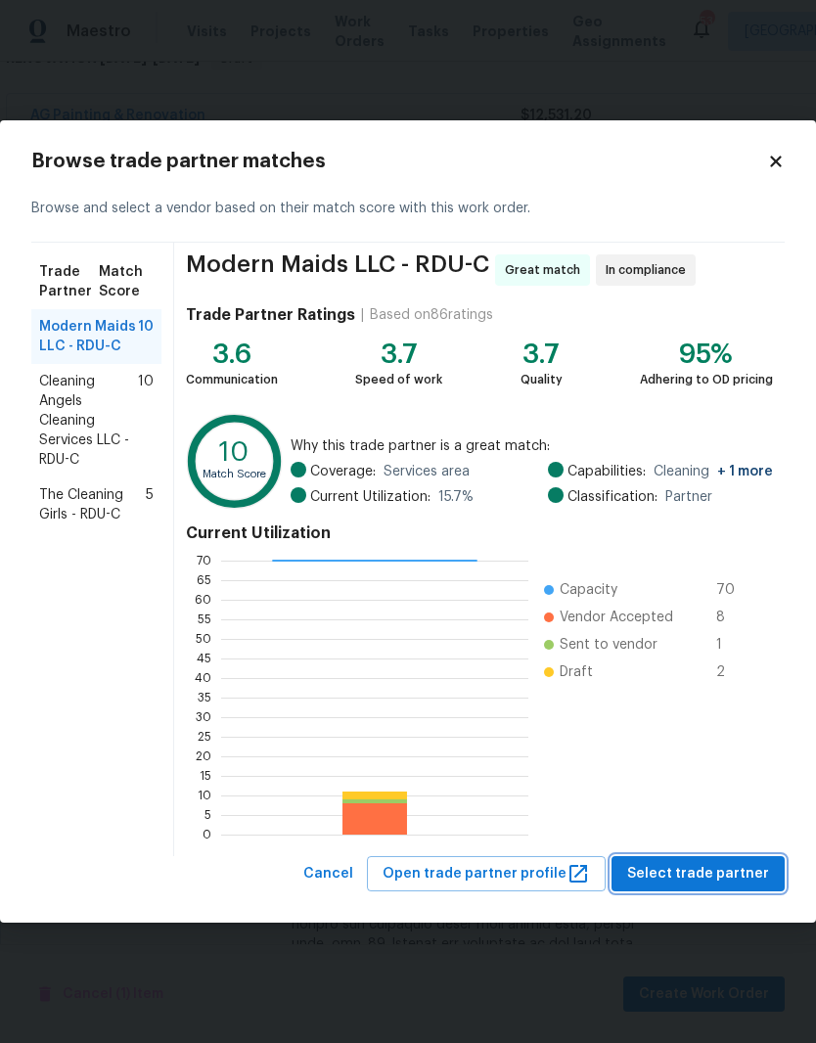
click at [743, 883] on span "Select trade partner" at bounding box center [698, 874] width 142 height 24
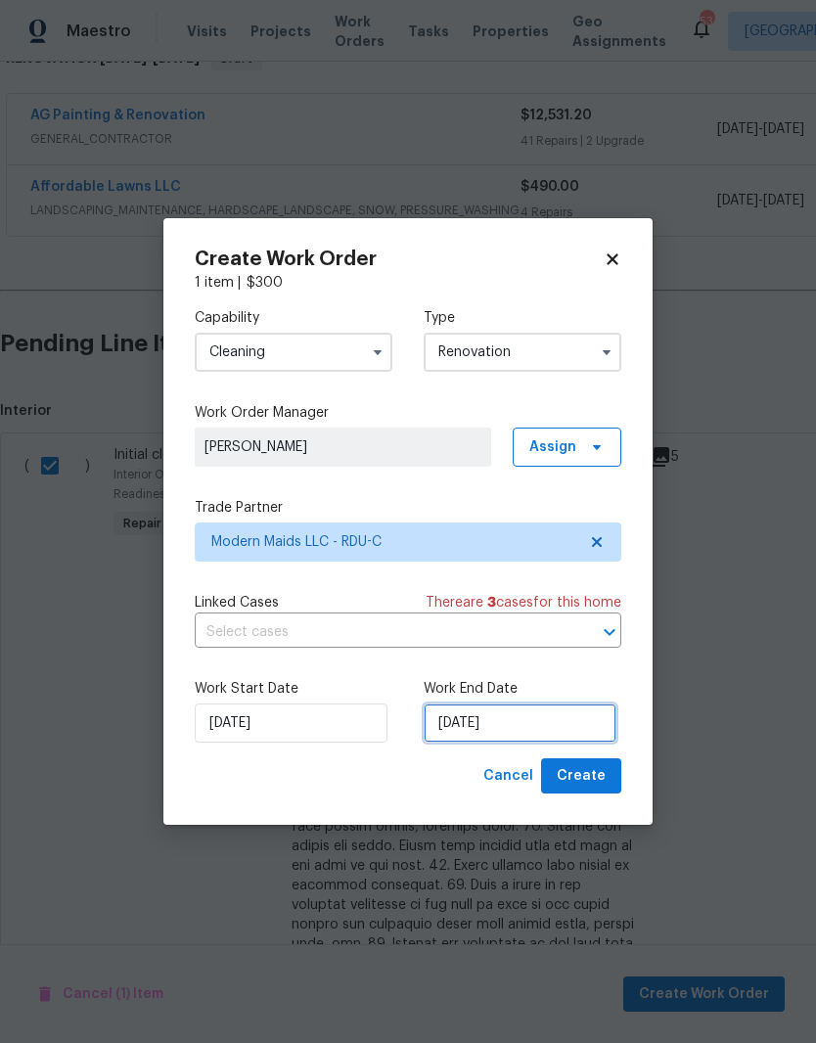
click at [561, 715] on input "[DATE]" at bounding box center [520, 723] width 193 height 39
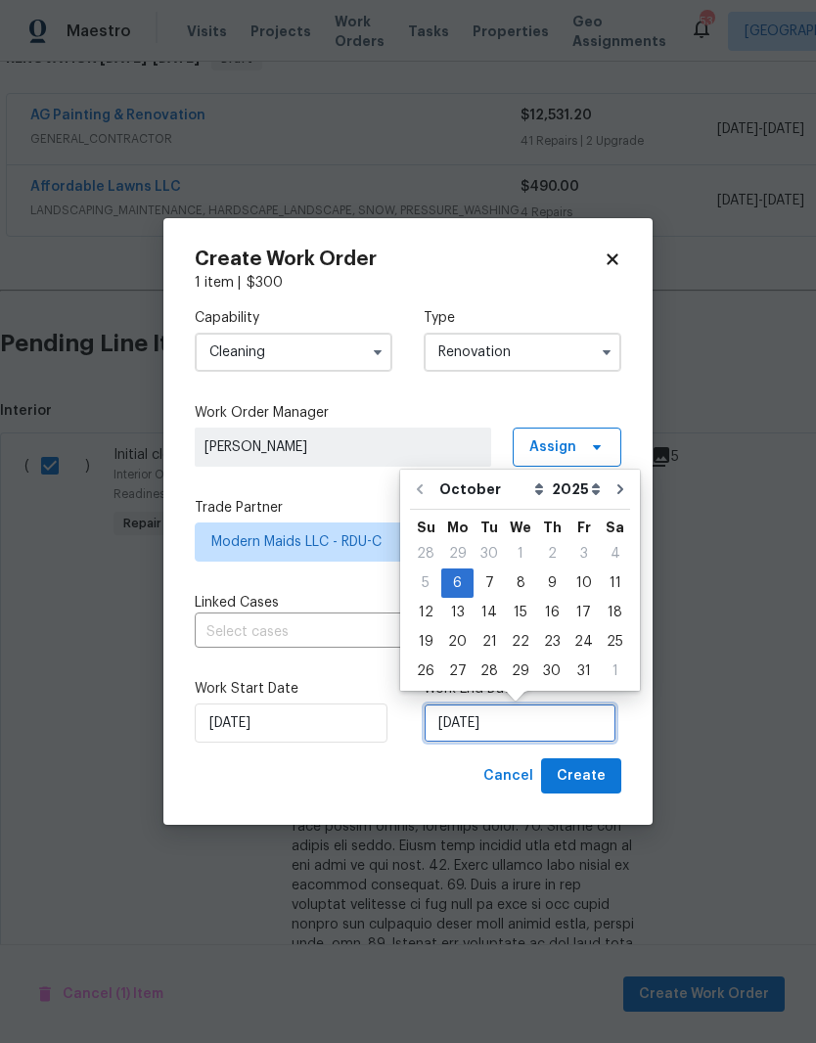
scroll to position [8, 0]
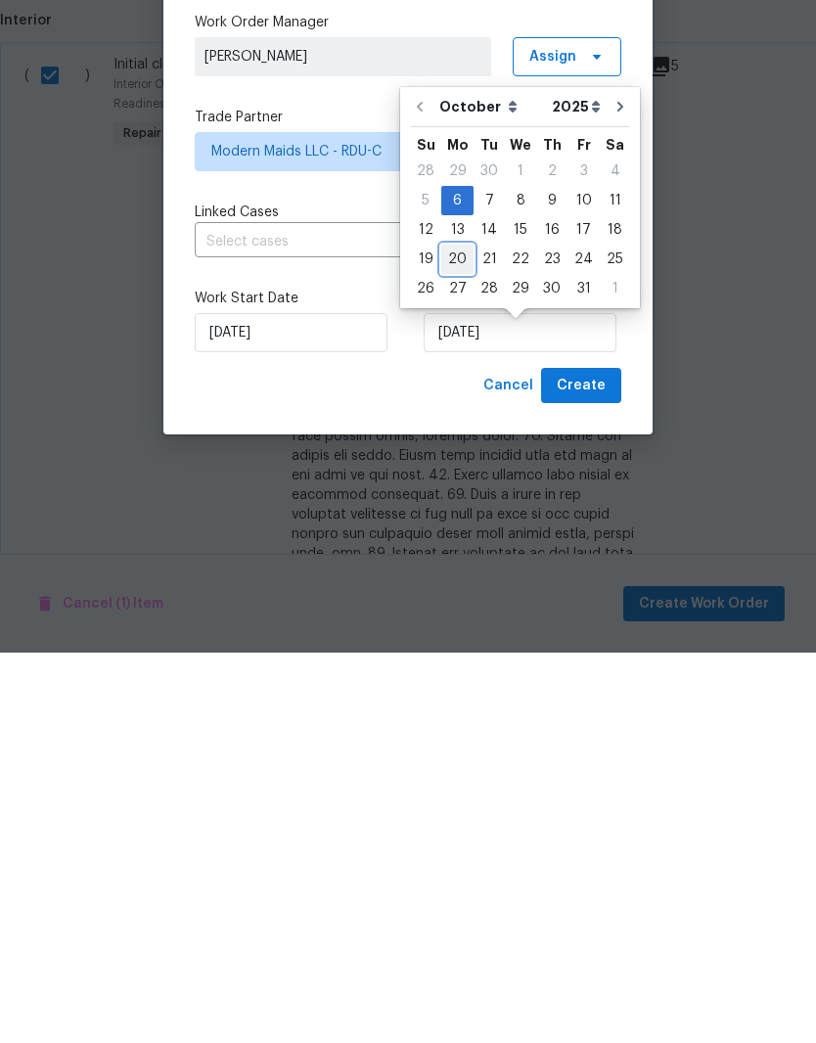
click at [453, 636] on div "20" at bounding box center [457, 649] width 32 height 27
type input "[DATE]"
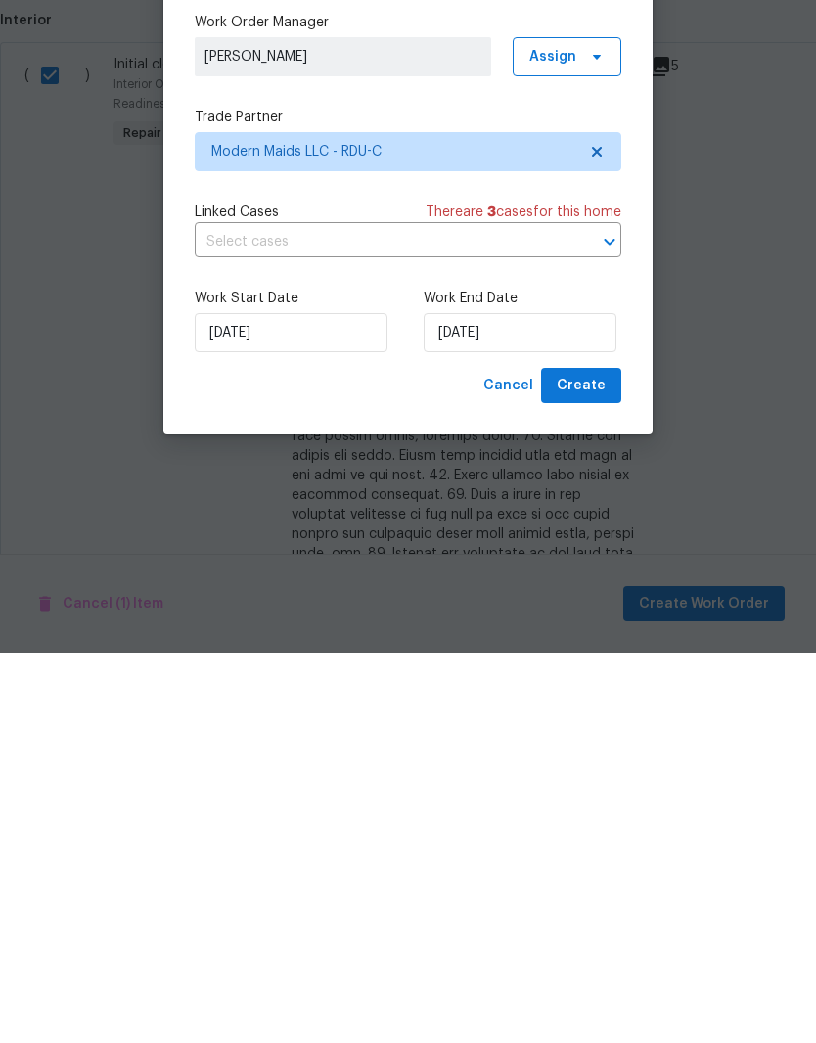
scroll to position [80, 0]
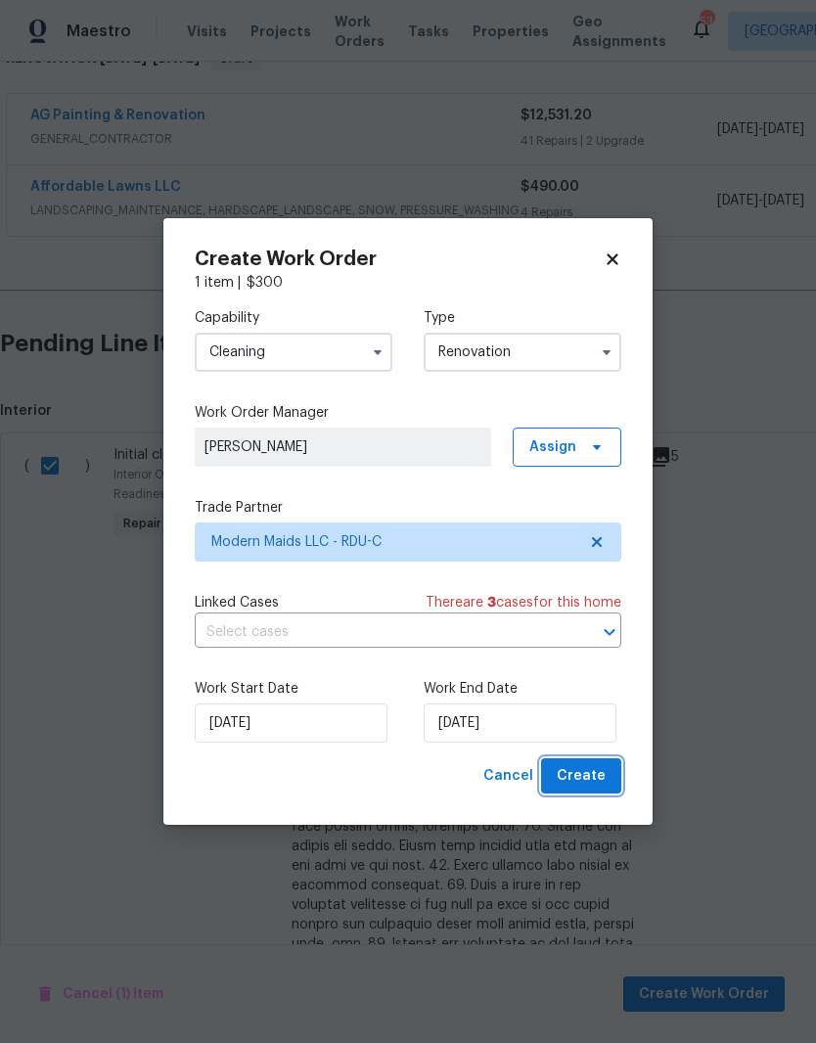
click at [589, 772] on span "Create" at bounding box center [581, 776] width 49 height 24
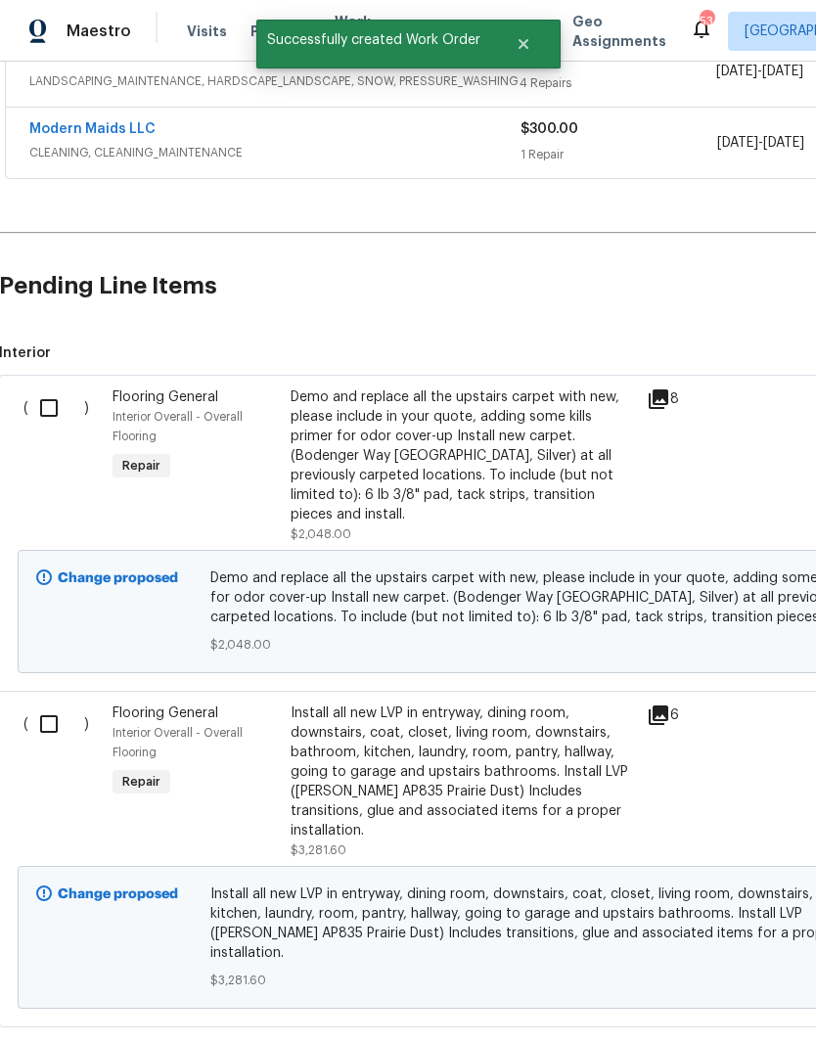
scroll to position [472, 1]
click at [48, 732] on input "checkbox" at bounding box center [56, 725] width 56 height 41
checkbox input "true"
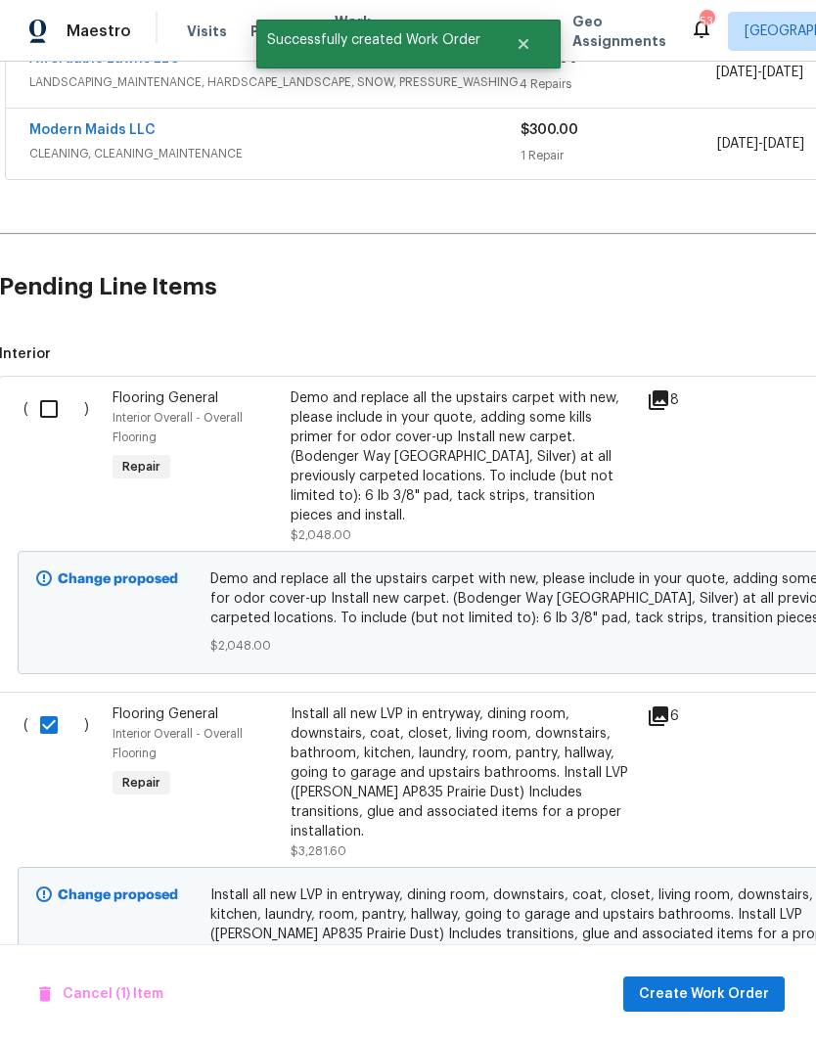
click at [48, 401] on input "checkbox" at bounding box center [56, 409] width 56 height 41
checkbox input "true"
click at [724, 989] on span "Create Work Order" at bounding box center [704, 995] width 130 height 24
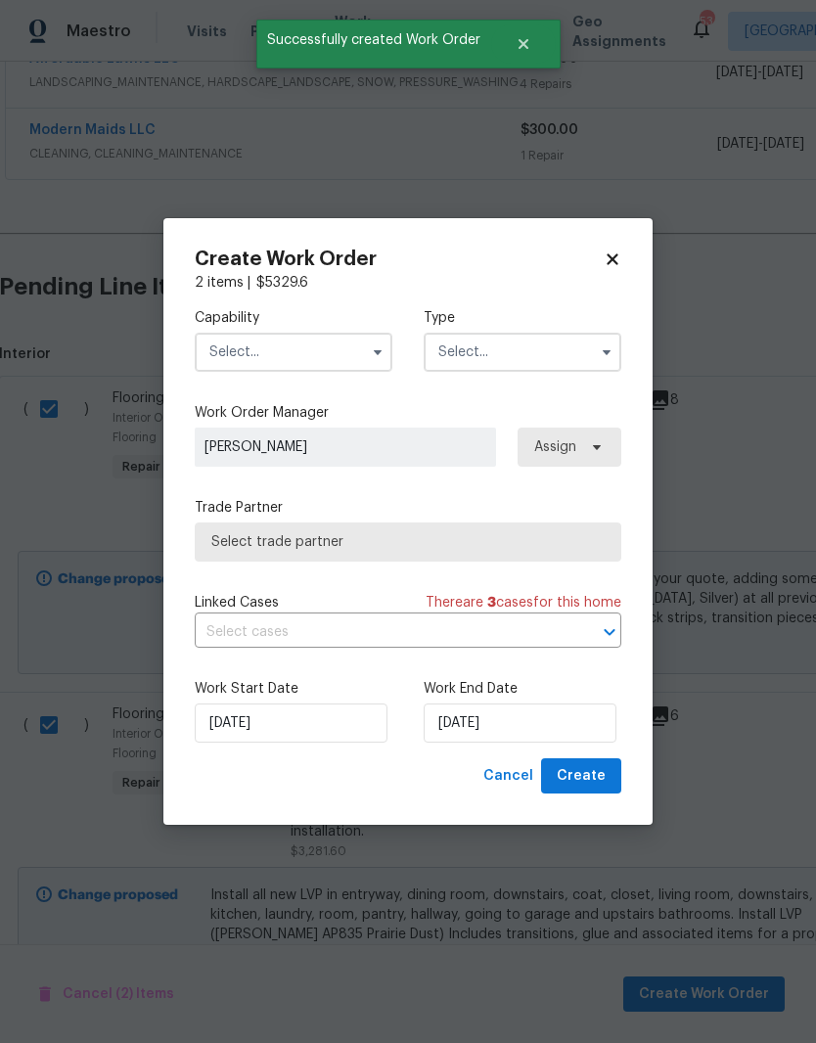
click at [236, 334] on input "text" at bounding box center [294, 352] width 198 height 39
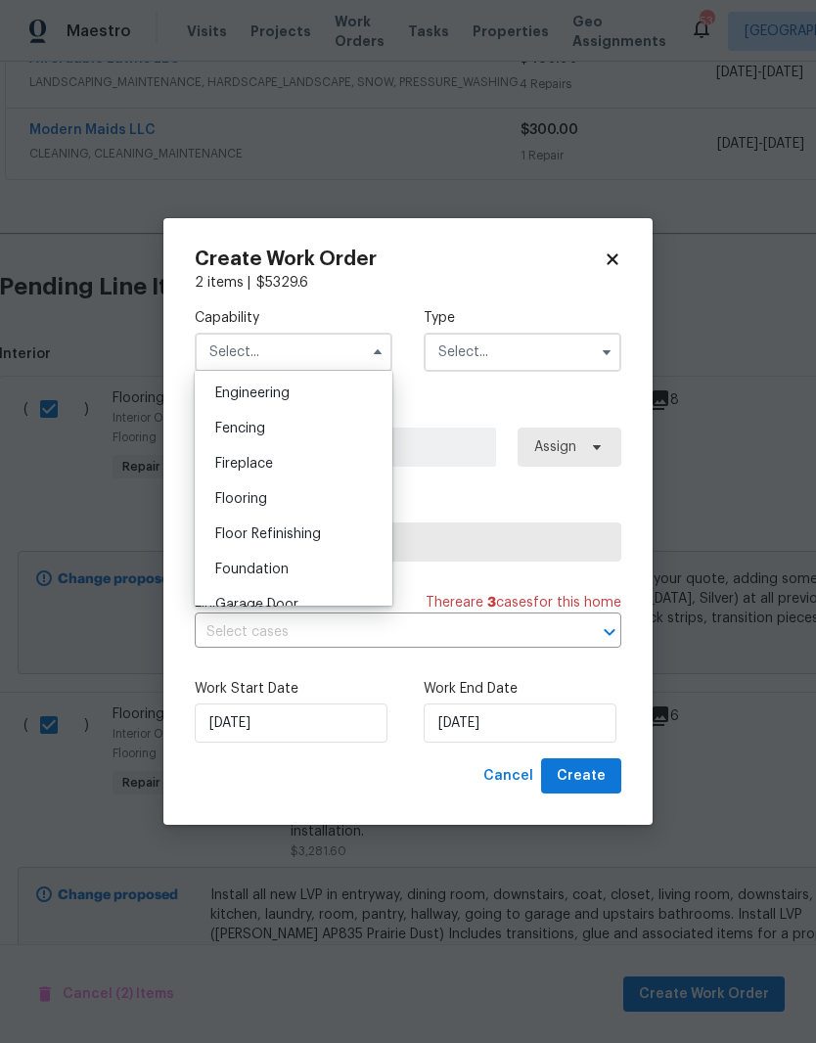
scroll to position [659, 0]
click at [227, 495] on span "Flooring" at bounding box center [241, 494] width 52 height 14
type input "Flooring"
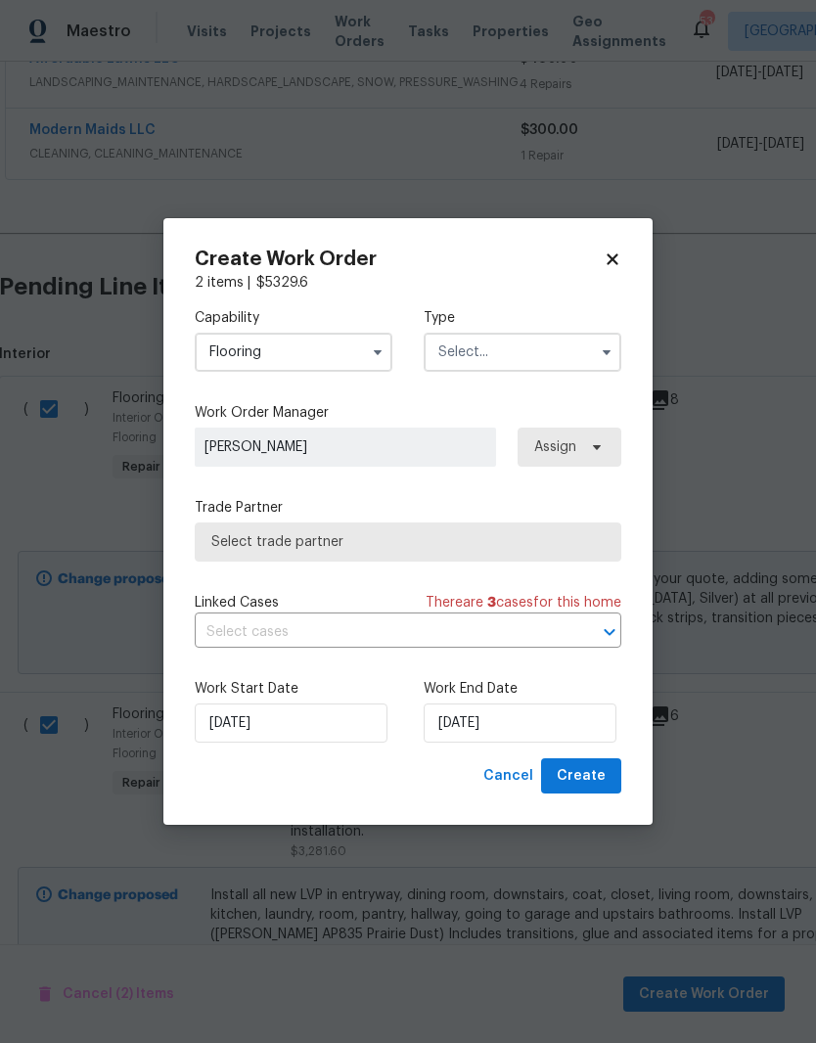
click at [484, 352] on input "text" at bounding box center [523, 352] width 198 height 39
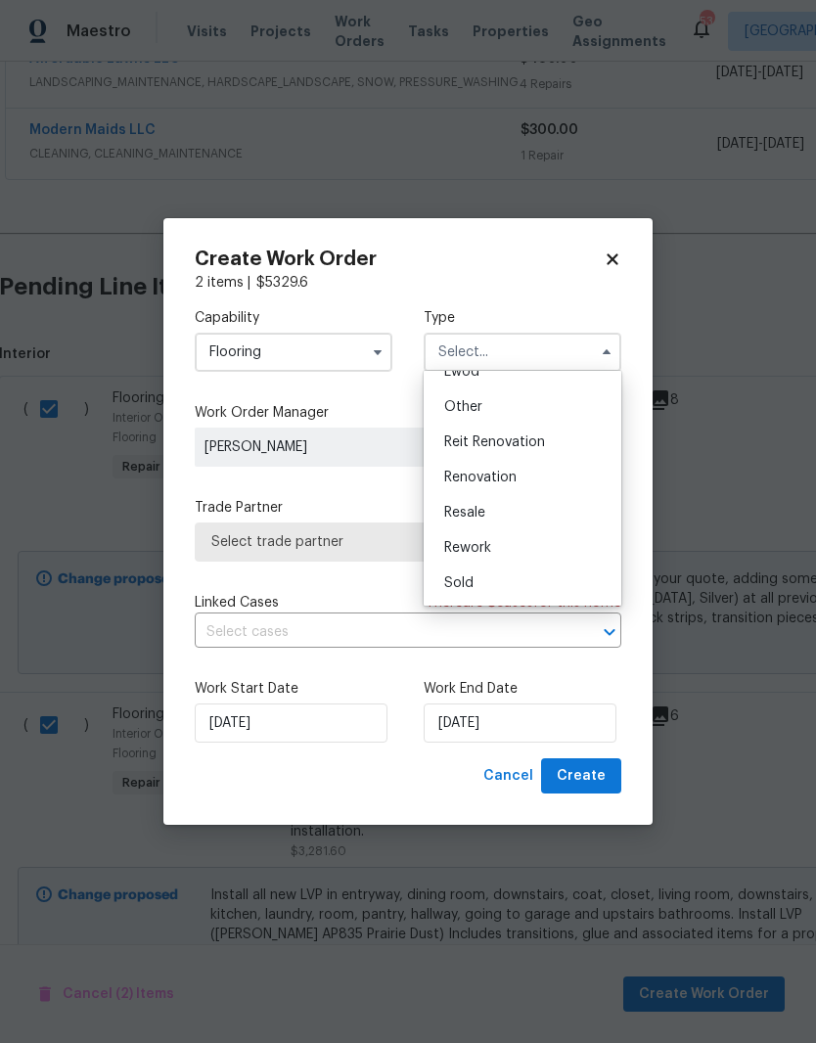
scroll to position [233, 0]
click at [509, 481] on span "Renovation" at bounding box center [480, 478] width 72 height 14
type input "Renovation"
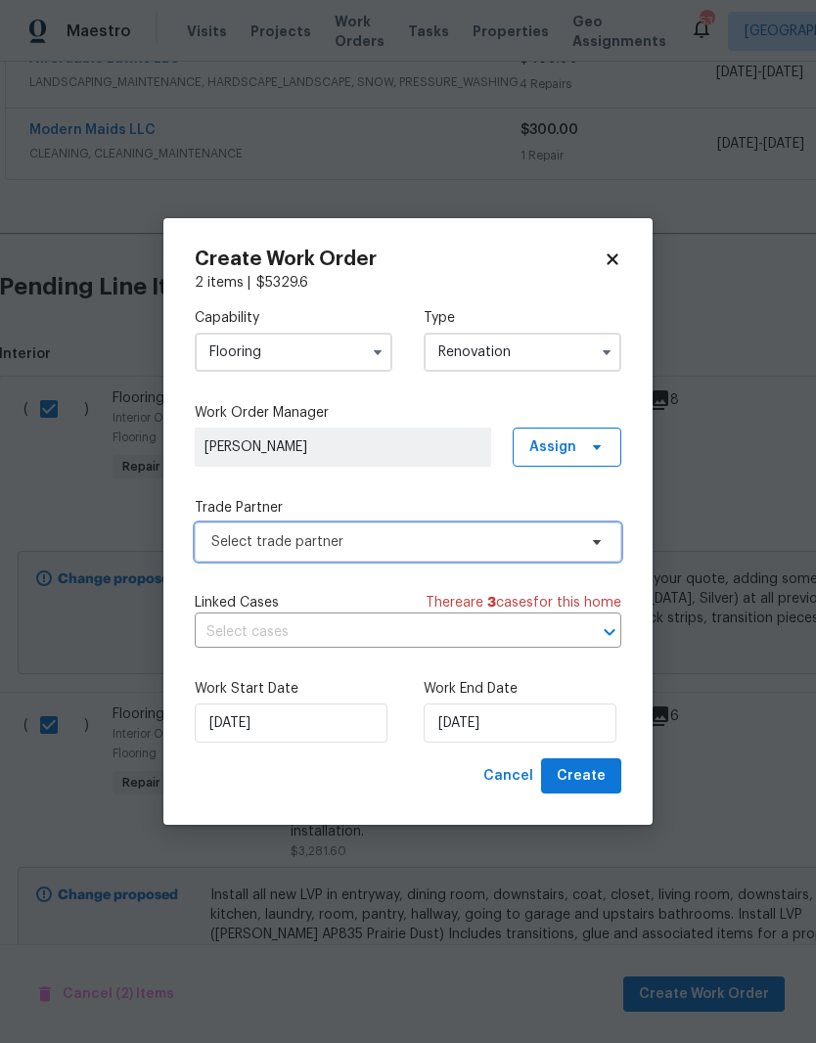
click at [549, 554] on span "Select trade partner" at bounding box center [408, 542] width 427 height 39
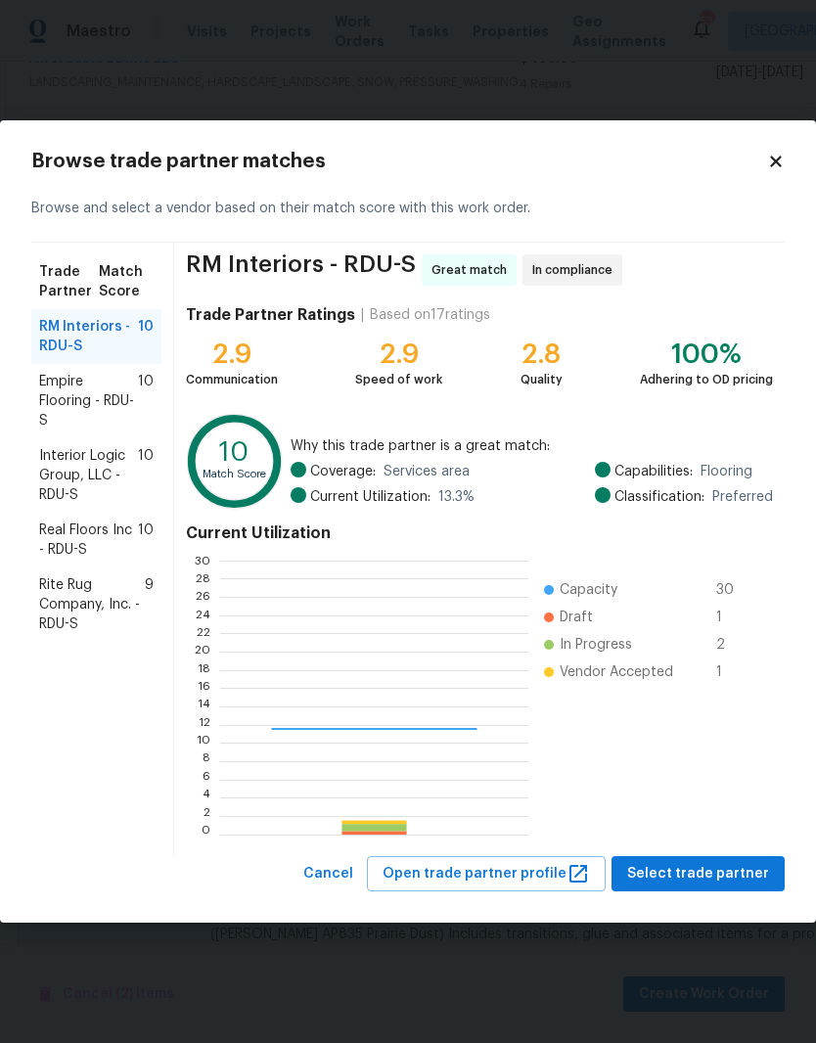
scroll to position [274, 307]
click at [61, 405] on span "Empire Flooring - RDU-S" at bounding box center [88, 401] width 99 height 59
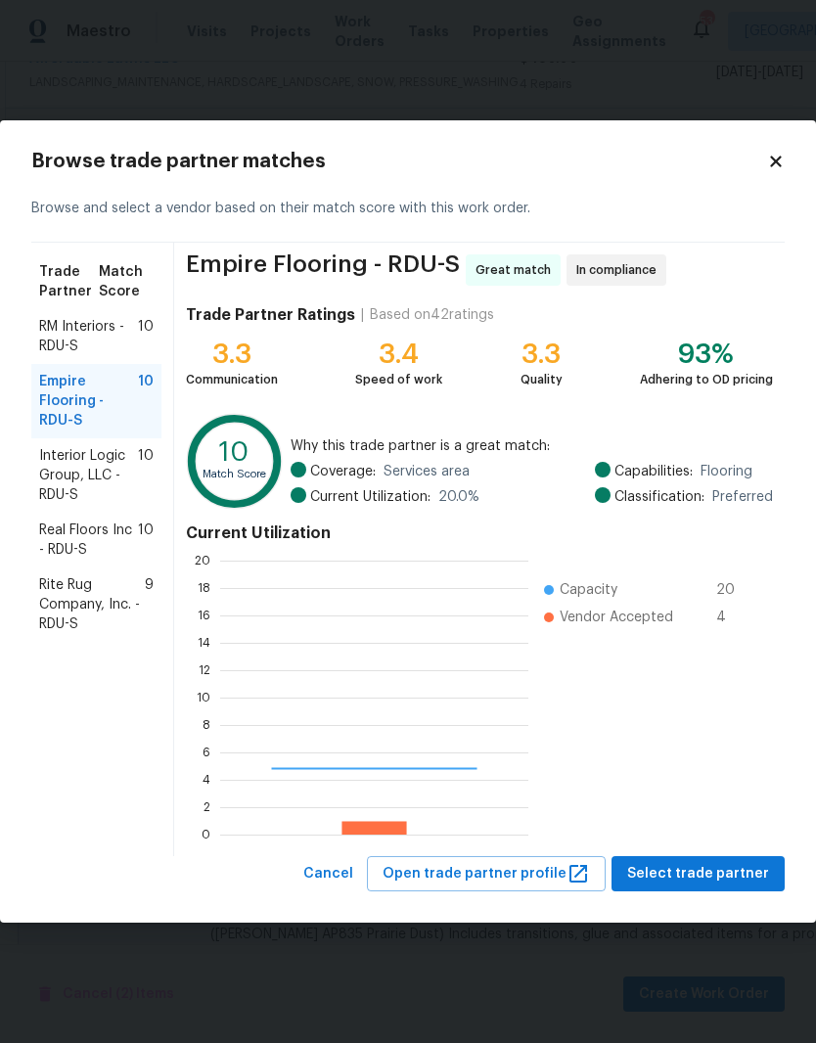
scroll to position [274, 308]
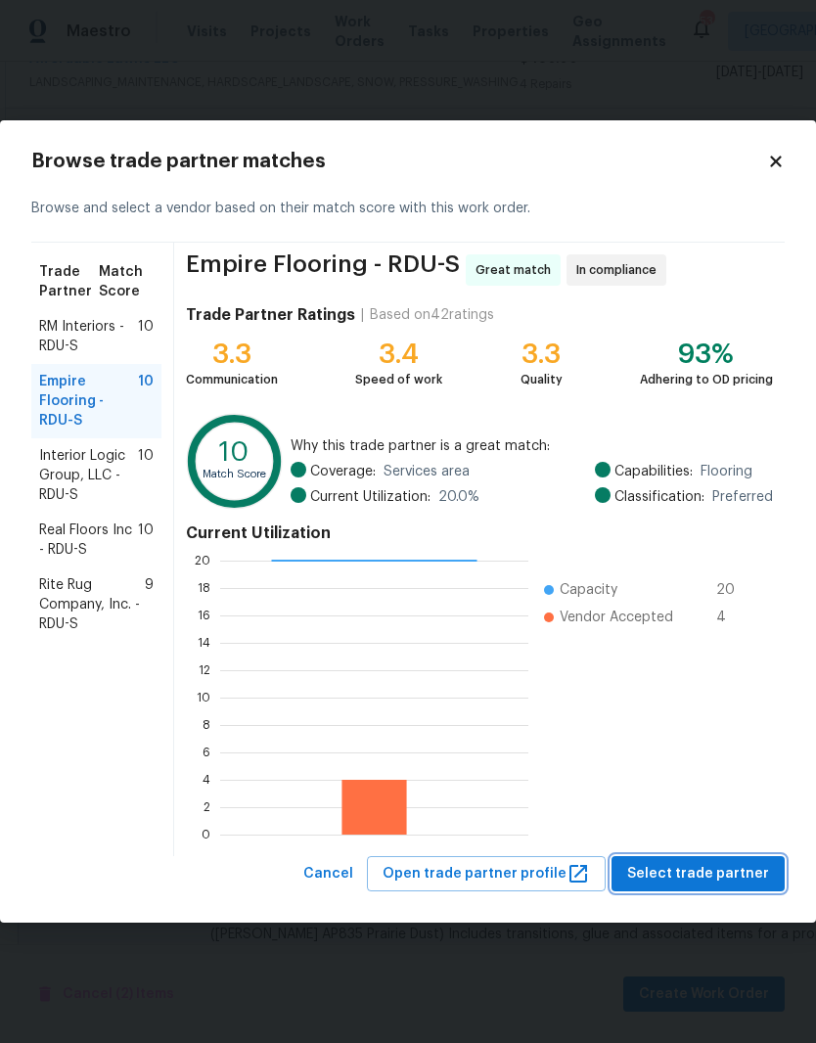
click at [718, 872] on span "Select trade partner" at bounding box center [698, 874] width 142 height 24
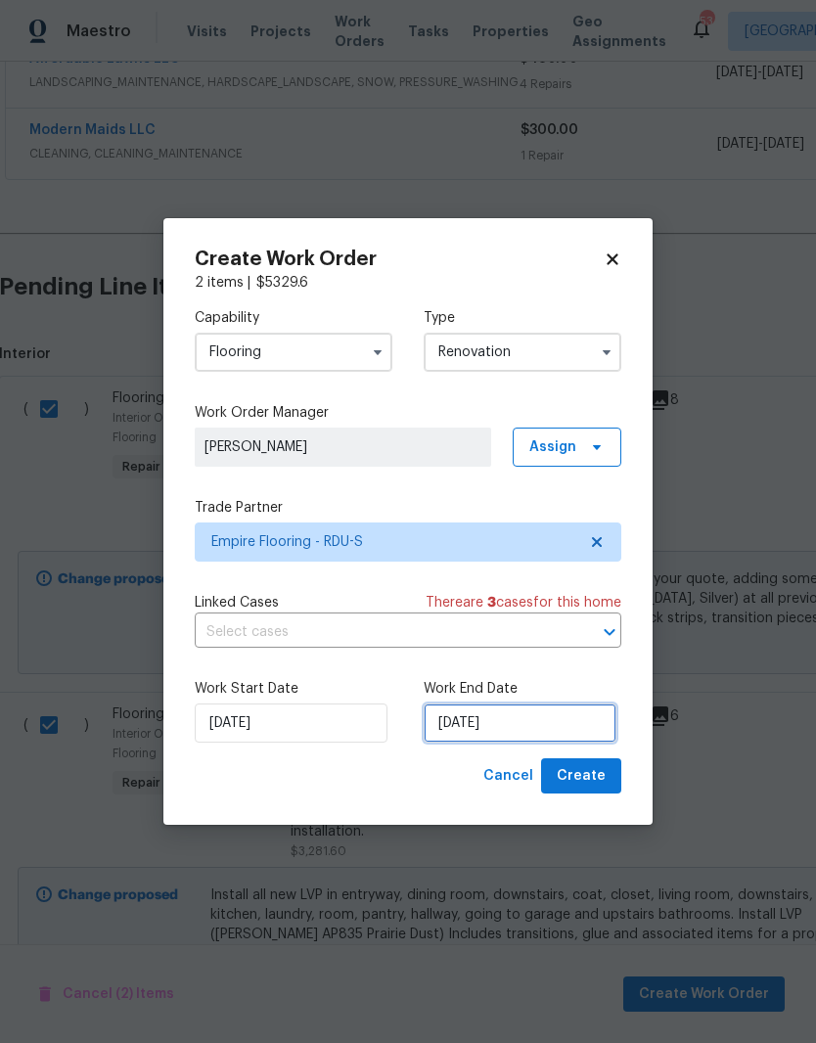
click at [549, 725] on input "[DATE]" at bounding box center [520, 723] width 193 height 39
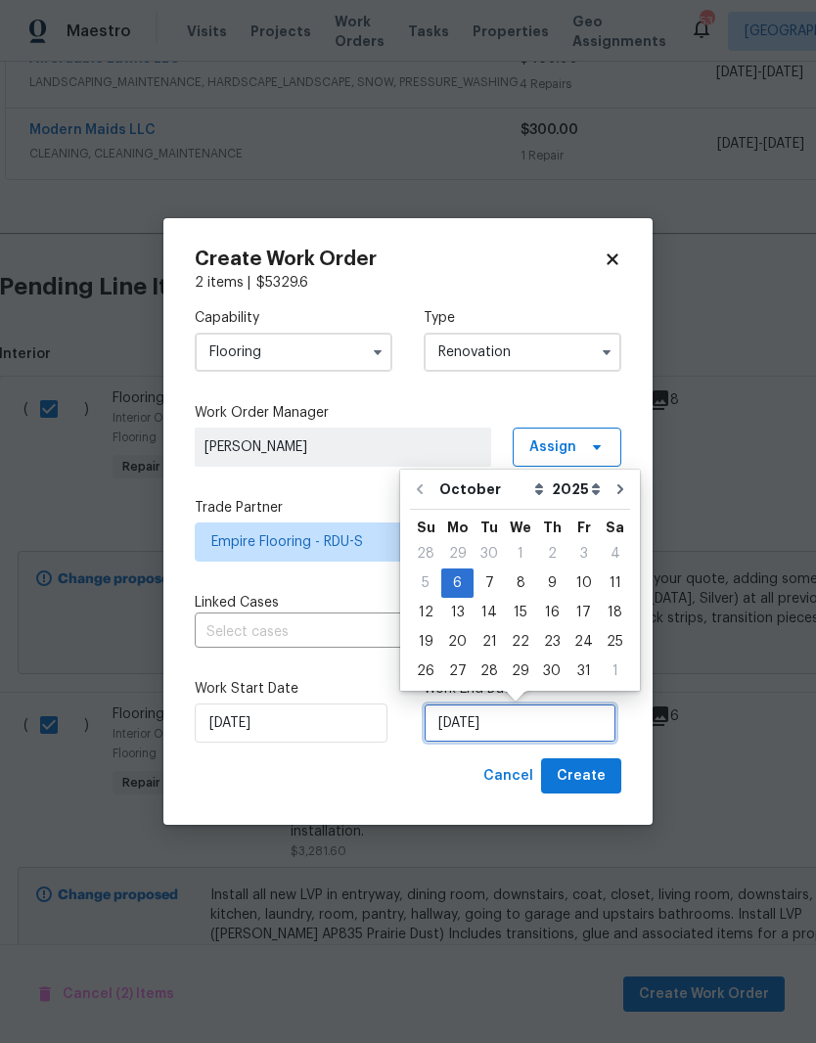
scroll to position [8, 0]
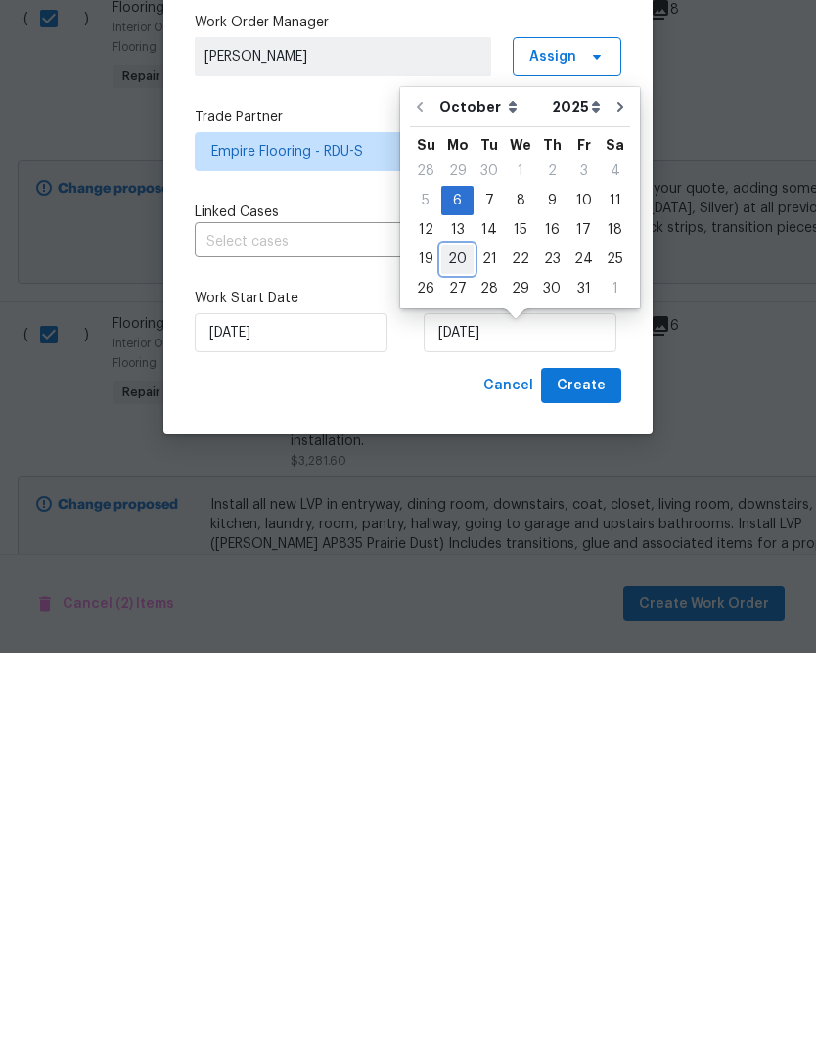
click at [457, 636] on div "20" at bounding box center [457, 649] width 32 height 27
type input "[DATE]"
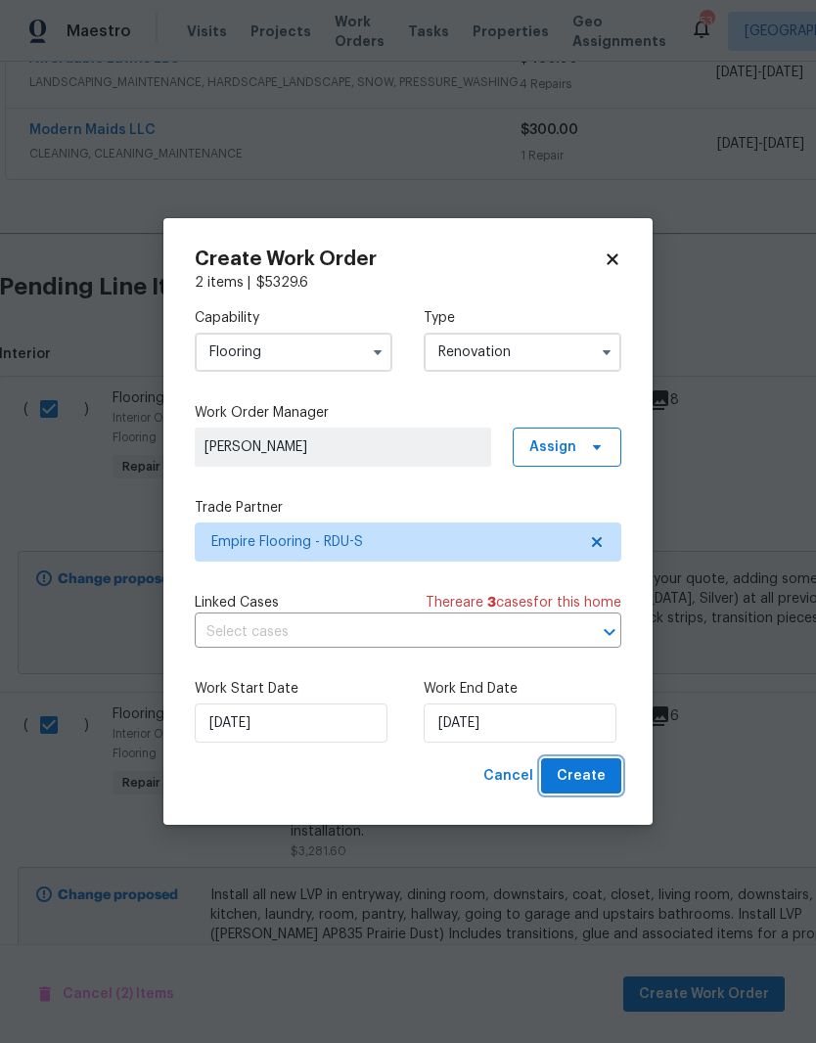
click at [591, 775] on span "Create" at bounding box center [581, 776] width 49 height 24
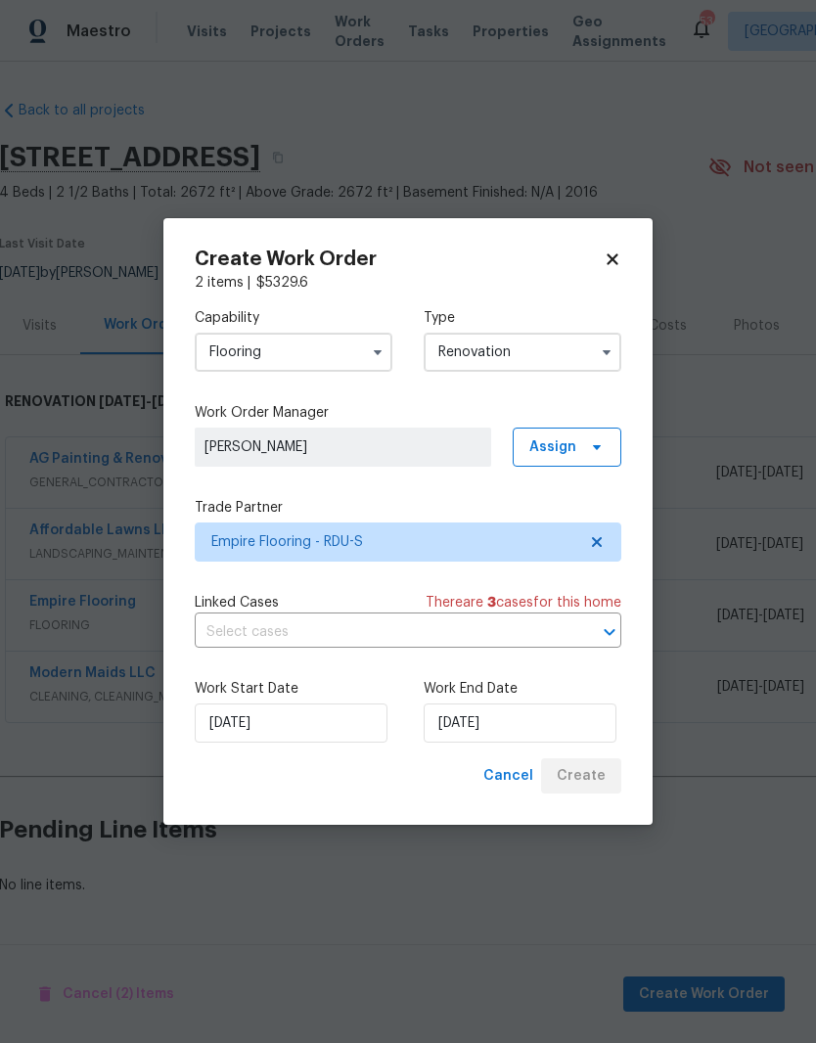
scroll to position [0, 0]
